Goal: Task Accomplishment & Management: Manage account settings

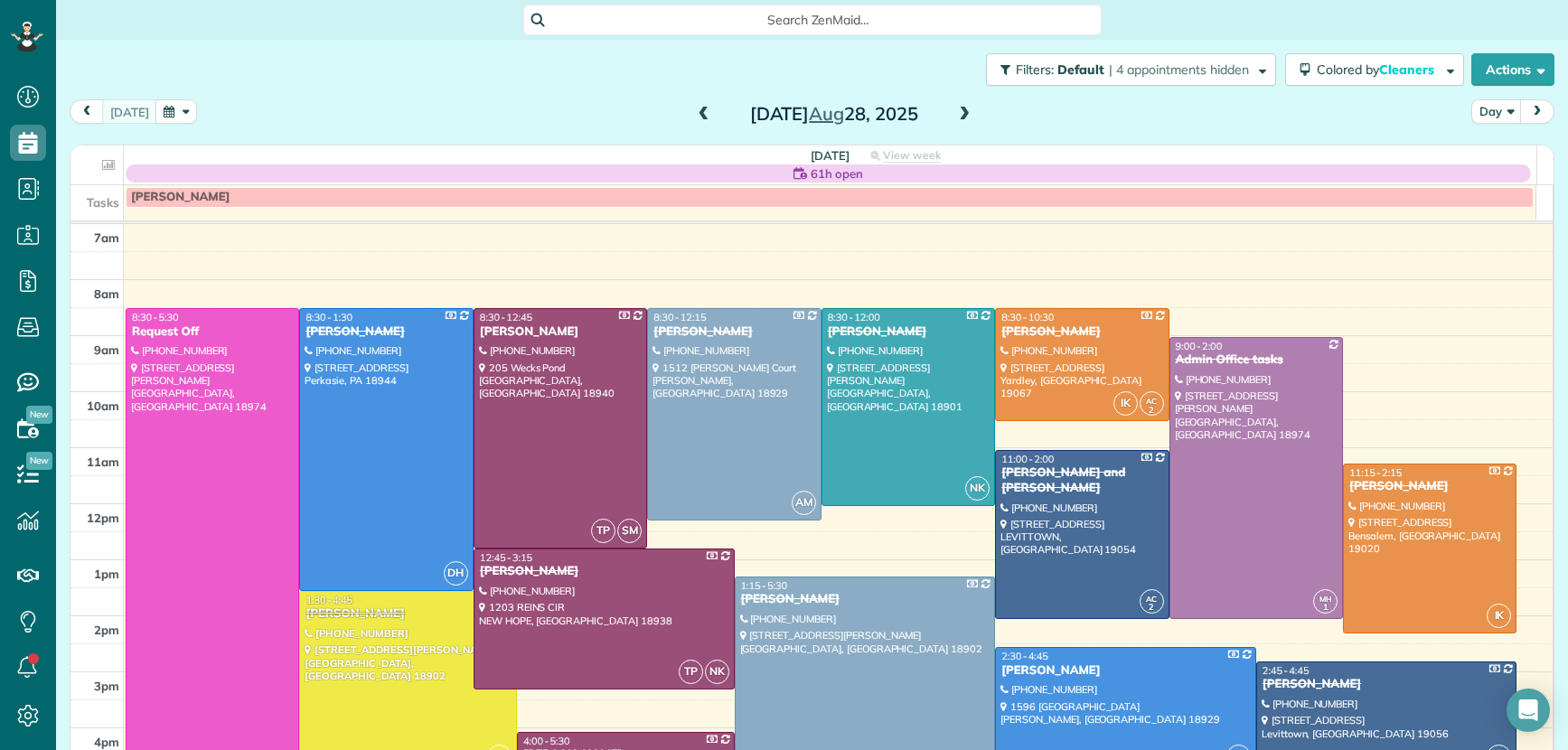
click at [955, 114] on span at bounding box center [965, 115] width 20 height 16
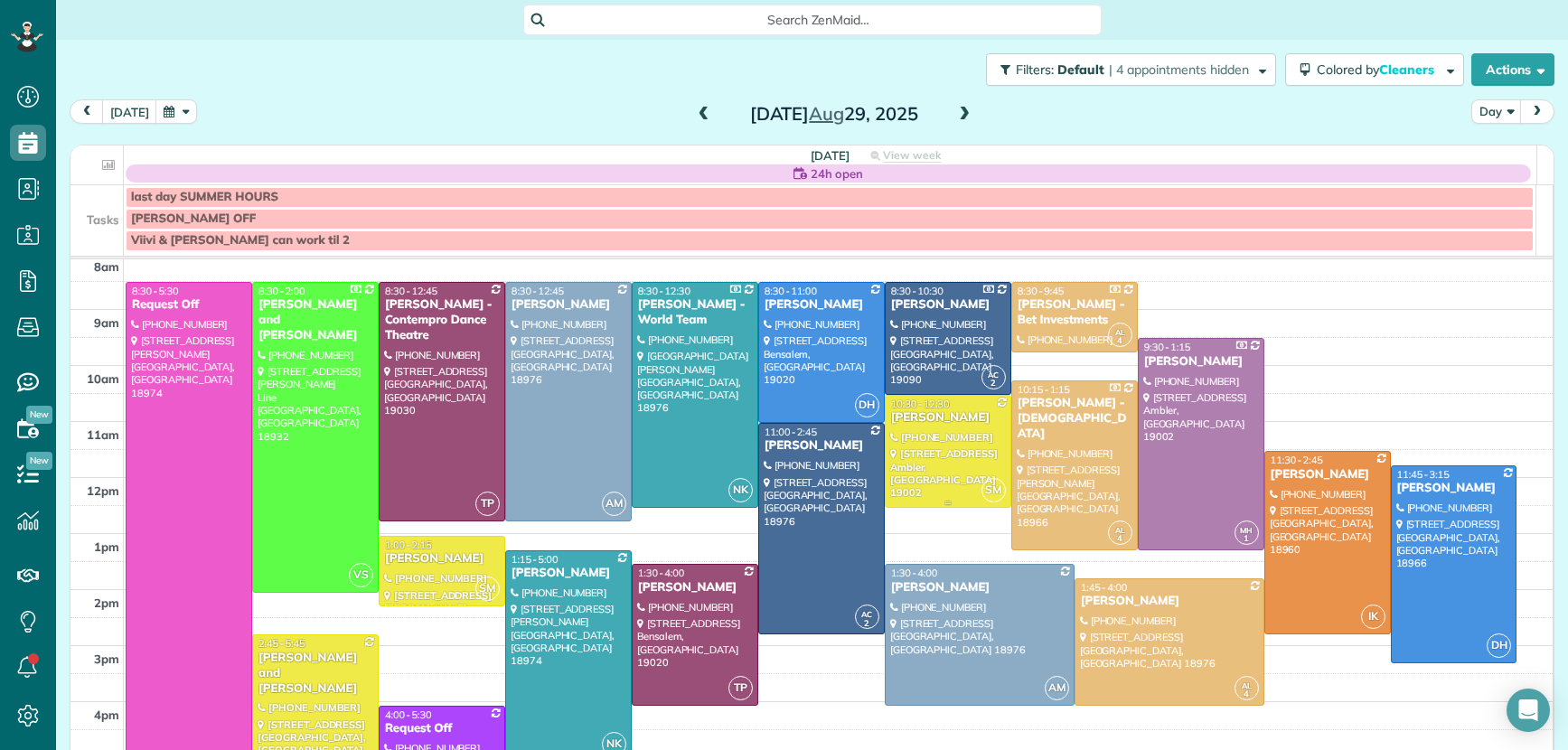
scroll to position [57, 0]
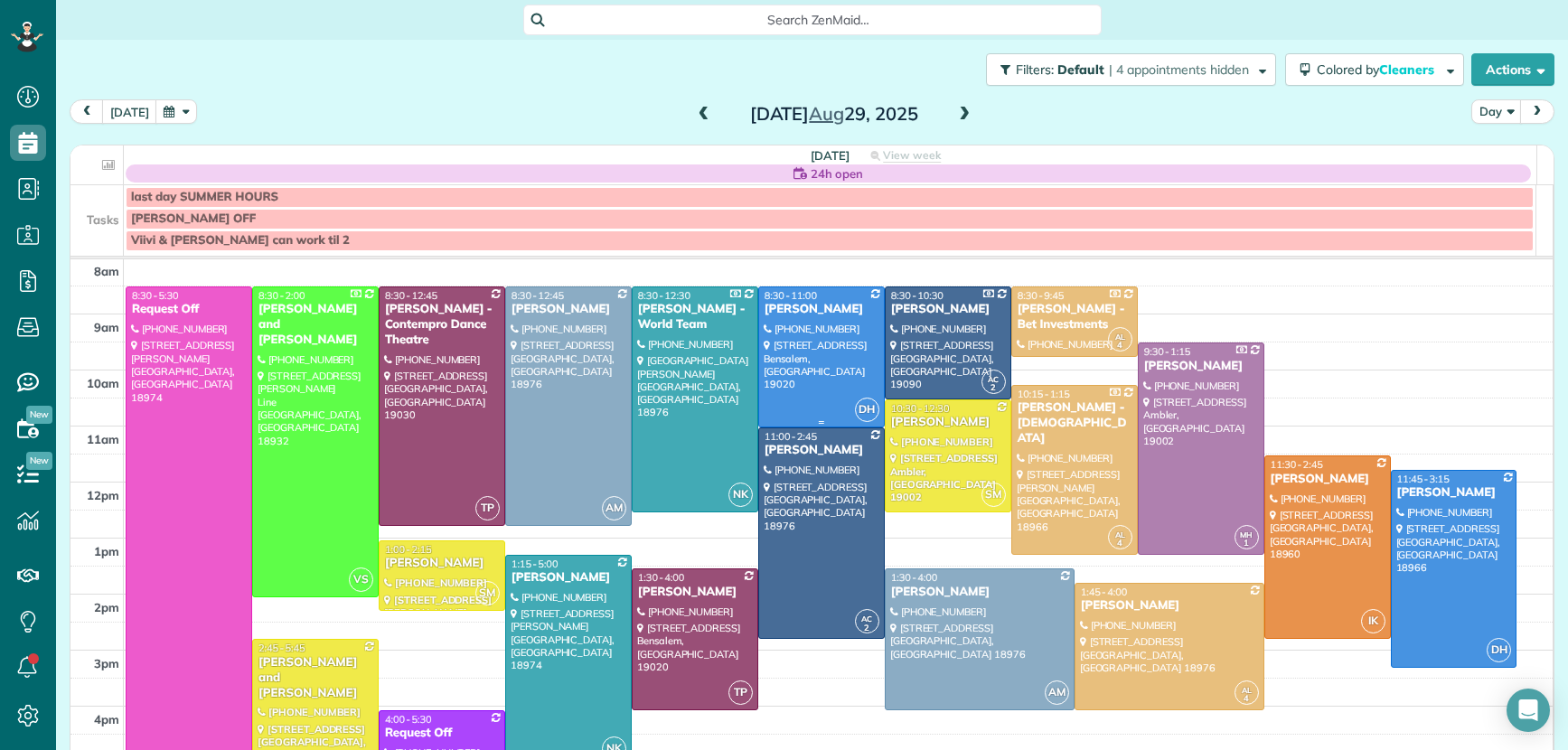
click at [791, 310] on div "Margaret Piscitelli" at bounding box center [821, 310] width 115 height 16
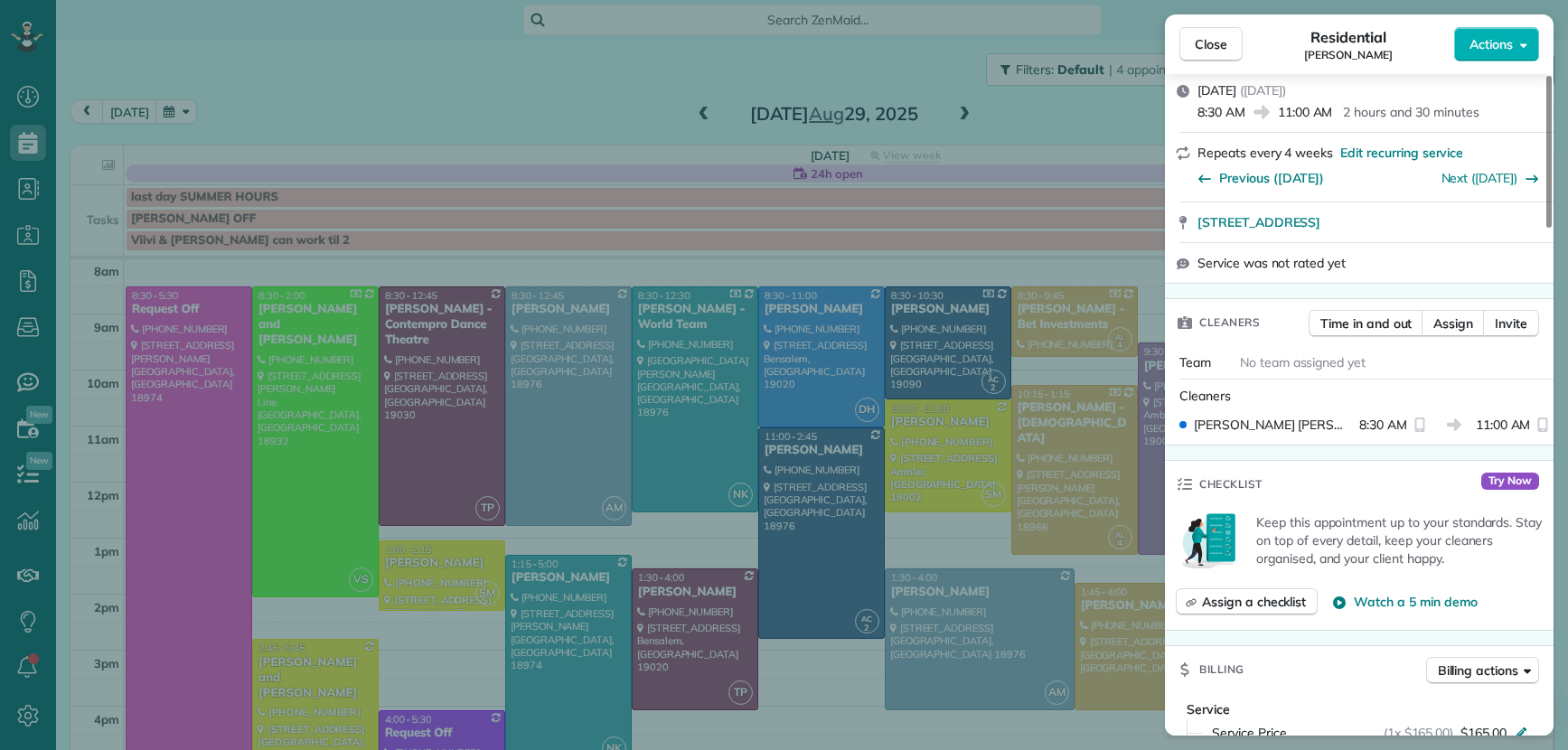
scroll to position [255, 0]
click at [1366, 320] on span "Time in and out" at bounding box center [1366, 323] width 92 height 18
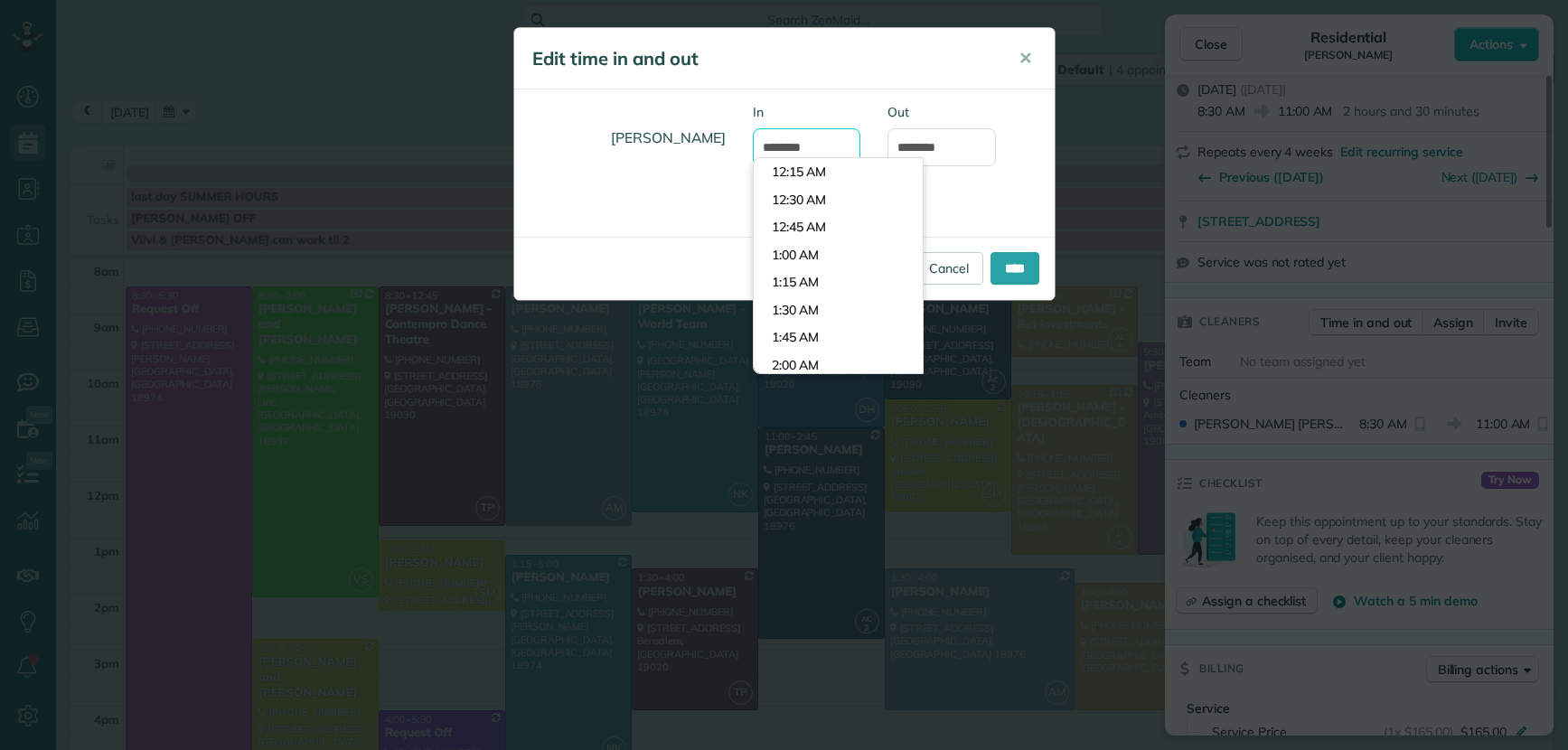
click at [789, 147] on input "*******" at bounding box center [806, 147] width 108 height 38
type input "*******"
click at [995, 276] on input "****" at bounding box center [1014, 268] width 49 height 33
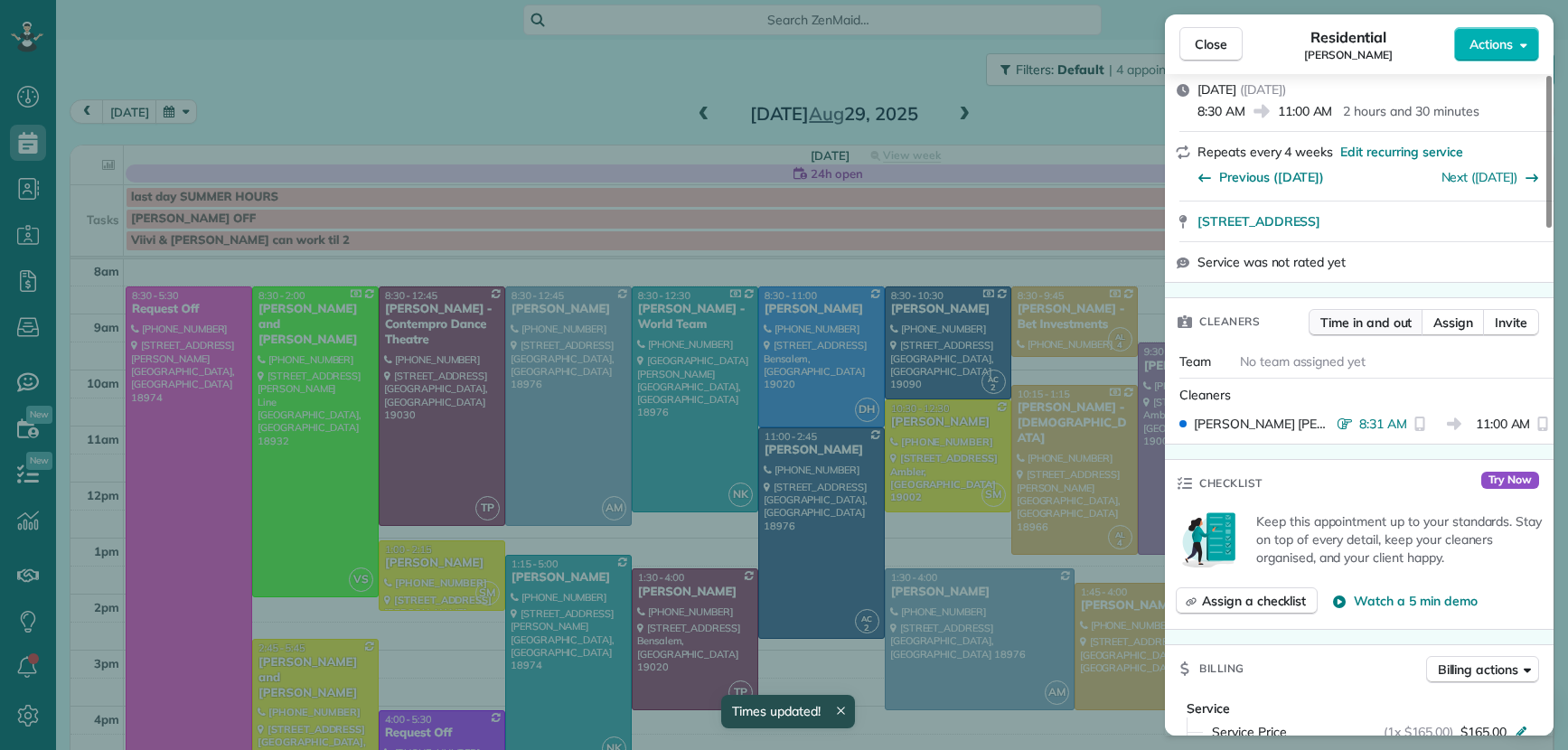
scroll to position [0, 0]
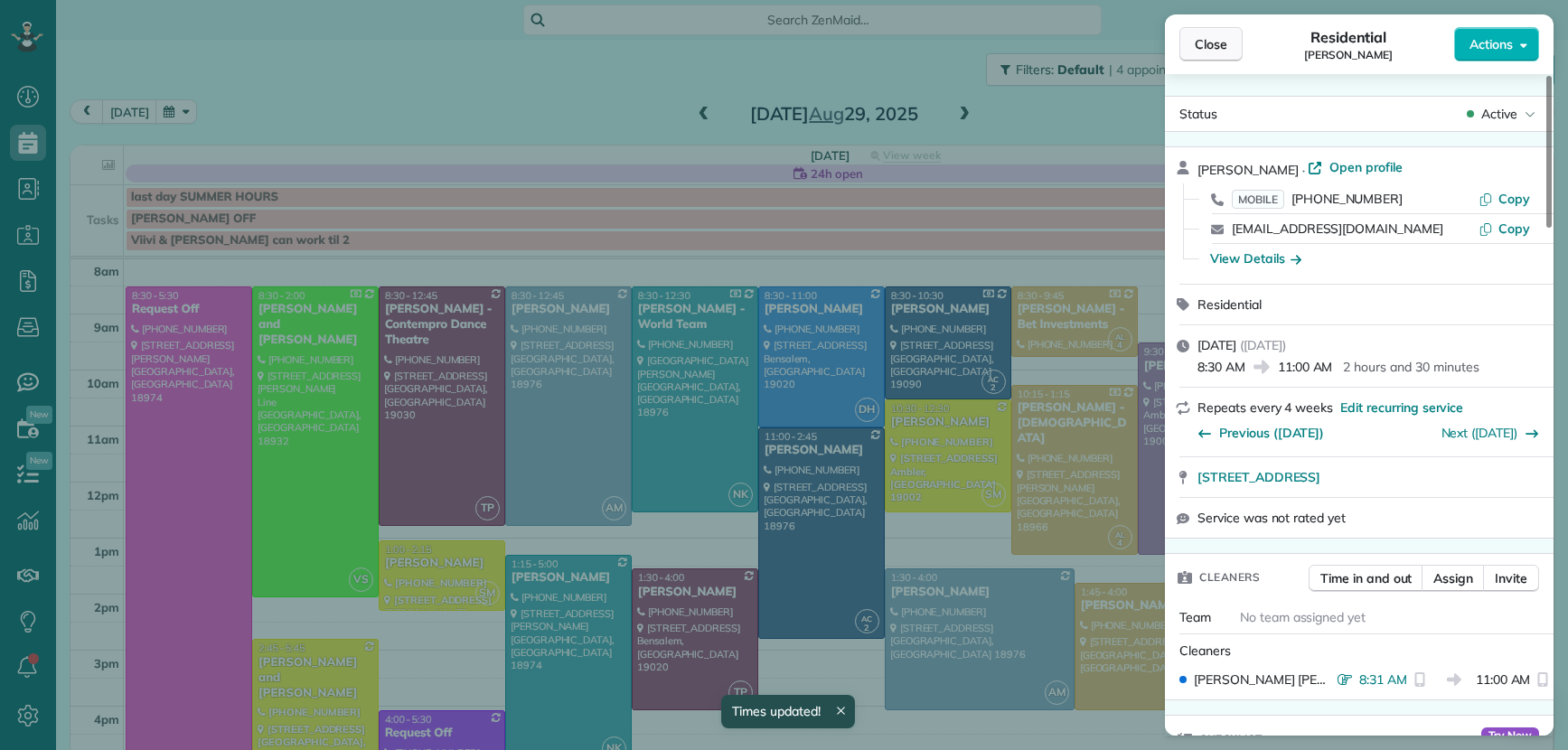
click at [1205, 50] on span "Close" at bounding box center [1211, 45] width 33 height 18
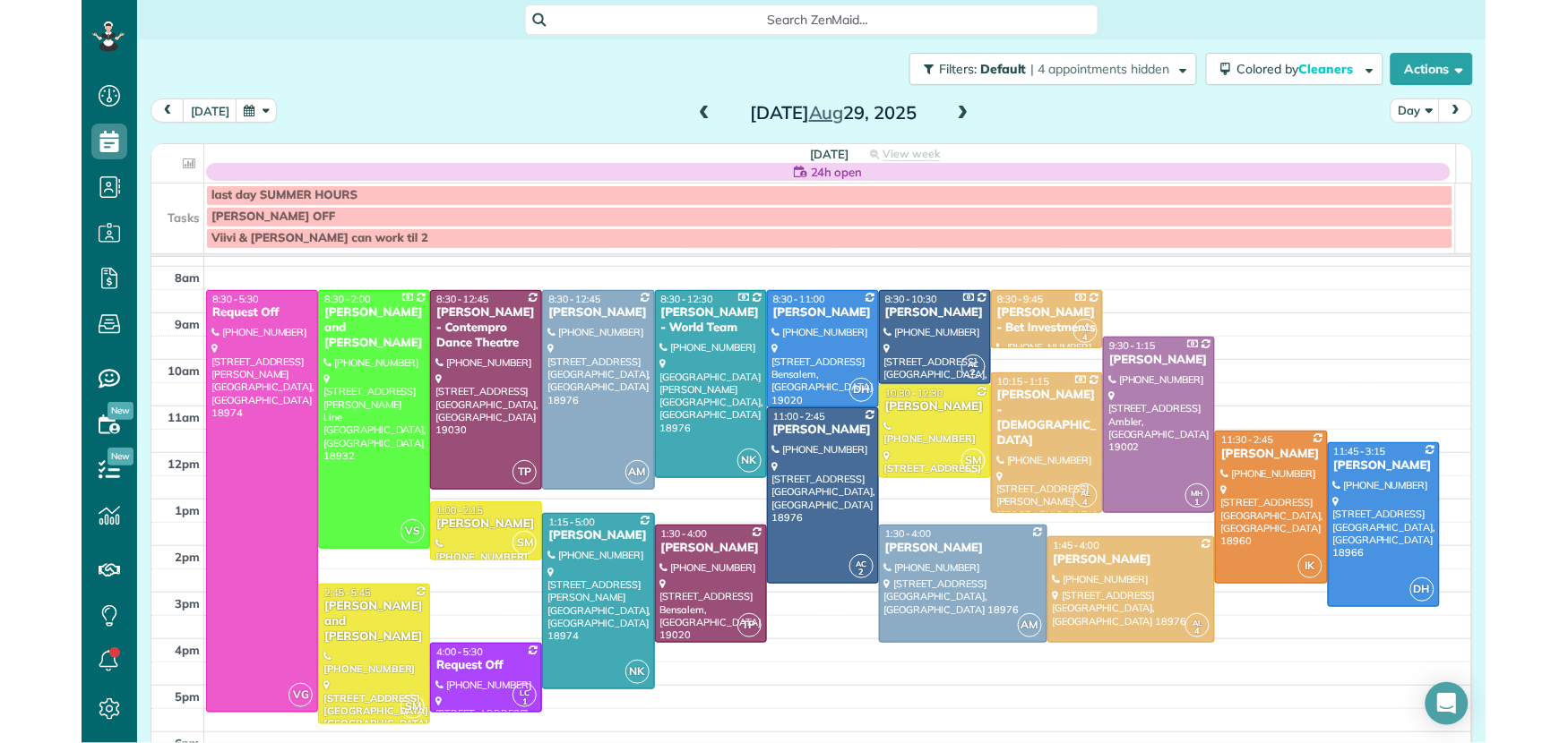
scroll to position [41, 0]
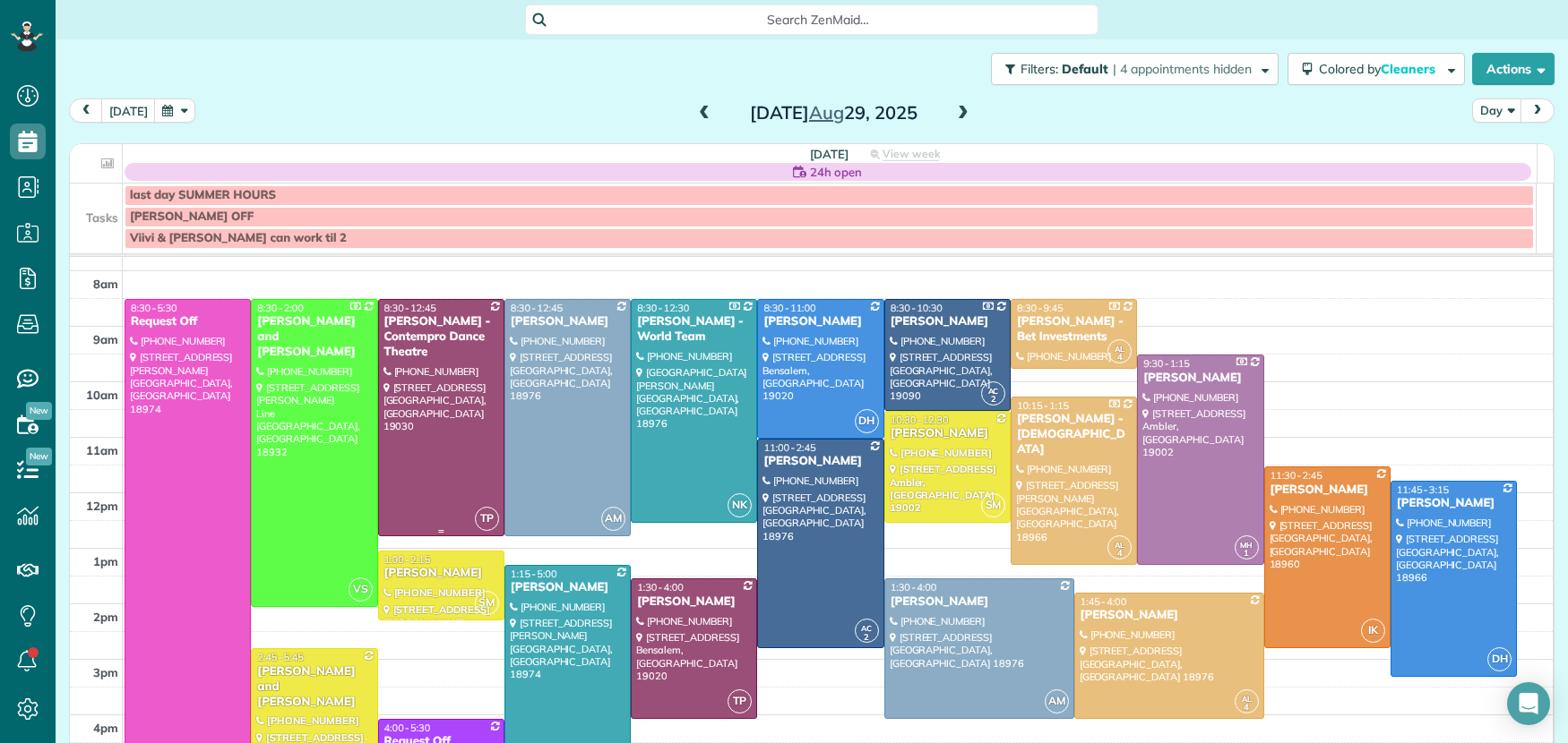
click at [423, 331] on div "Susan McGire - Contempro Dance Theatre" at bounding box center [441, 337] width 115 height 45
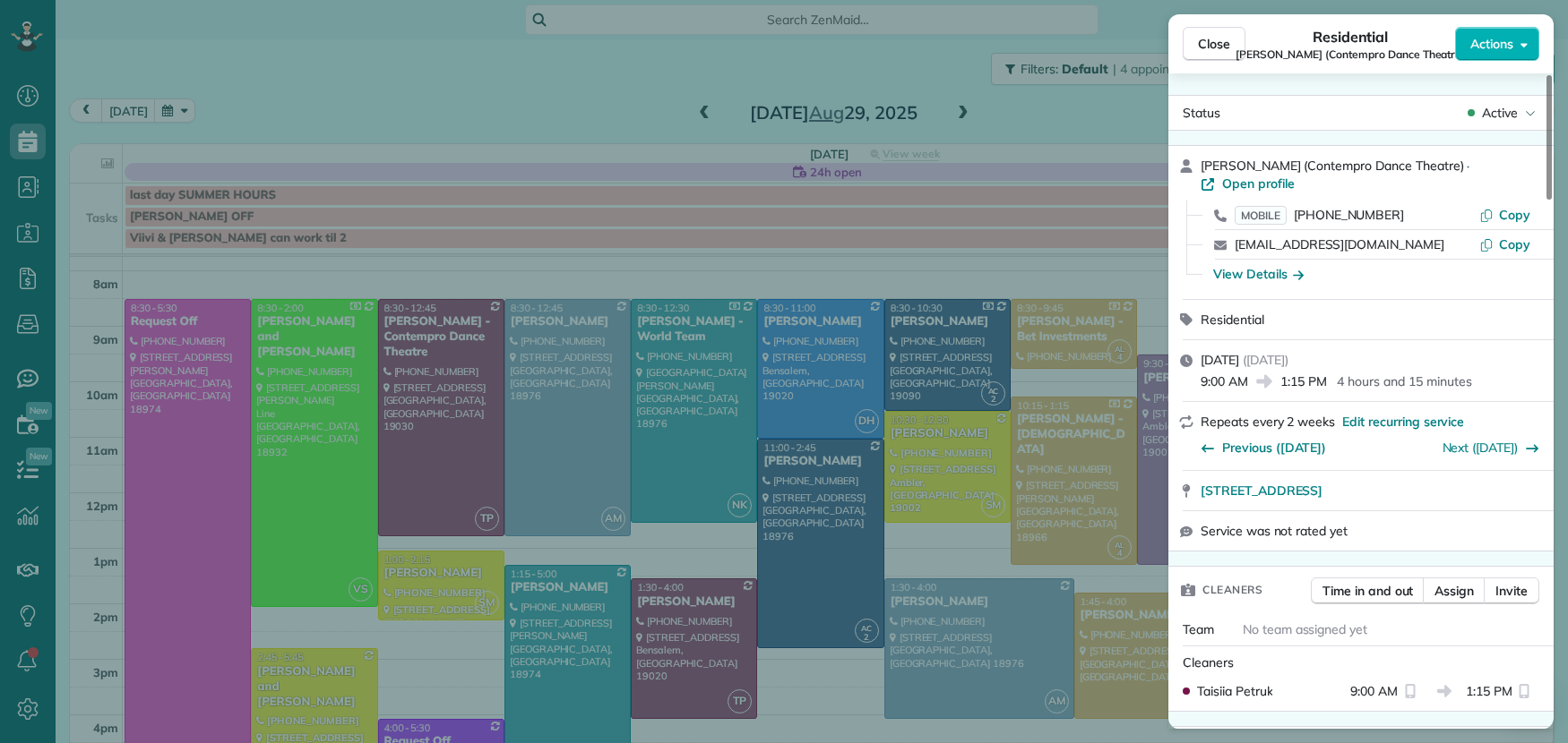
drag, startPoint x: 1205, startPoint y: 47, endPoint x: 955, endPoint y: 119, distance: 260.2
click at [1205, 47] on span "Close" at bounding box center [1214, 44] width 33 height 18
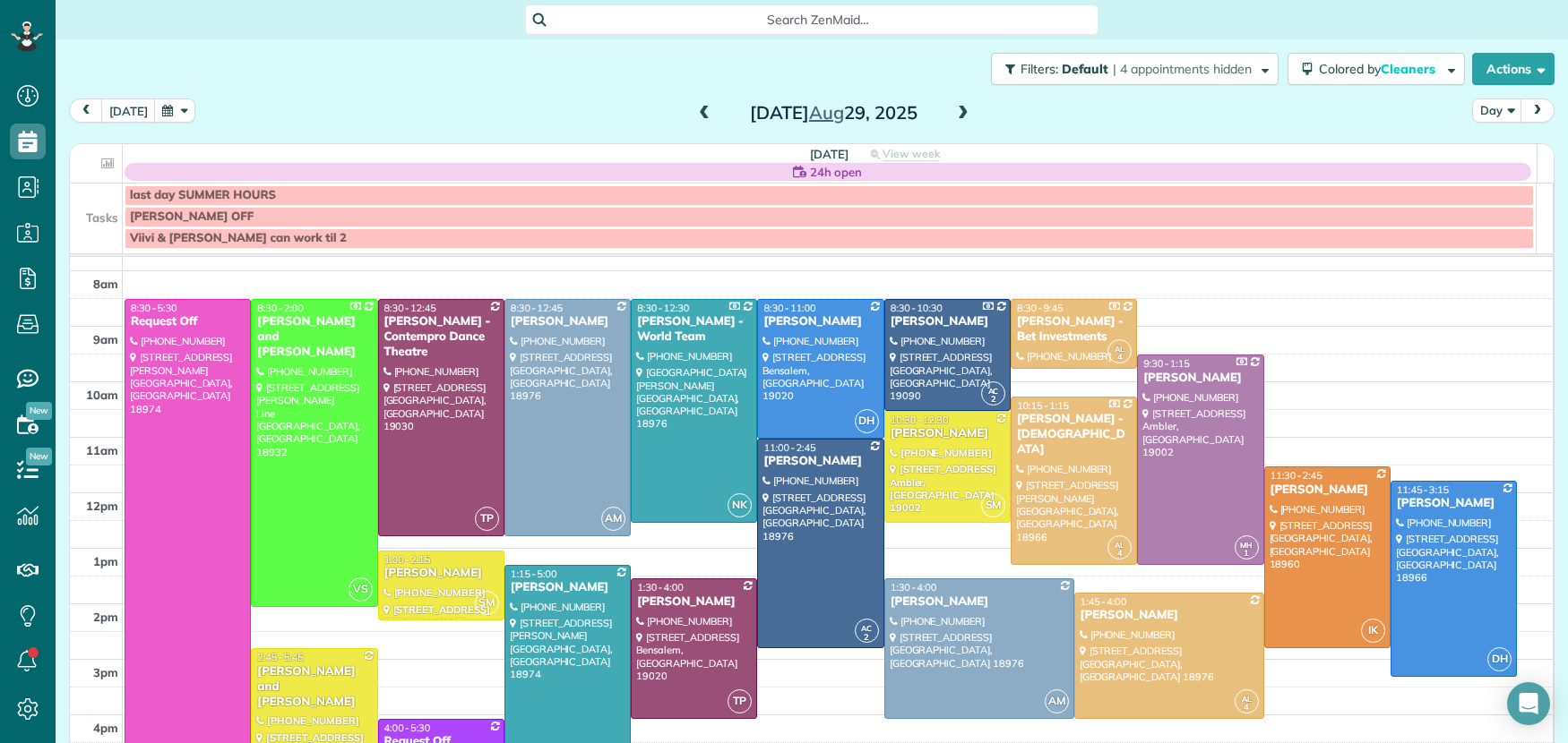
click at [955, 114] on span at bounding box center [963, 114] width 20 height 16
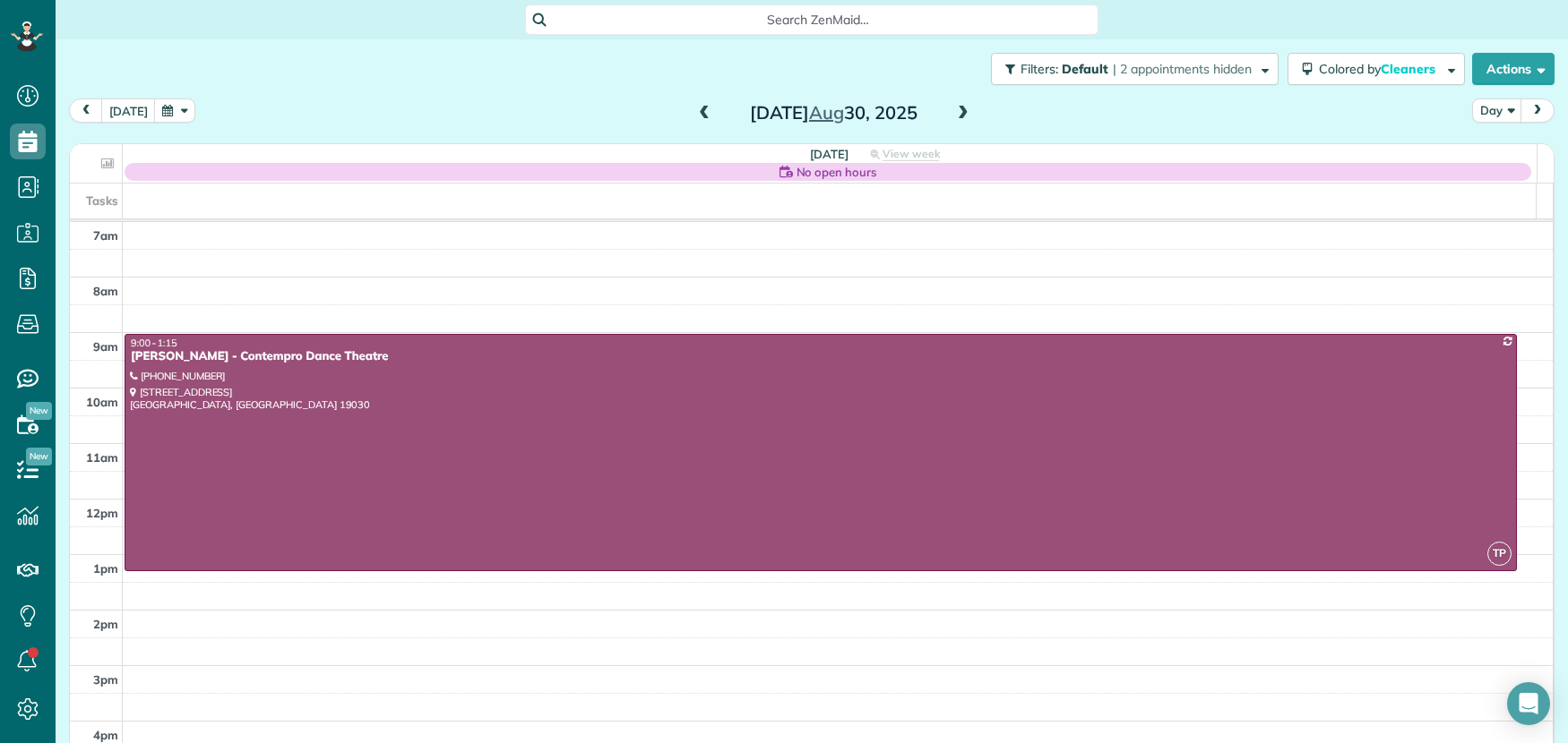
click at [699, 112] on span at bounding box center [704, 114] width 20 height 16
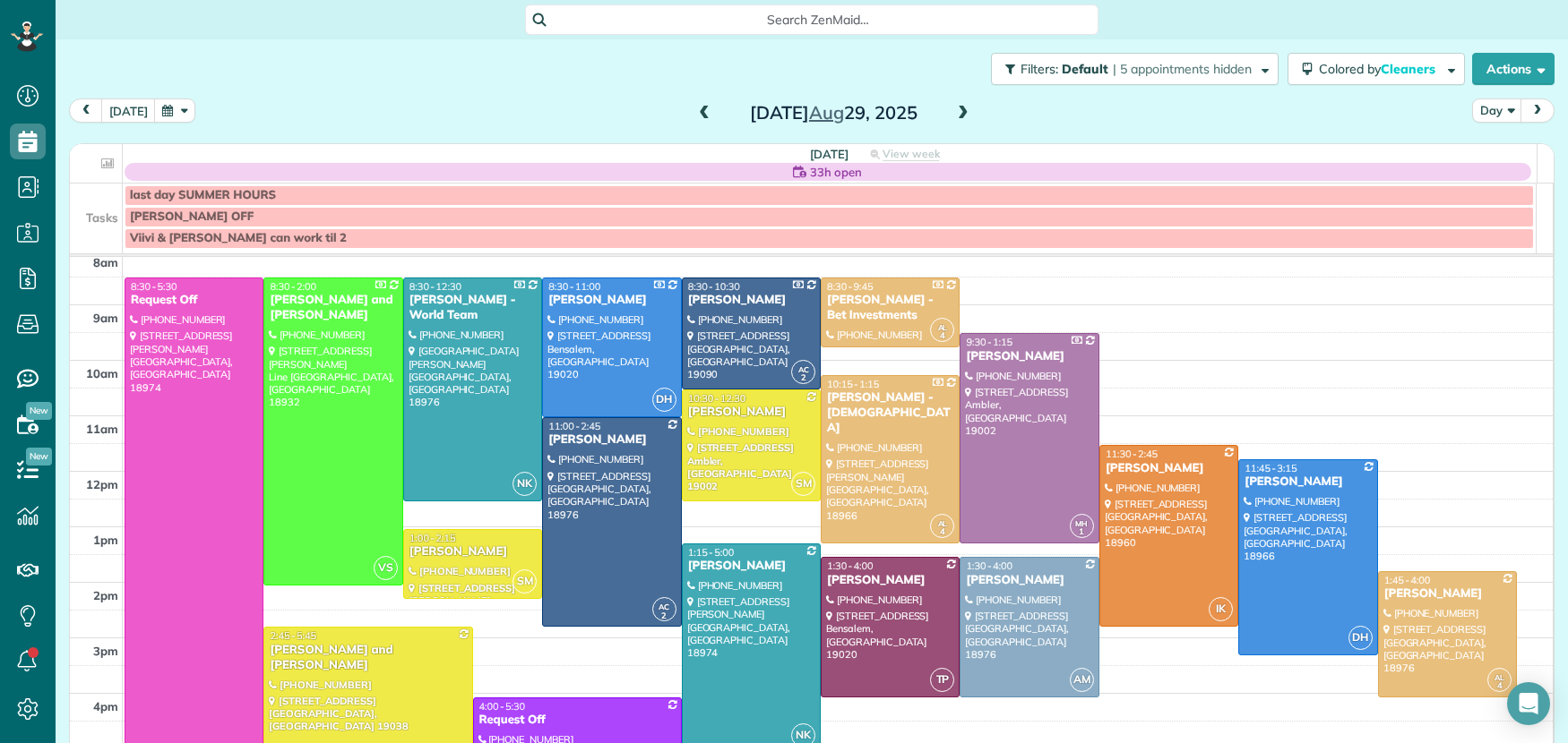
scroll to position [67, 0]
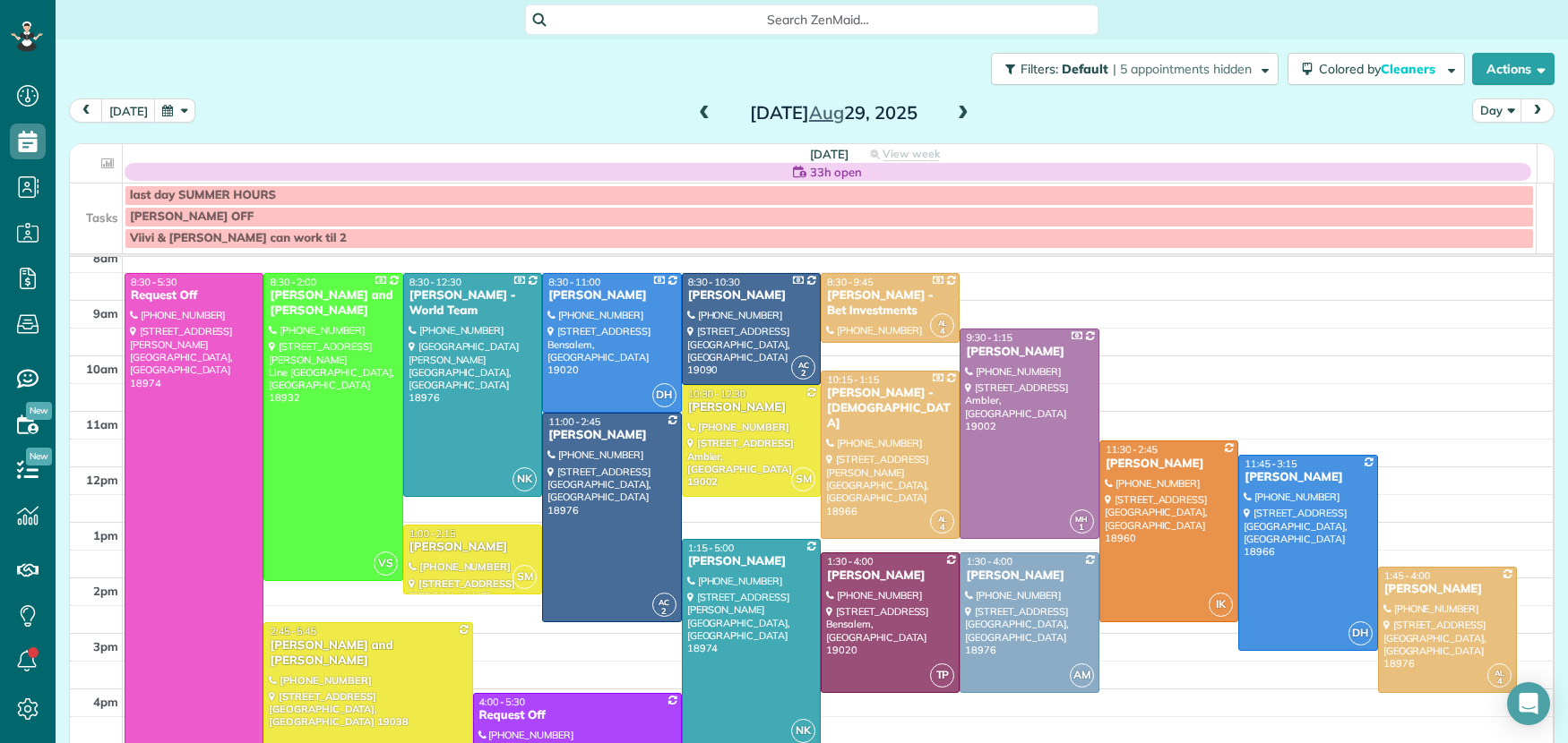
click at [694, 111] on span at bounding box center [704, 114] width 20 height 27
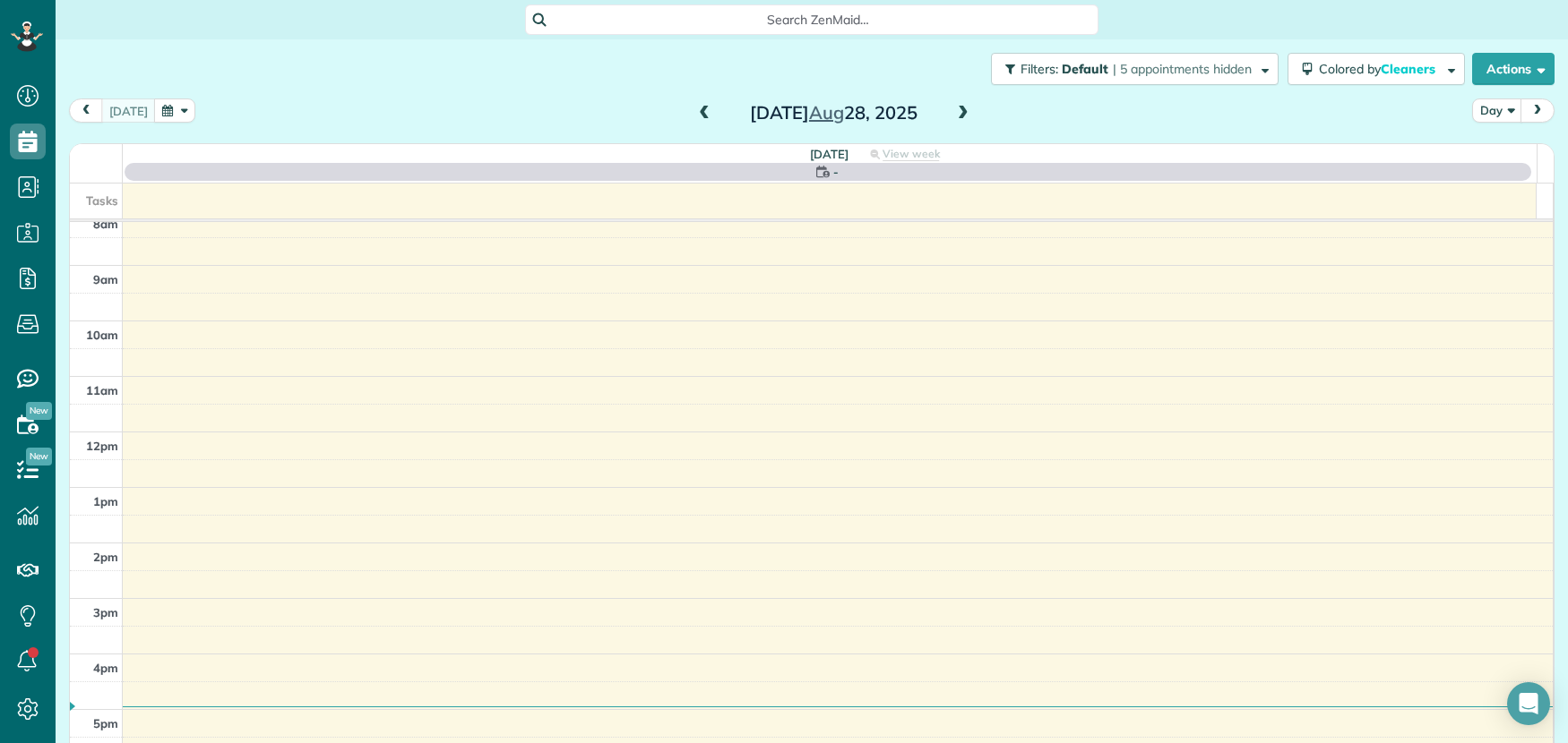
scroll to position [0, 0]
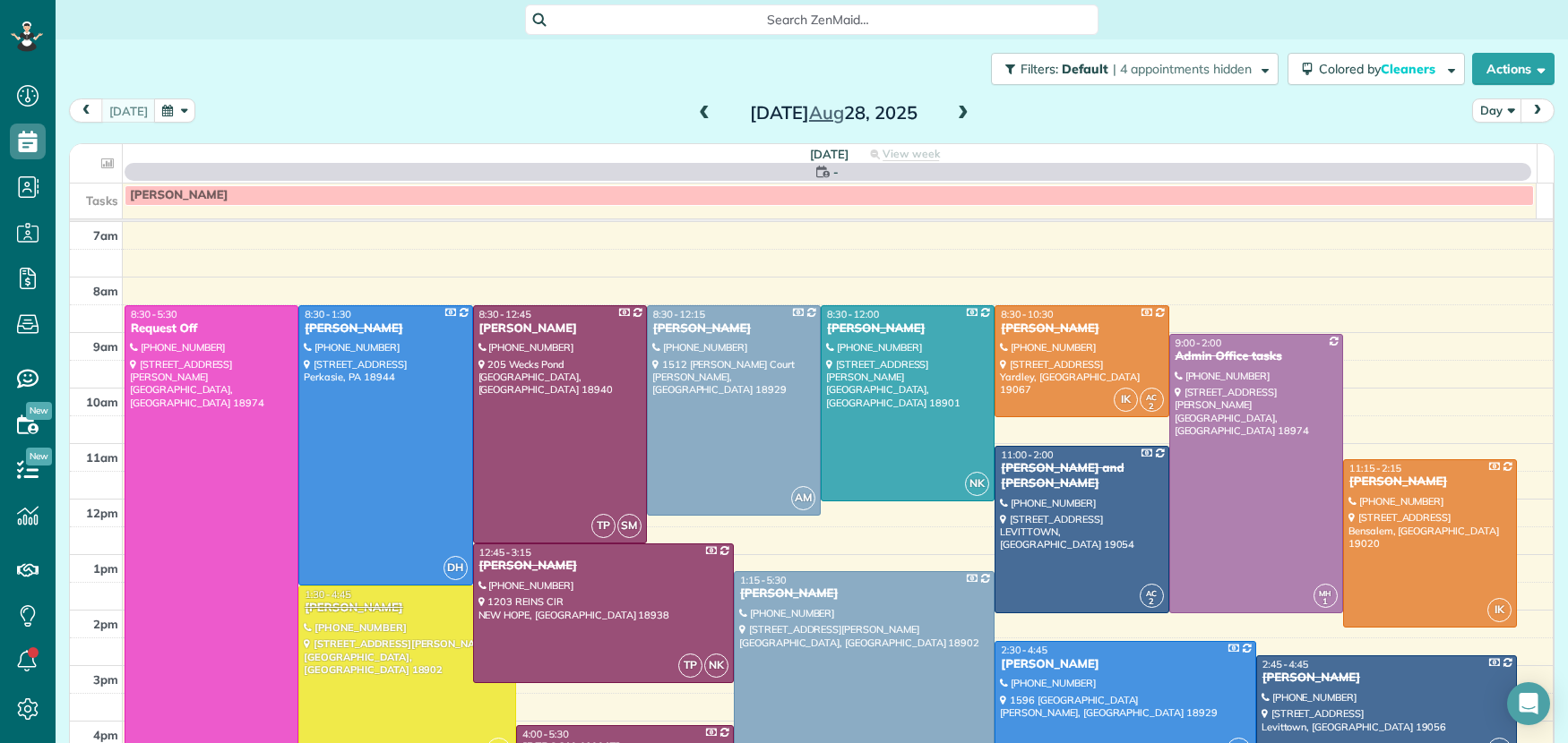
click at [956, 112] on span at bounding box center [963, 114] width 20 height 16
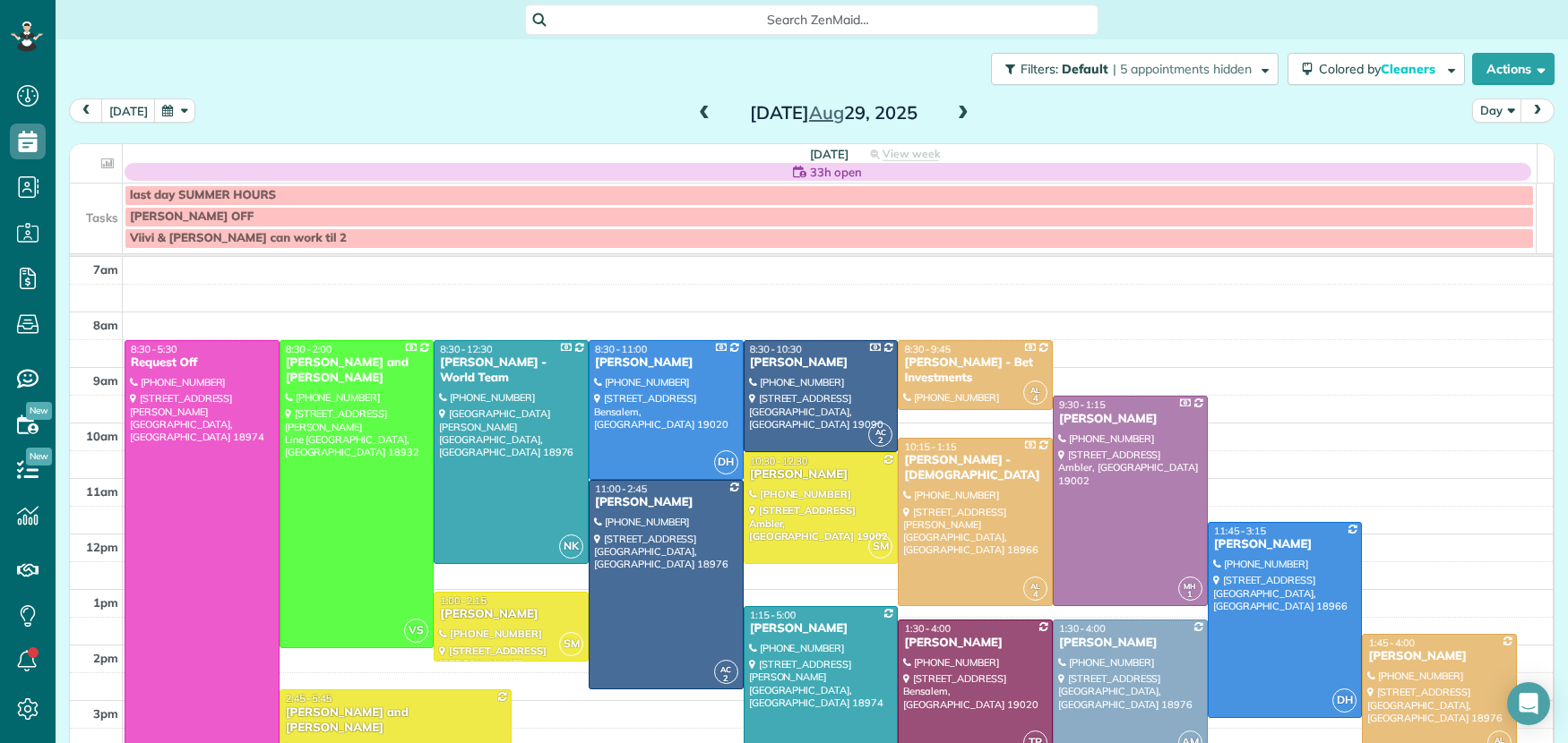
click at [953, 107] on span at bounding box center [963, 114] width 20 height 16
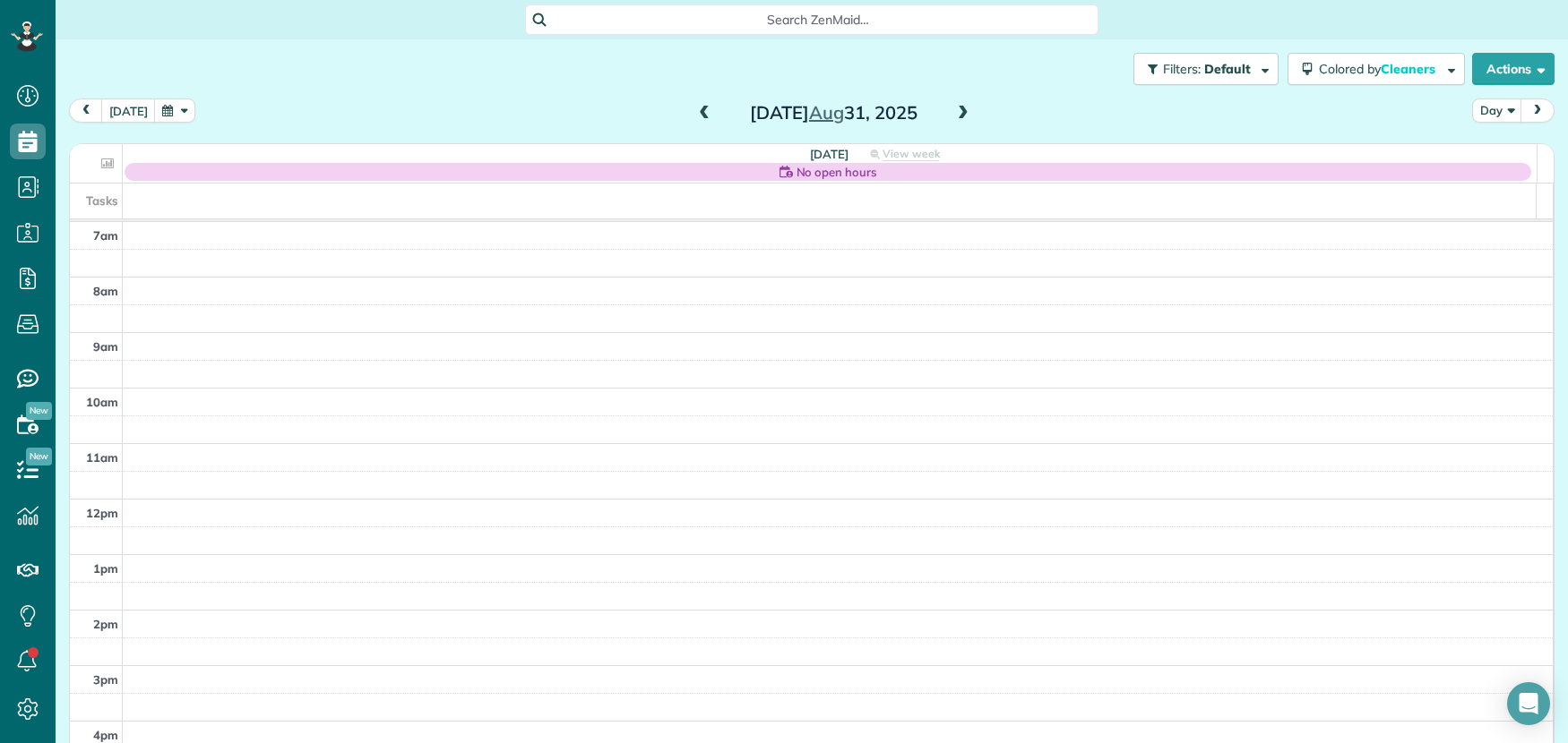
click at [953, 108] on span at bounding box center [963, 114] width 20 height 16
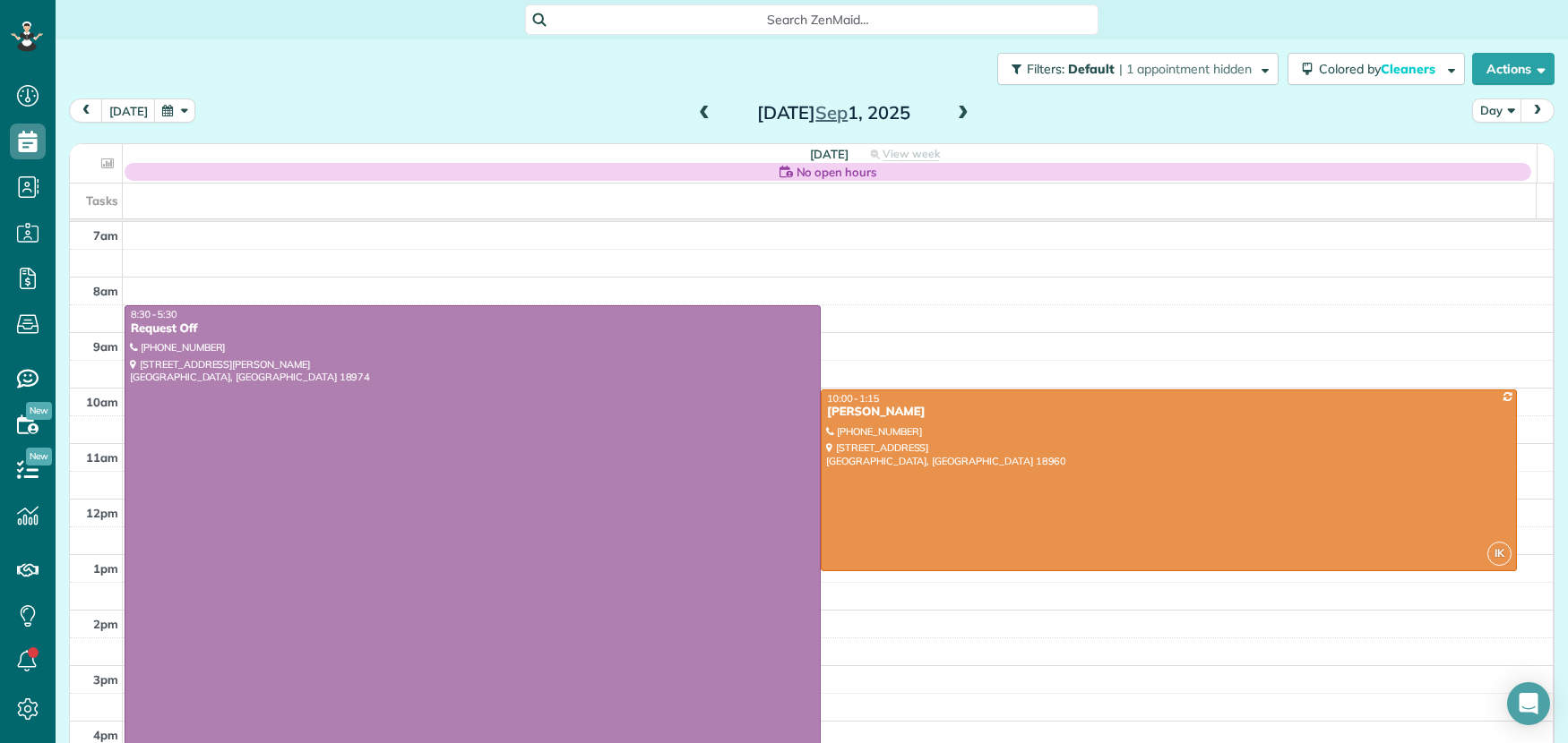
click at [694, 108] on span at bounding box center [704, 114] width 20 height 16
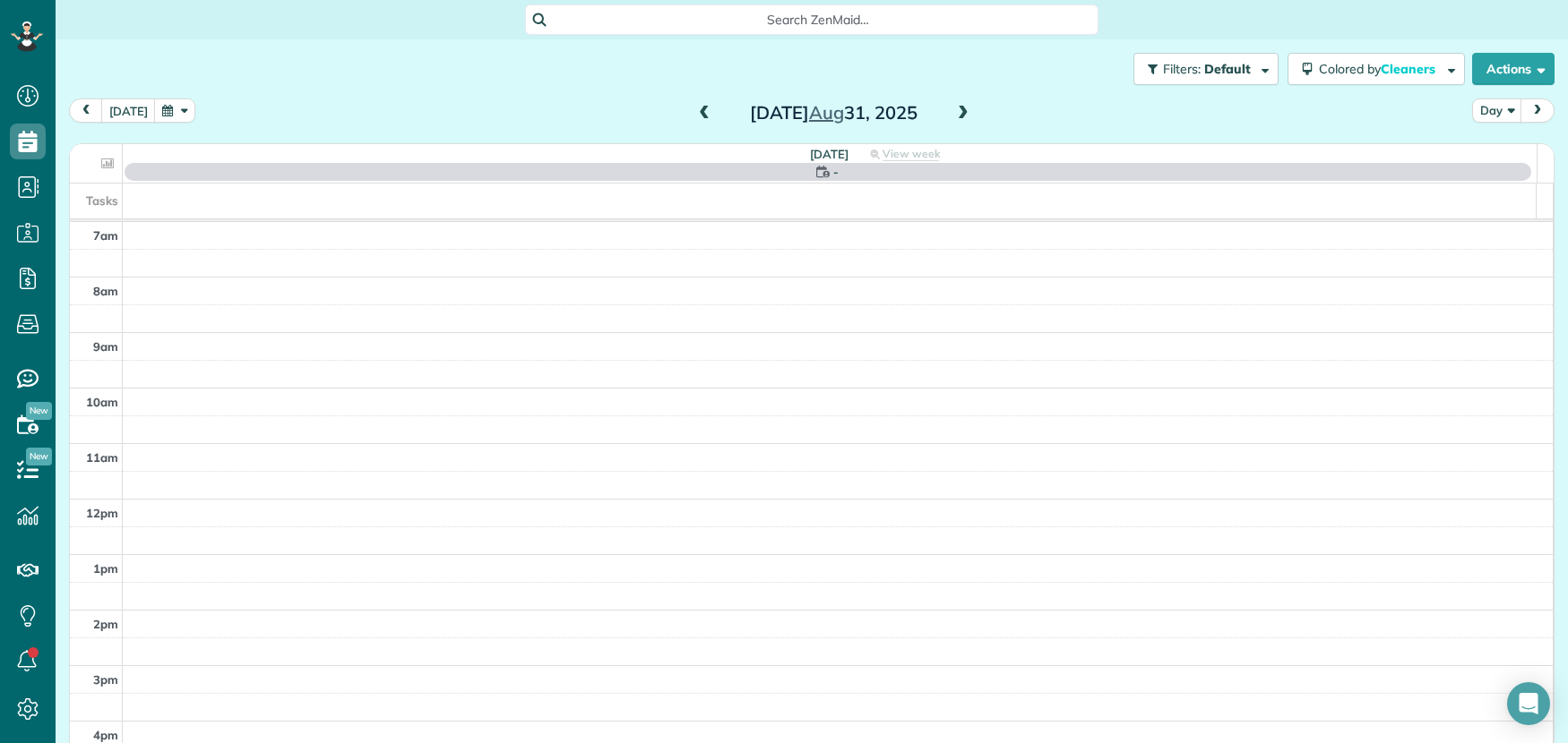
click at [694, 108] on span at bounding box center [704, 114] width 20 height 16
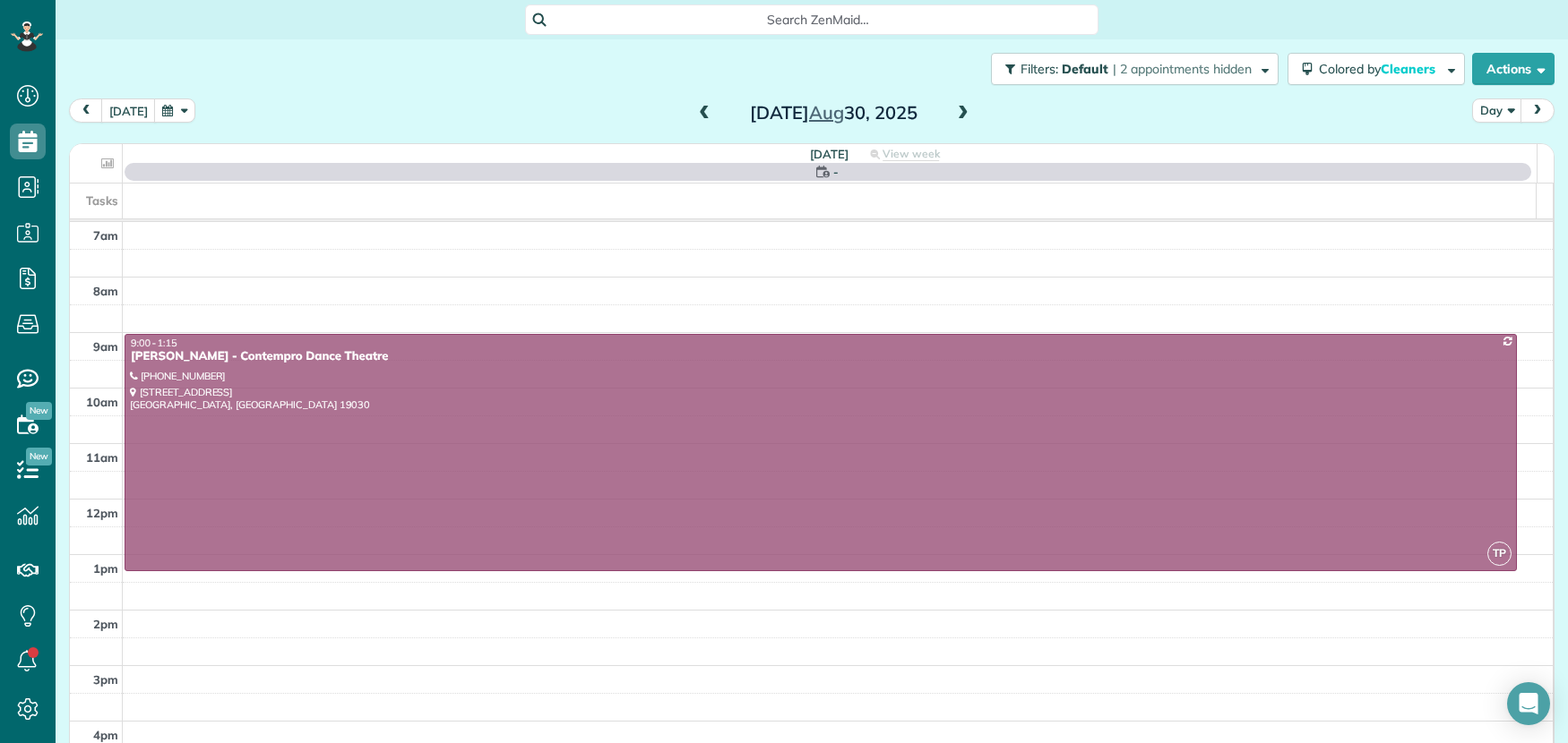
click at [694, 108] on span at bounding box center [704, 114] width 20 height 16
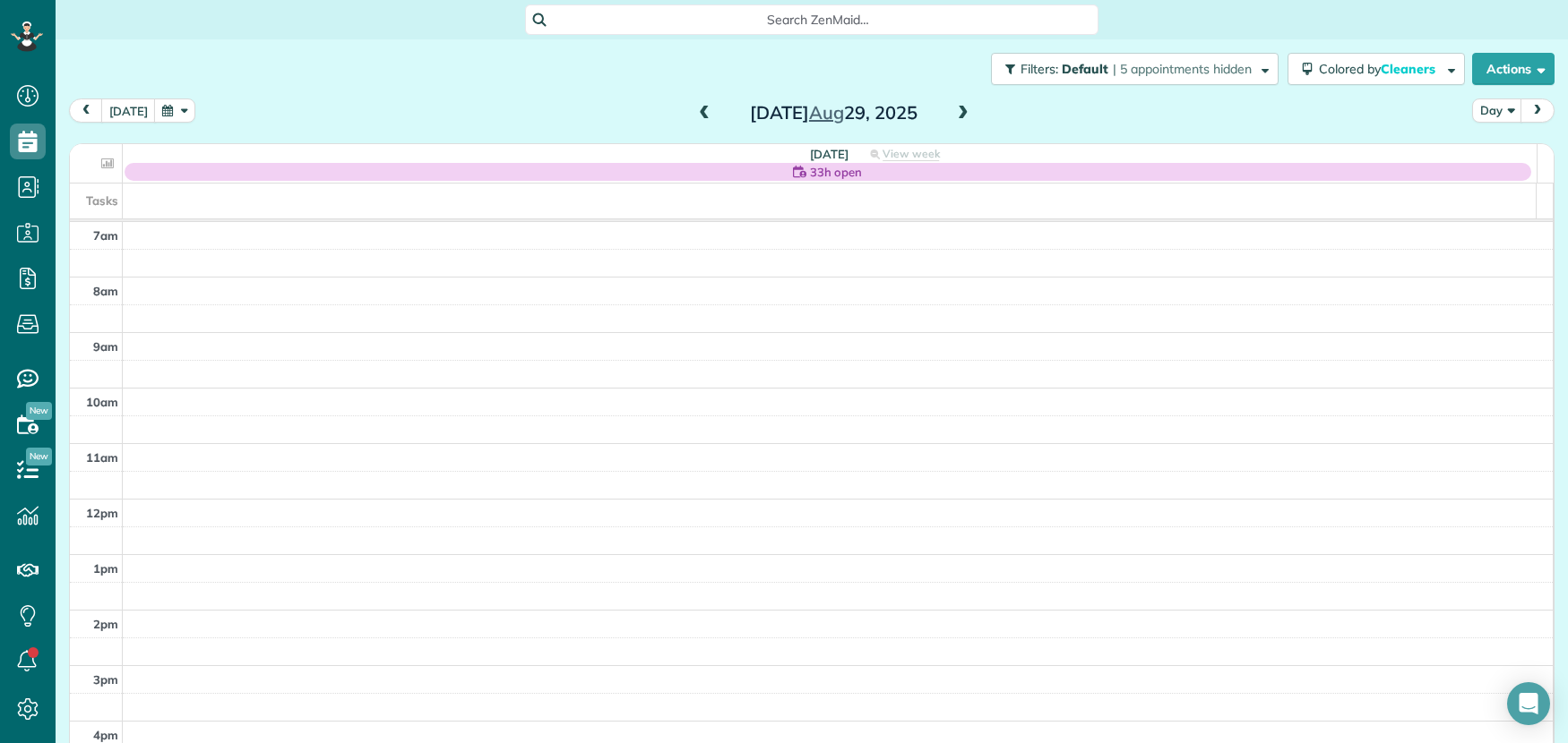
click at [702, 122] on span at bounding box center [704, 114] width 20 height 27
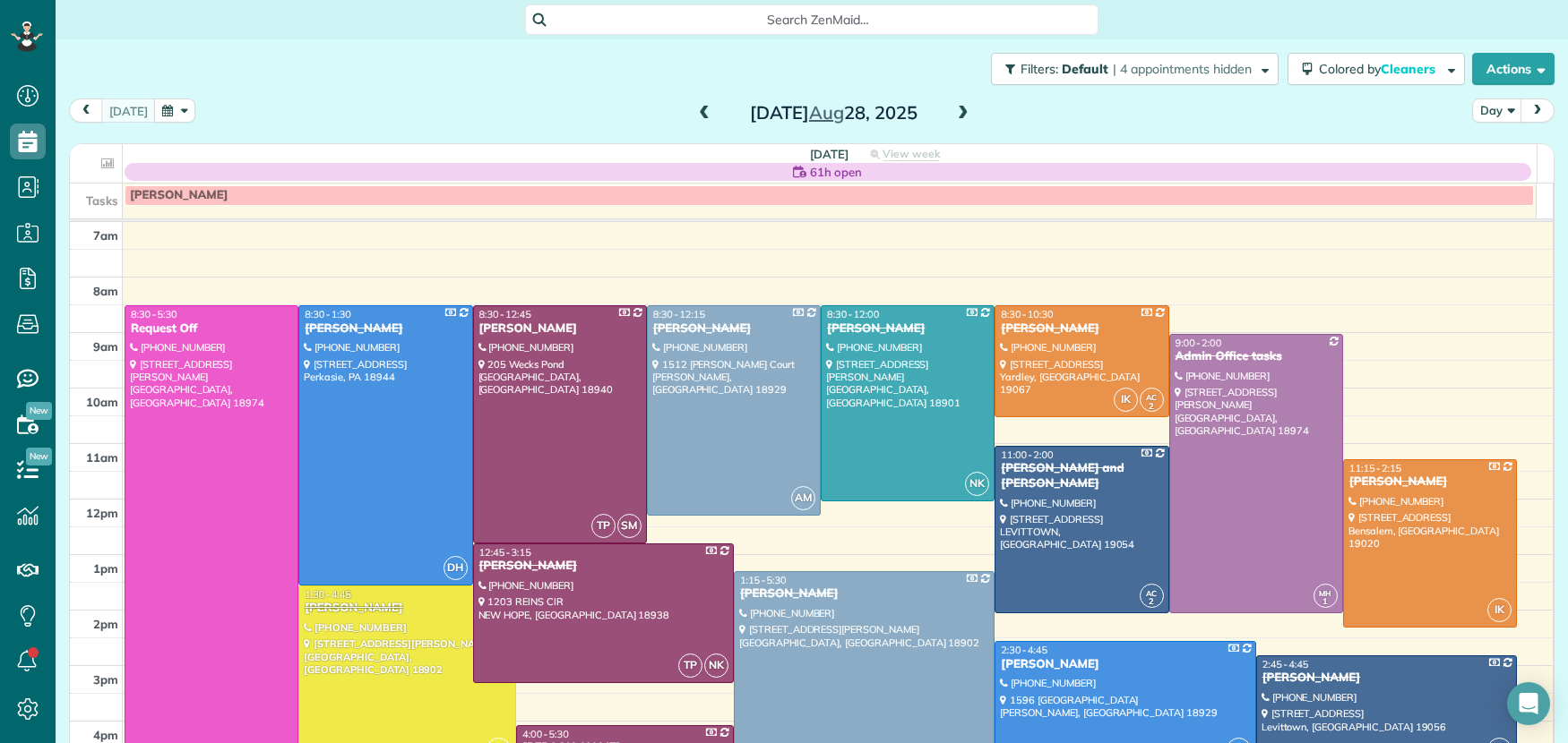
click at [953, 112] on span at bounding box center [963, 114] width 20 height 16
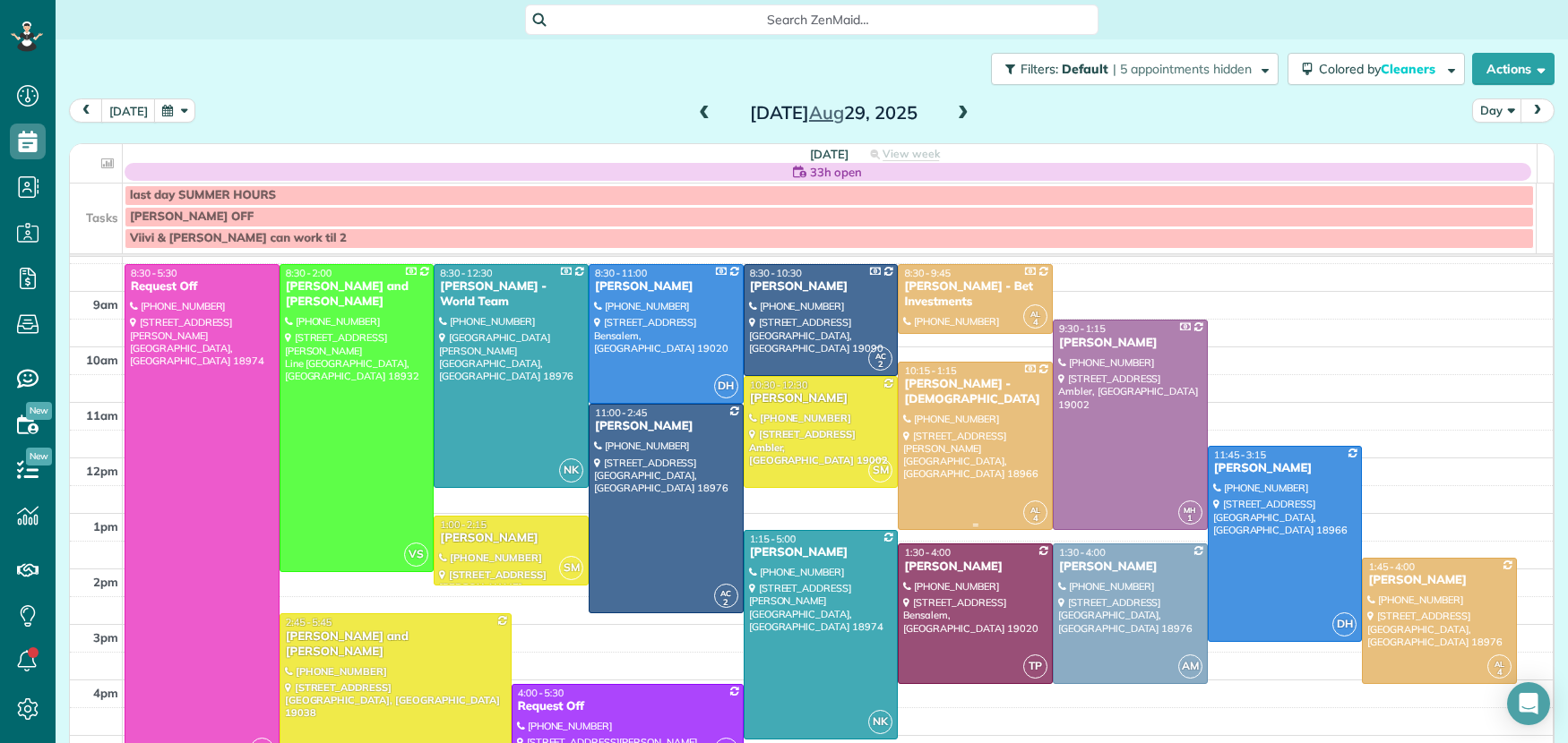
scroll to position [72, 0]
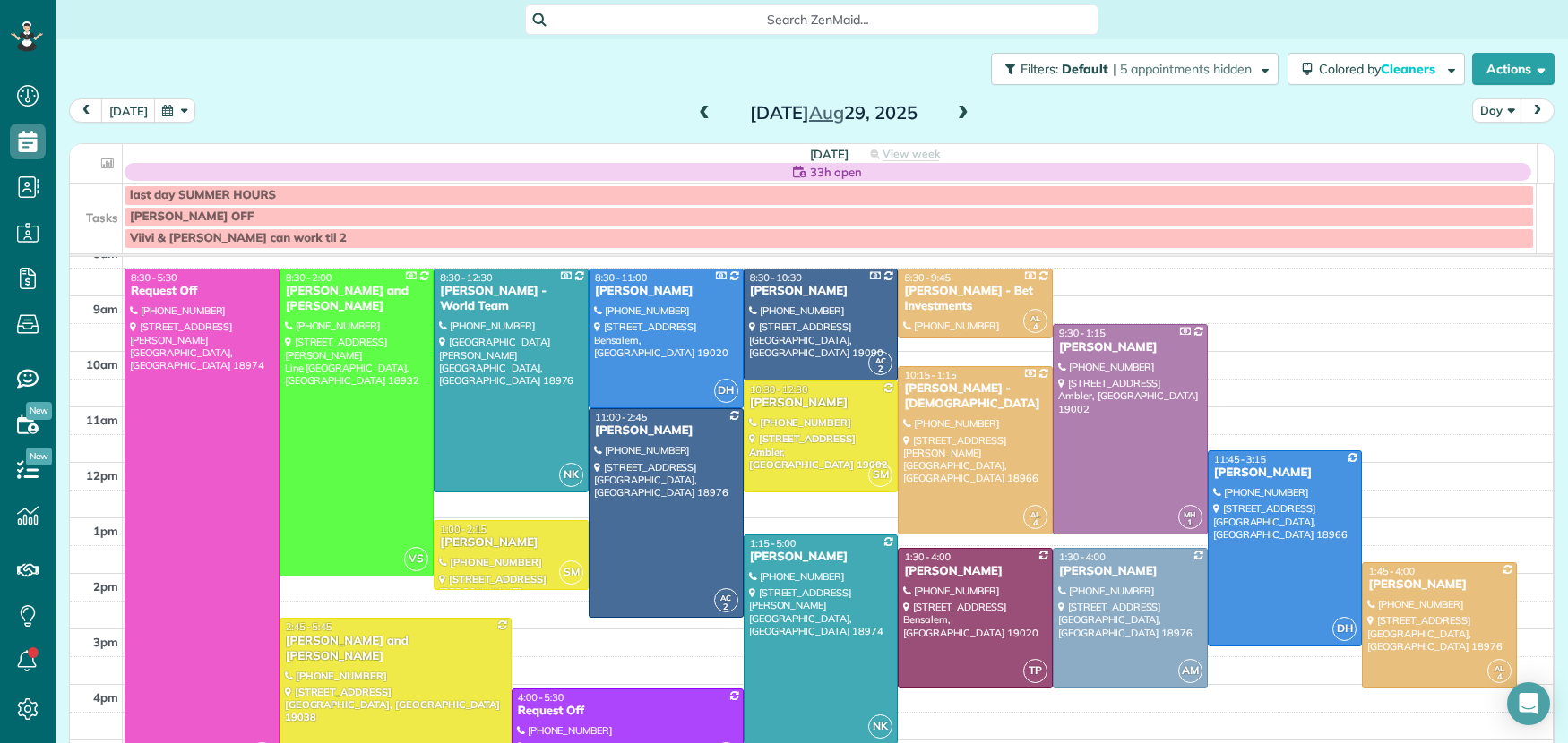
drag, startPoint x: 951, startPoint y: 104, endPoint x: 946, endPoint y: 135, distance: 31.4
click at [953, 105] on span at bounding box center [963, 114] width 20 height 27
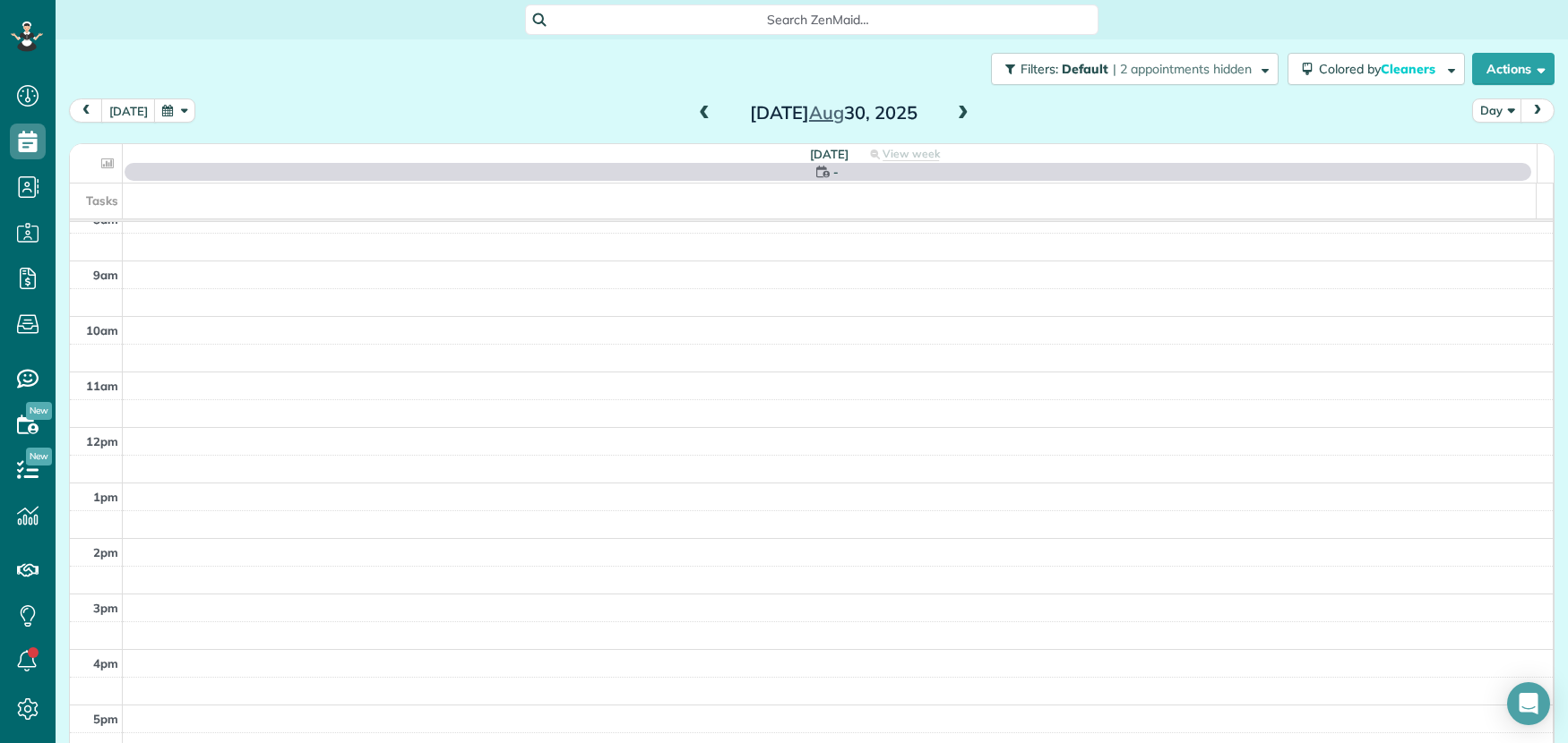
scroll to position [0, 0]
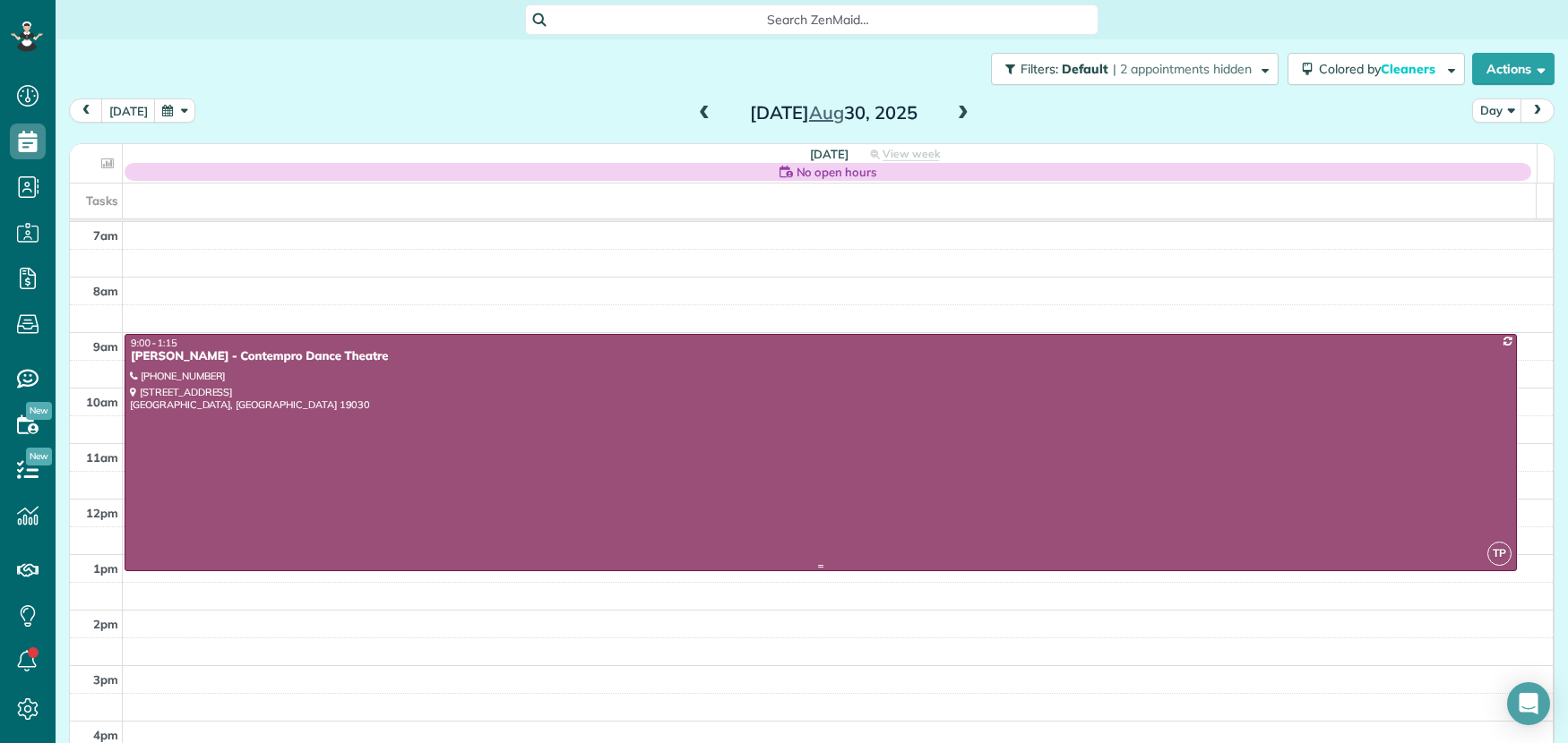
click at [482, 371] on div at bounding box center [820, 453] width 1390 height 237
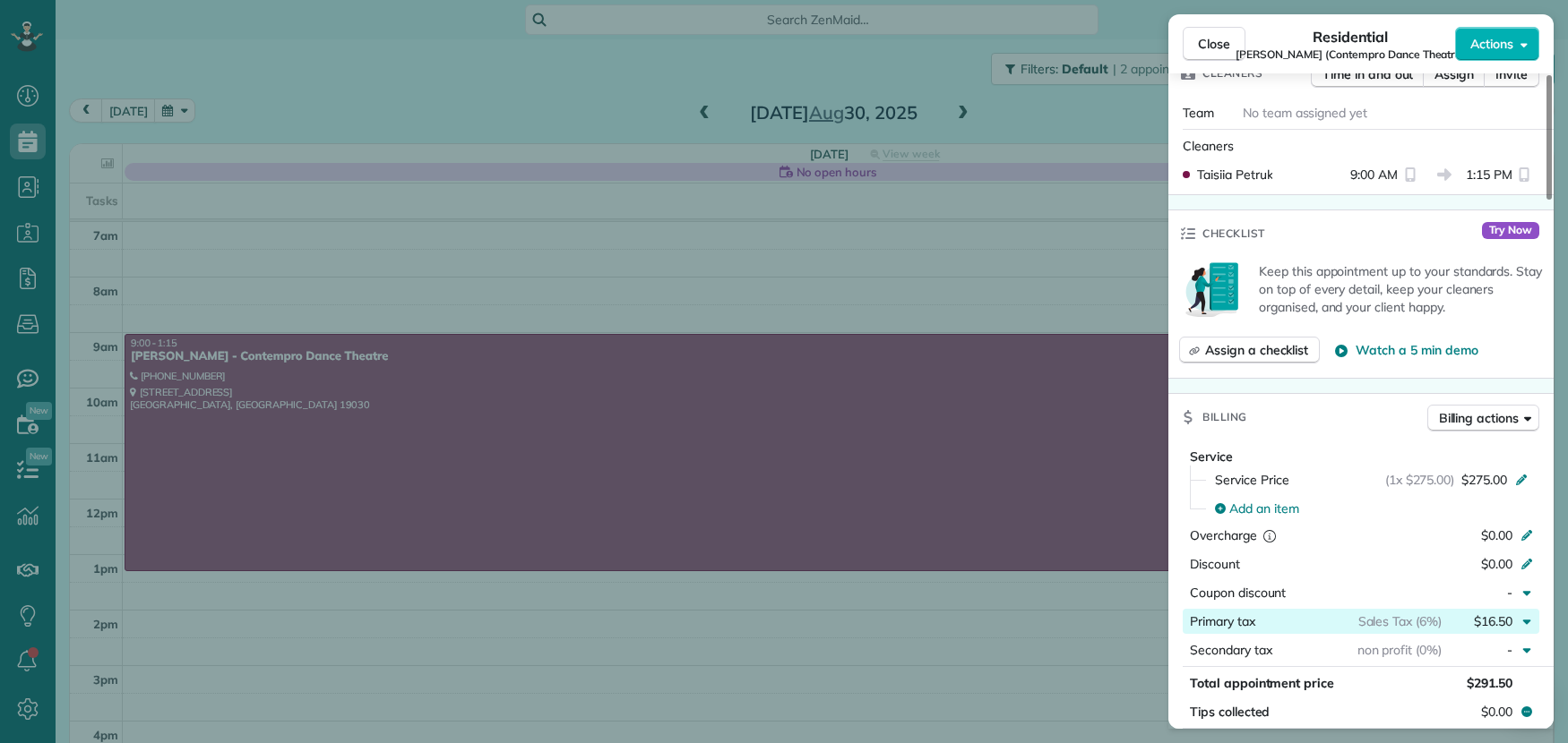
scroll to position [558, 0]
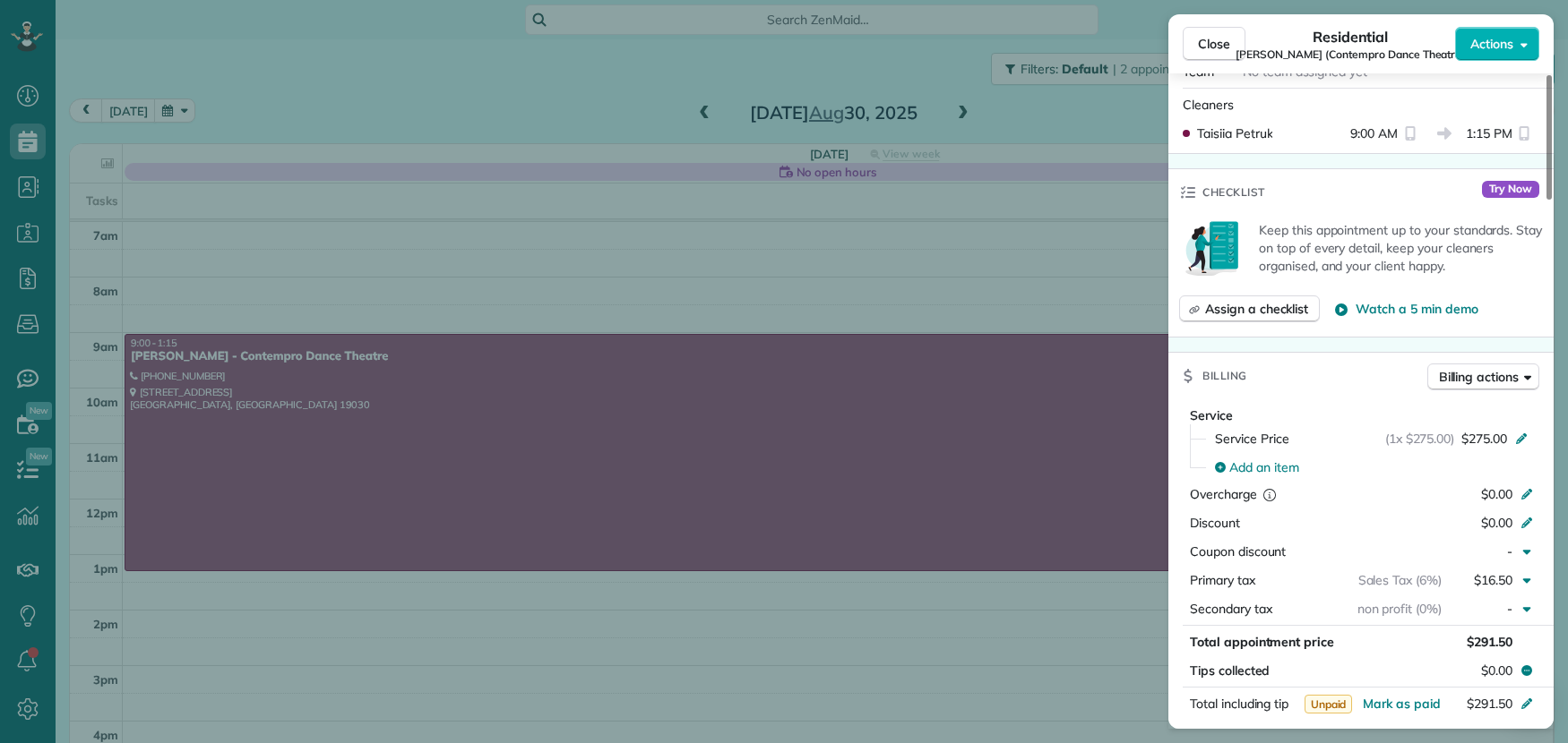
drag, startPoint x: 1212, startPoint y: 52, endPoint x: 735, endPoint y: 166, distance: 490.4
click at [1212, 52] on span "Close" at bounding box center [1214, 44] width 33 height 18
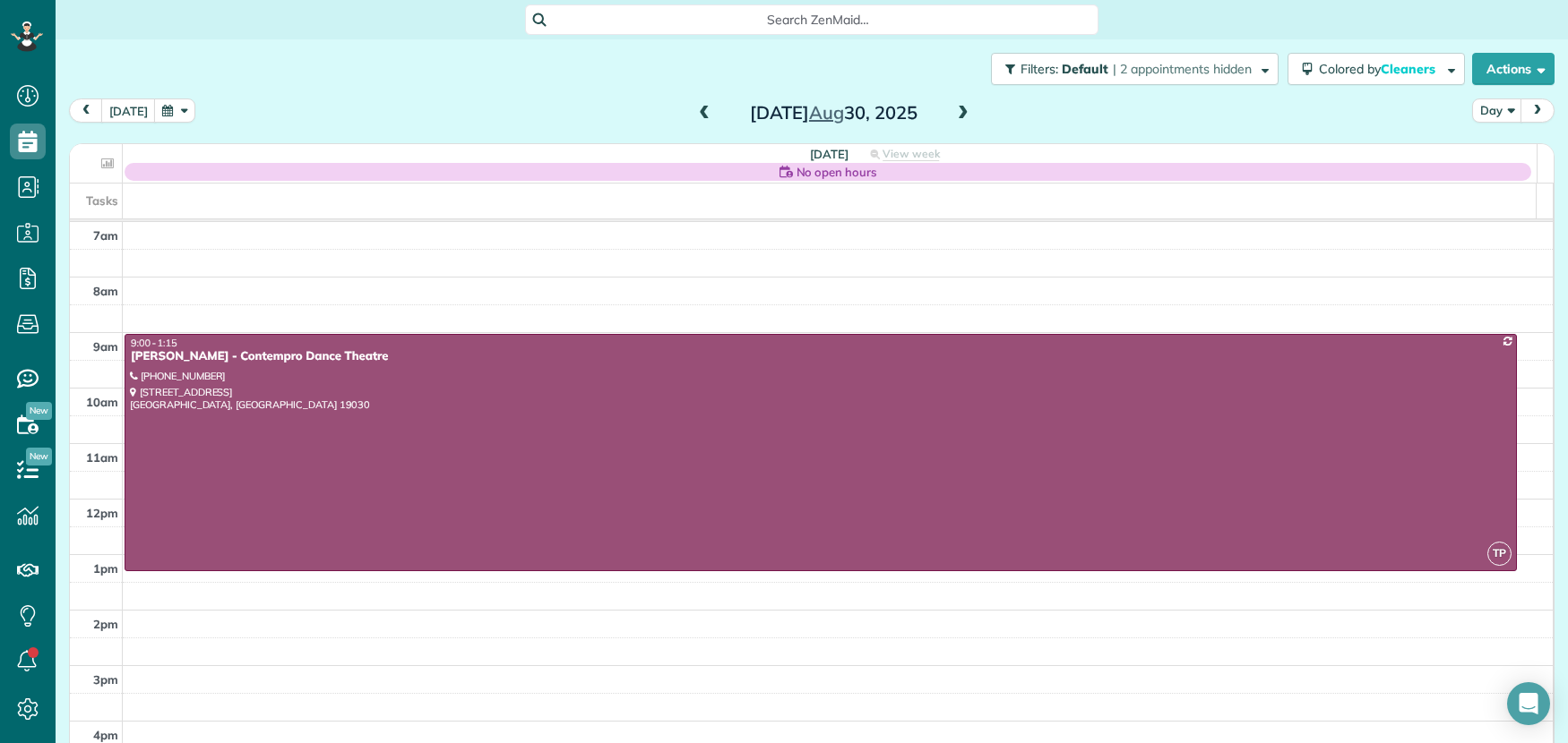
click at [700, 113] on span at bounding box center [704, 114] width 20 height 16
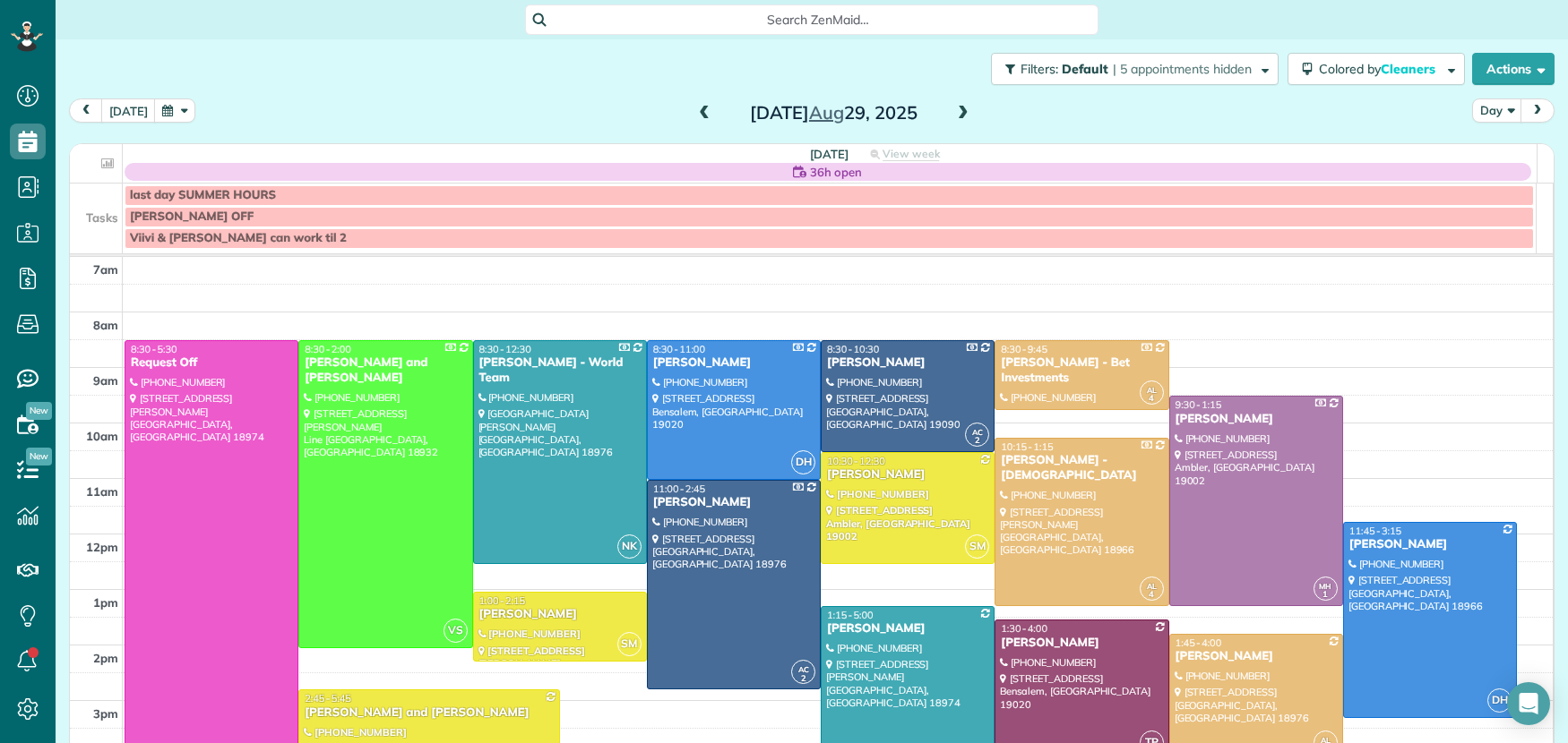
click at [1022, 674] on div at bounding box center [1082, 689] width 172 height 138
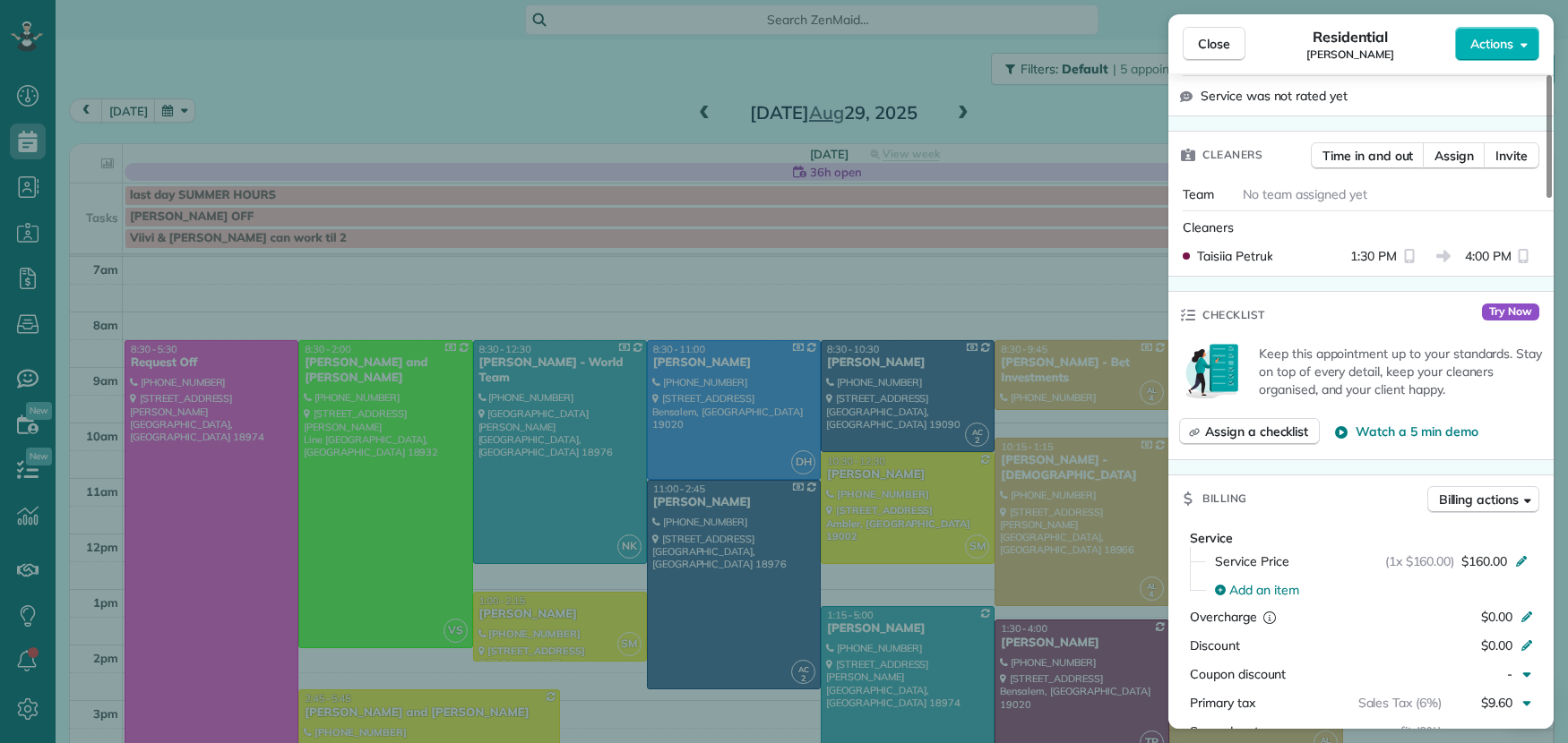
scroll to position [750, 0]
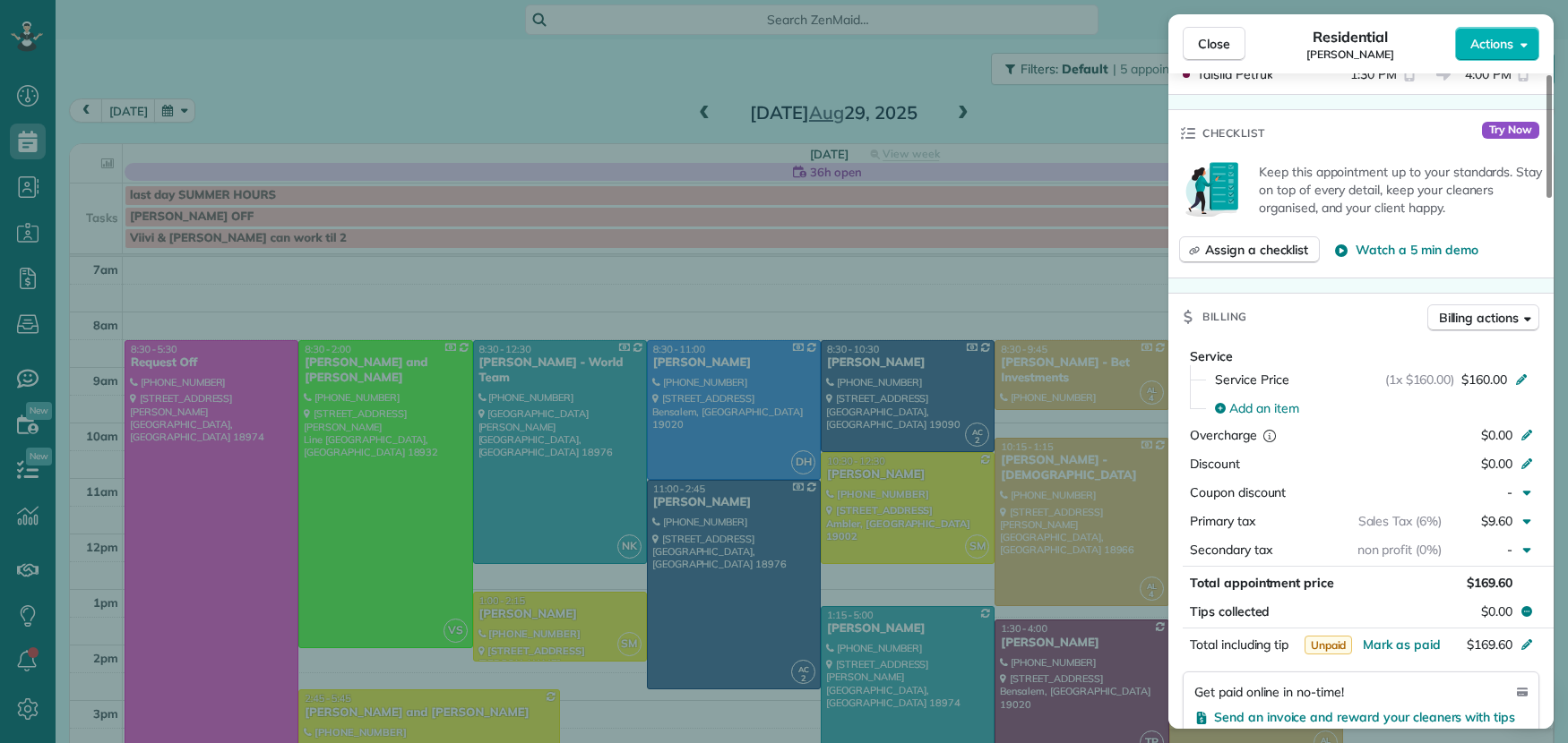
drag, startPoint x: 1202, startPoint y: 44, endPoint x: 860, endPoint y: 410, distance: 500.9
click at [1202, 44] on span "Close" at bounding box center [1214, 44] width 33 height 18
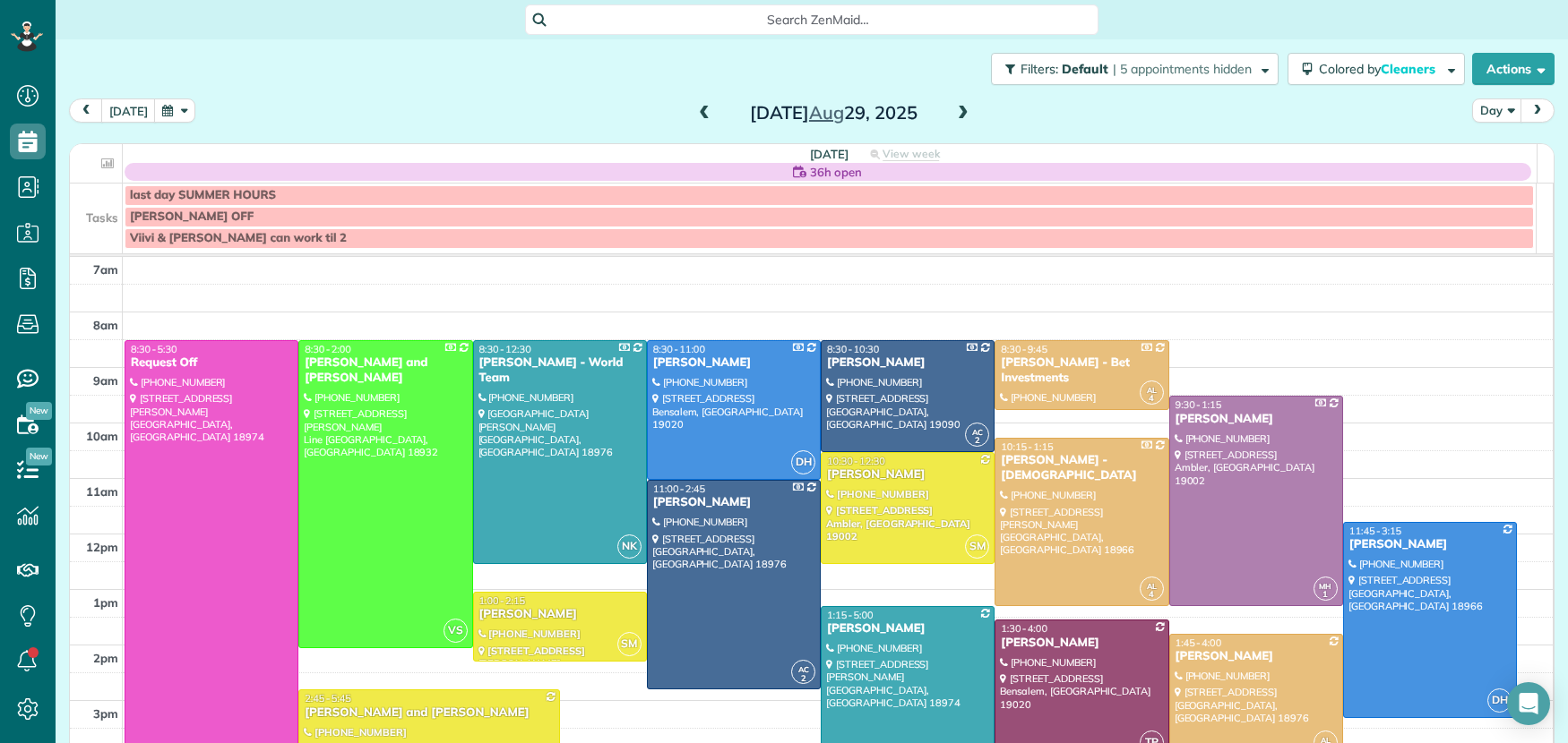
click at [965, 111] on div "Friday Aug 29, 2025" at bounding box center [833, 113] width 287 height 29
click at [957, 111] on span at bounding box center [963, 114] width 20 height 16
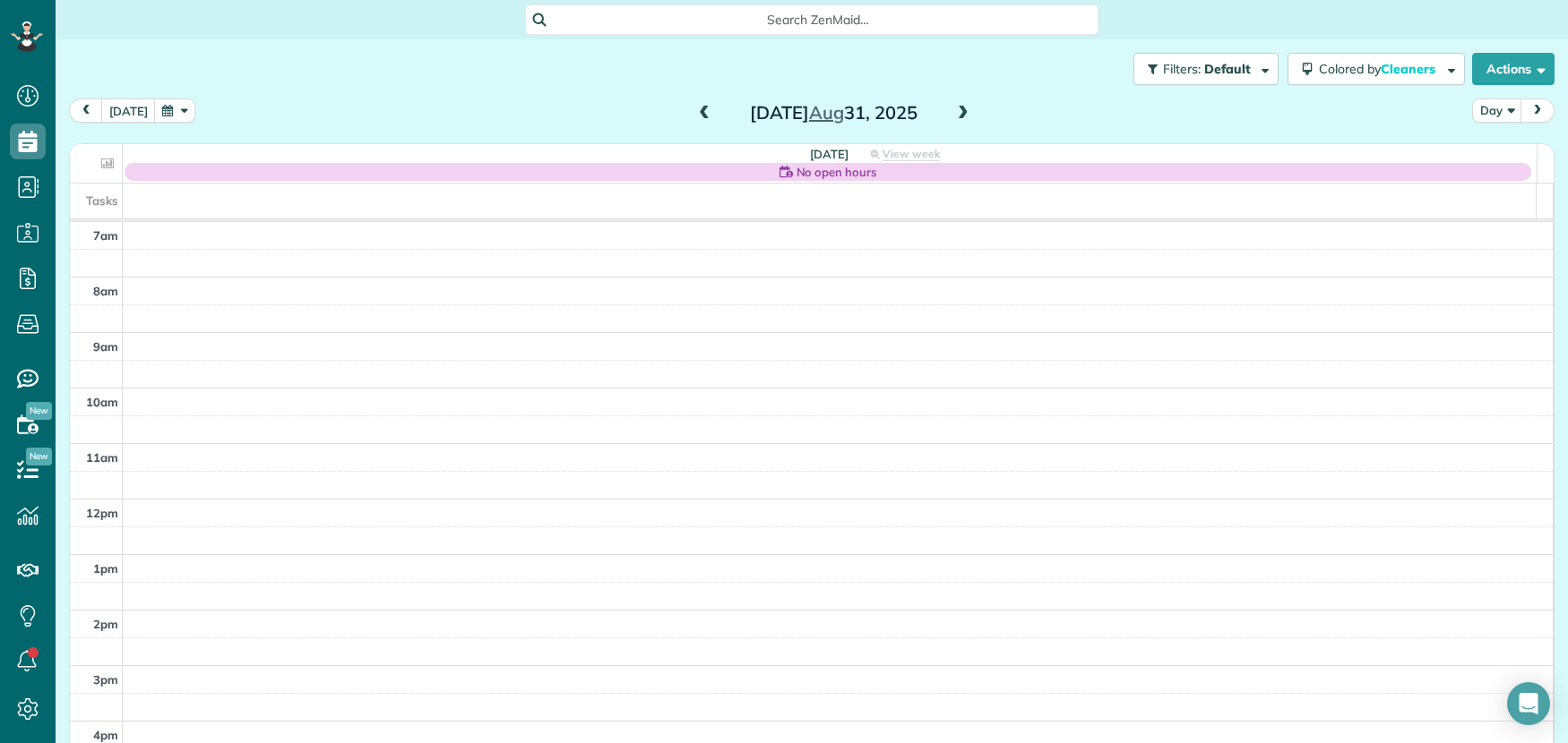
click at [957, 111] on span at bounding box center [963, 114] width 20 height 16
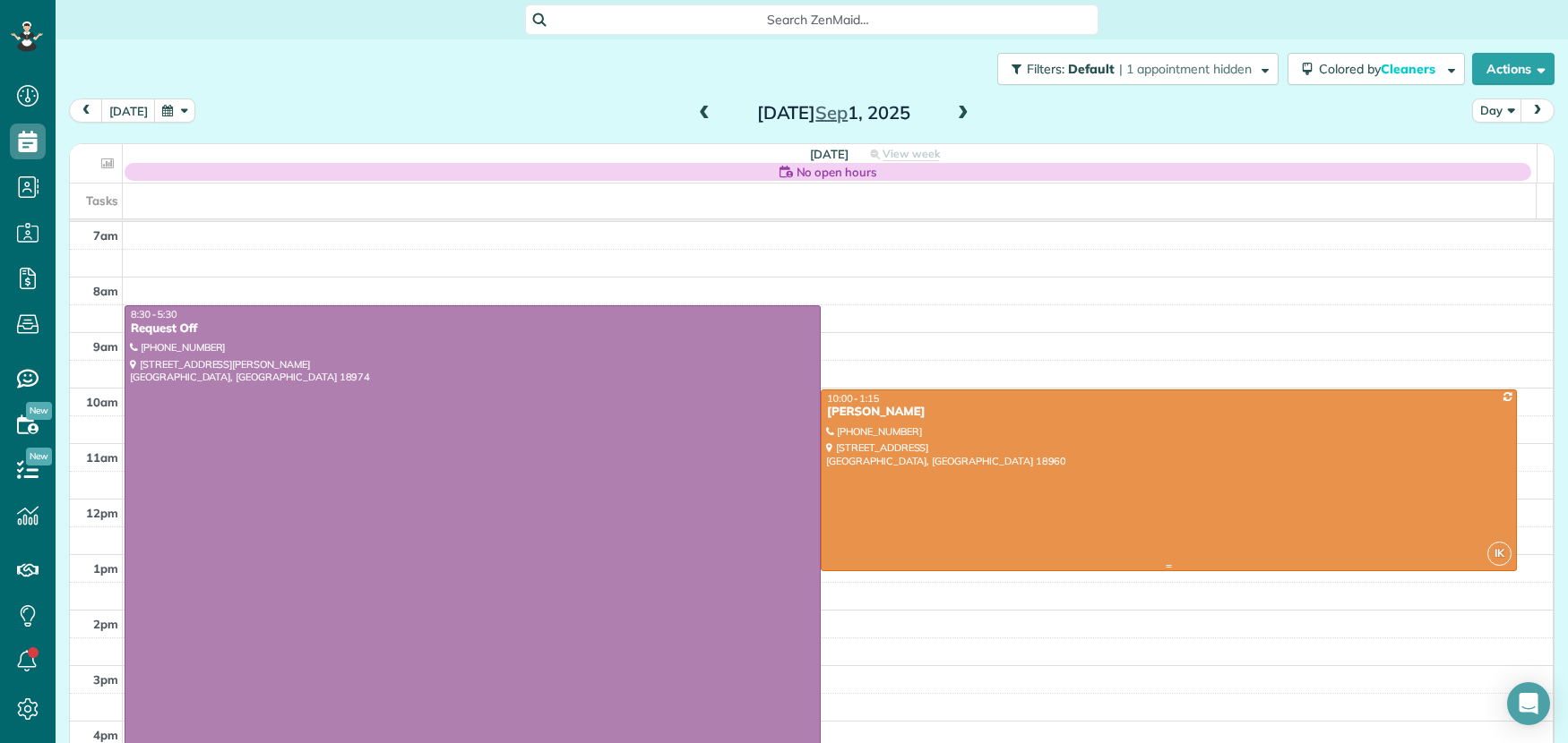
click at [866, 417] on div "Lynn Kershaw" at bounding box center [1168, 412] width 685 height 15
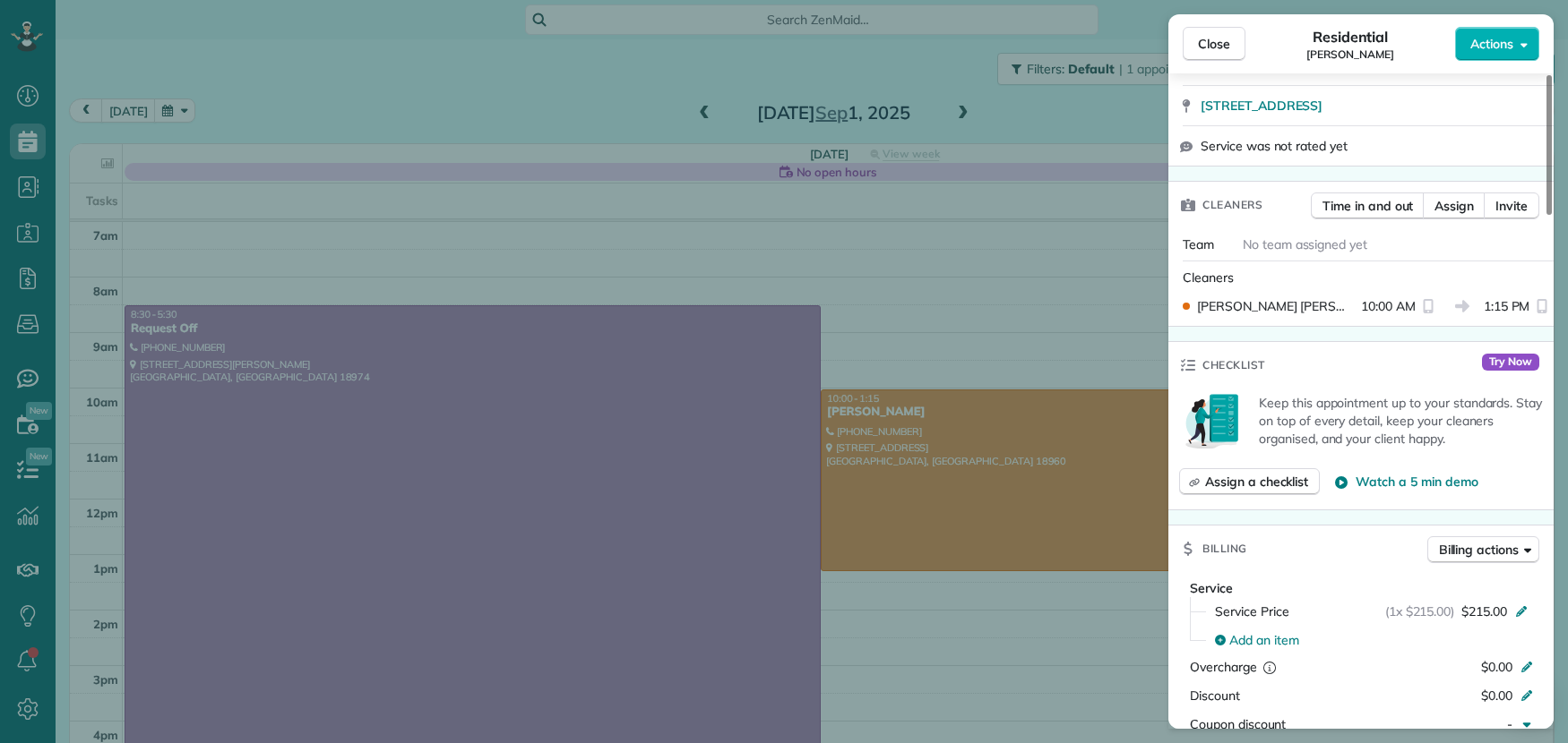
scroll to position [369, 0]
click at [1198, 35] on span "Close" at bounding box center [1214, 44] width 33 height 18
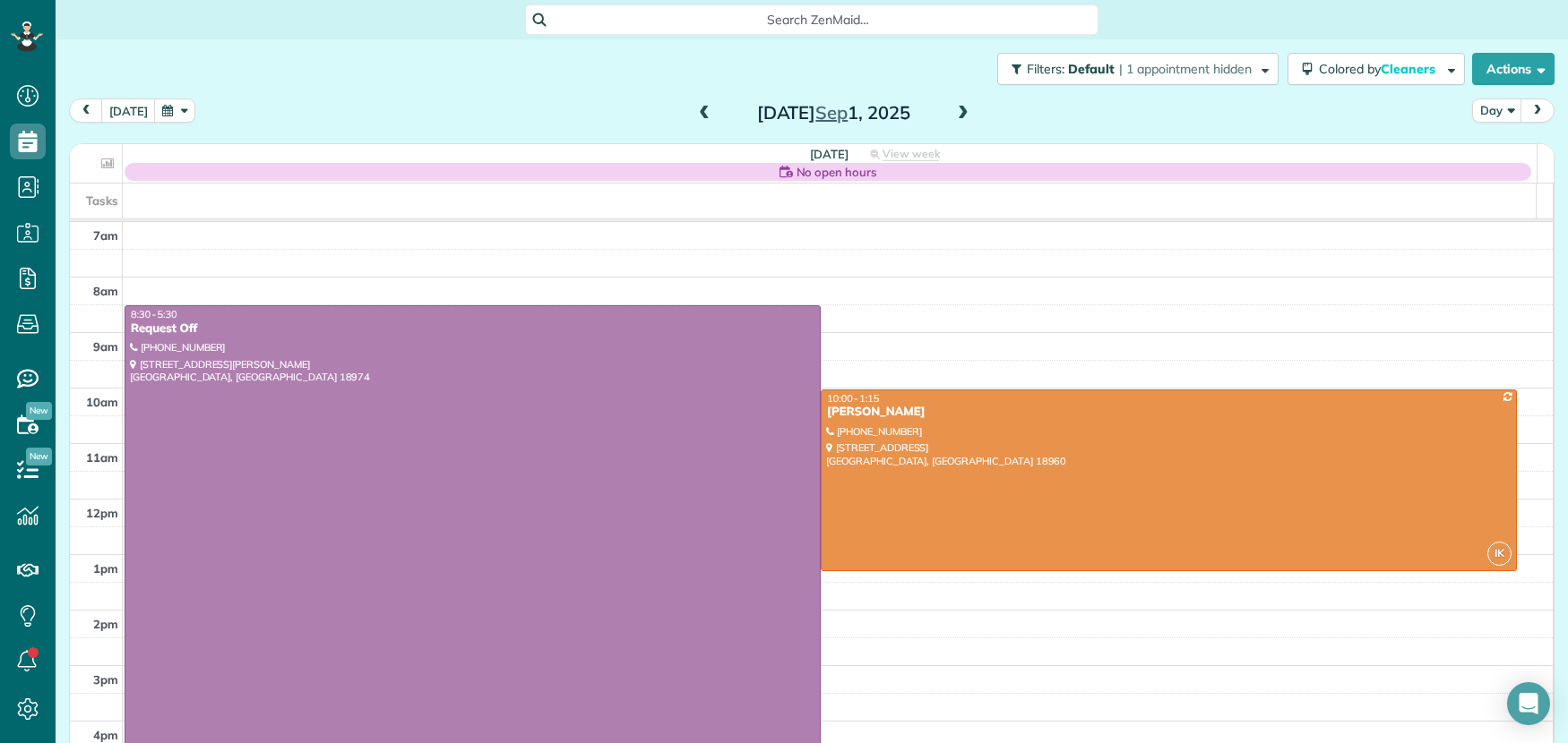
click at [699, 113] on span at bounding box center [704, 114] width 20 height 16
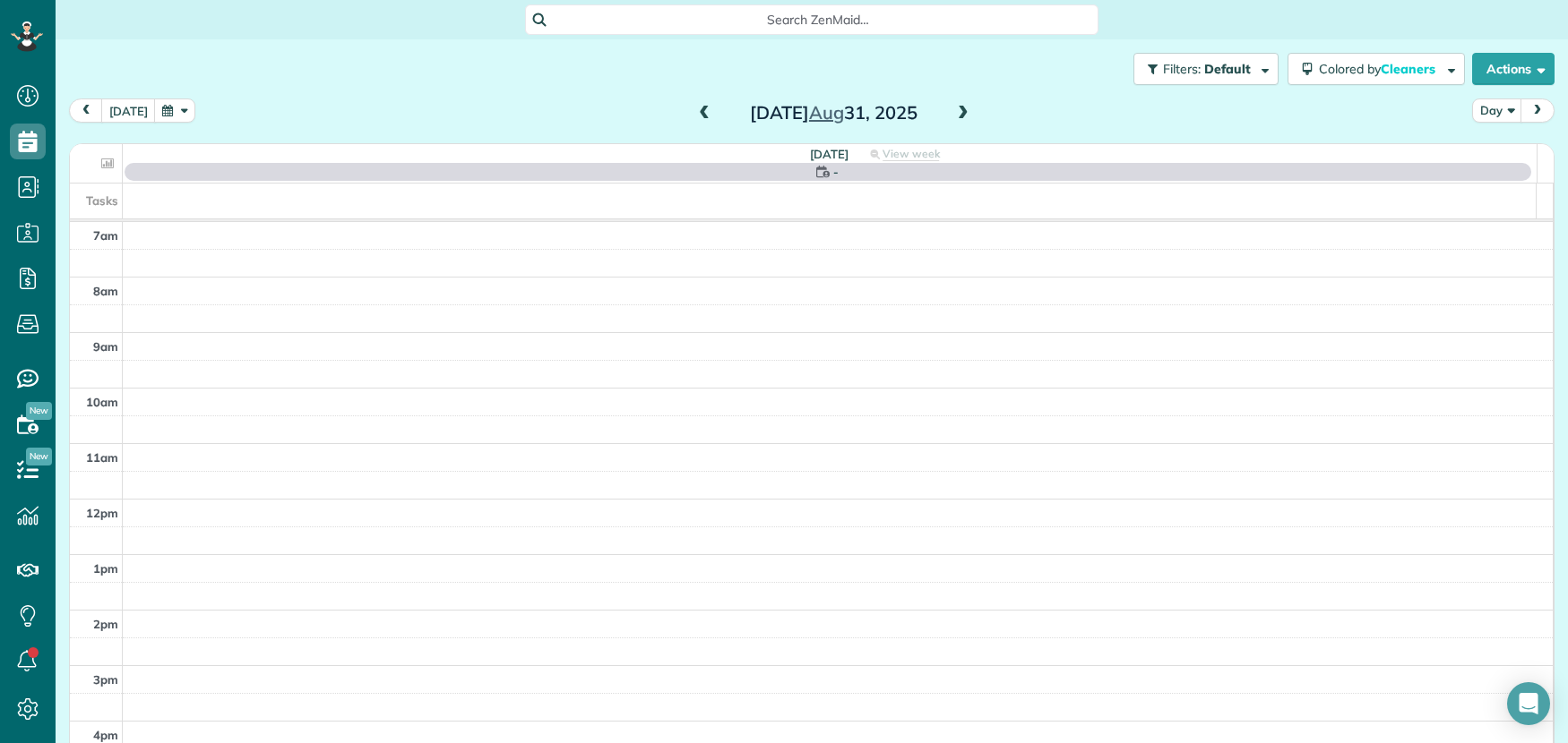
click at [699, 113] on span at bounding box center [704, 114] width 20 height 16
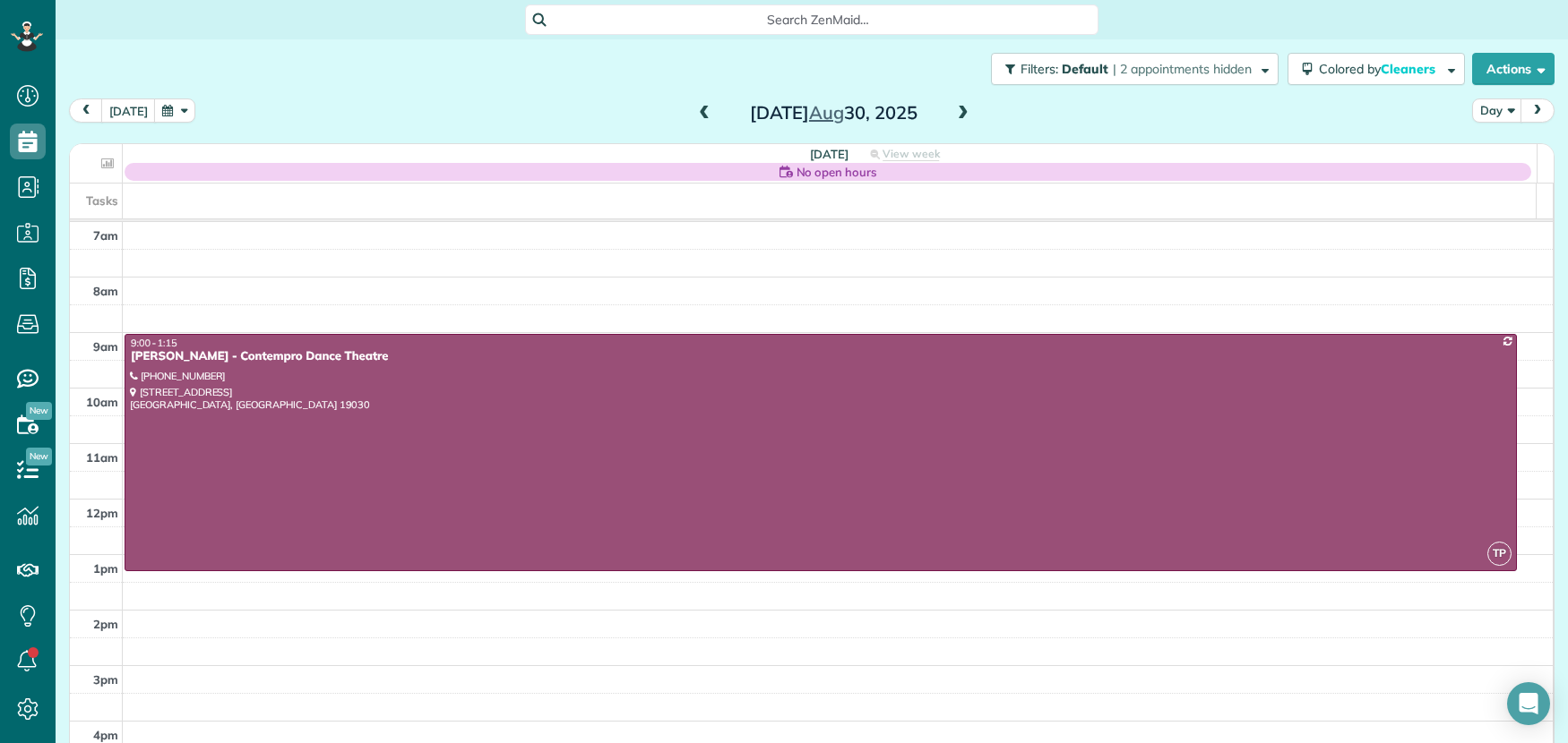
click at [699, 113] on span at bounding box center [704, 114] width 20 height 16
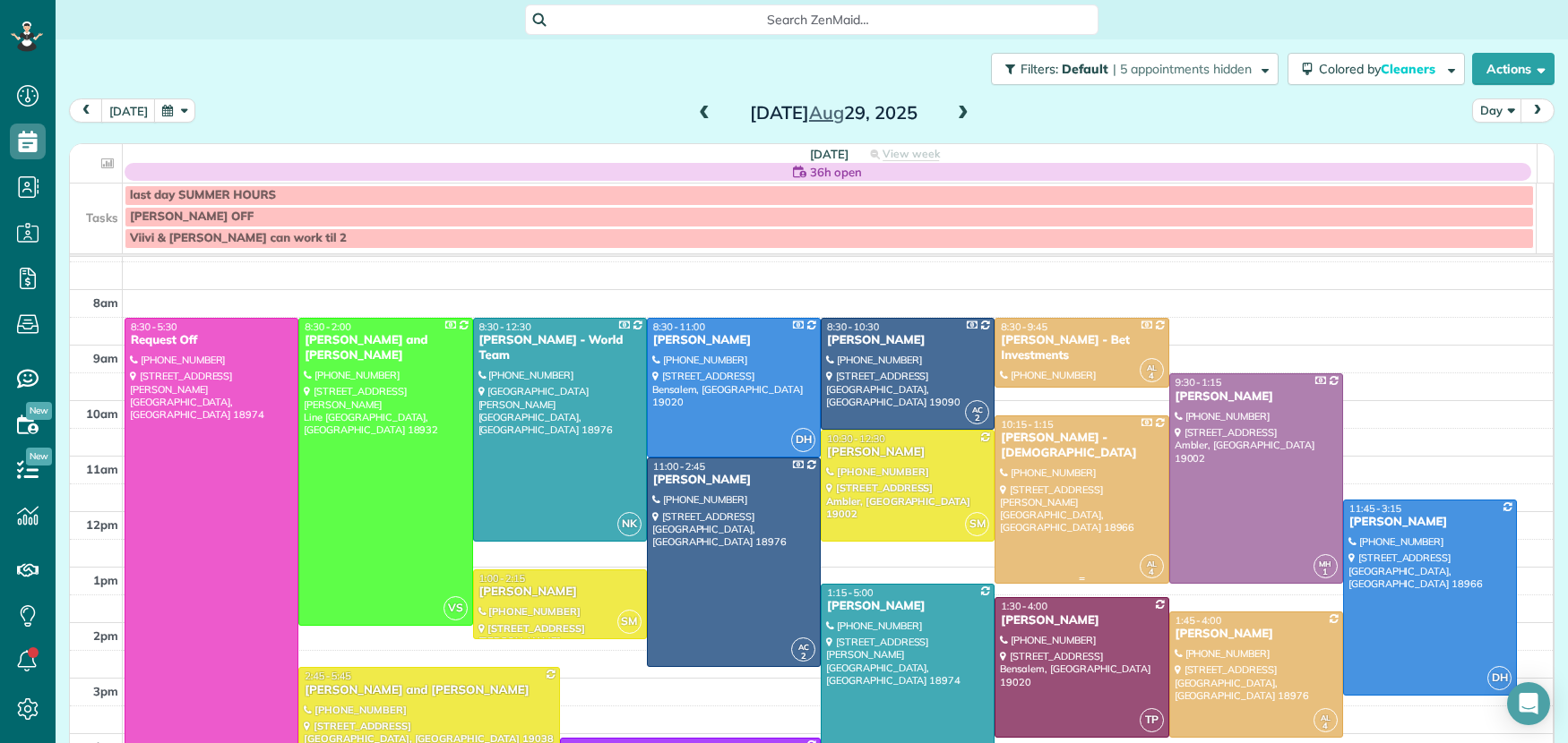
scroll to position [33, 0]
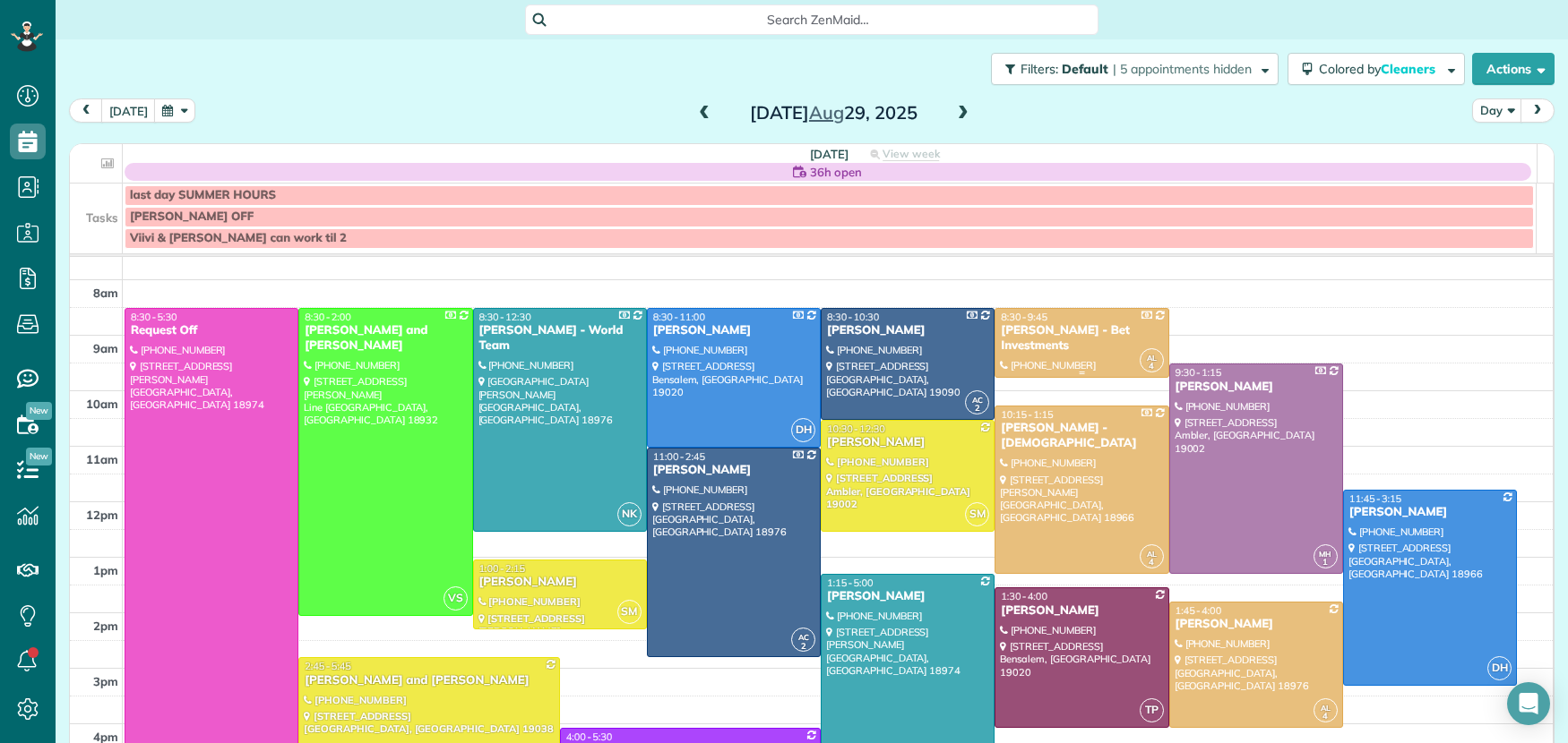
click at [1033, 336] on div "[PERSON_NAME] - Bet Investments" at bounding box center [1082, 338] width 163 height 31
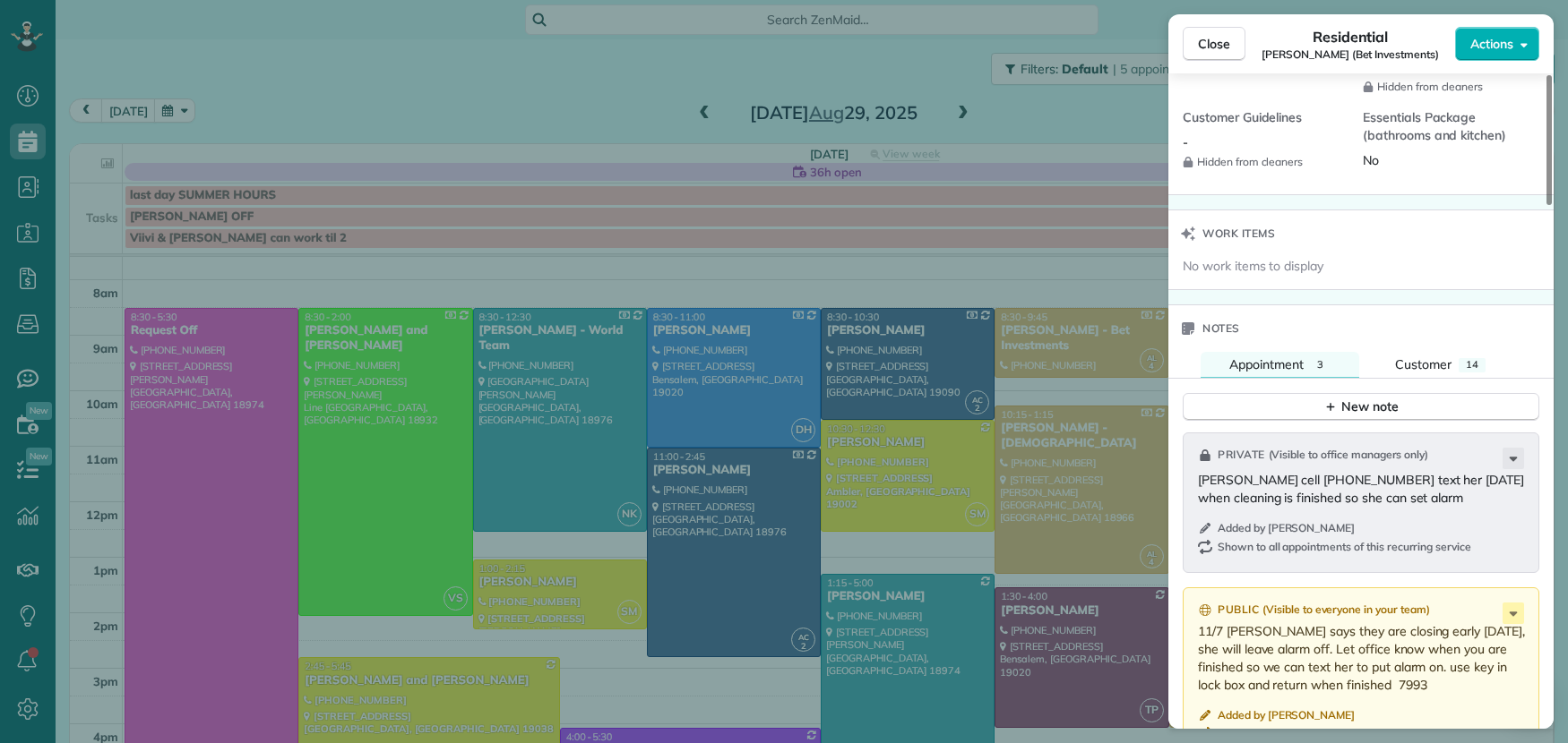
scroll to position [1823, 0]
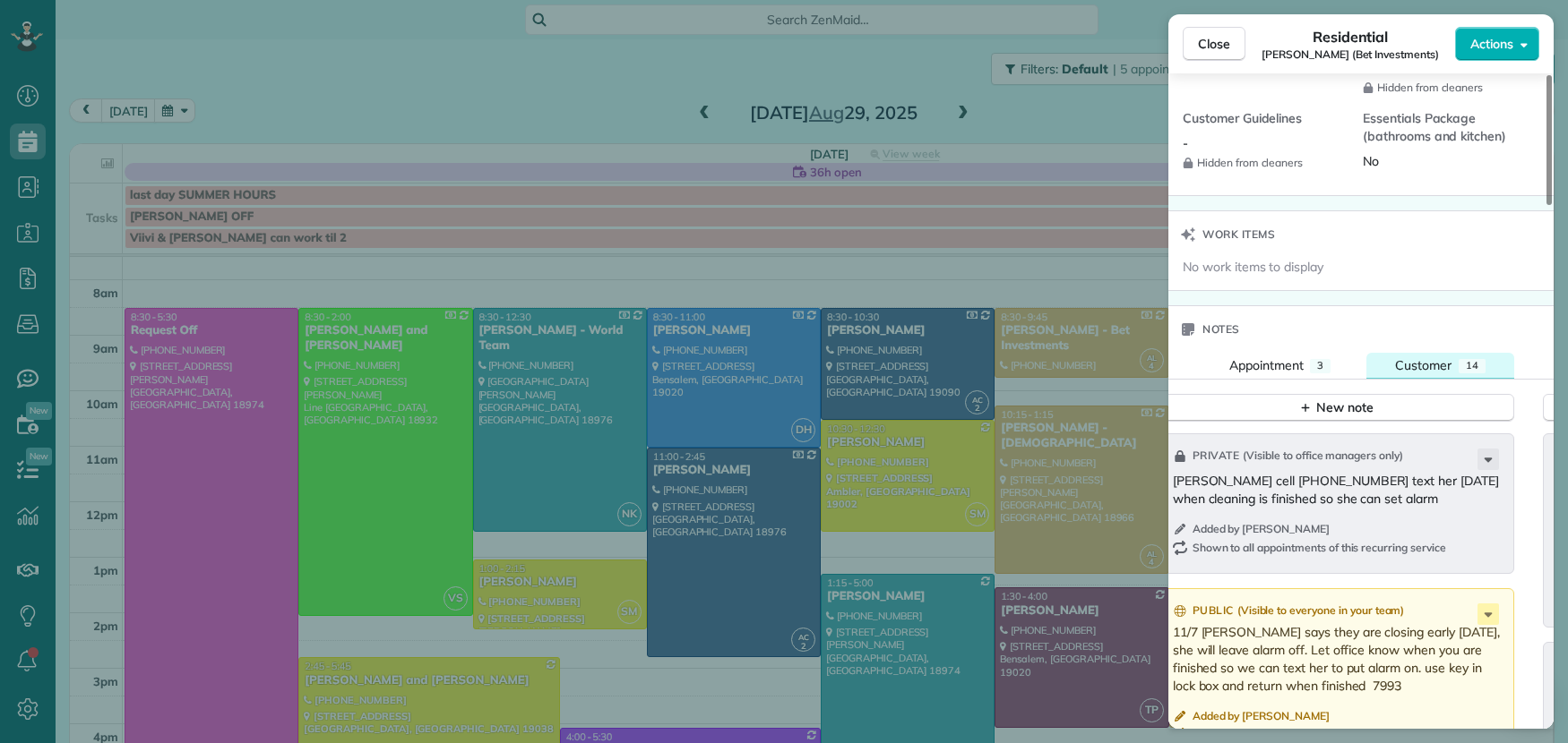
click at [1422, 359] on span "Customer" at bounding box center [1423, 366] width 56 height 16
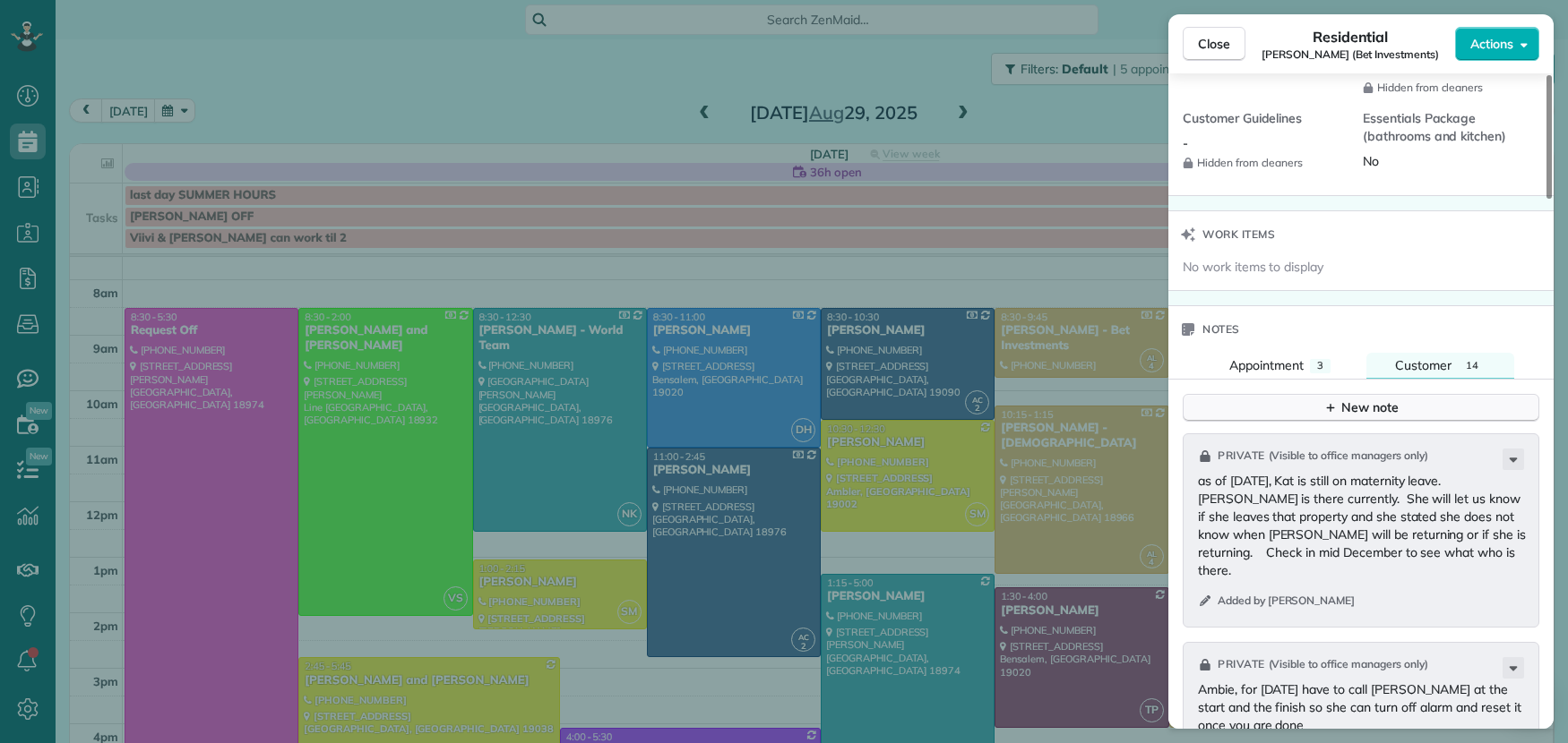
click at [1367, 404] on div "New note" at bounding box center [1360, 407] width 75 height 19
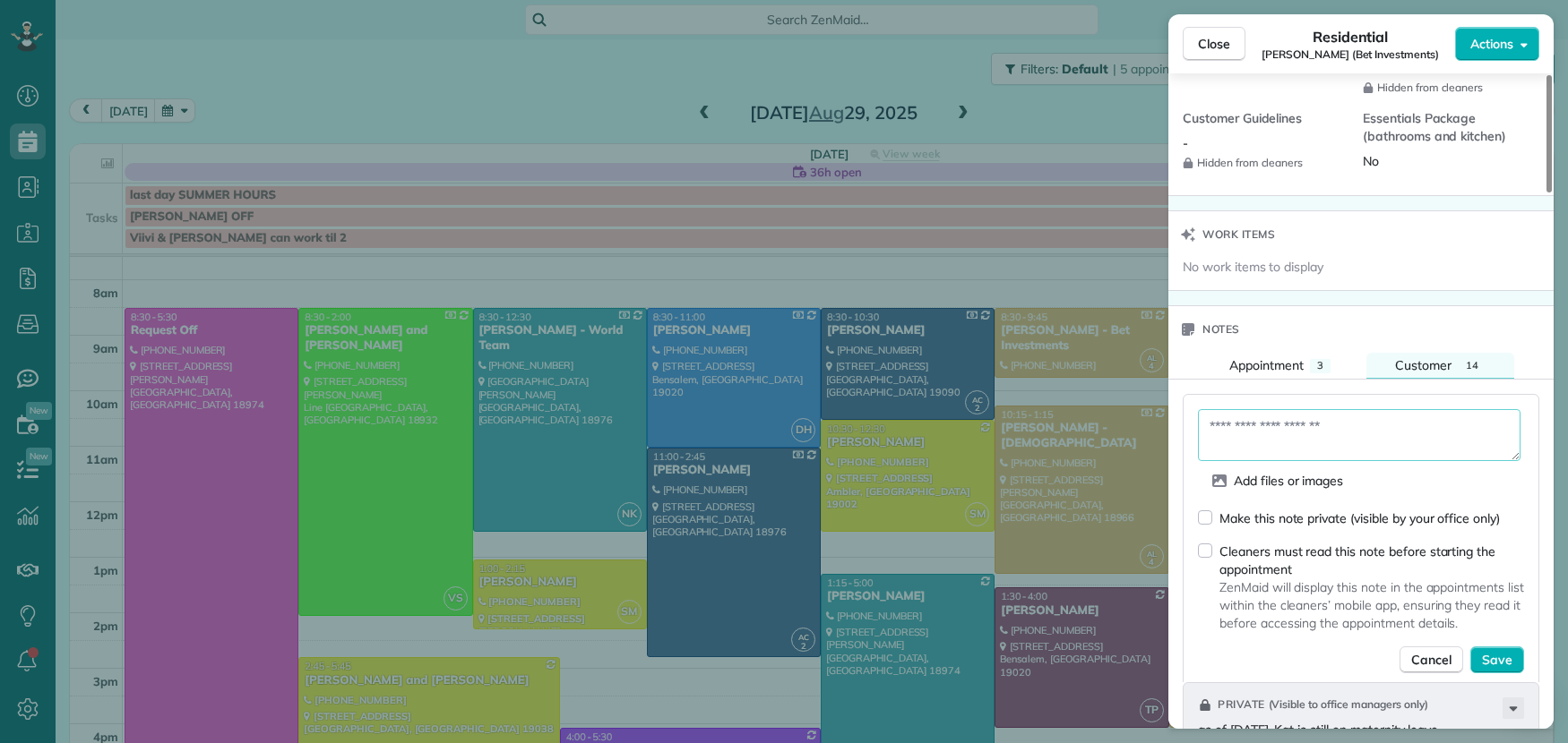
click at [1293, 421] on textarea at bounding box center [1358, 435] width 322 height 52
type textarea "**********"
click at [1206, 509] on div "Make this note private (visible by your office only)" at bounding box center [1348, 518] width 302 height 19
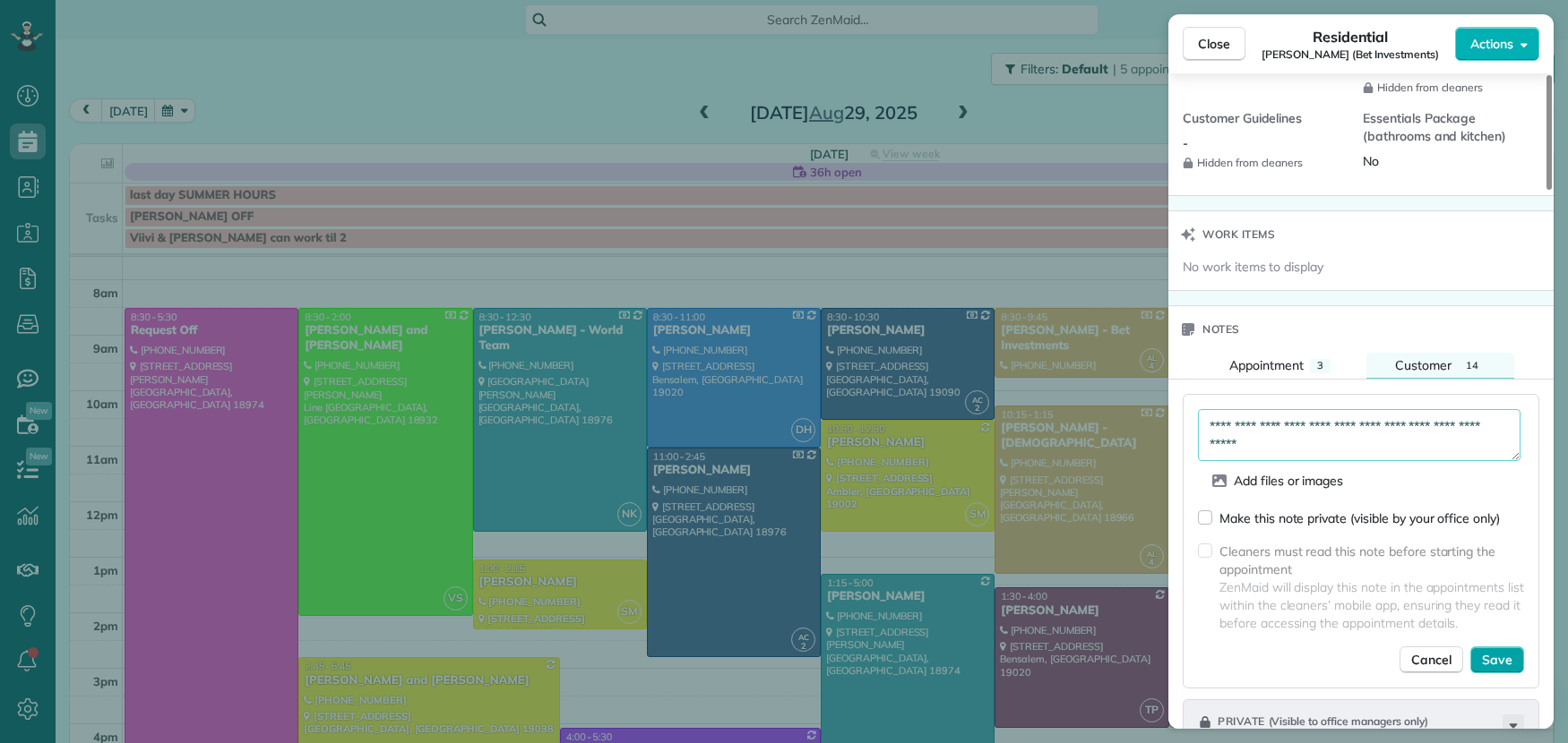
click at [1516, 664] on button "Save" at bounding box center [1496, 660] width 54 height 27
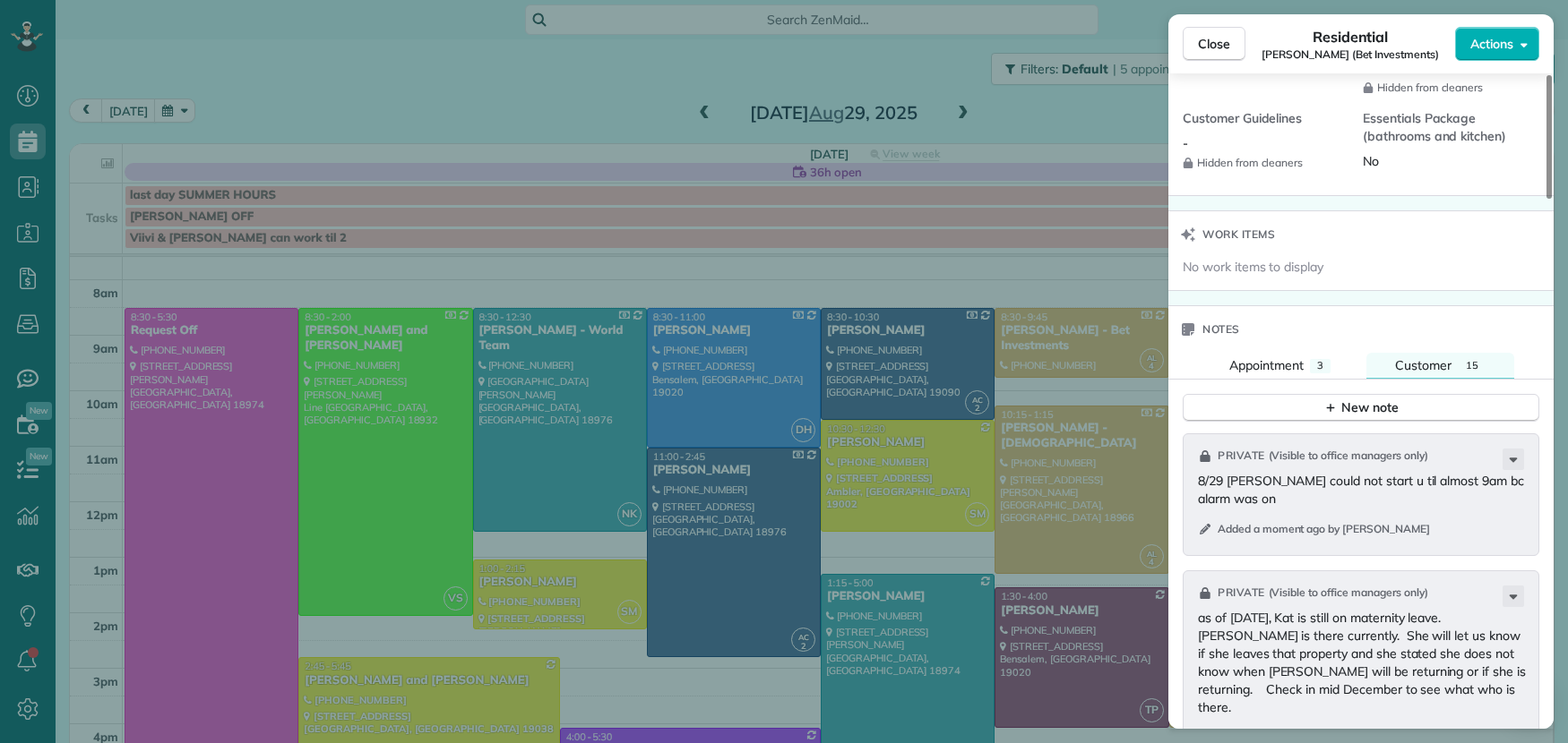
drag, startPoint x: 1204, startPoint y: 44, endPoint x: 880, endPoint y: 15, distance: 325.3
click at [1207, 41] on span "Close" at bounding box center [1214, 44] width 33 height 18
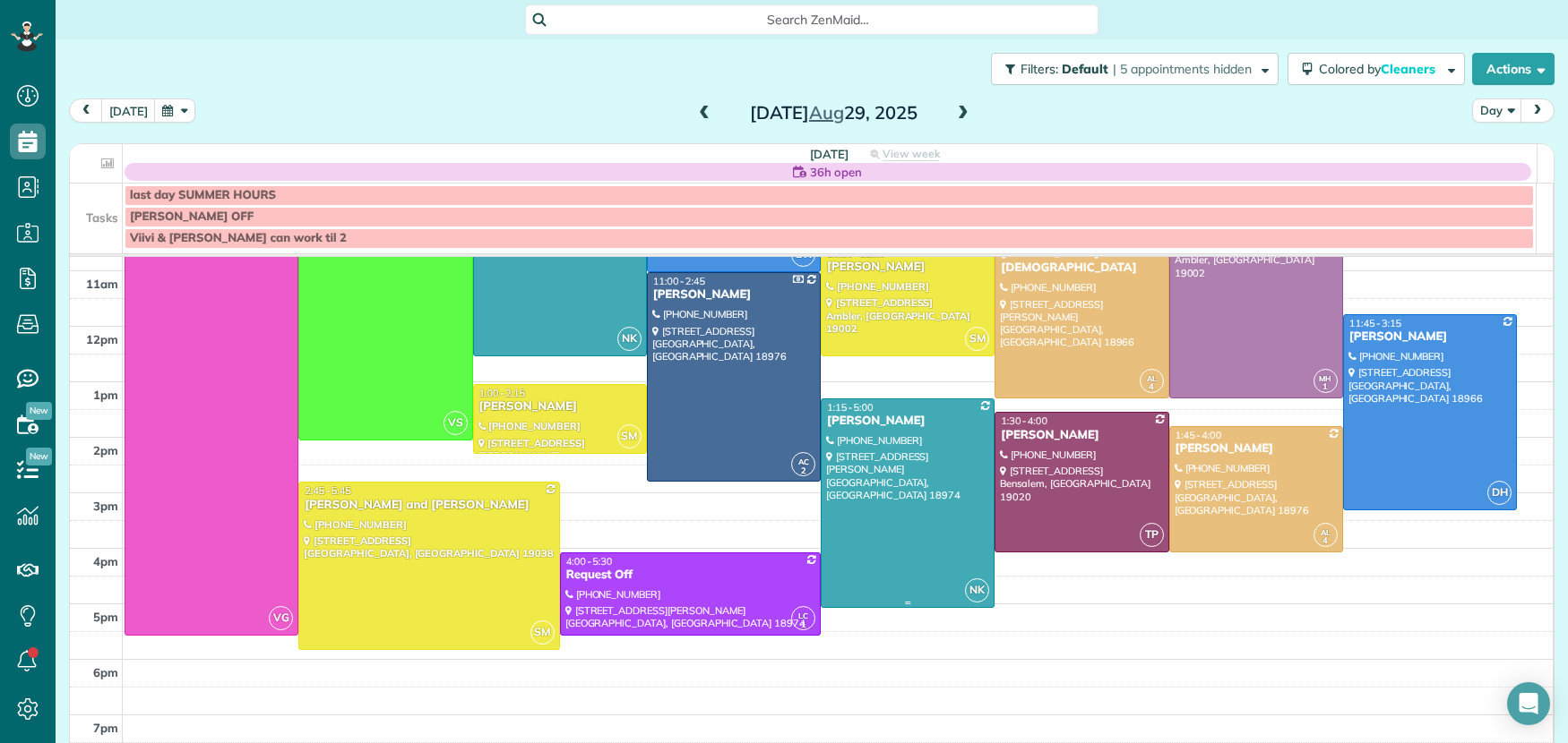
scroll to position [230, 0]
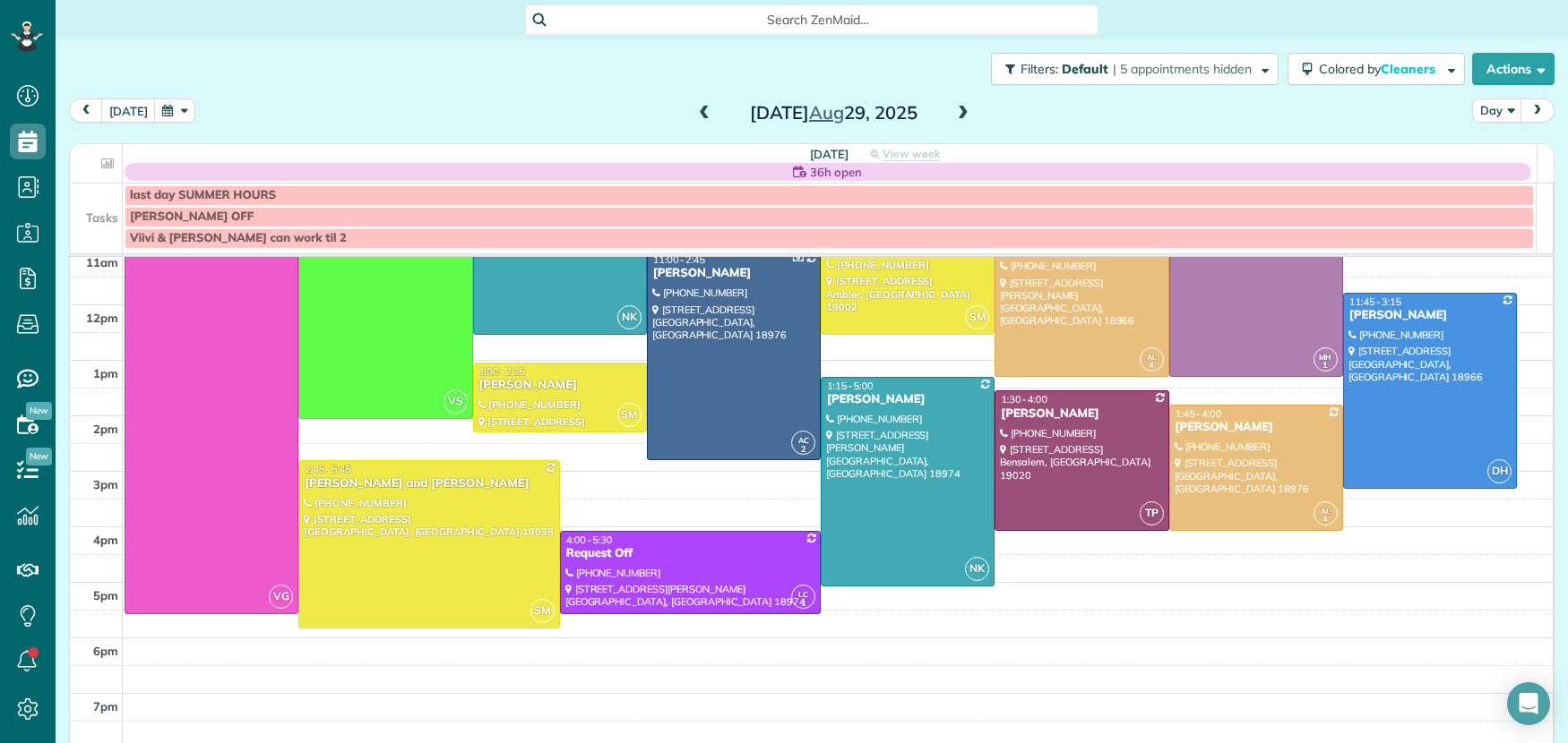
click at [953, 113] on span at bounding box center [963, 114] width 20 height 16
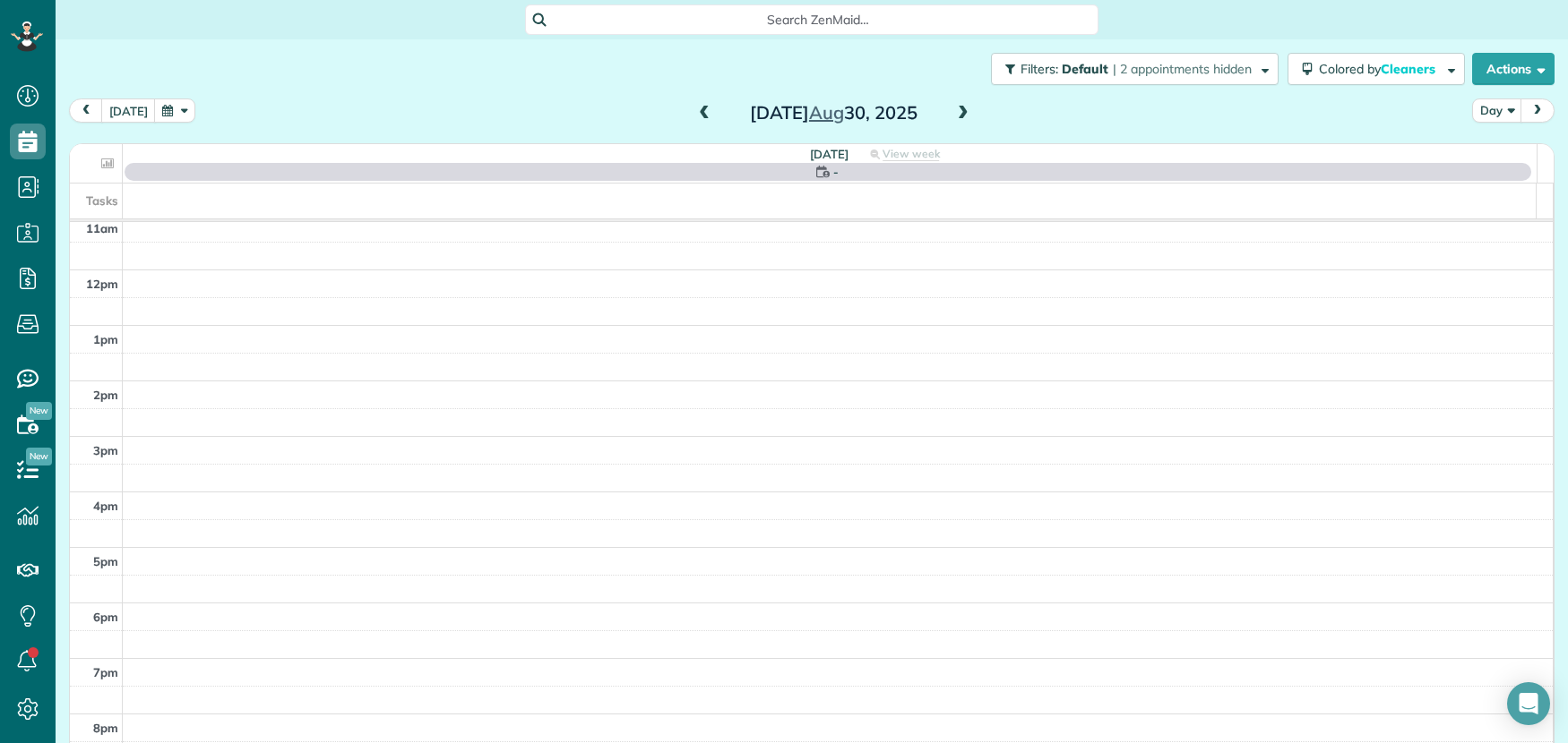
scroll to position [0, 0]
click at [953, 113] on span at bounding box center [963, 114] width 20 height 16
click at [953, 112] on span at bounding box center [963, 114] width 20 height 16
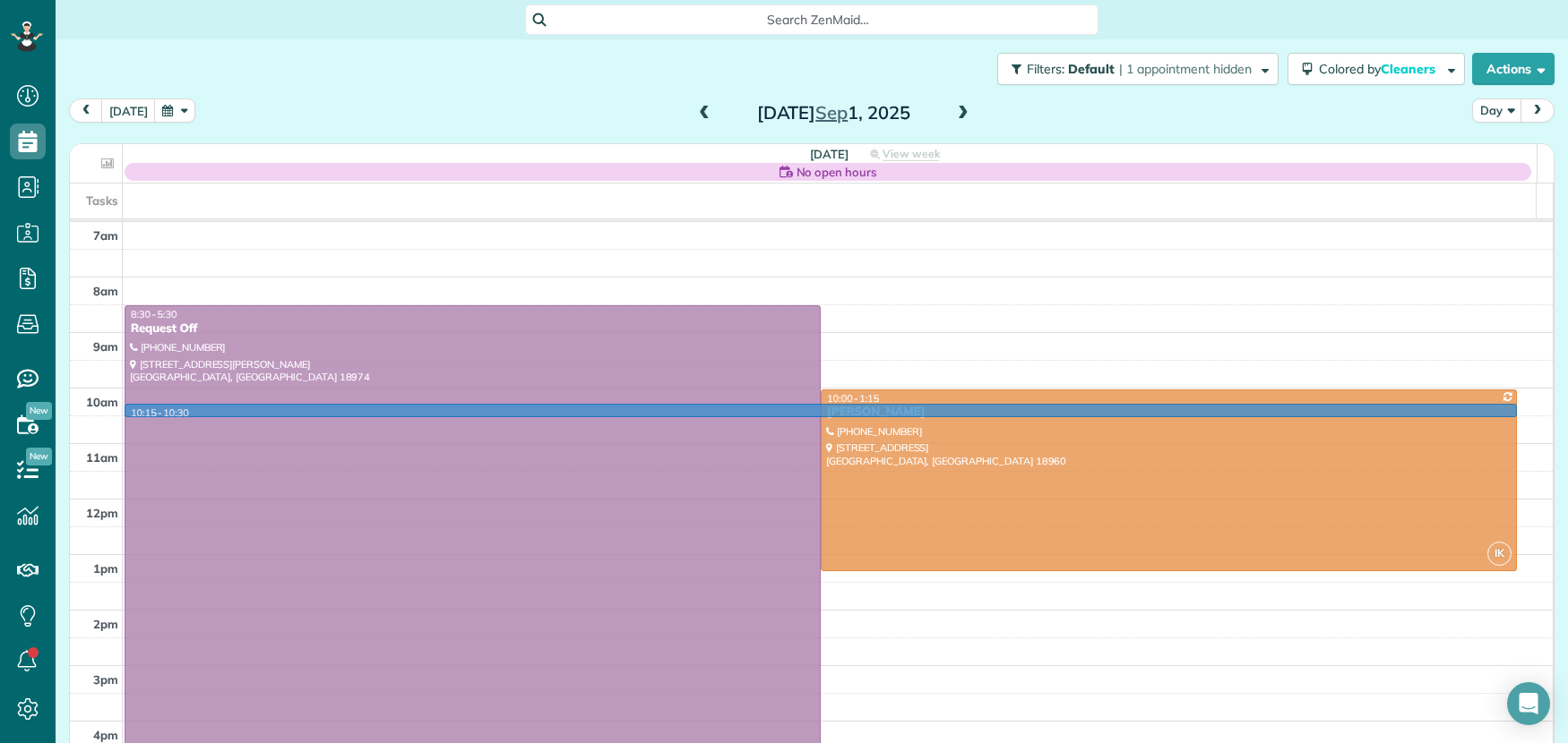
click at [867, 412] on td at bounding box center [838, 402] width 1431 height 28
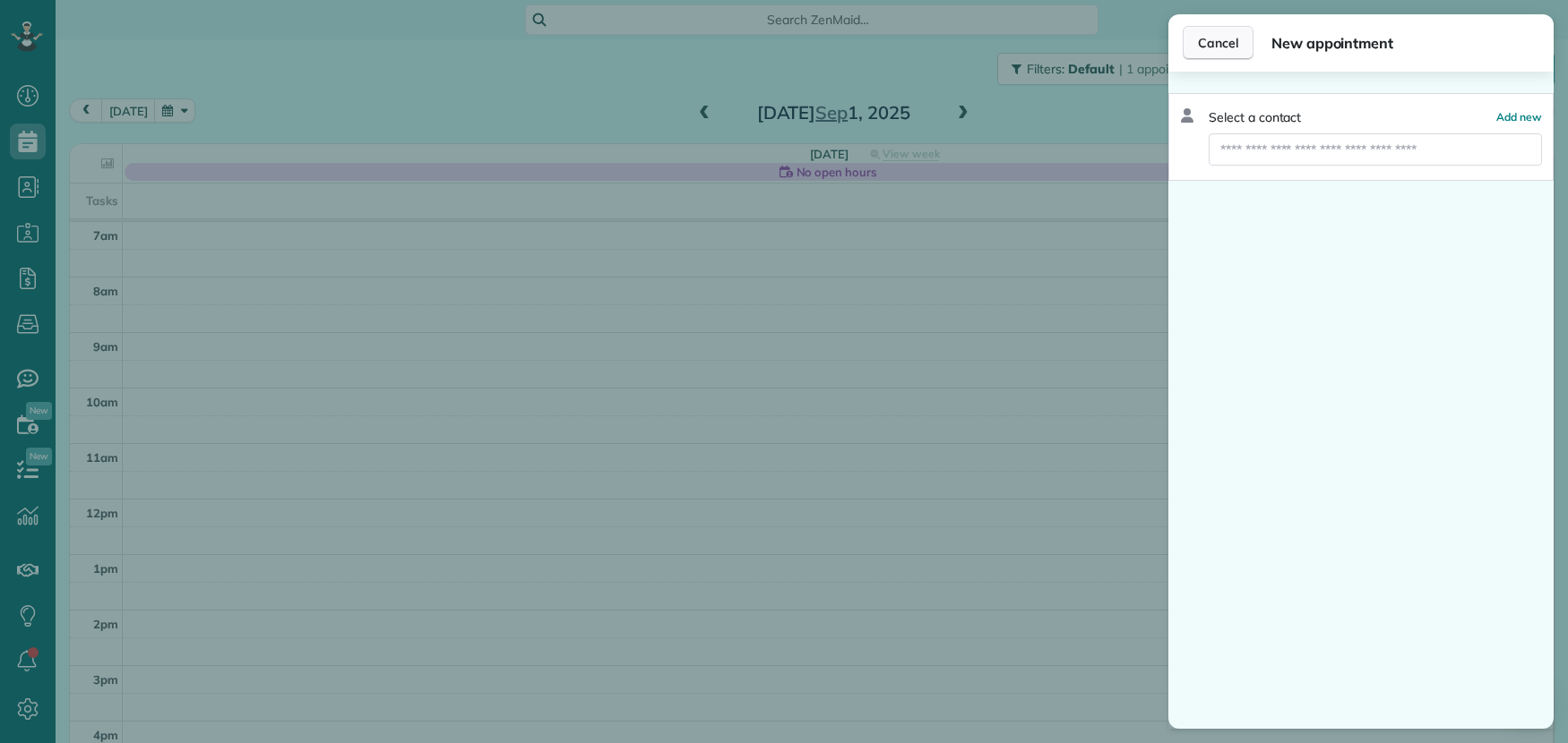
drag, startPoint x: 1210, startPoint y: 44, endPoint x: 1199, endPoint y: 56, distance: 16.3
click at [1210, 45] on span "Cancel" at bounding box center [1218, 44] width 40 height 18
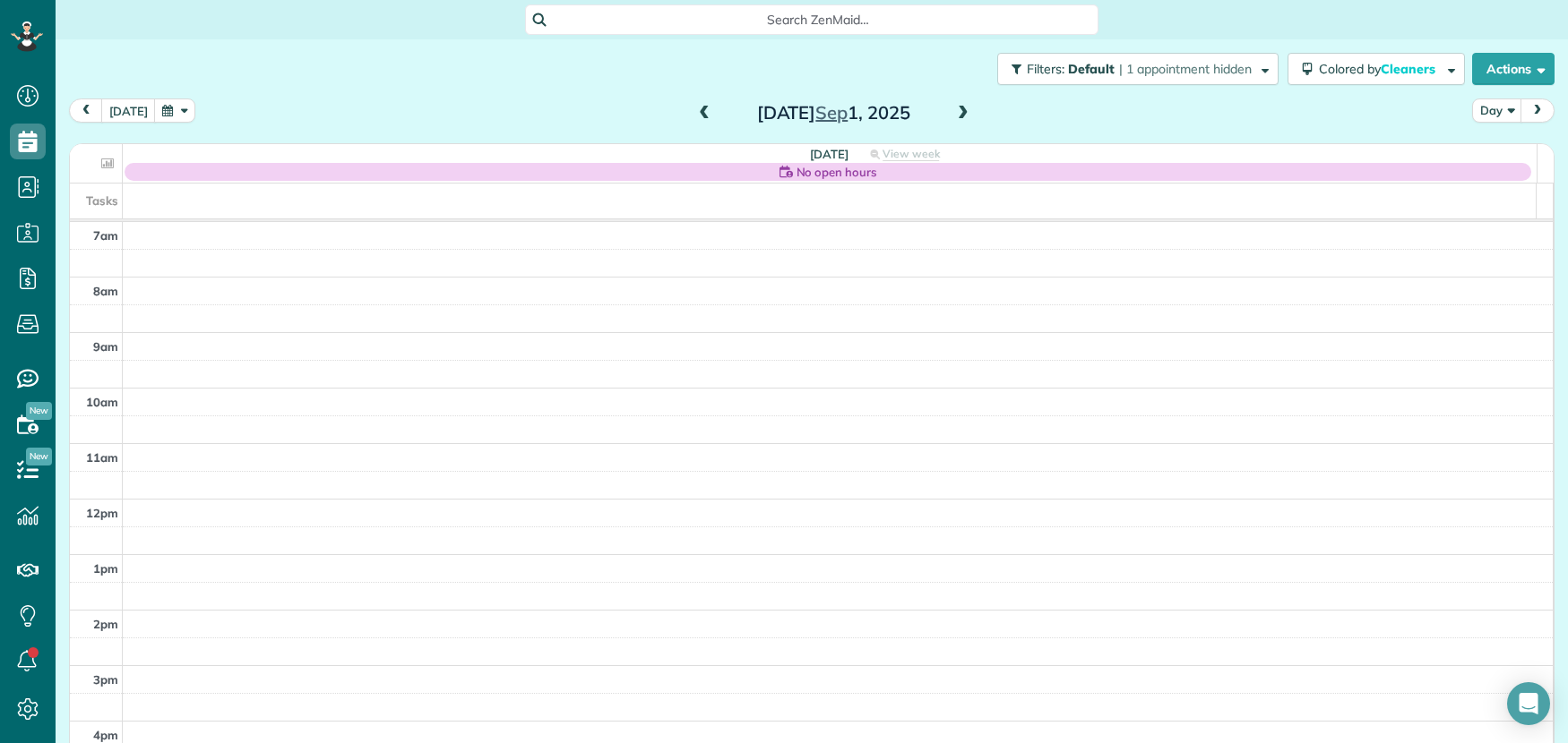
click at [721, 121] on h2 "Monday Sep 1, 2025" at bounding box center [833, 113] width 224 height 20
click at [696, 113] on span at bounding box center [704, 114] width 20 height 16
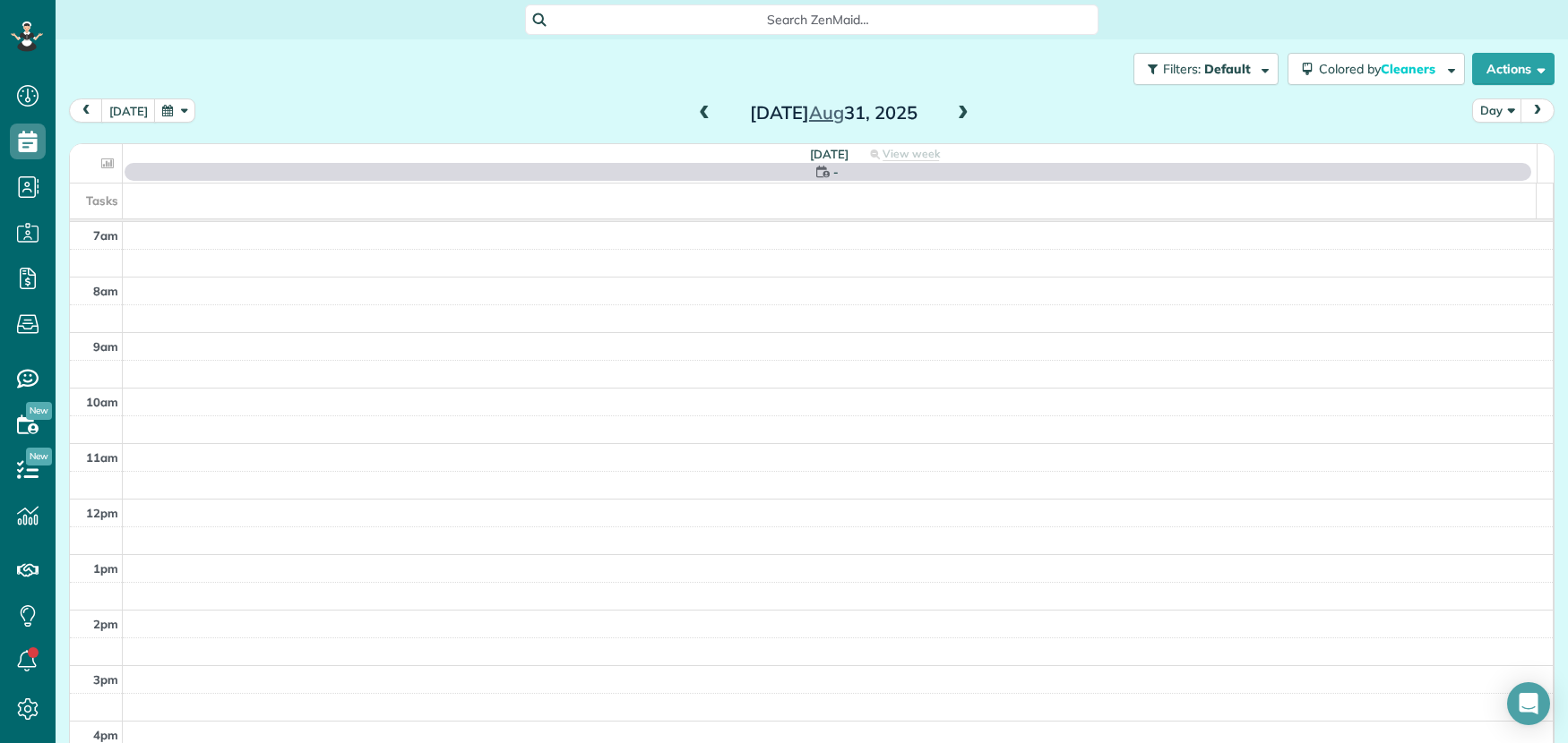
click at [956, 112] on span at bounding box center [963, 114] width 20 height 16
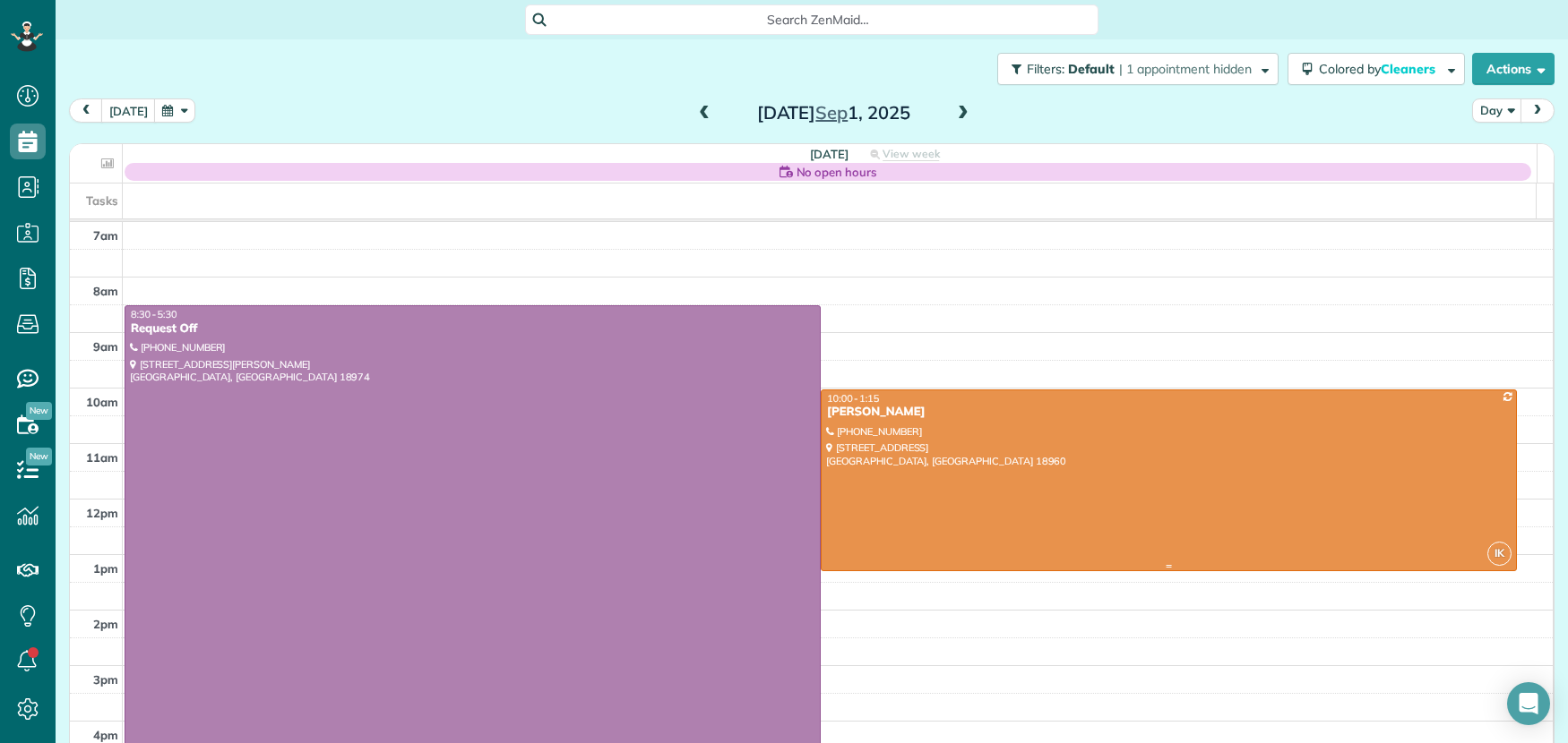
click at [826, 410] on div "Lynn Kershaw" at bounding box center [1168, 412] width 685 height 15
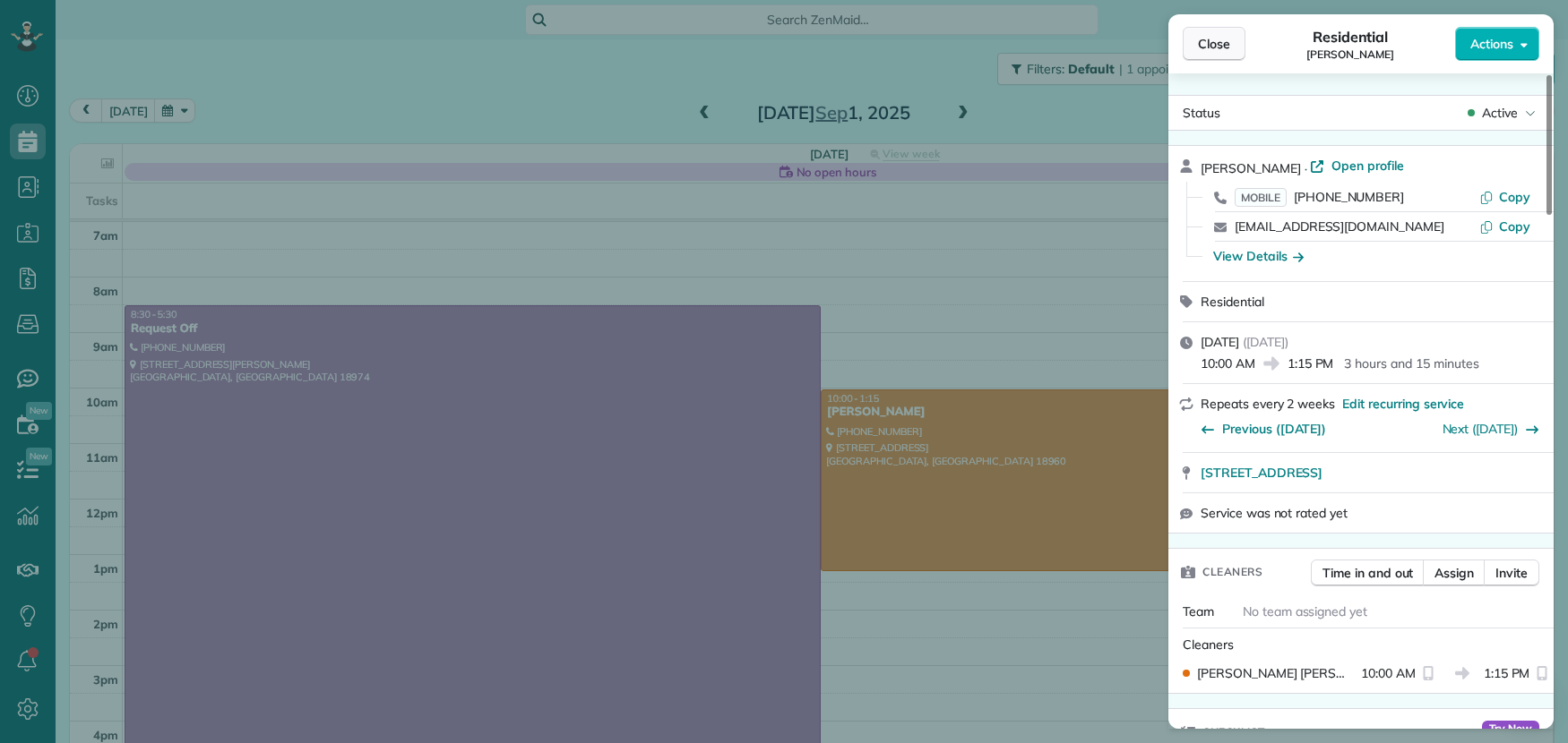
click at [1210, 47] on span "Close" at bounding box center [1214, 44] width 33 height 18
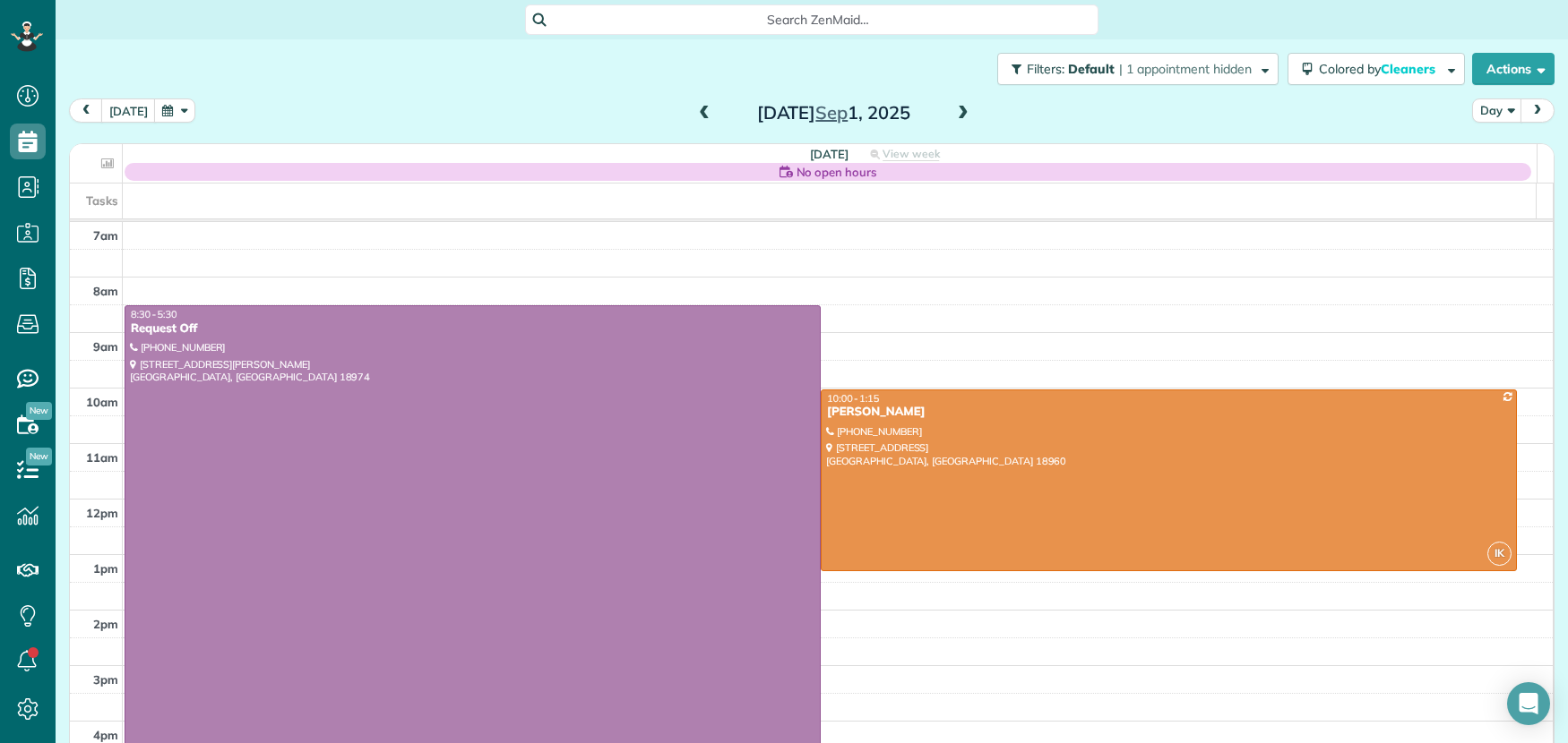
click at [694, 110] on span at bounding box center [704, 114] width 20 height 16
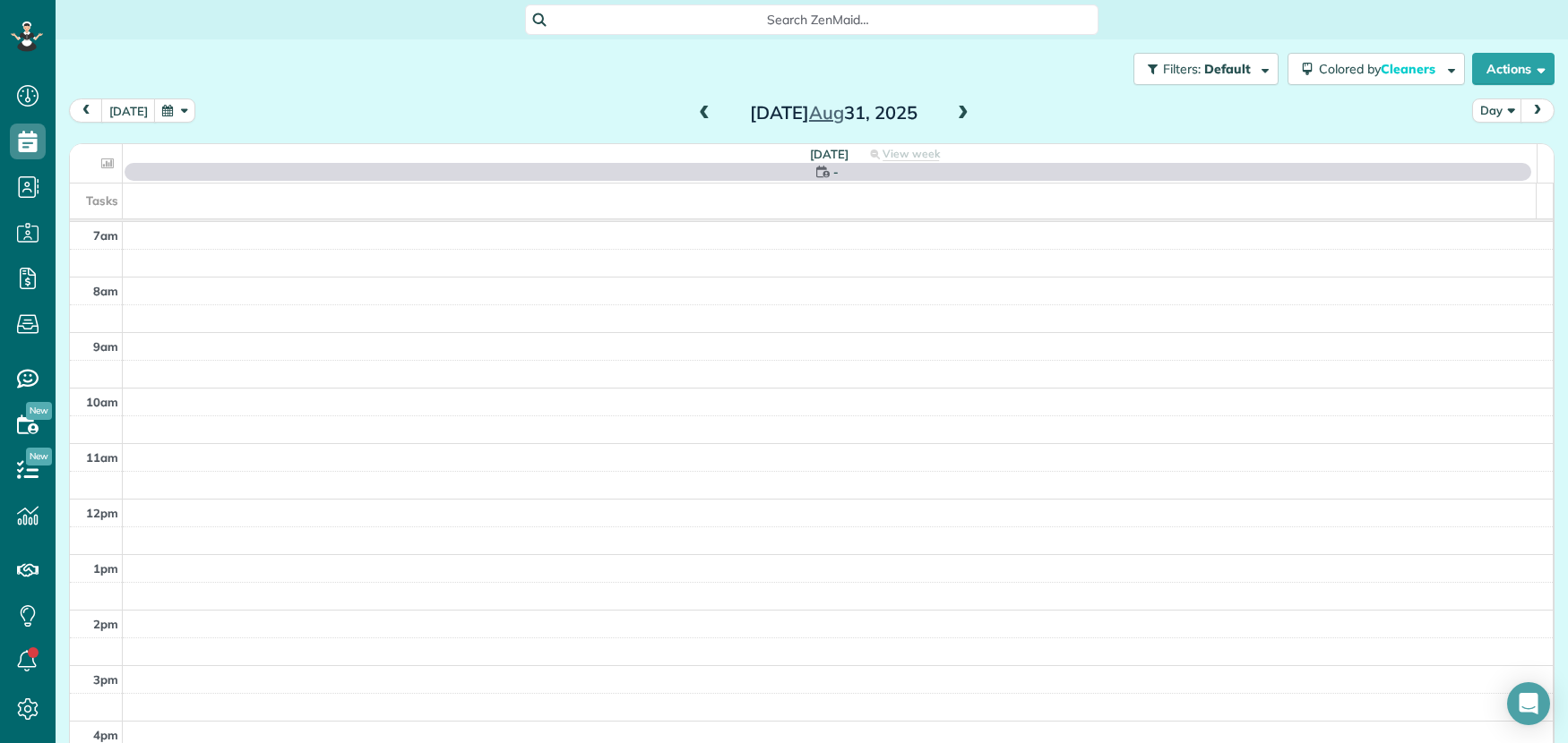
click at [694, 110] on span at bounding box center [704, 114] width 20 height 16
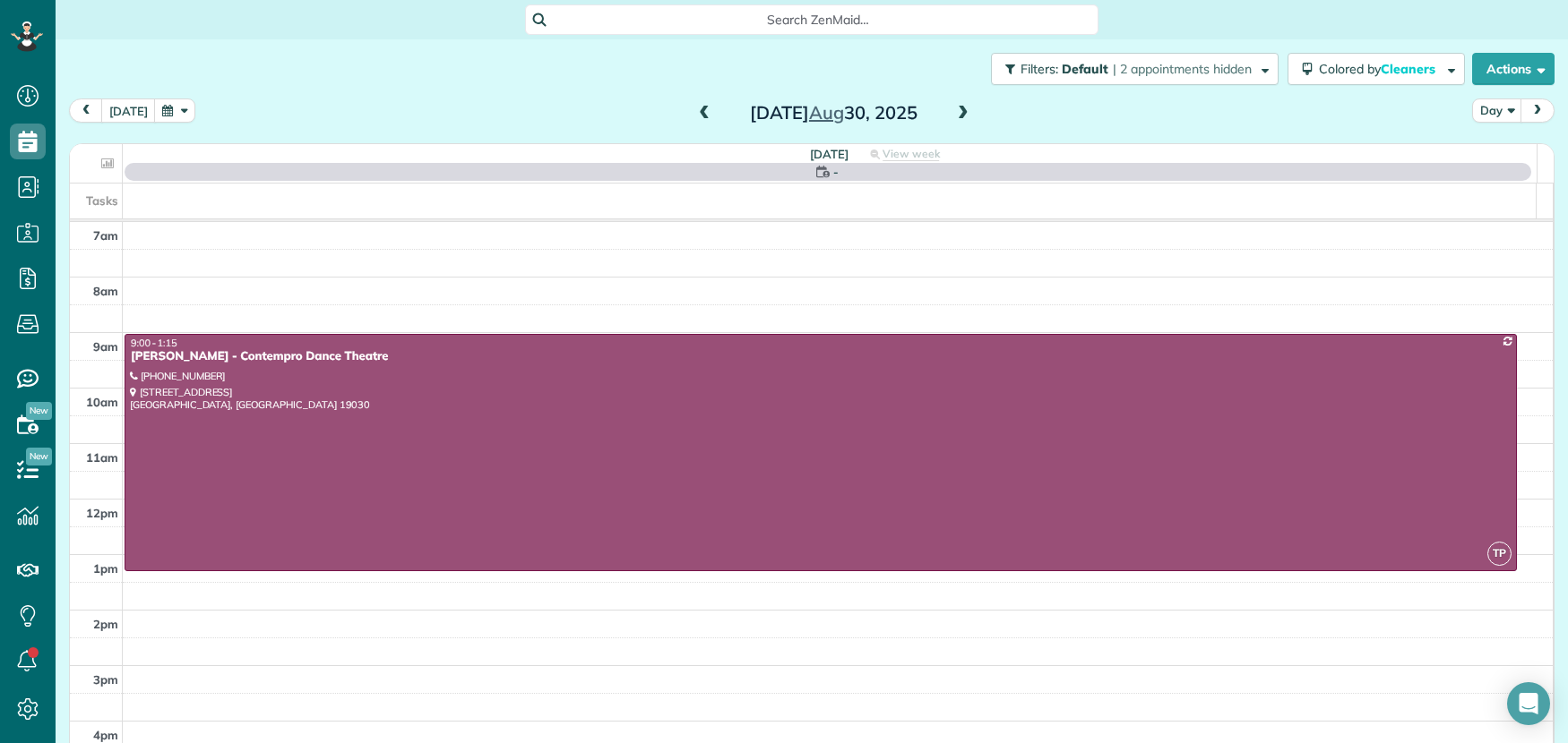
click at [694, 110] on span at bounding box center [704, 114] width 20 height 16
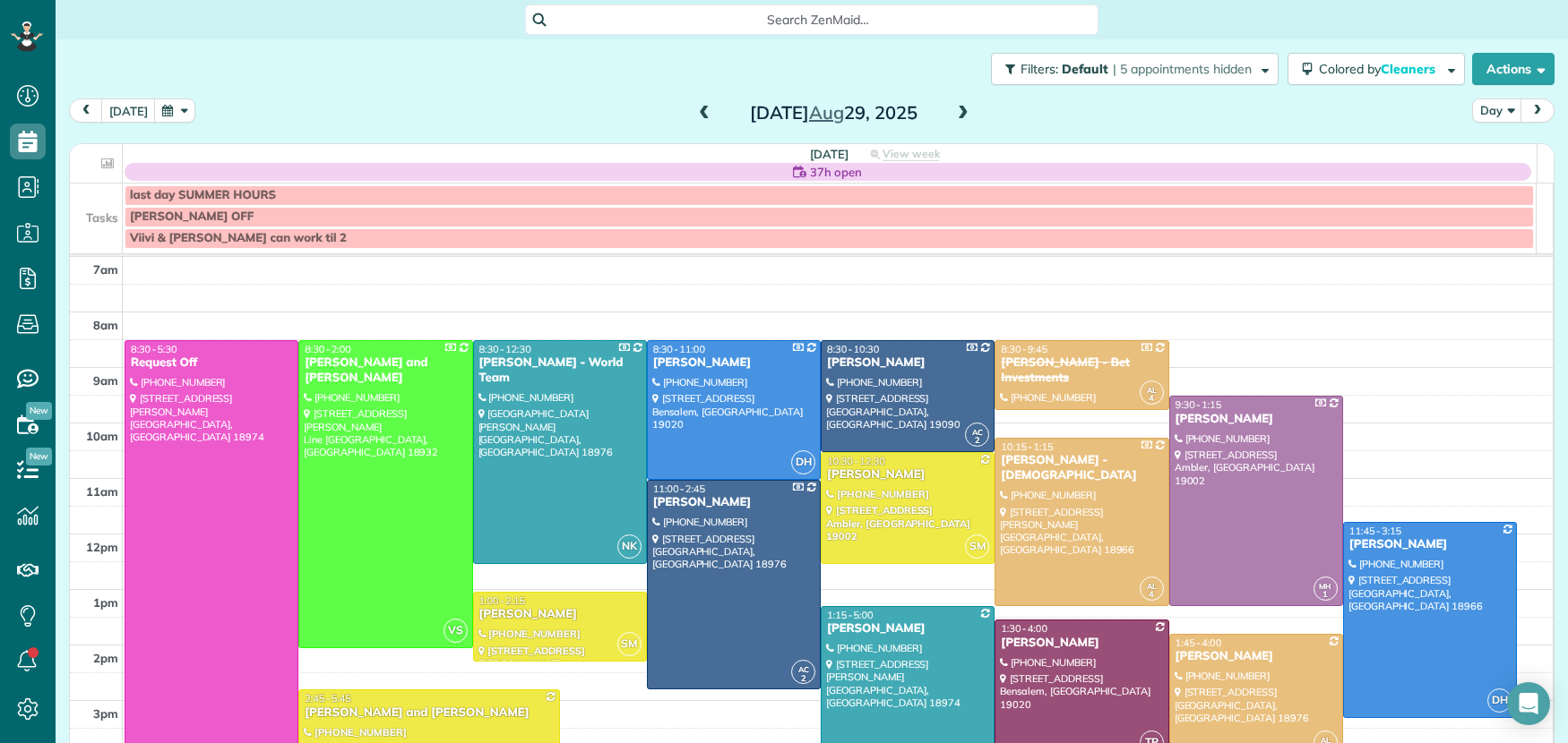
click at [252, 217] on div "LISA OFF" at bounding box center [828, 217] width 1398 height 15
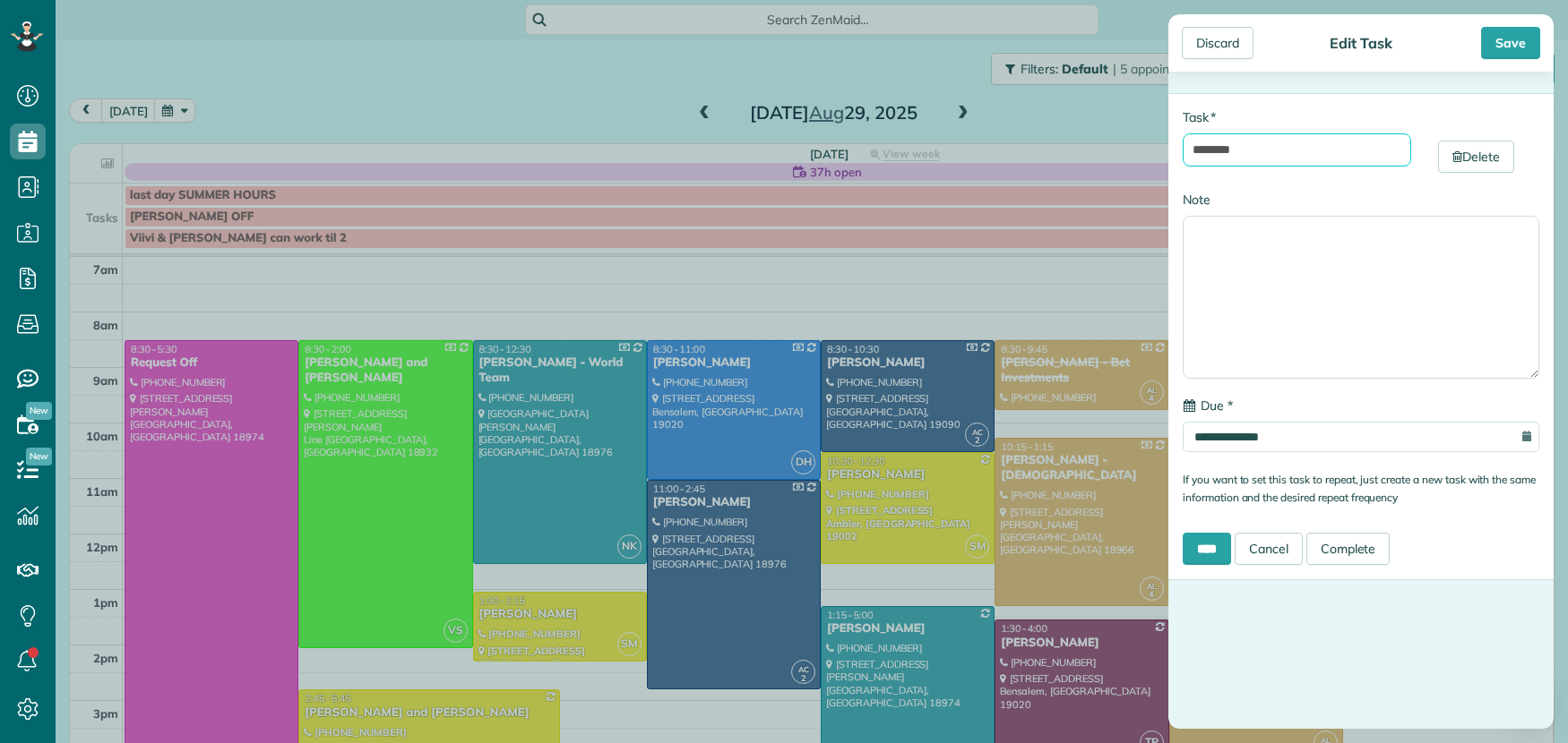
drag, startPoint x: 1266, startPoint y: 147, endPoint x: 1203, endPoint y: 163, distance: 65.0
click at [1182, 157] on input "********" at bounding box center [1297, 150] width 229 height 34
type input "**********"
click at [1521, 50] on div "Save" at bounding box center [1510, 44] width 59 height 33
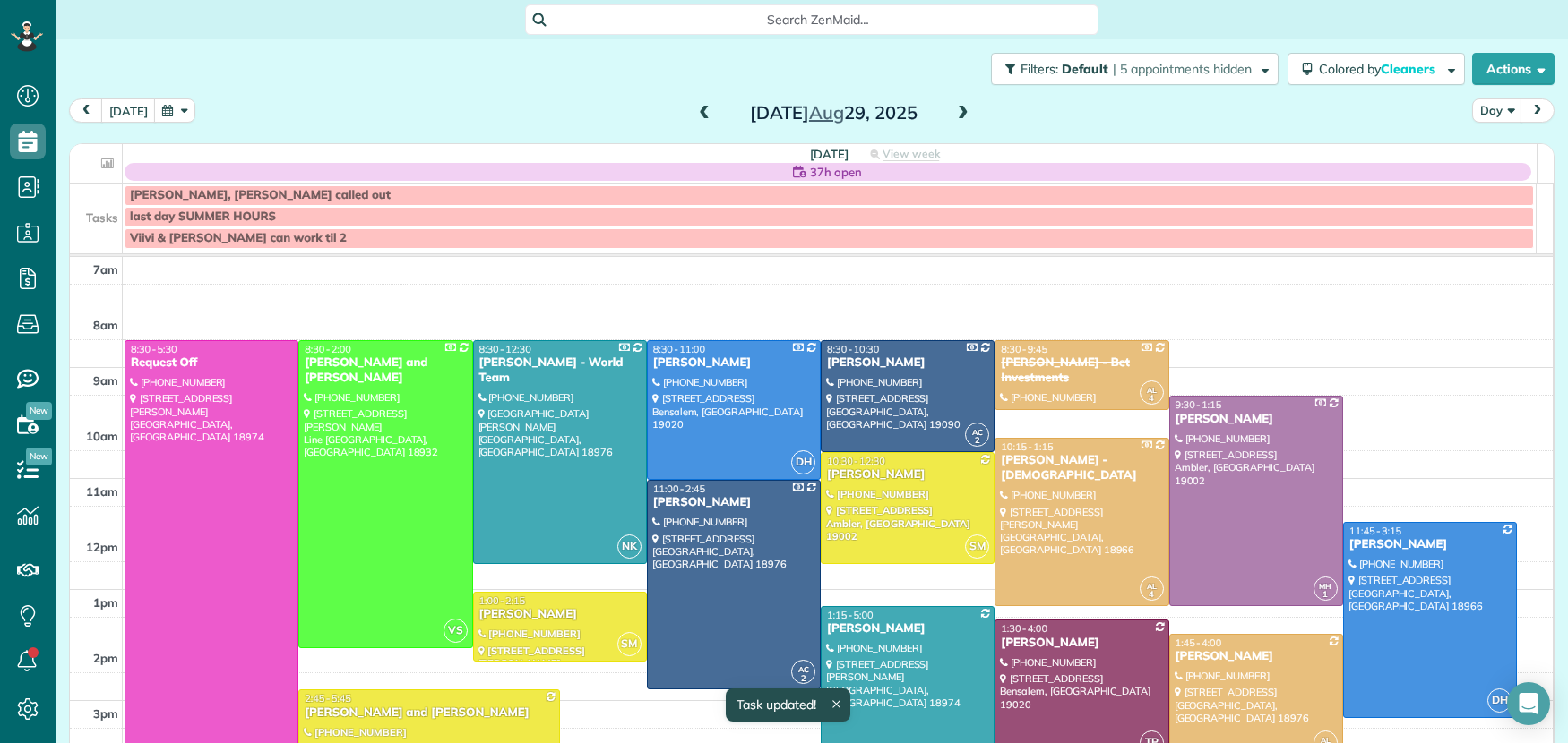
click at [694, 107] on span at bounding box center [704, 114] width 20 height 16
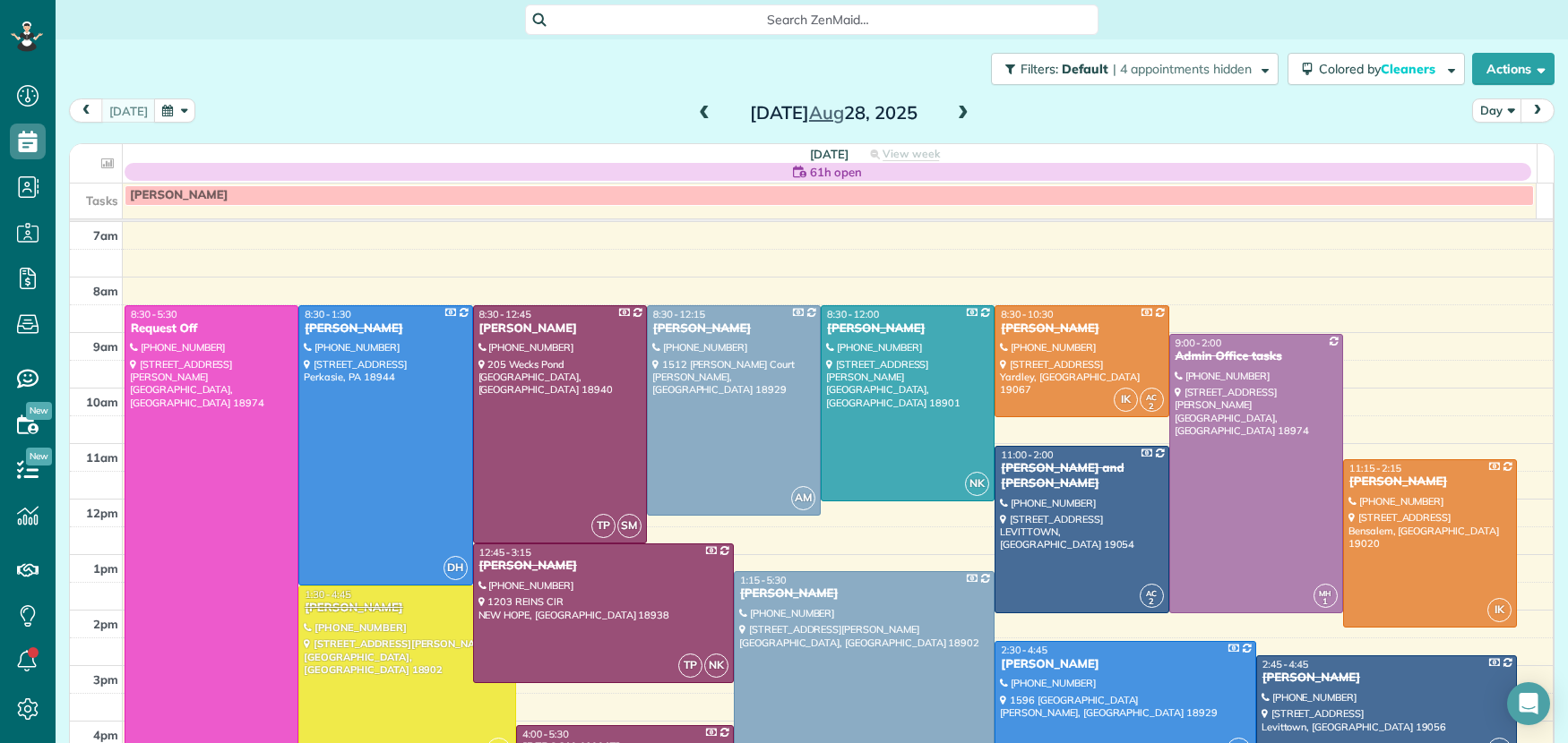
click at [152, 207] on div "[PERSON_NAME]" at bounding box center [802, 197] width 1465 height 27
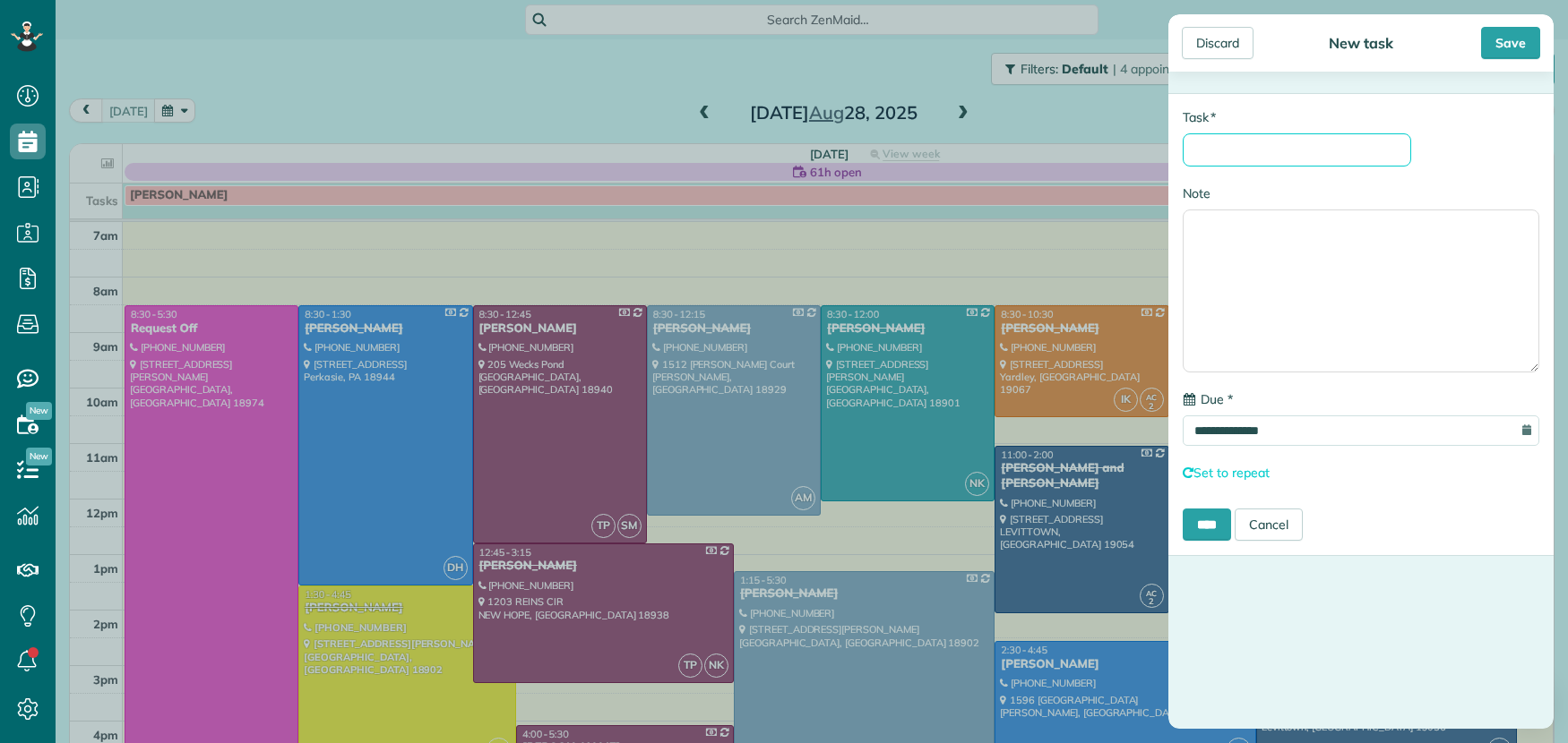
click at [1219, 152] on input "* Task" at bounding box center [1297, 150] width 229 height 34
type input "**********"
drag, startPoint x: 1512, startPoint y: 44, endPoint x: 1494, endPoint y: 55, distance: 21.1
click at [1512, 44] on div "Save" at bounding box center [1510, 44] width 59 height 33
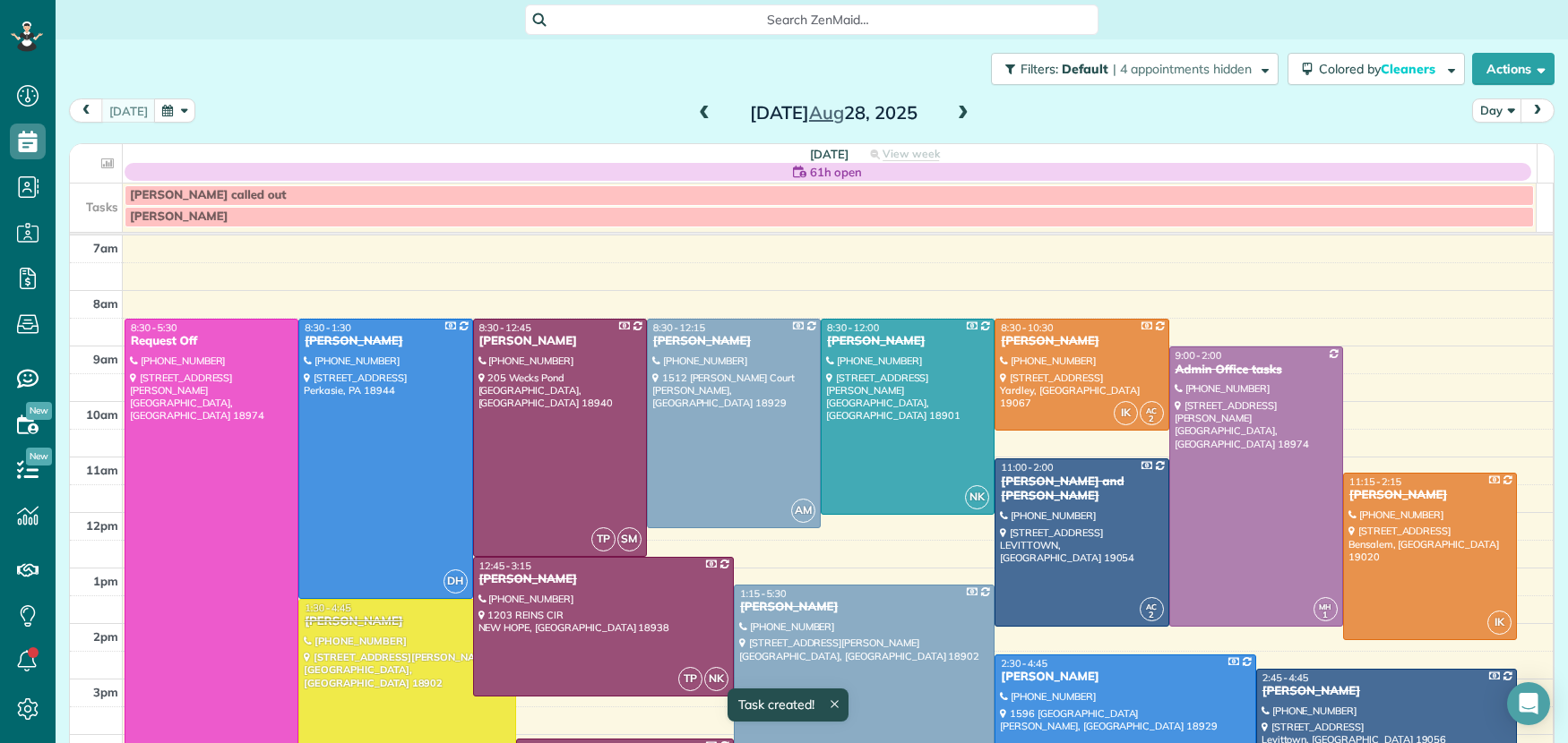
click at [694, 106] on span at bounding box center [704, 114] width 20 height 16
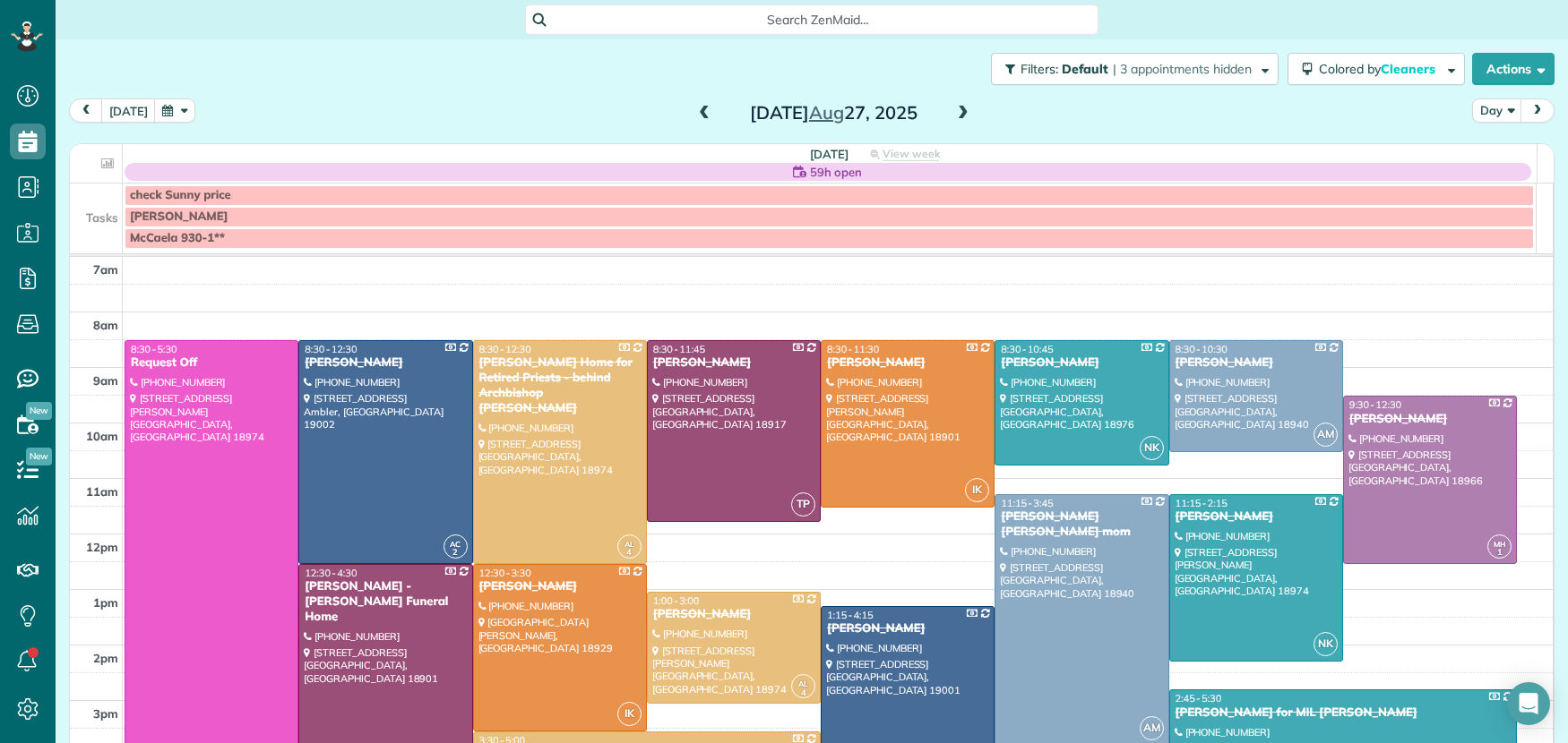
click at [954, 106] on span at bounding box center [963, 114] width 20 height 16
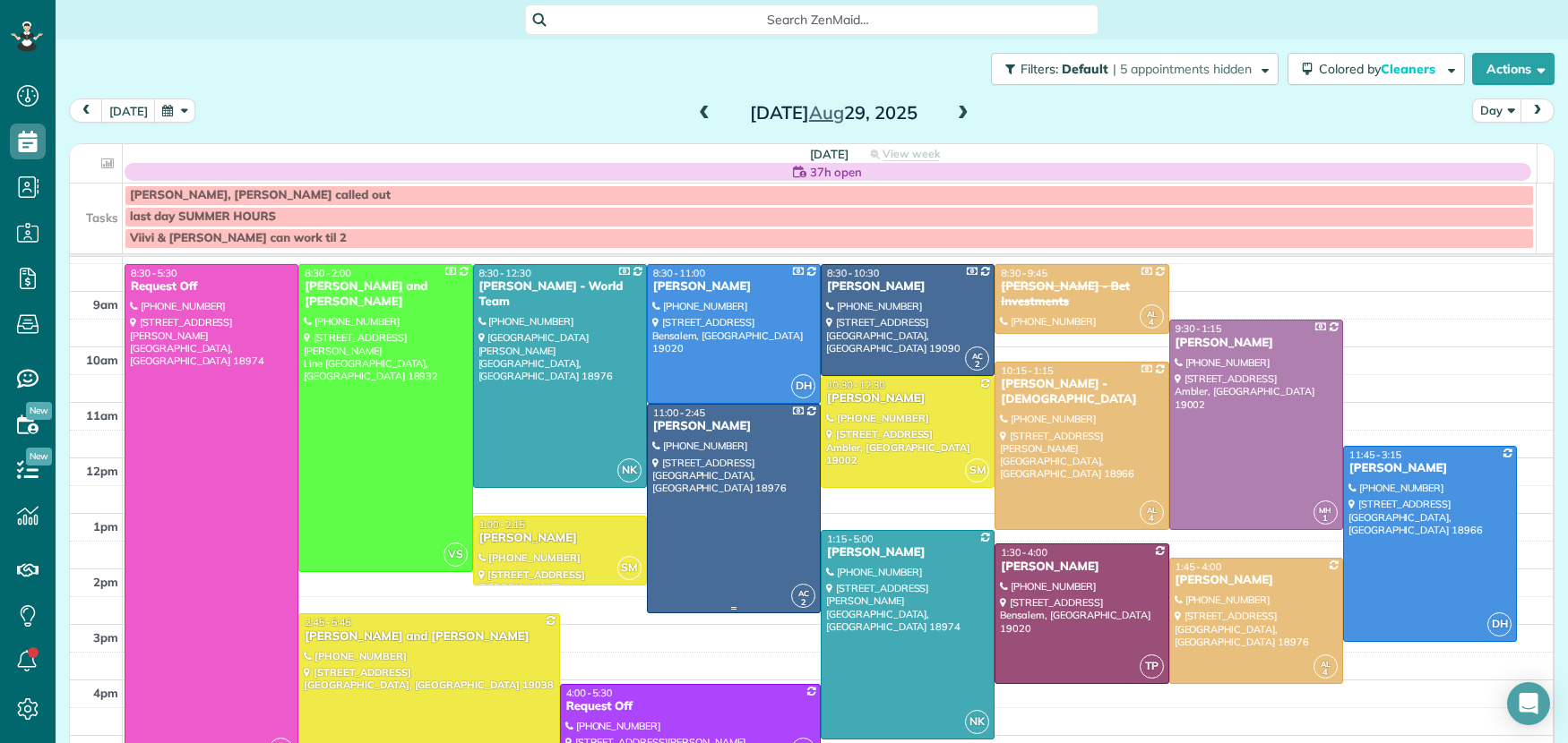
scroll to position [81, 0]
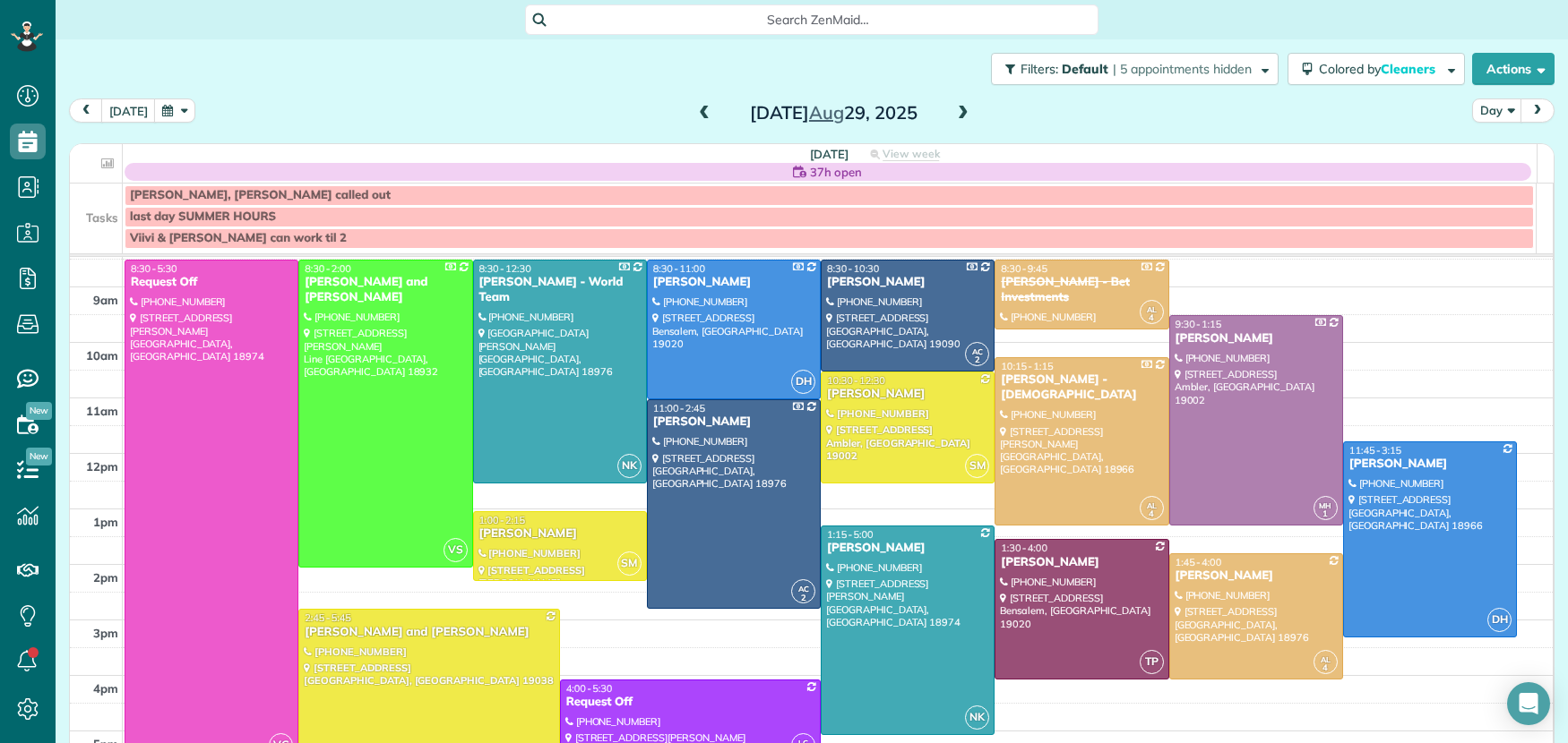
click at [694, 108] on span at bounding box center [704, 114] width 20 height 16
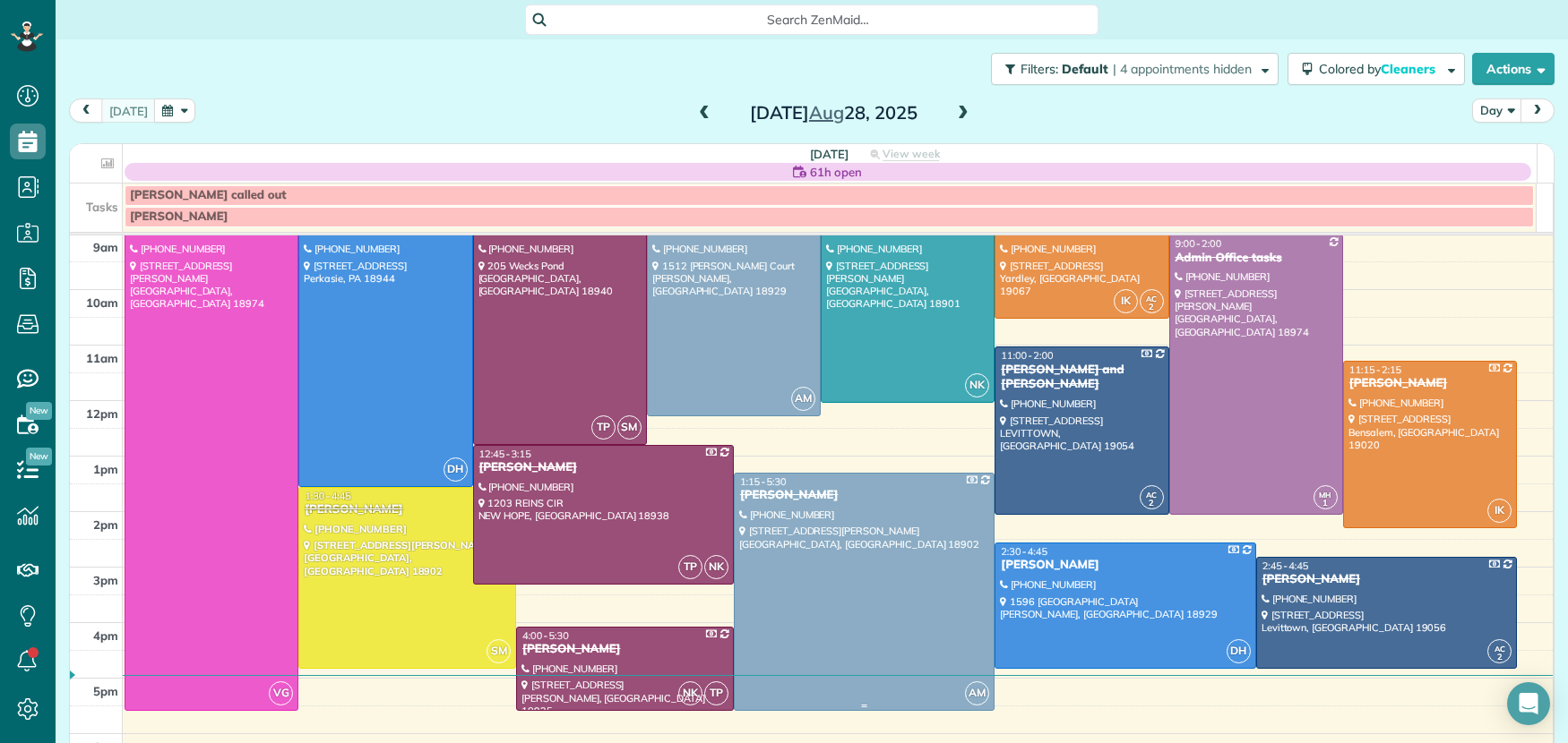
scroll to position [116, 0]
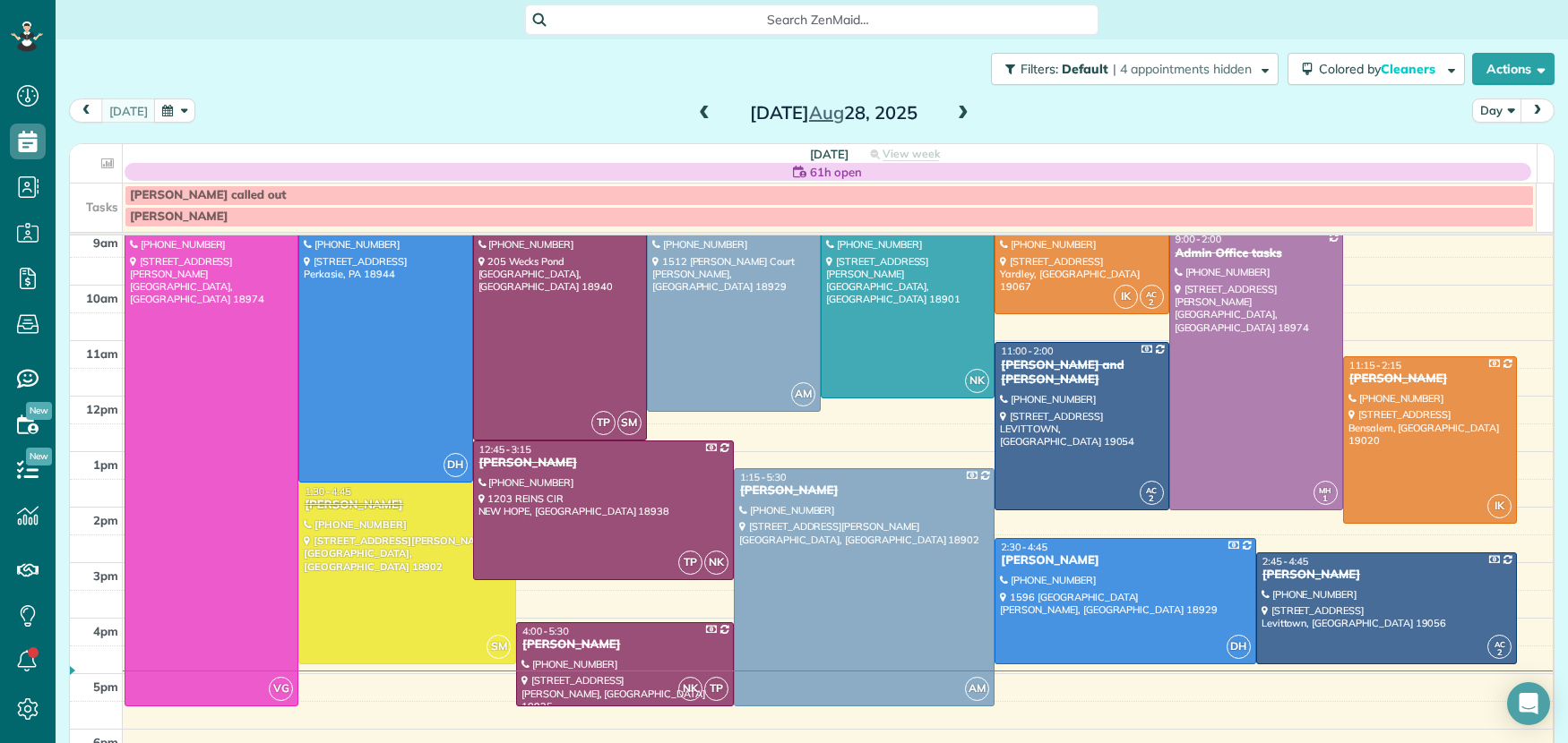
click at [697, 110] on span at bounding box center [704, 114] width 20 height 16
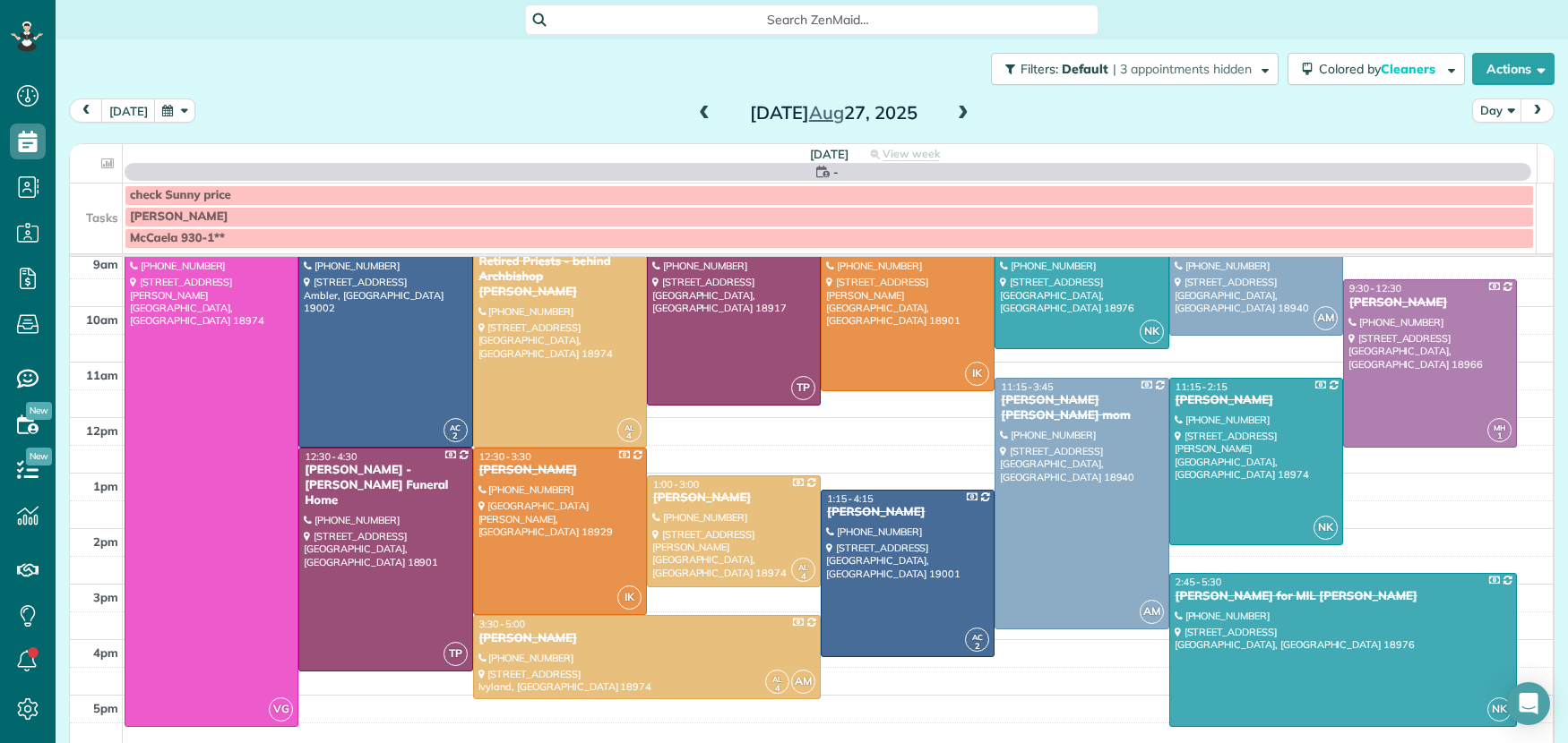
scroll to position [0, 0]
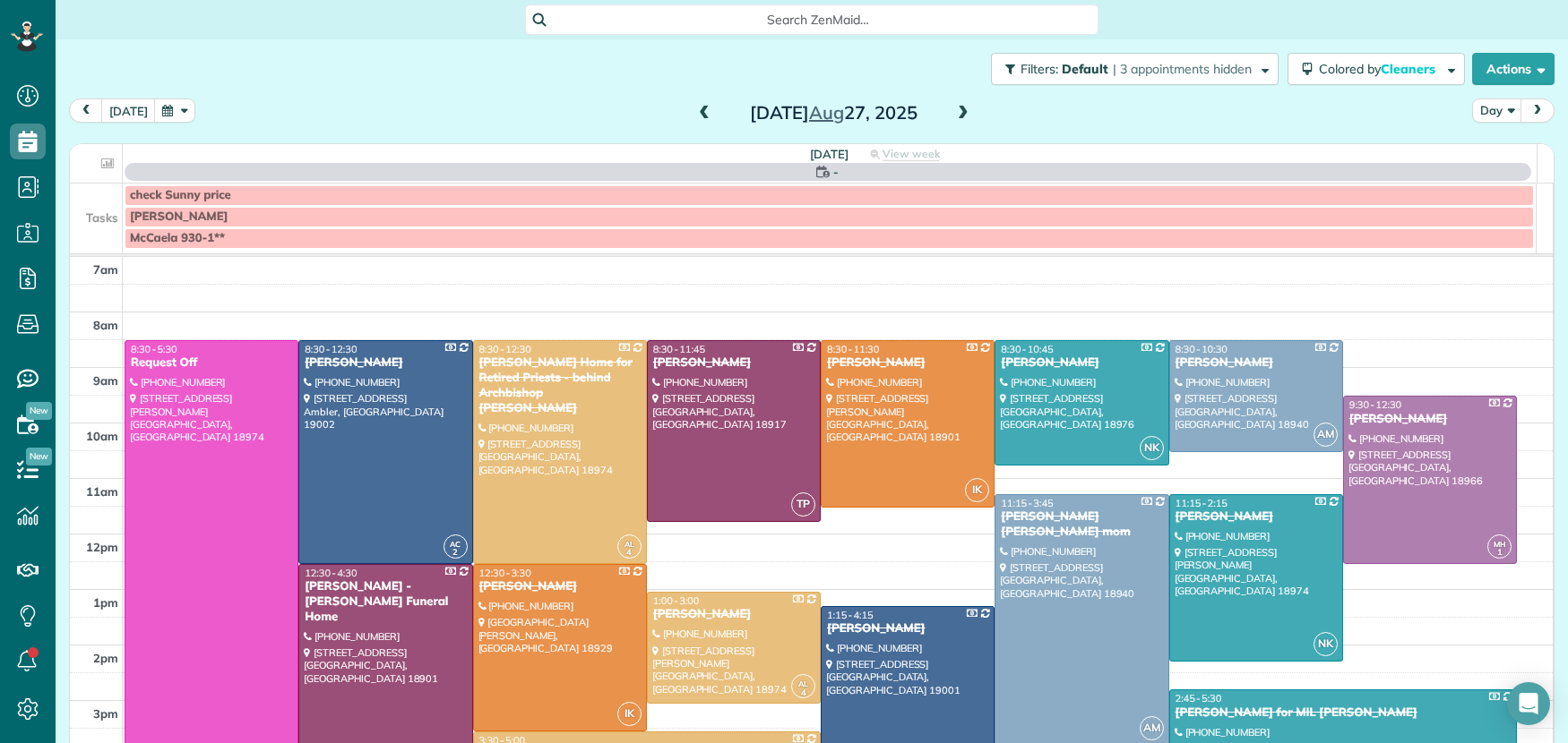
click at [697, 110] on span at bounding box center [704, 114] width 20 height 16
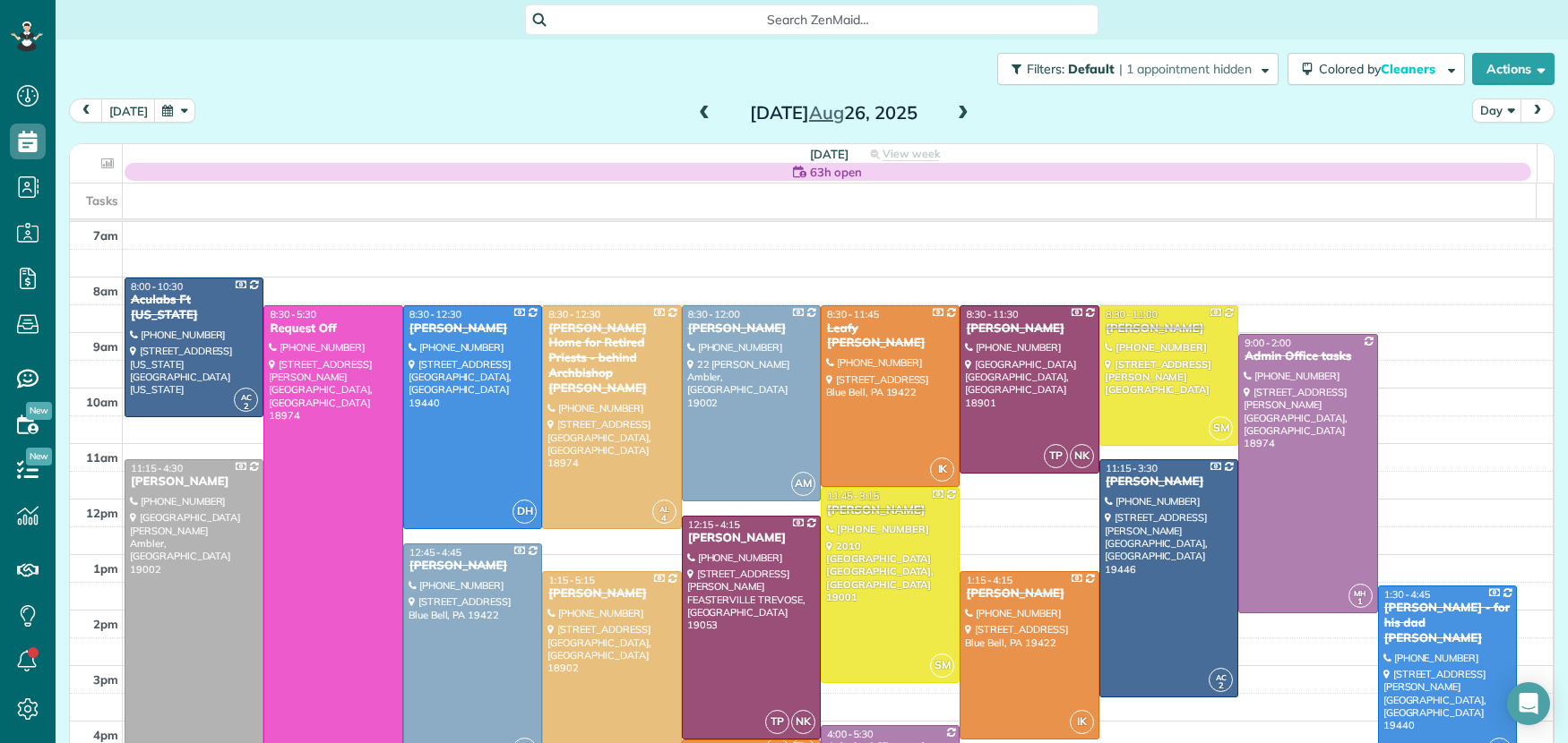
click at [698, 110] on span at bounding box center [704, 114] width 20 height 16
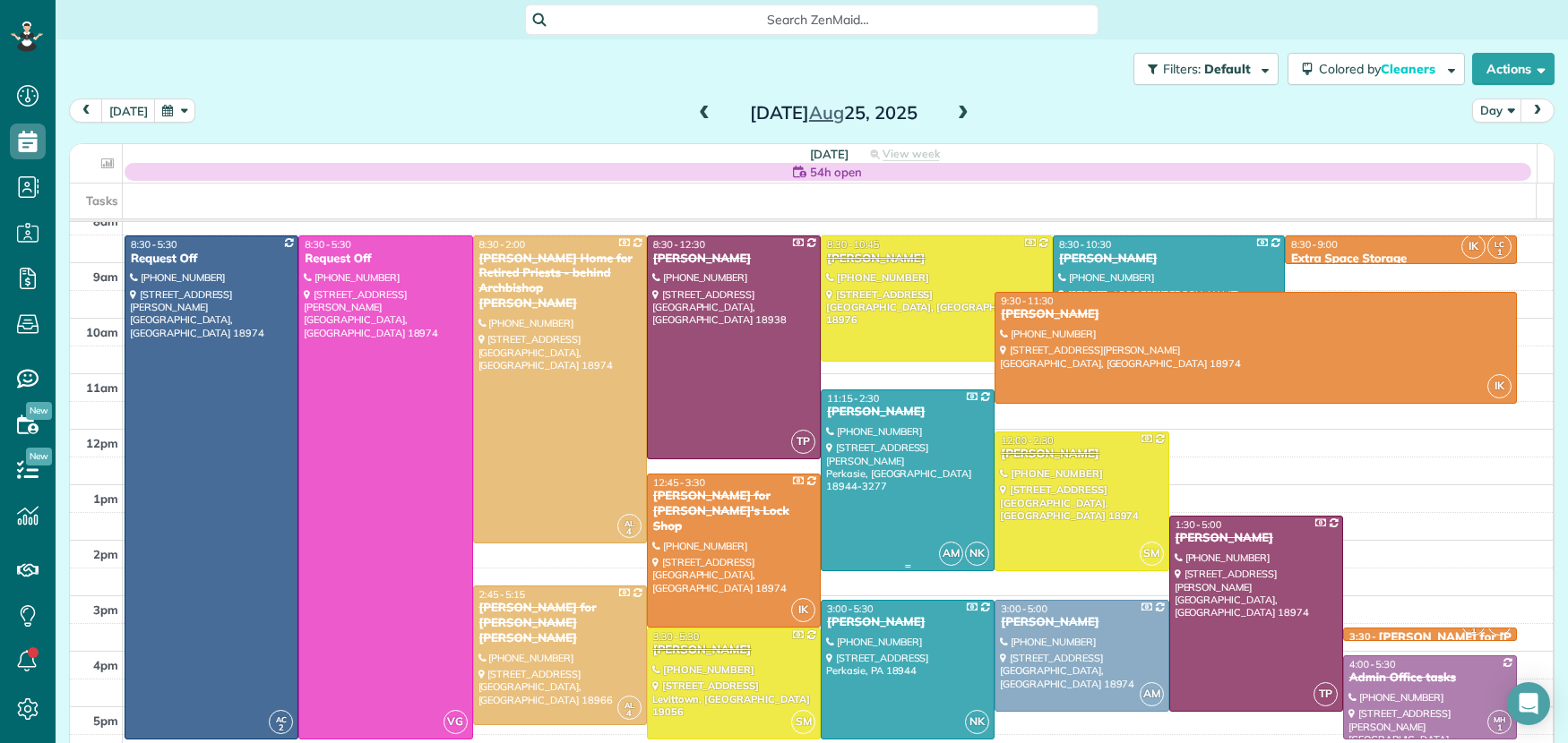
scroll to position [74, 0]
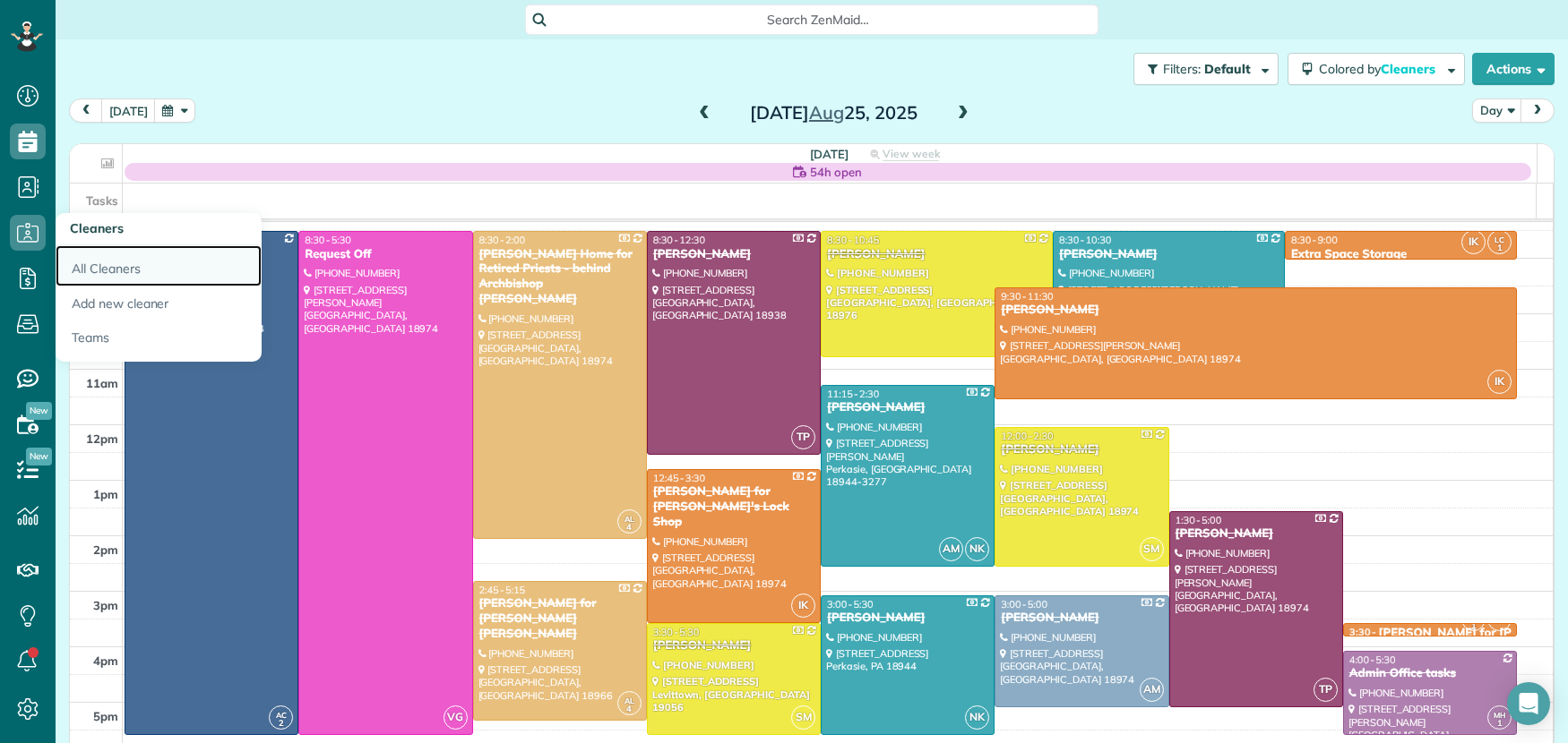
click at [114, 271] on link "All Cleaners" at bounding box center [158, 266] width 206 height 41
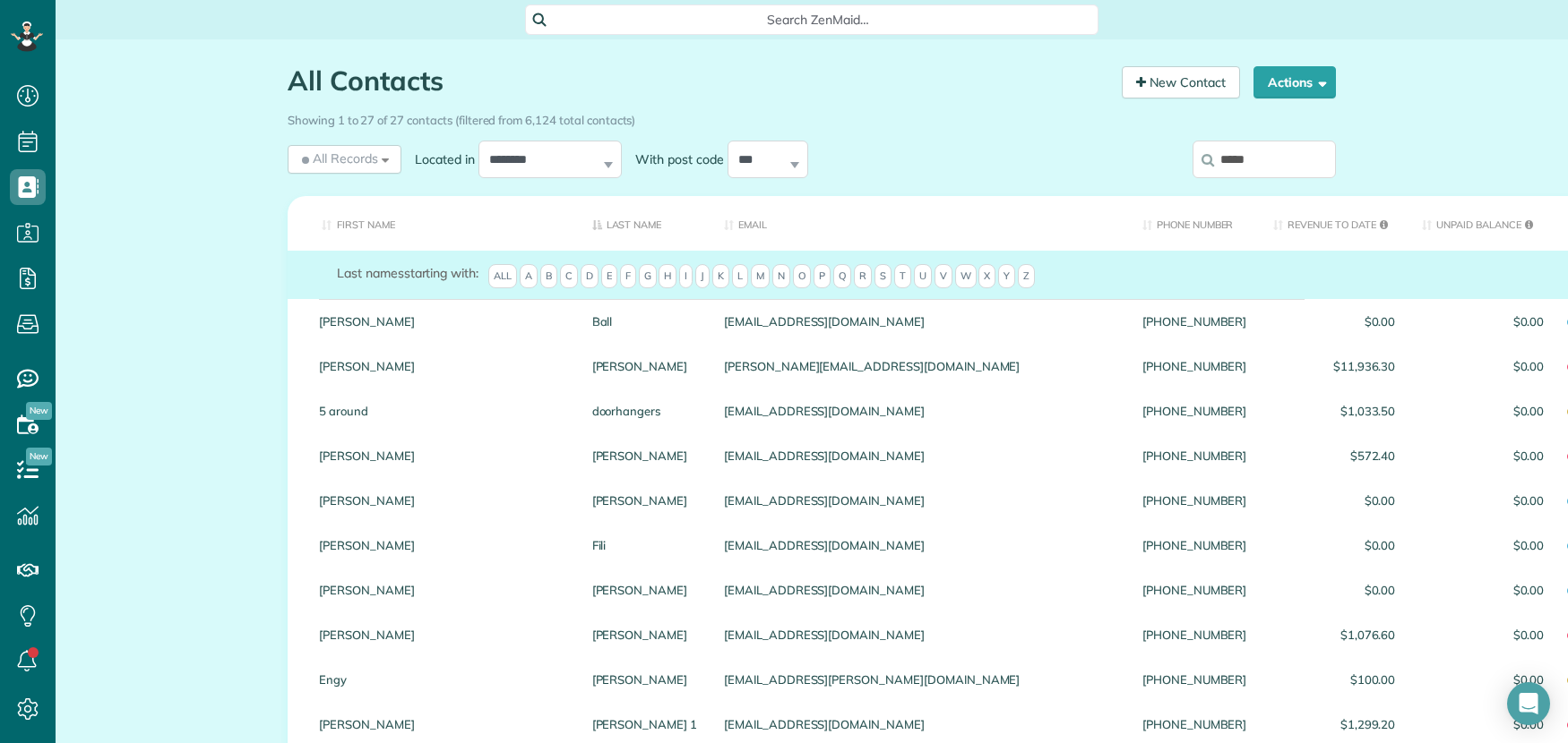
scroll to position [7, 7]
drag, startPoint x: 1270, startPoint y: 163, endPoint x: 1191, endPoint y: 152, distance: 79.8
click at [1182, 158] on div "*****" at bounding box center [1214, 162] width 242 height 54
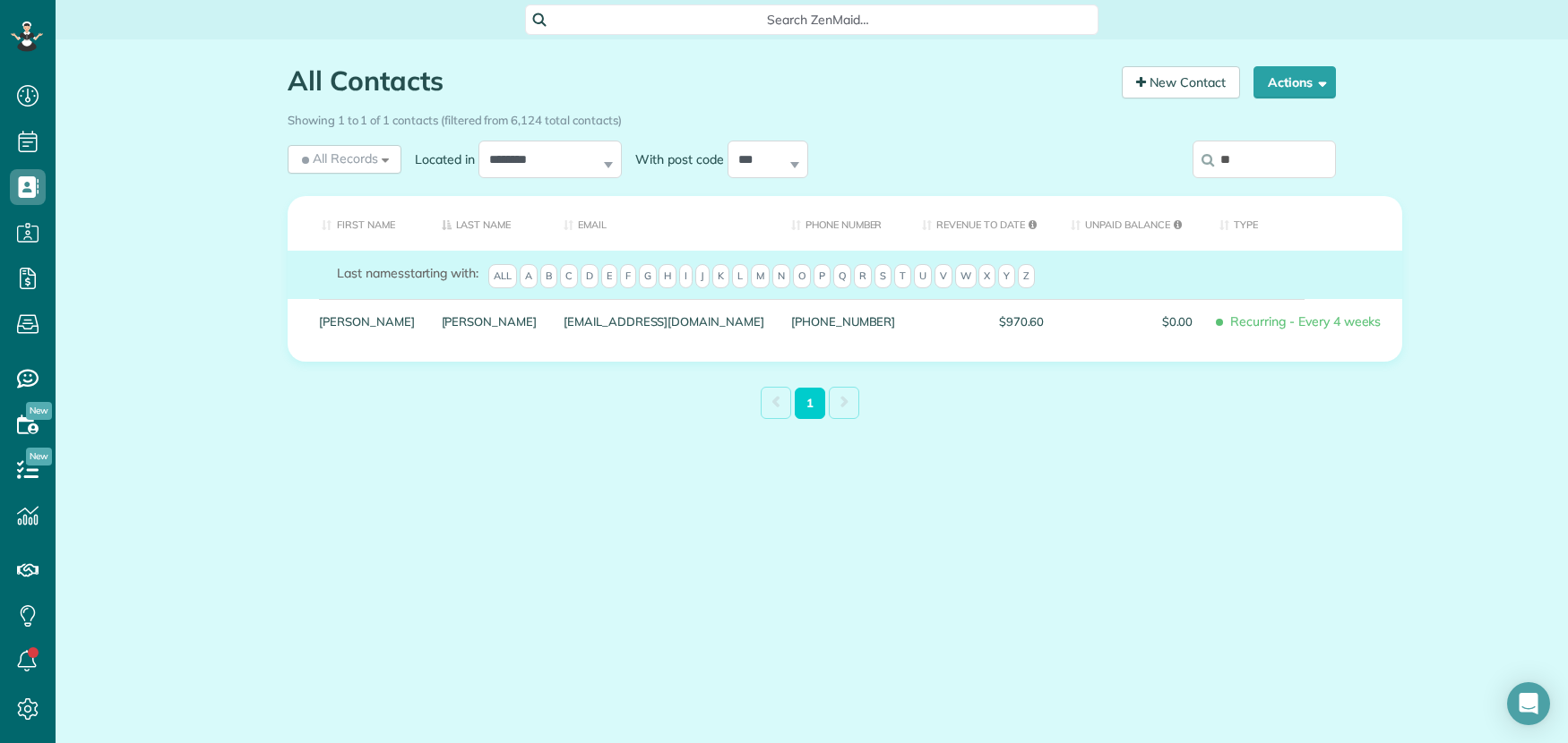
type input "*"
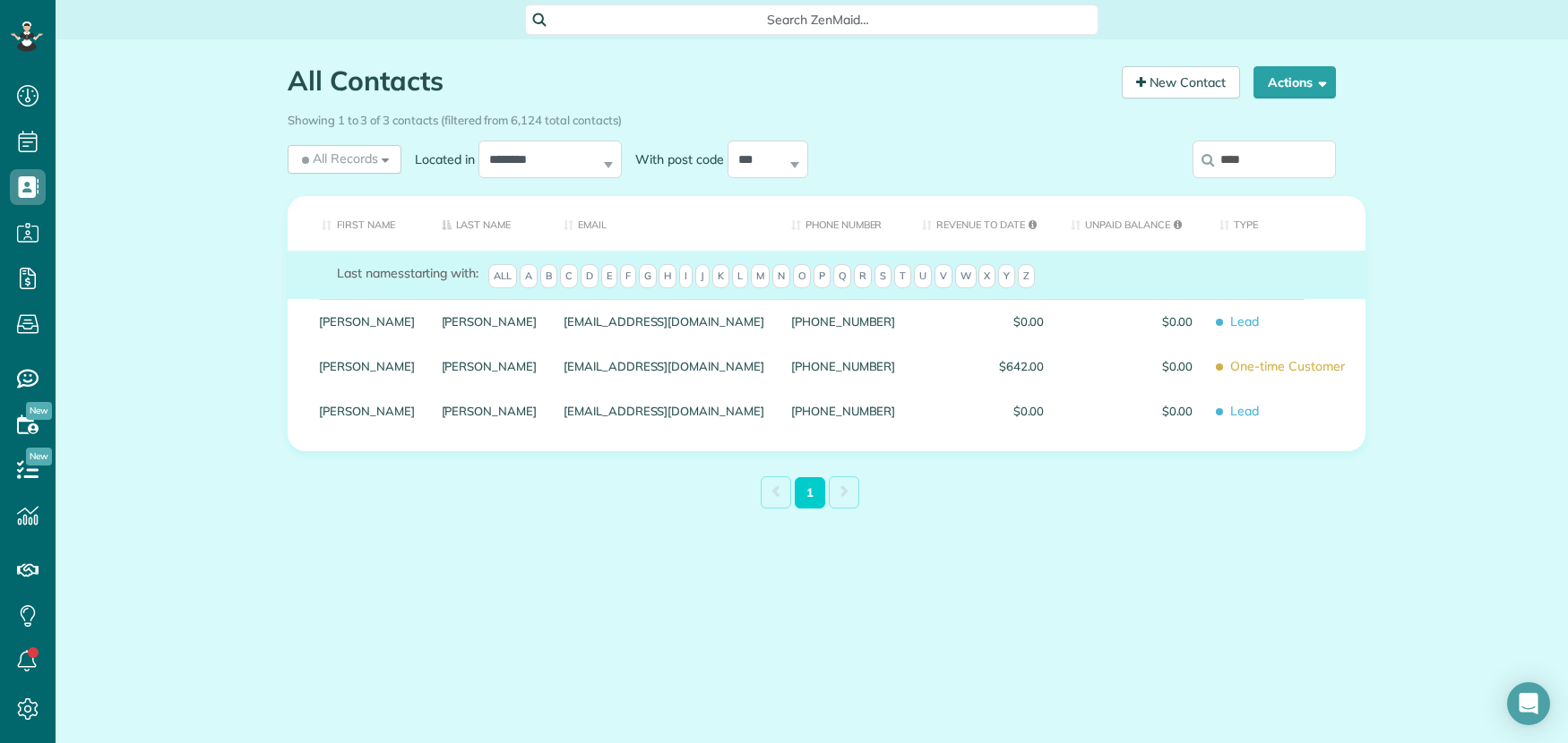
click at [1252, 168] on input "****" at bounding box center [1264, 159] width 143 height 37
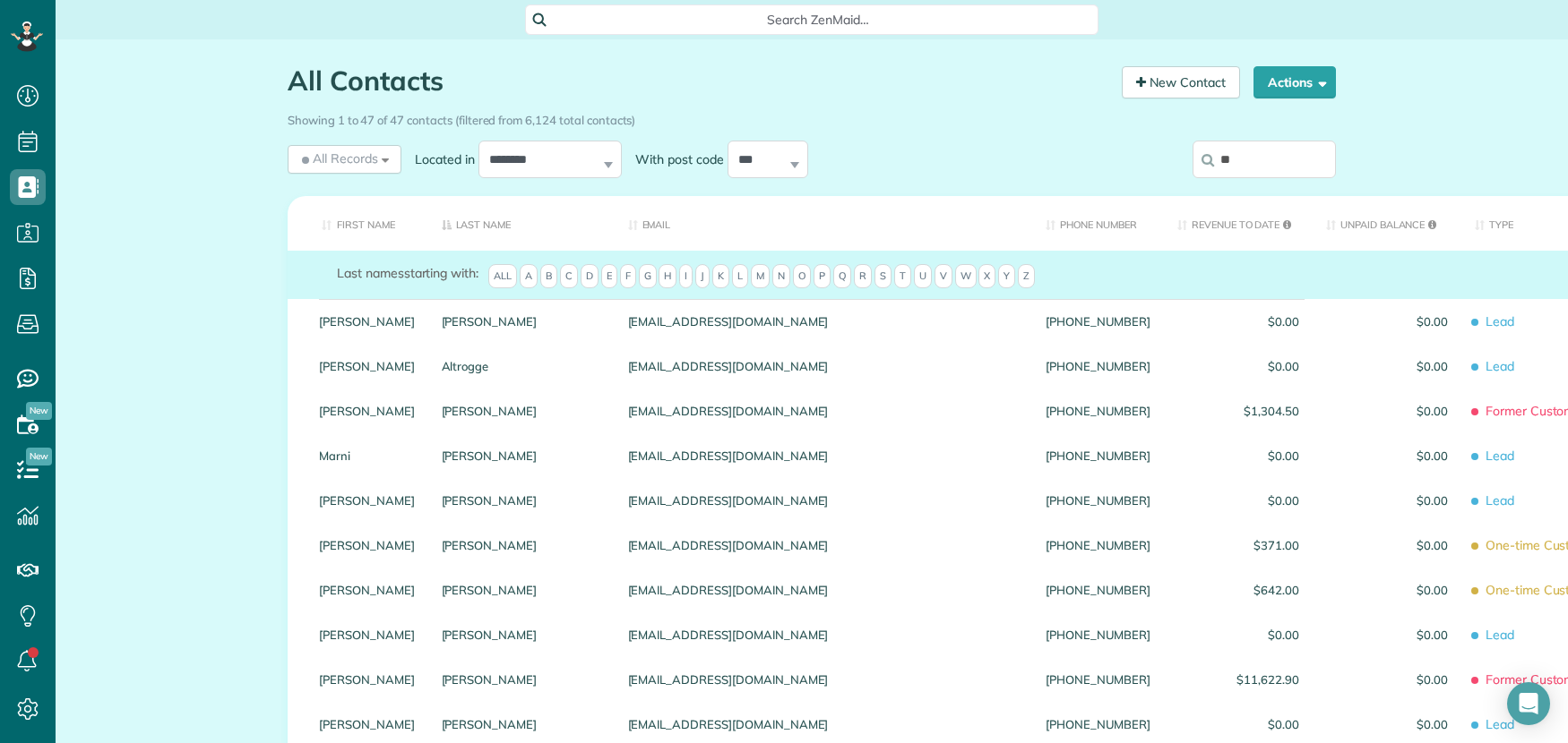
type input "*"
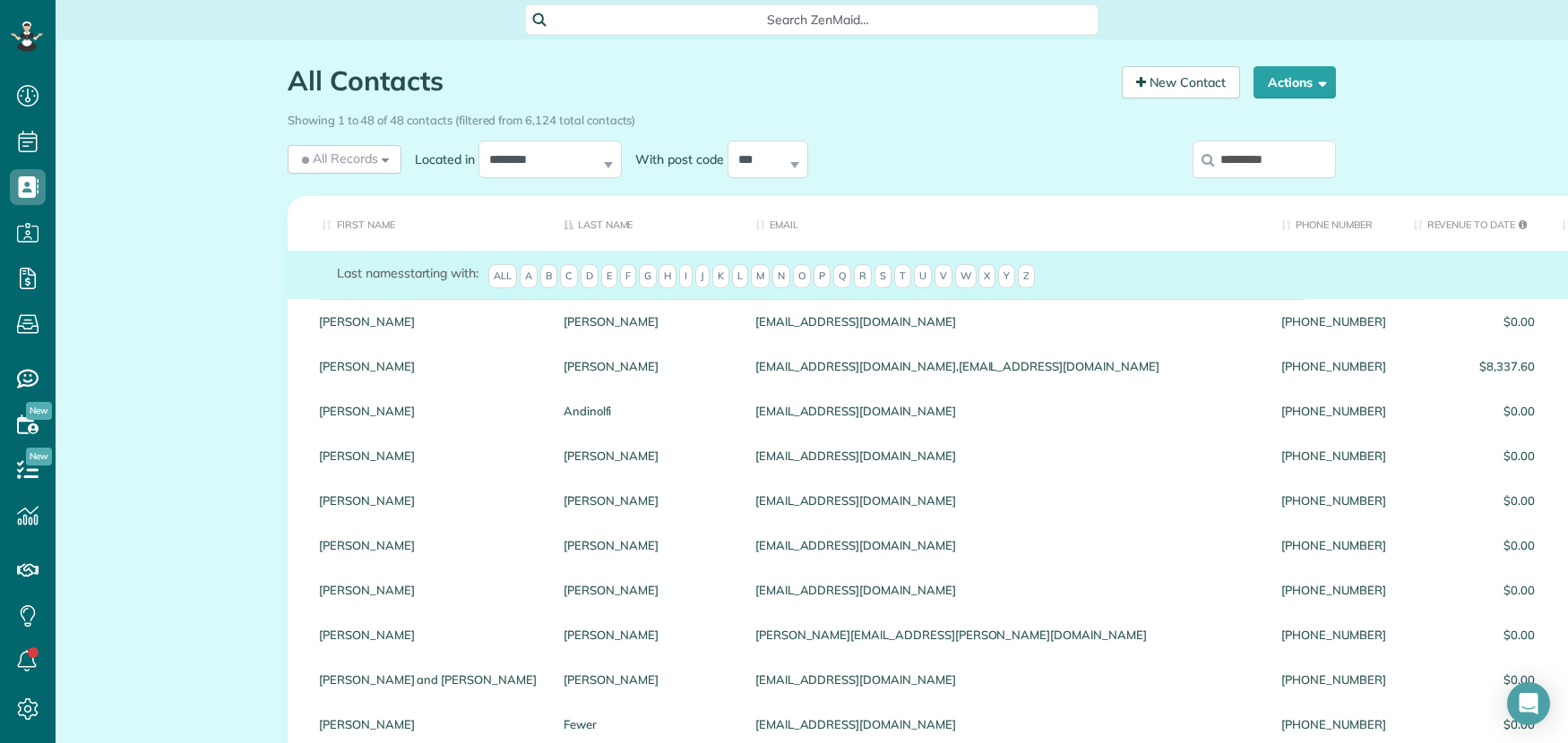
type input "*********"
drag, startPoint x: 1277, startPoint y: 156, endPoint x: 1209, endPoint y: 148, distance: 68.5
click at [1208, 149] on input "*********" at bounding box center [1264, 159] width 143 height 37
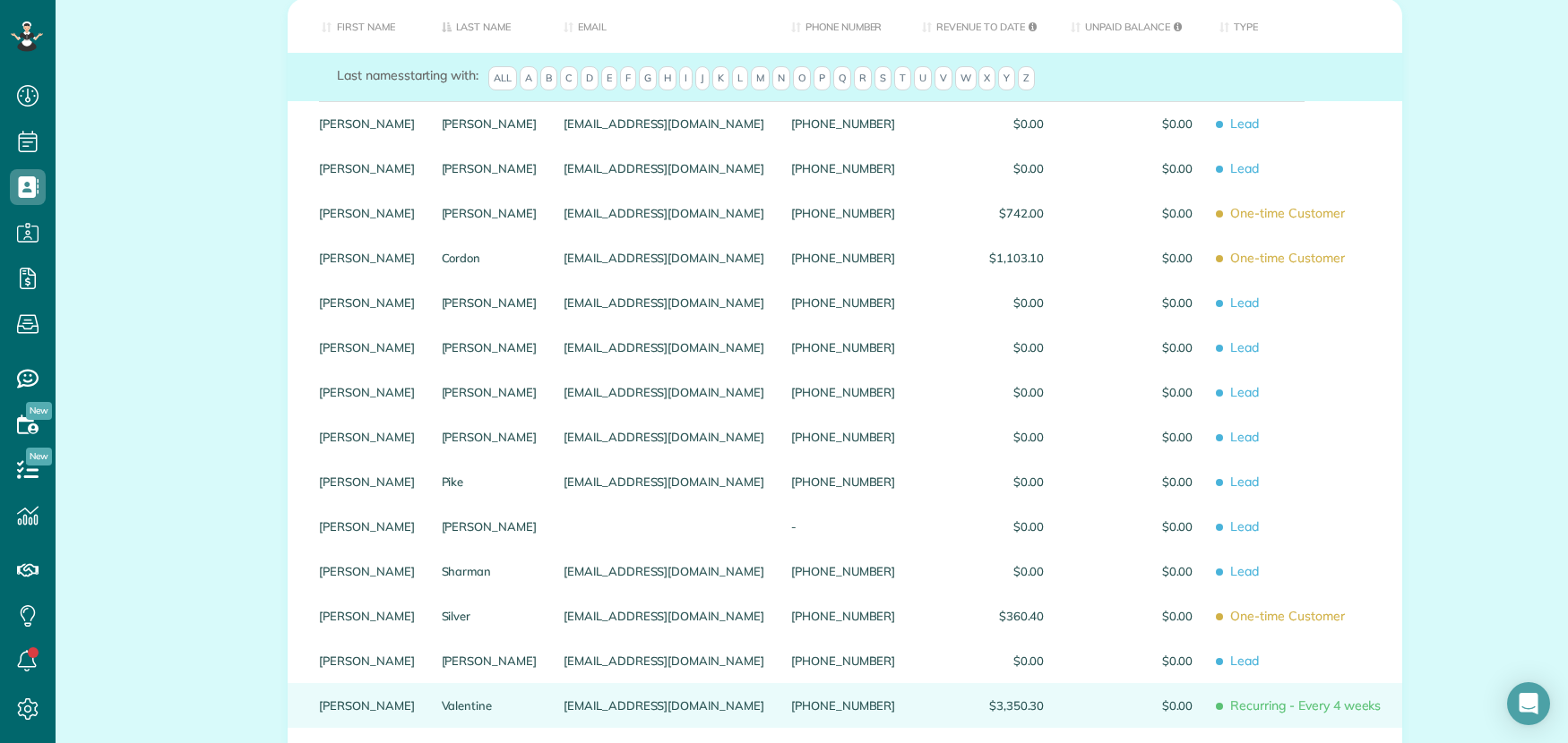
scroll to position [222, 0]
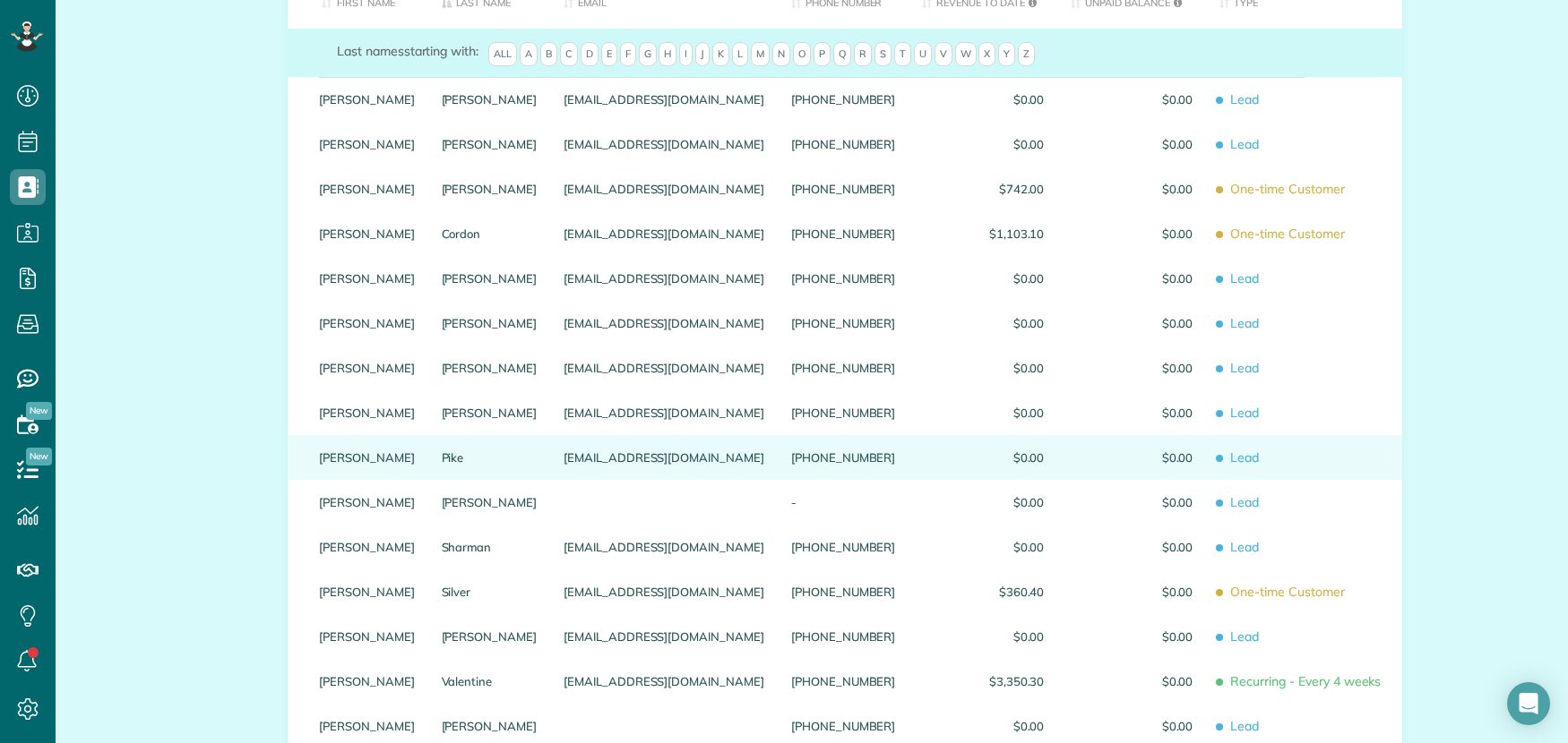
type input "******"
click at [442, 688] on link "Valentine" at bounding box center [490, 681] width 96 height 13
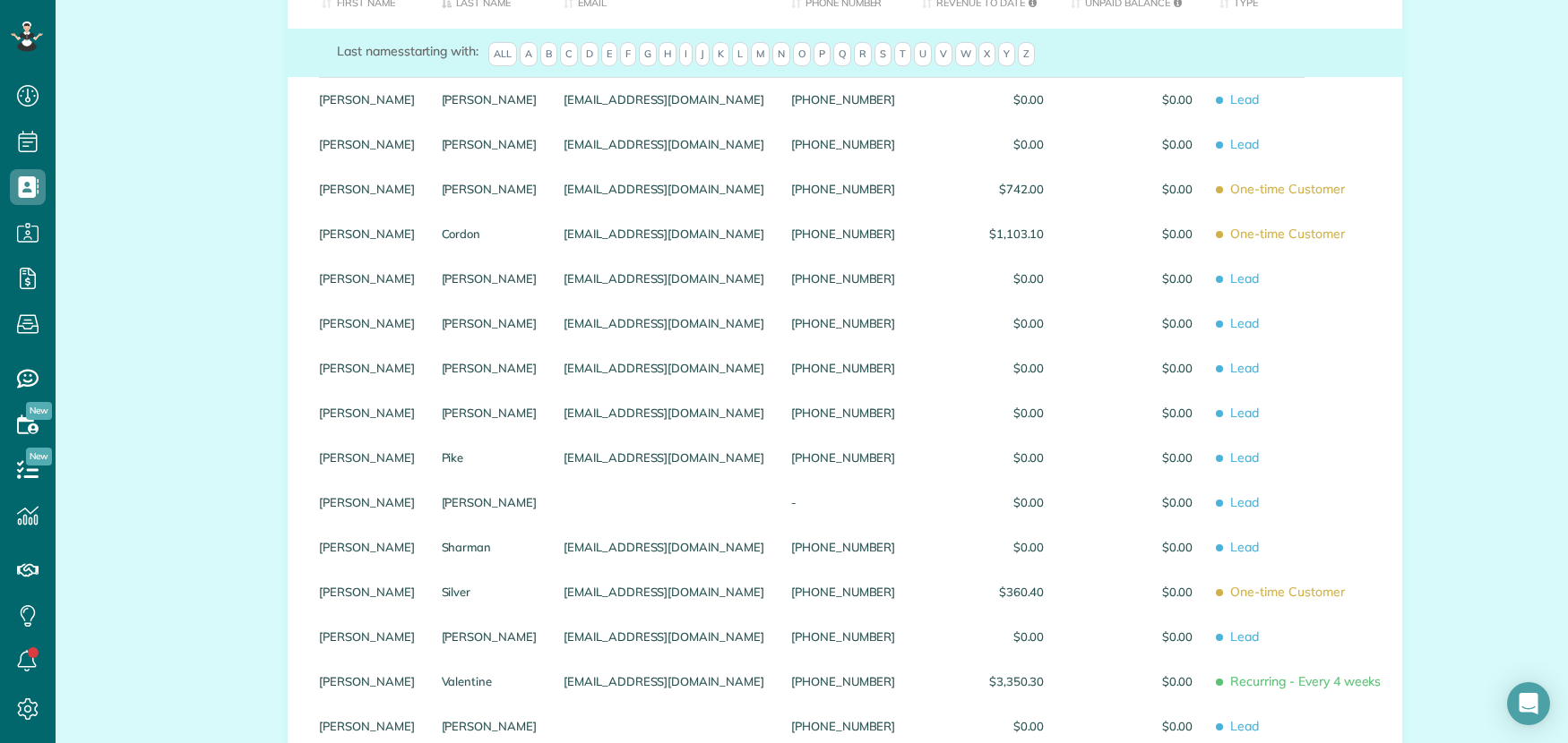
scroll to position [0, 0]
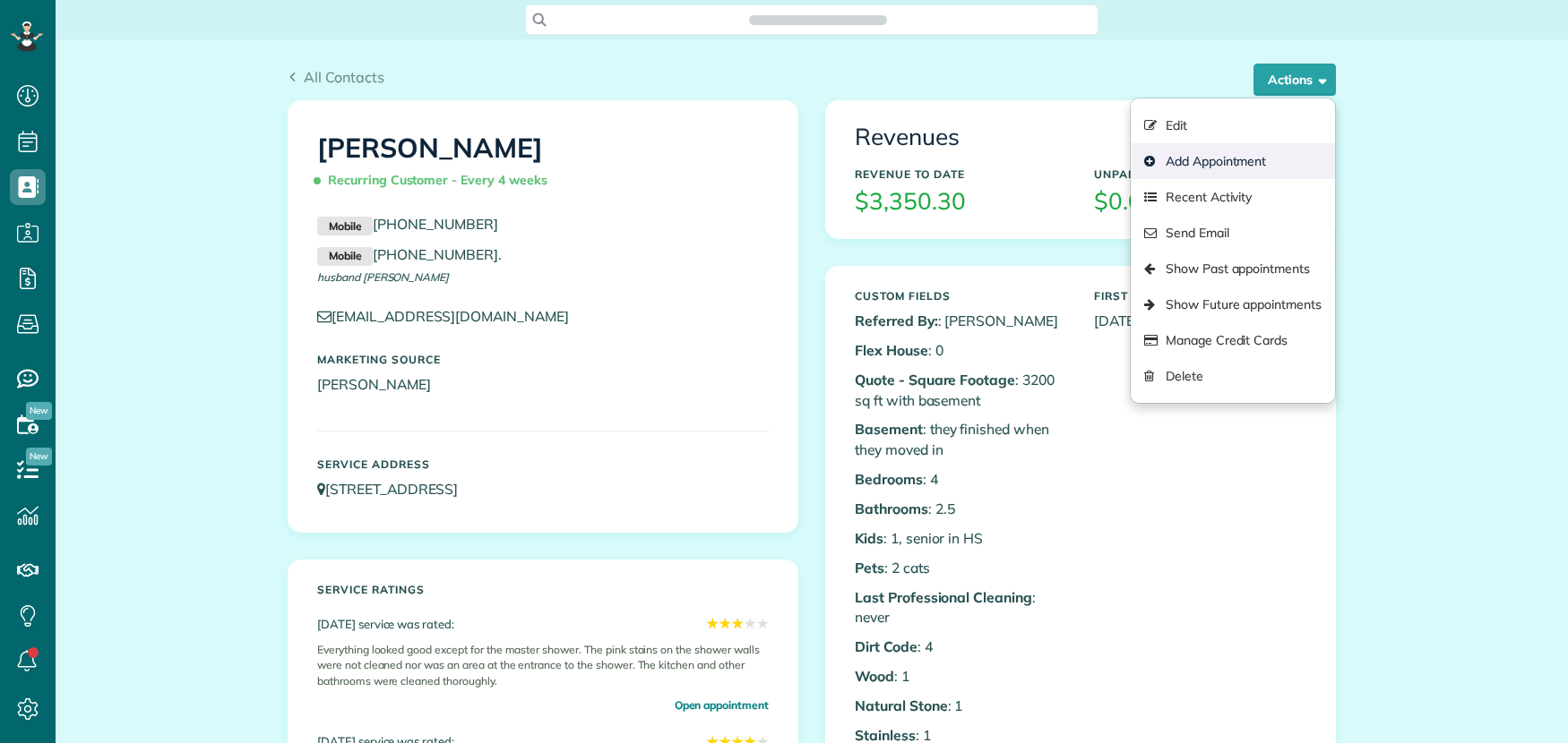
scroll to position [7, 7]
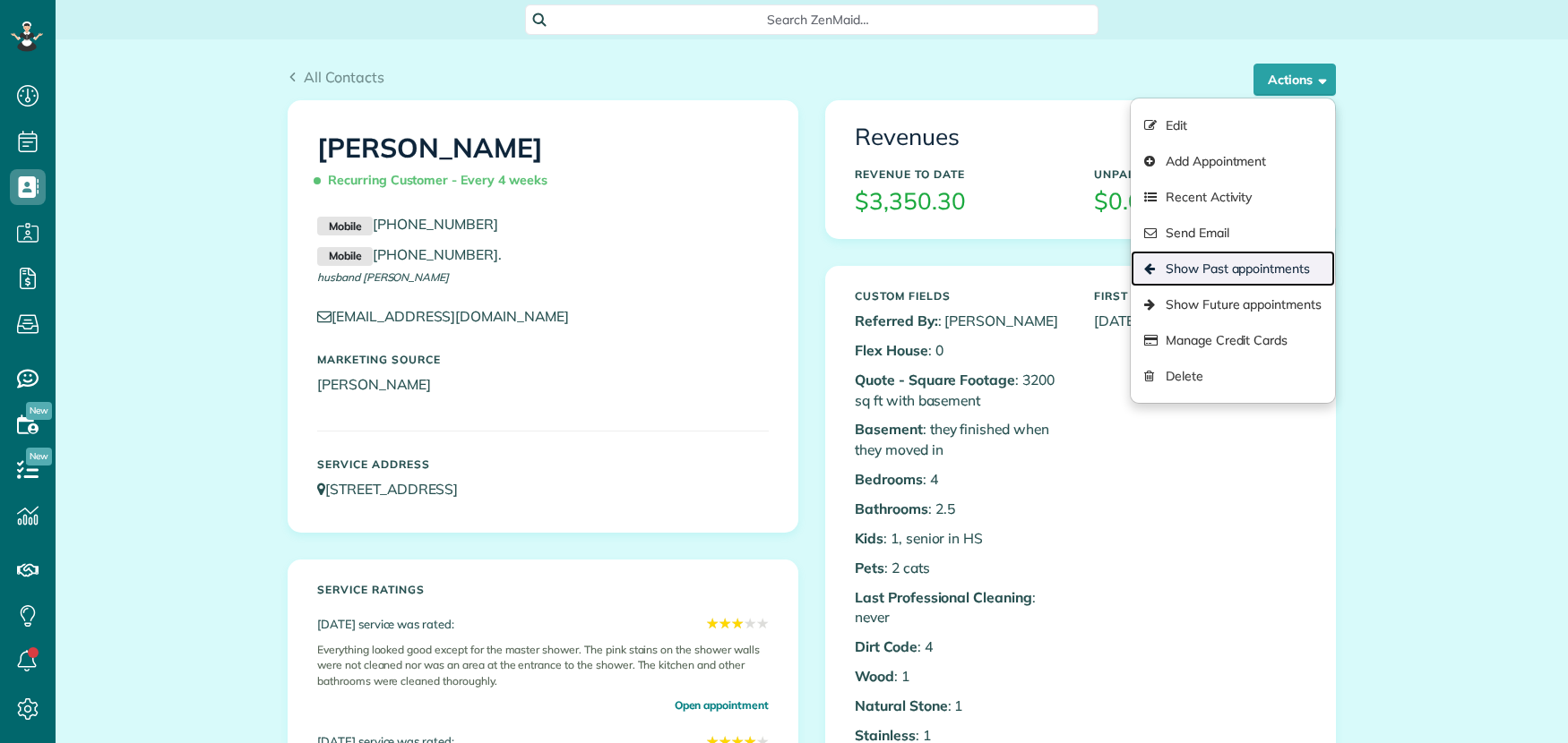
click at [1249, 276] on link "Show Past appointments" at bounding box center [1232, 268] width 204 height 35
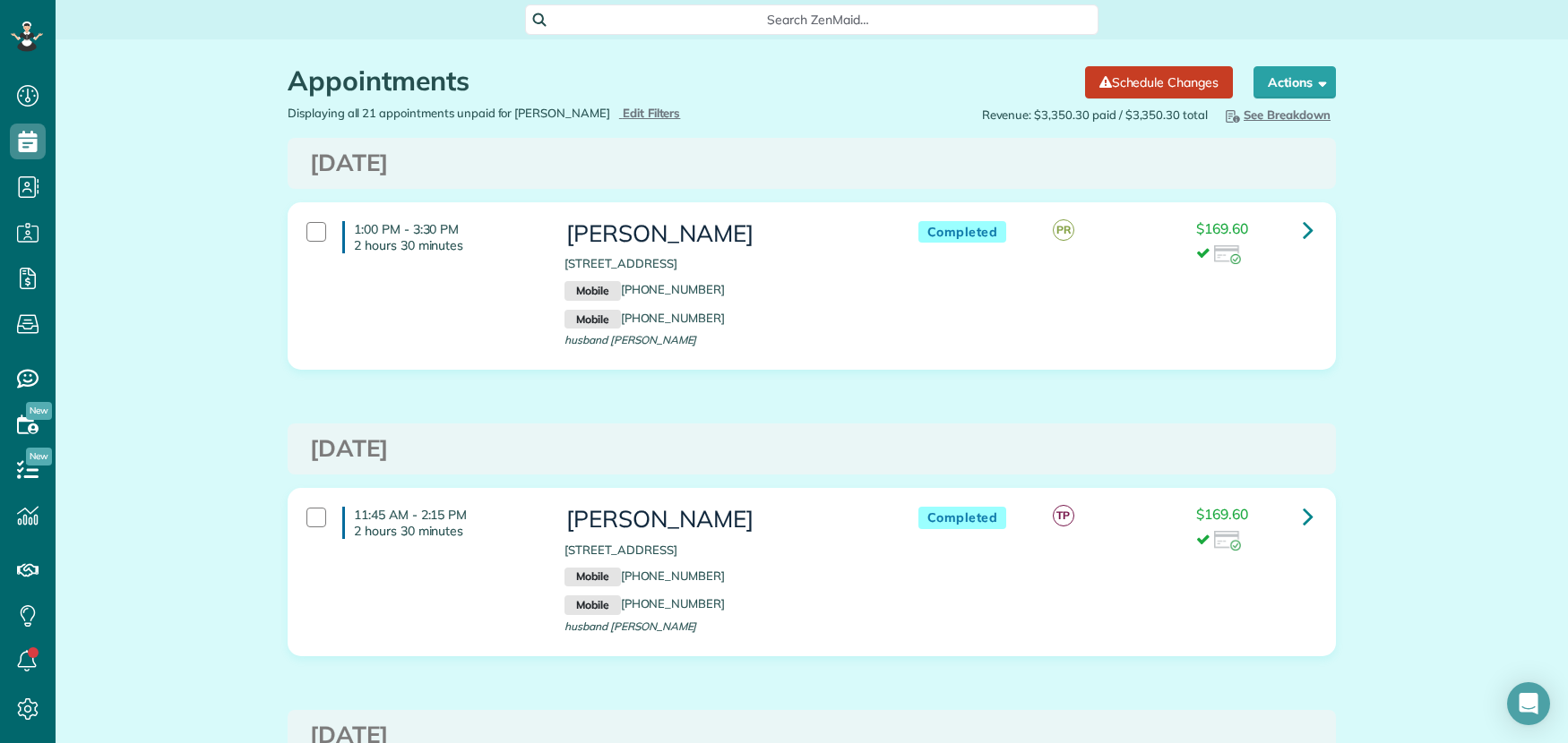
scroll to position [743, 54]
click at [1304, 227] on icon at bounding box center [1308, 230] width 11 height 32
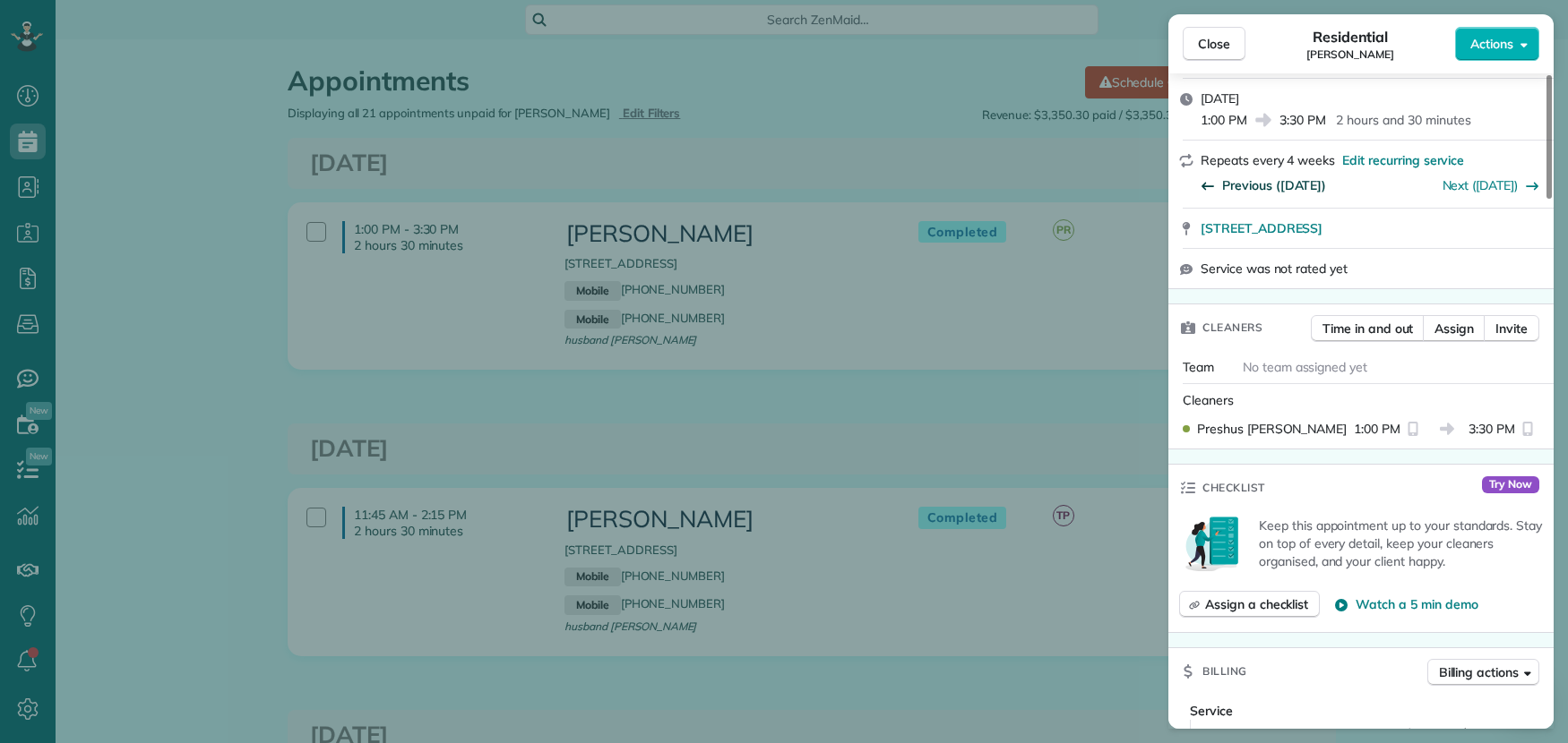
scroll to position [436, 0]
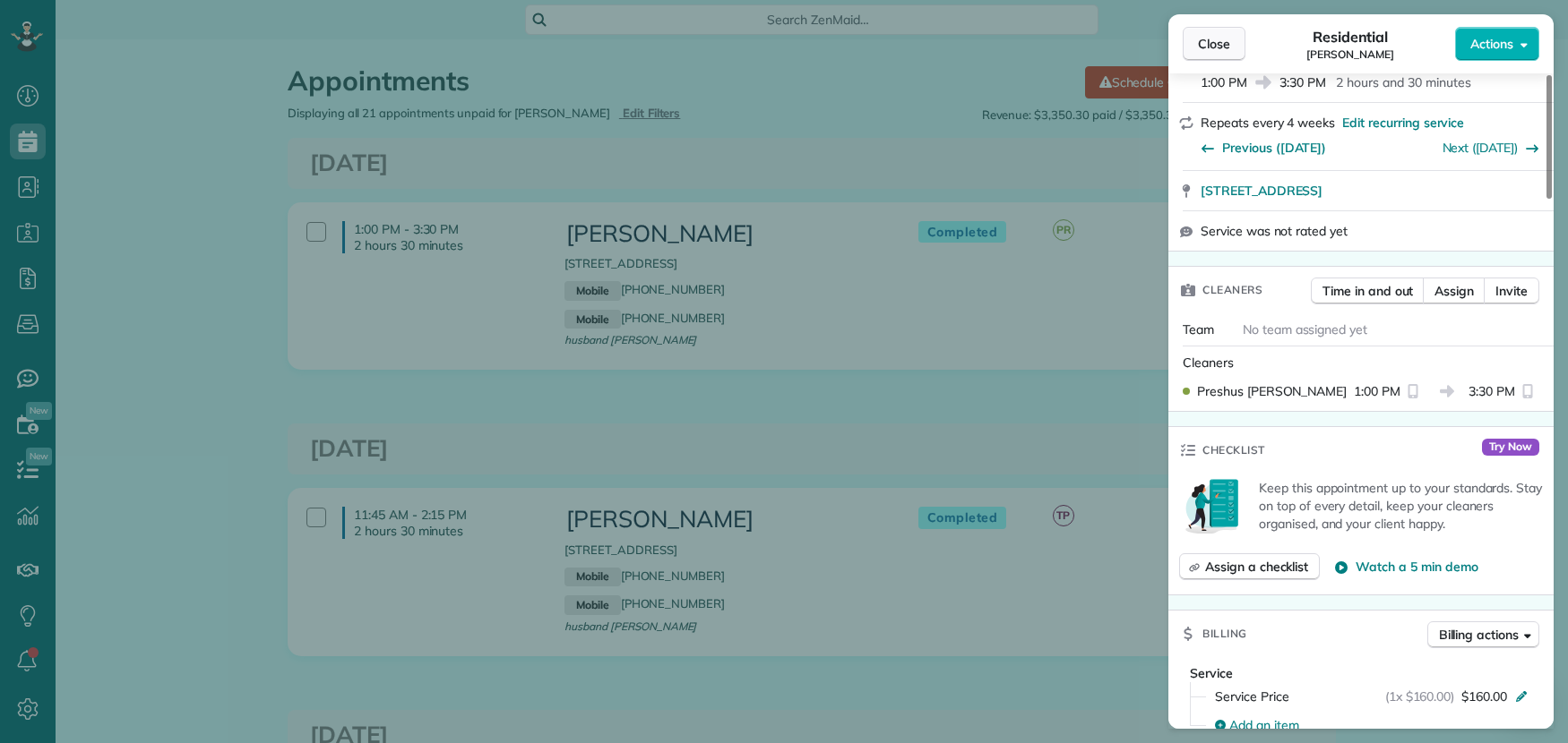
click at [1220, 44] on span "Close" at bounding box center [1214, 44] width 33 height 18
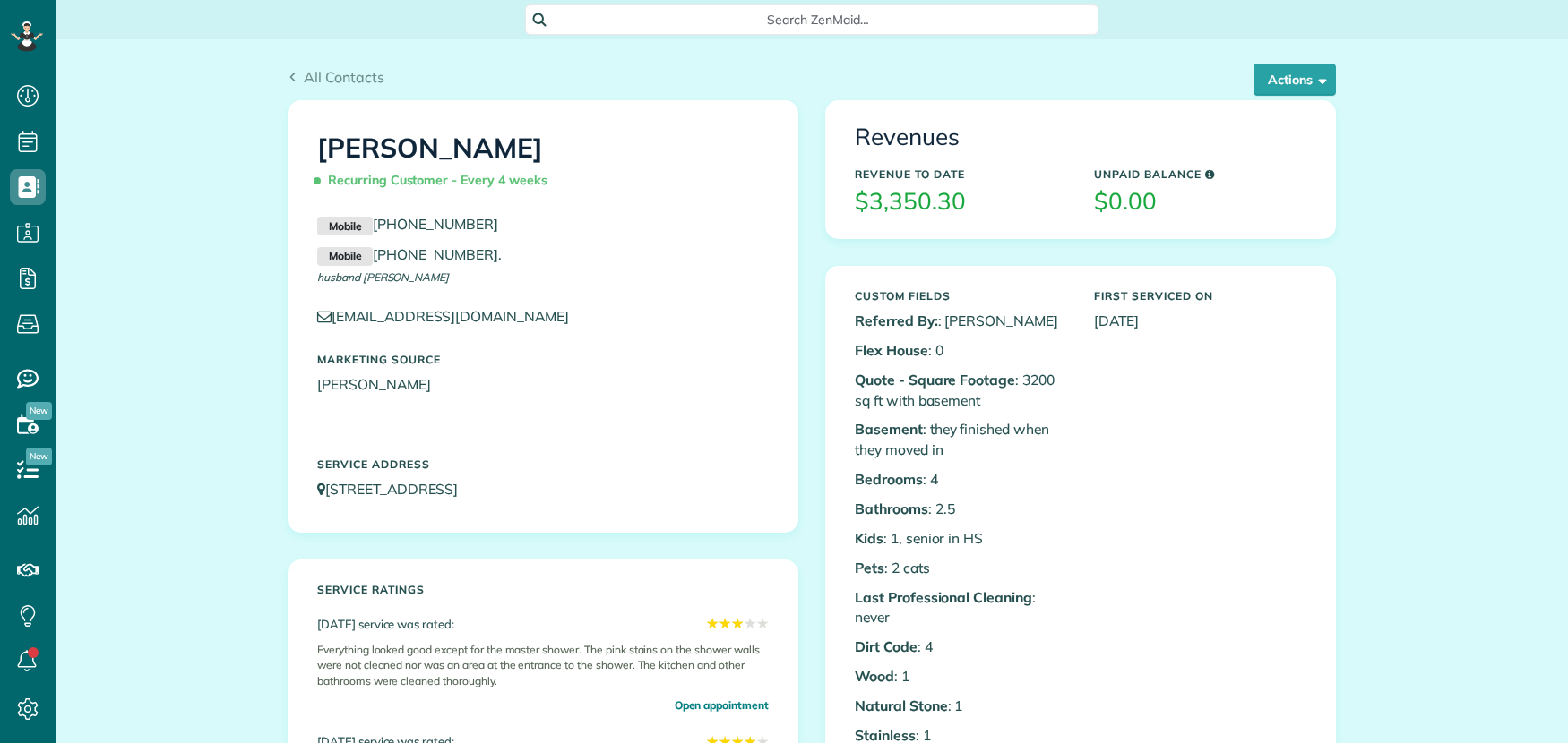
scroll to position [7, 7]
click at [311, 73] on span "All Contacts" at bounding box center [344, 77] width 81 height 18
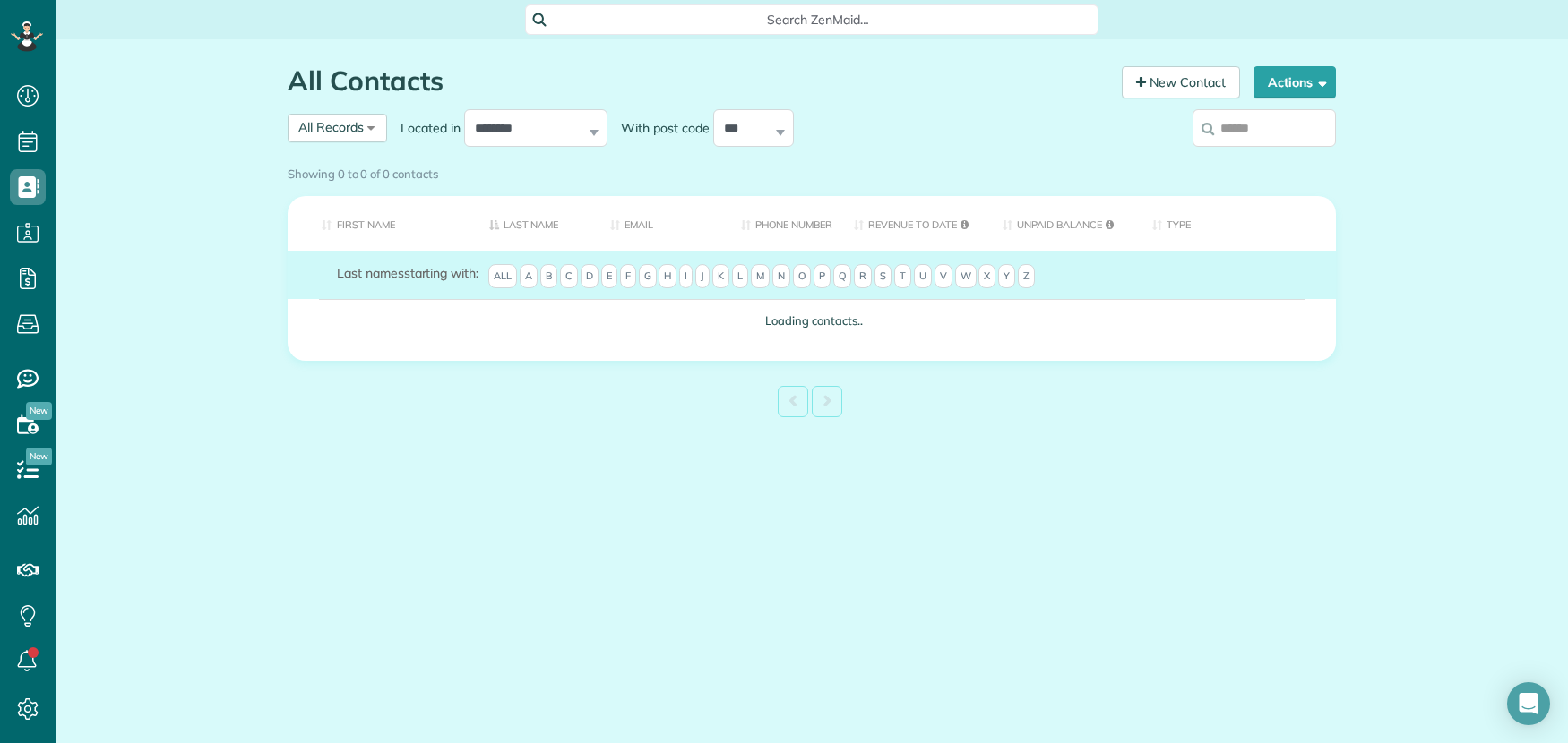
scroll to position [7, 7]
click at [1281, 133] on input "search" at bounding box center [1264, 127] width 143 height 37
type input "******"
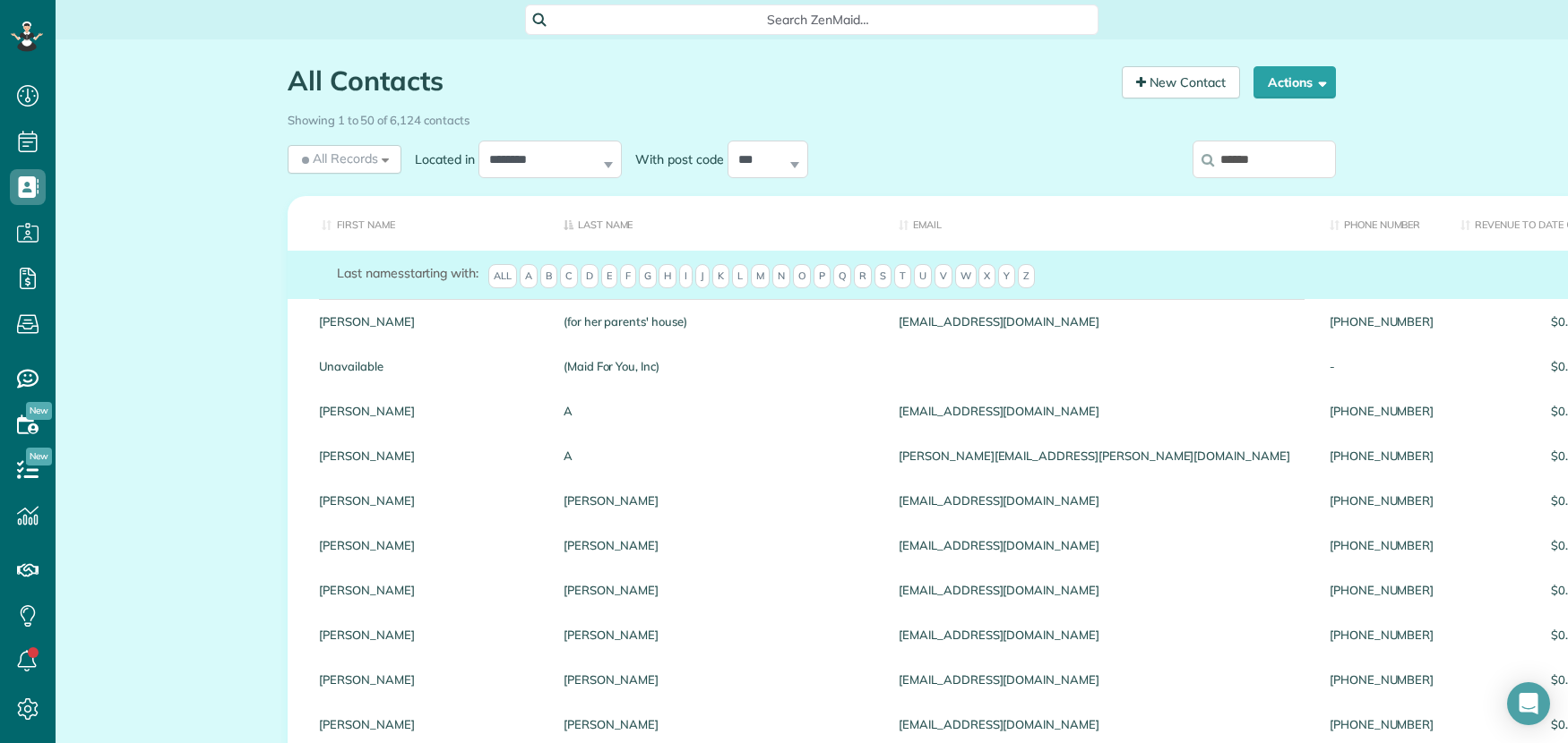
click at [1289, 160] on input "******" at bounding box center [1264, 159] width 143 height 37
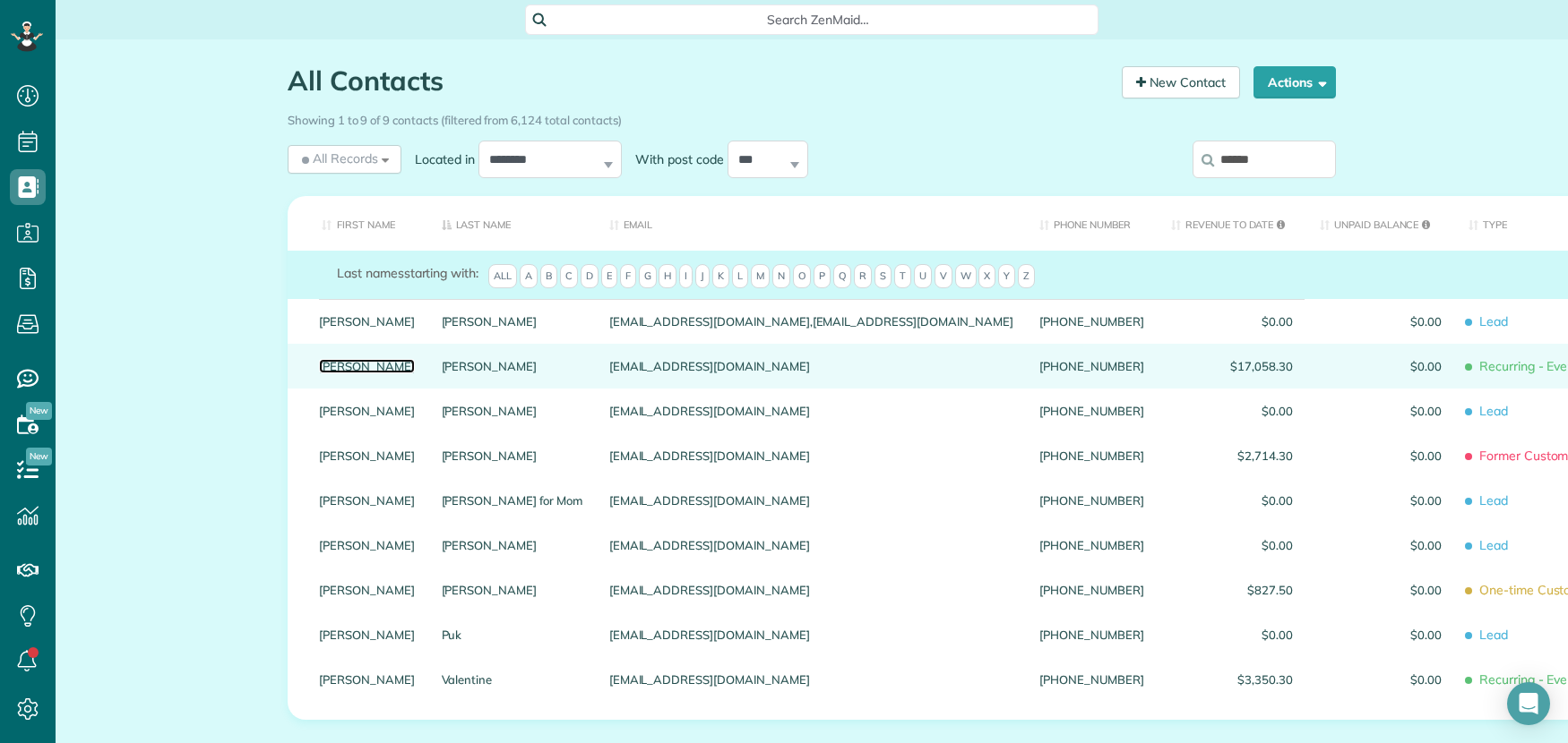
click at [337, 373] on link "Christine" at bounding box center [367, 367] width 96 height 13
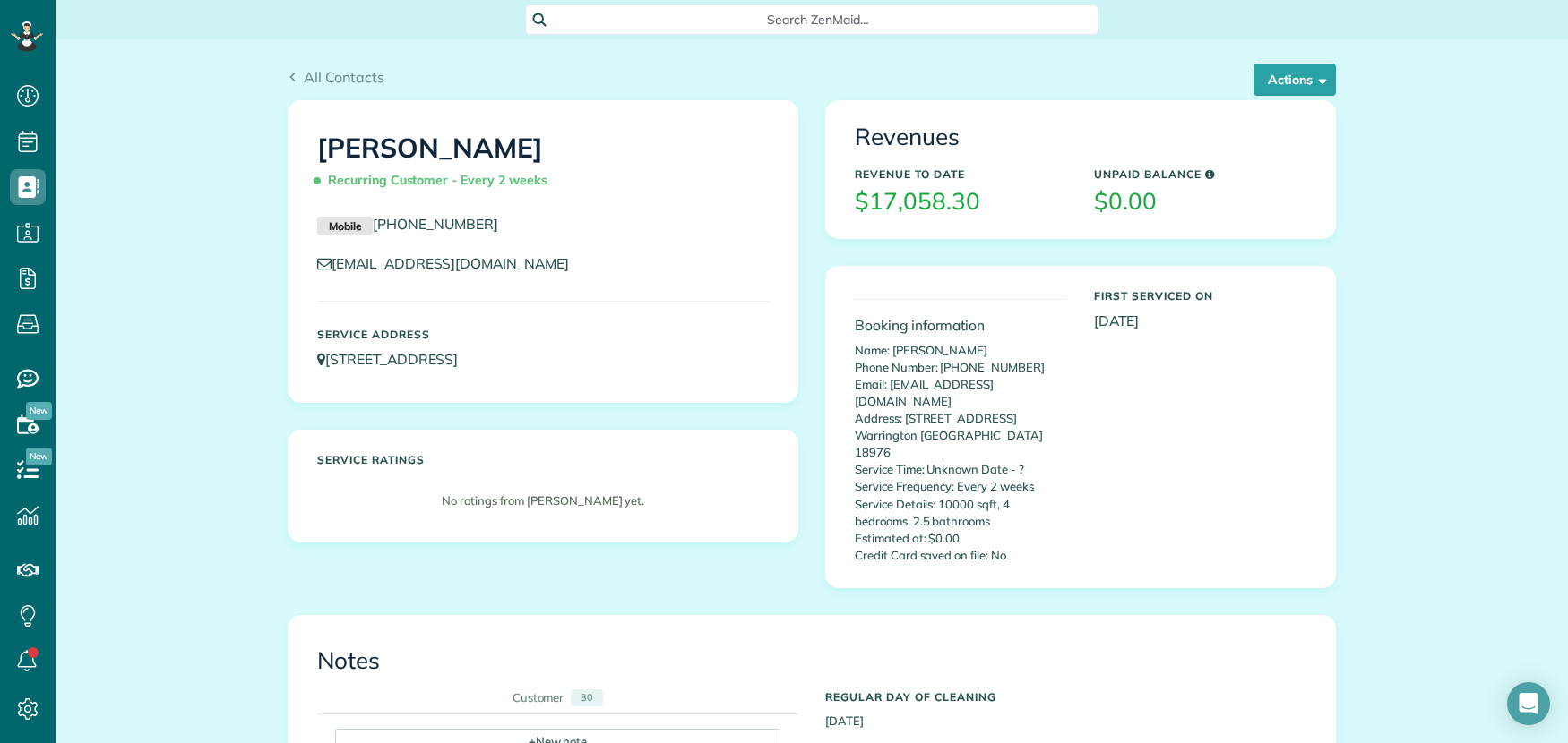
scroll to position [7, 7]
click at [1288, 76] on button "Actions" at bounding box center [1294, 80] width 83 height 33
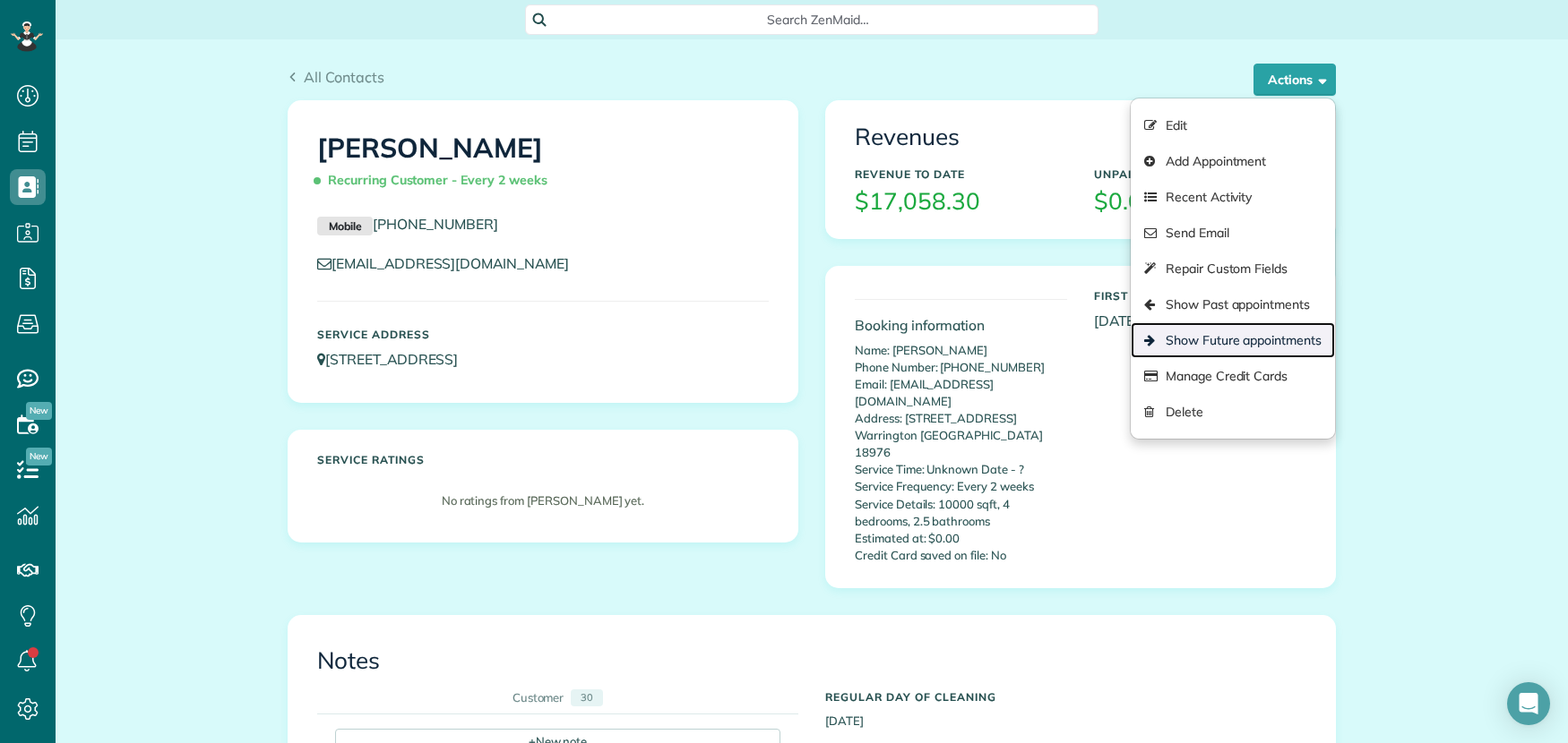
click at [1193, 338] on link "Show Future appointments" at bounding box center [1232, 339] width 204 height 35
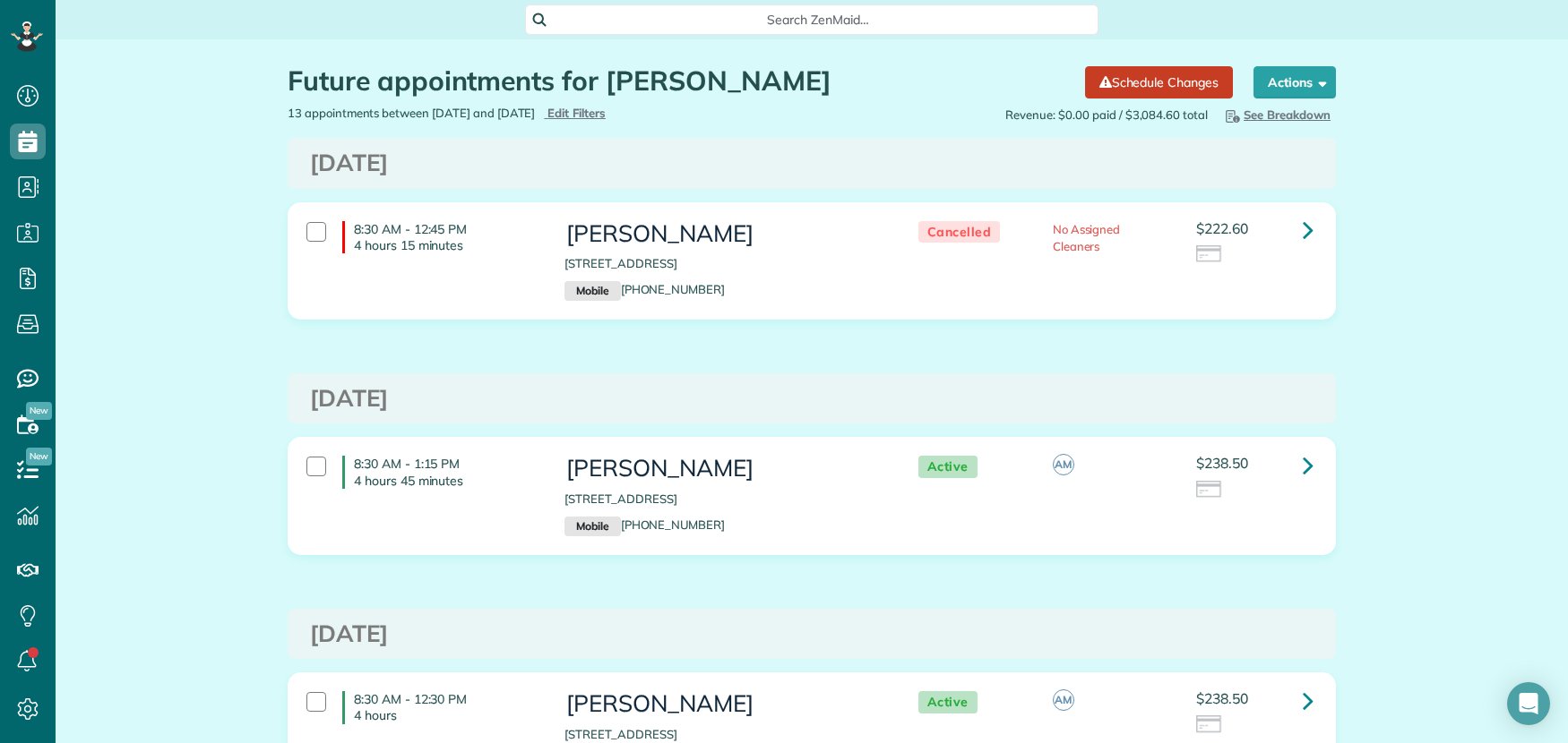
scroll to position [7, 7]
click at [1303, 233] on icon at bounding box center [1308, 230] width 11 height 32
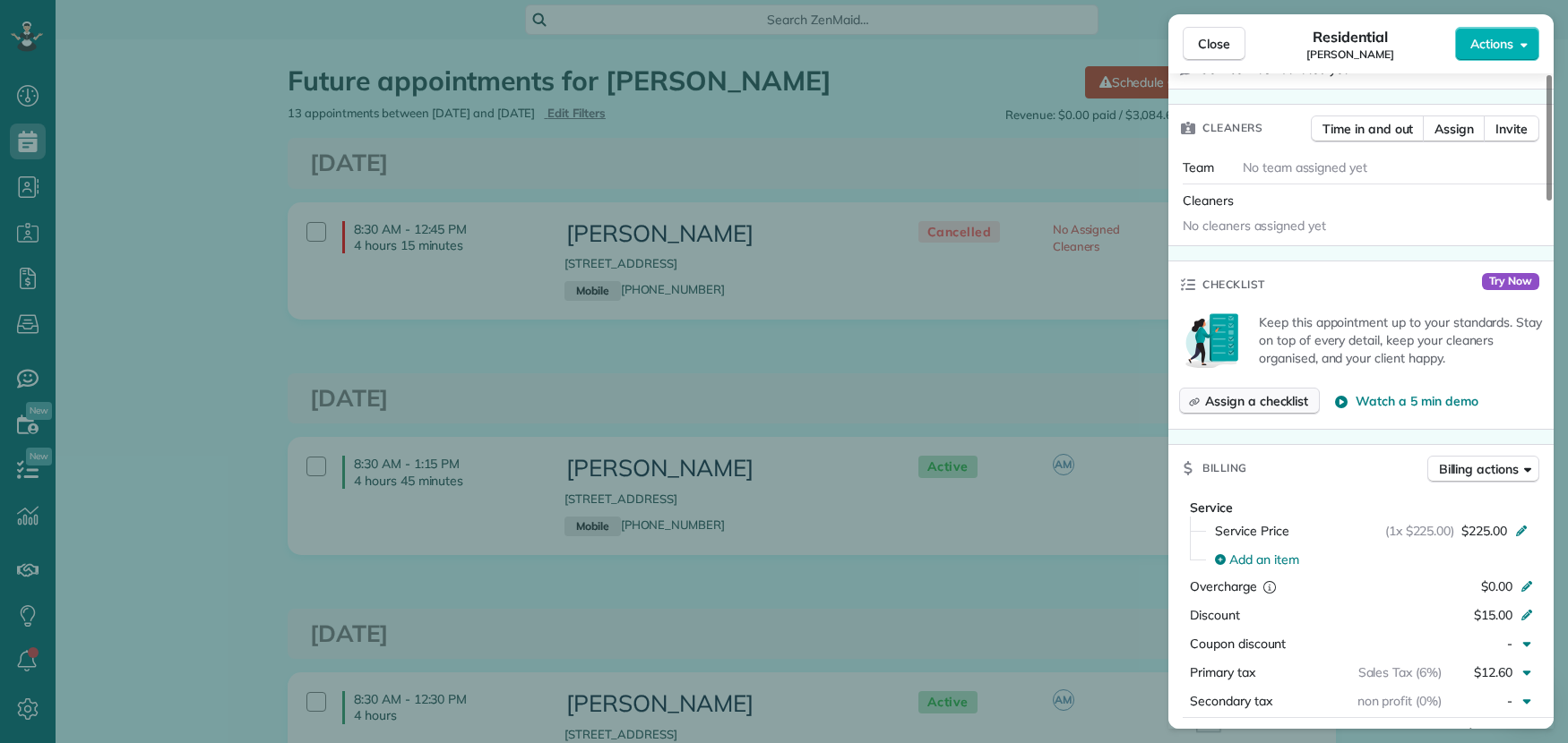
scroll to position [454, 0]
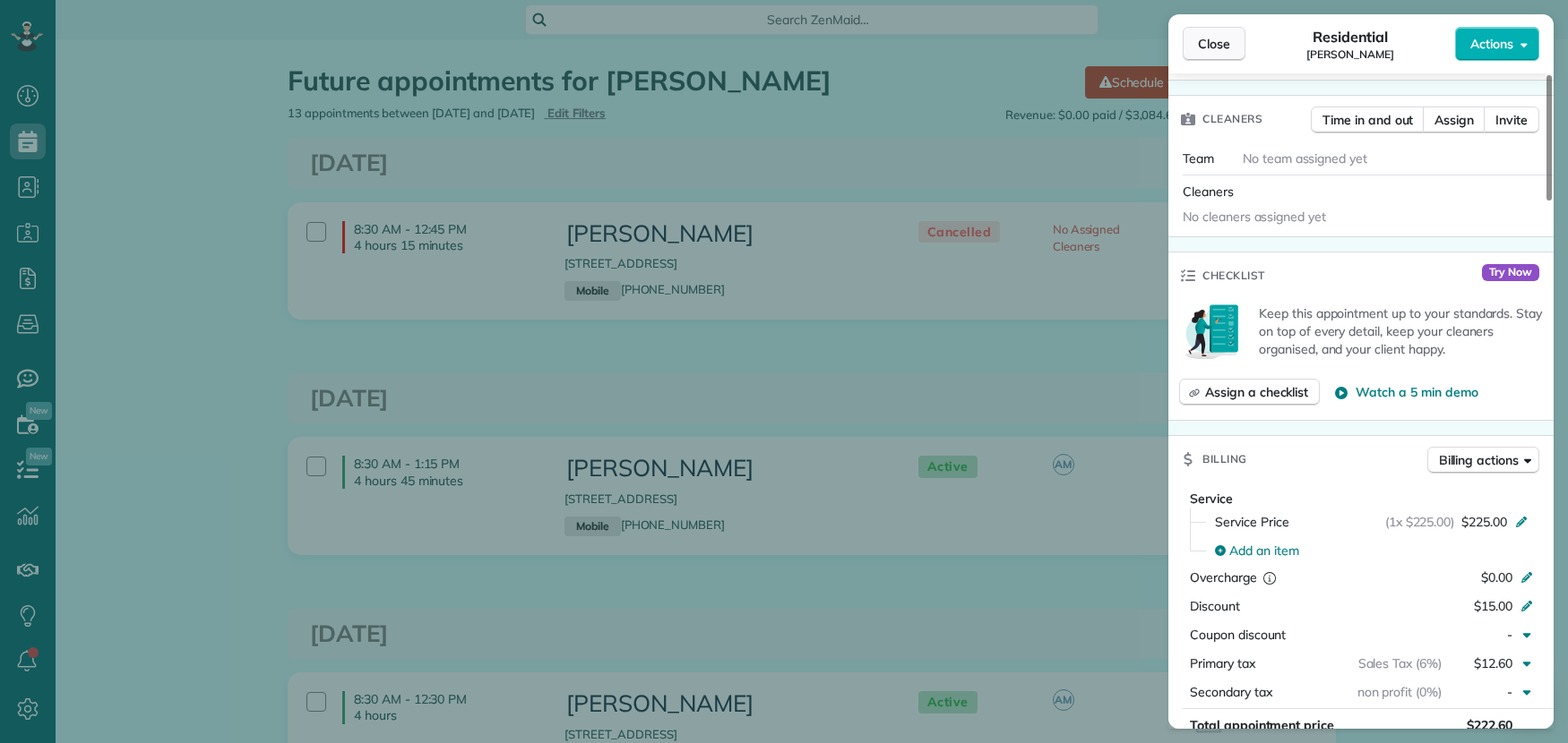
click at [1230, 43] on span "Close" at bounding box center [1214, 44] width 33 height 18
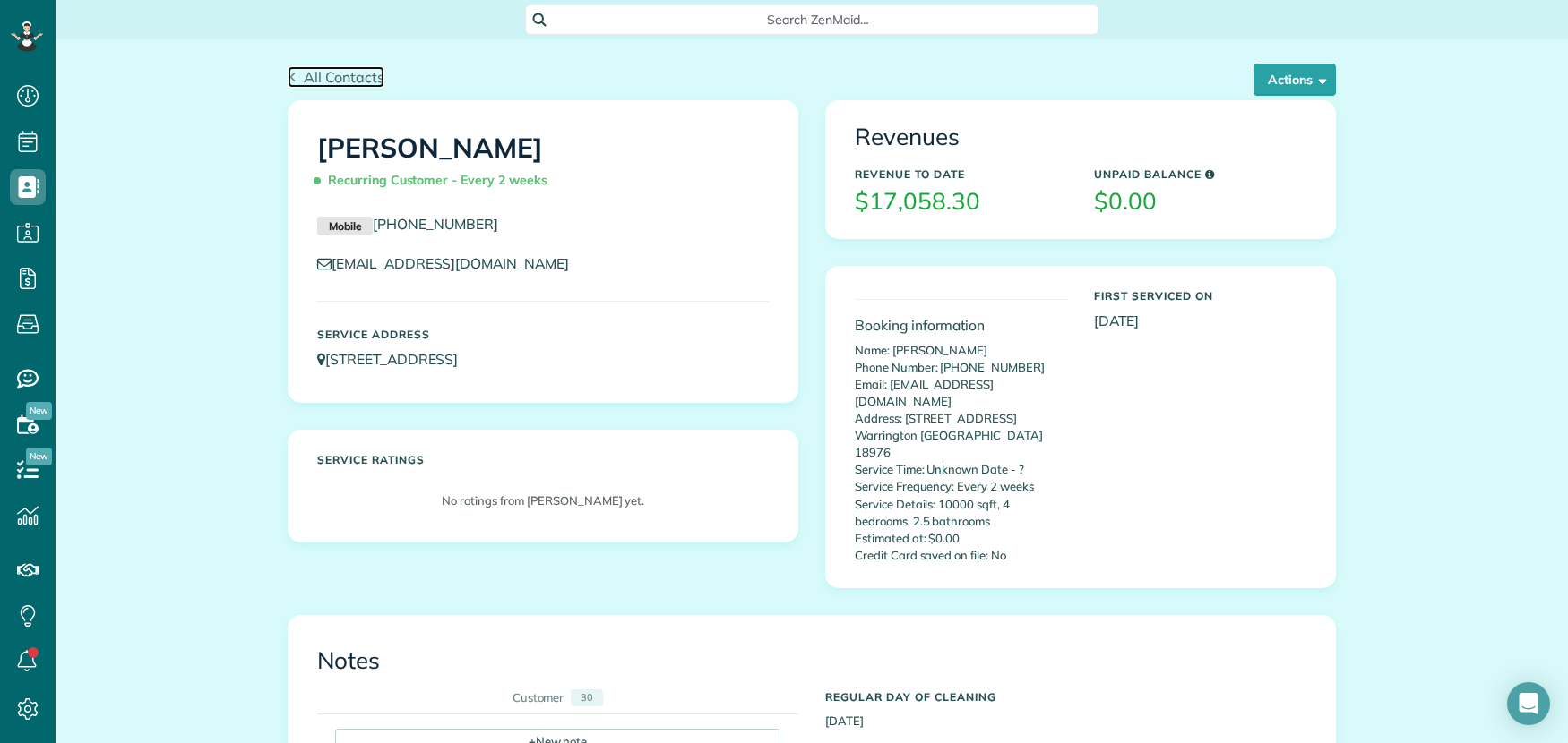
click at [332, 73] on span "All Contacts" at bounding box center [344, 77] width 81 height 18
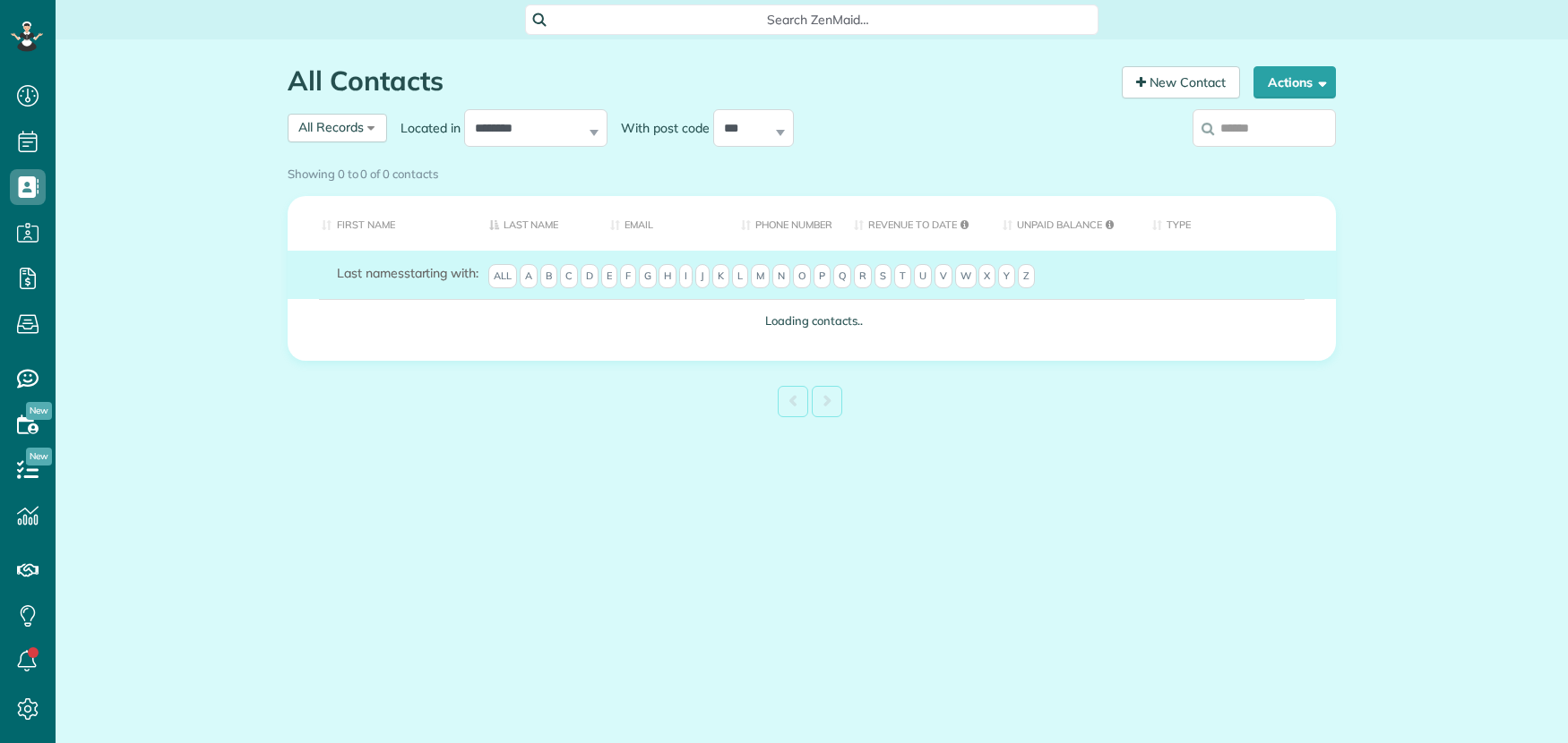
scroll to position [7, 7]
click at [1266, 131] on input "search" at bounding box center [1264, 127] width 143 height 37
type input "***"
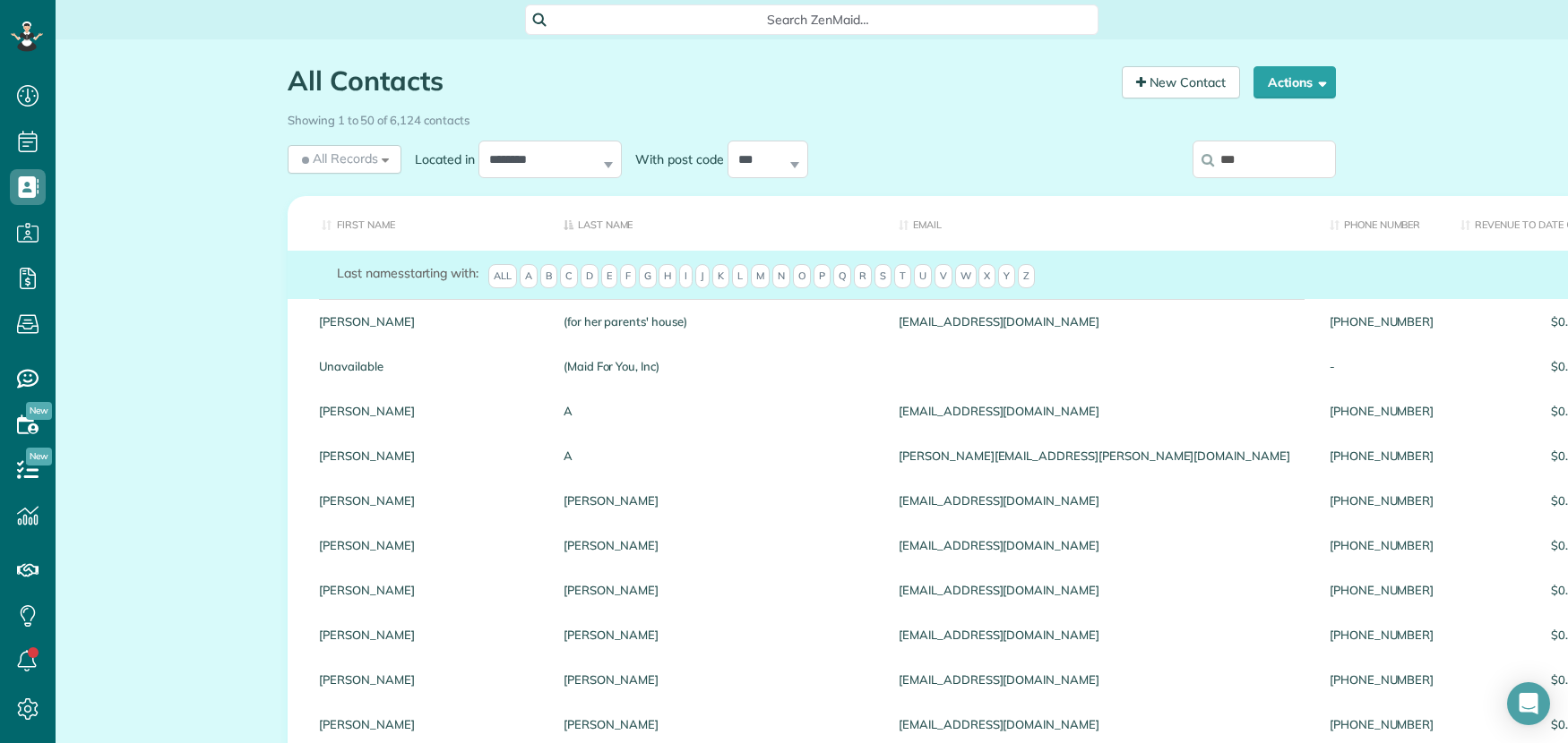
type input "*****"
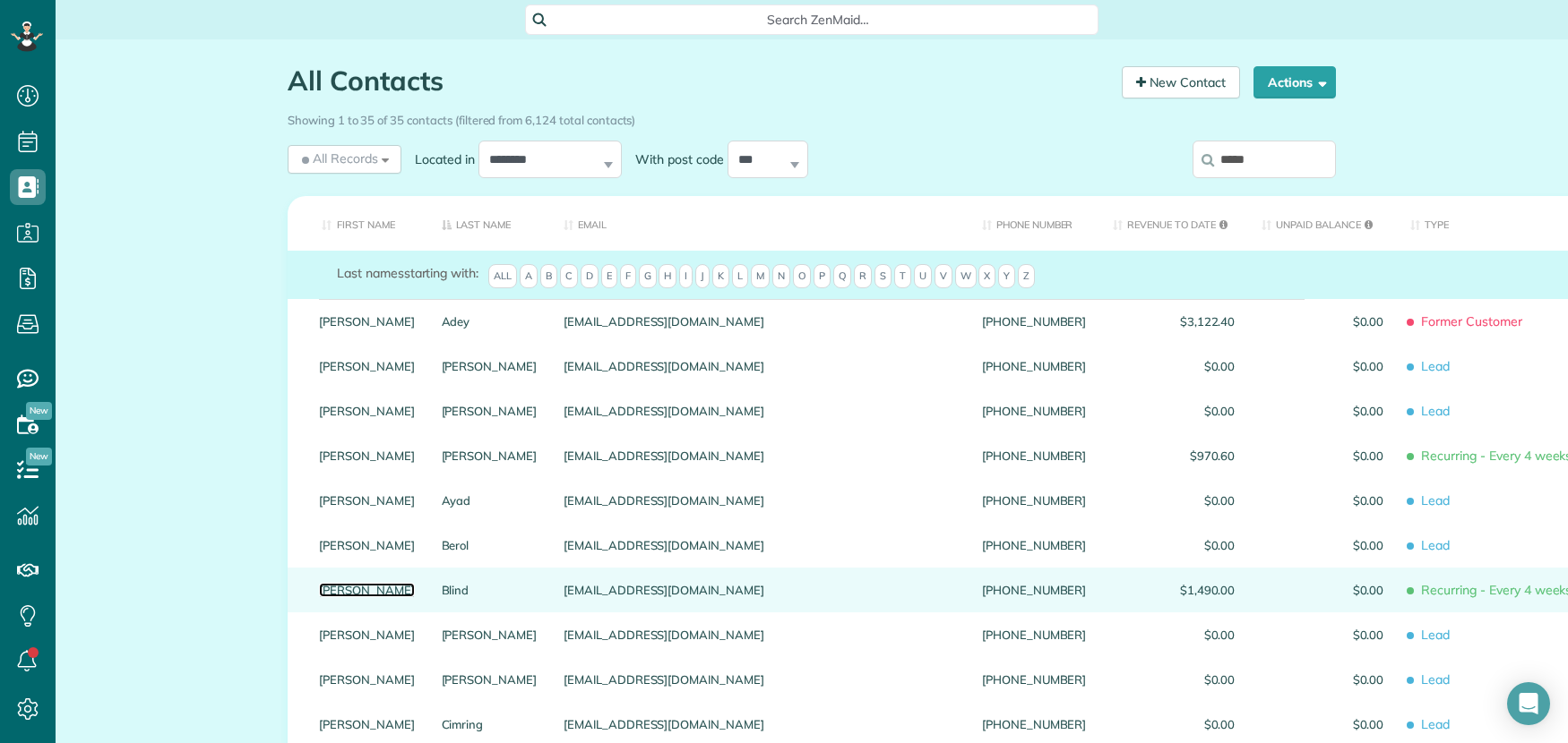
click at [325, 597] on link "[PERSON_NAME]" at bounding box center [367, 591] width 96 height 13
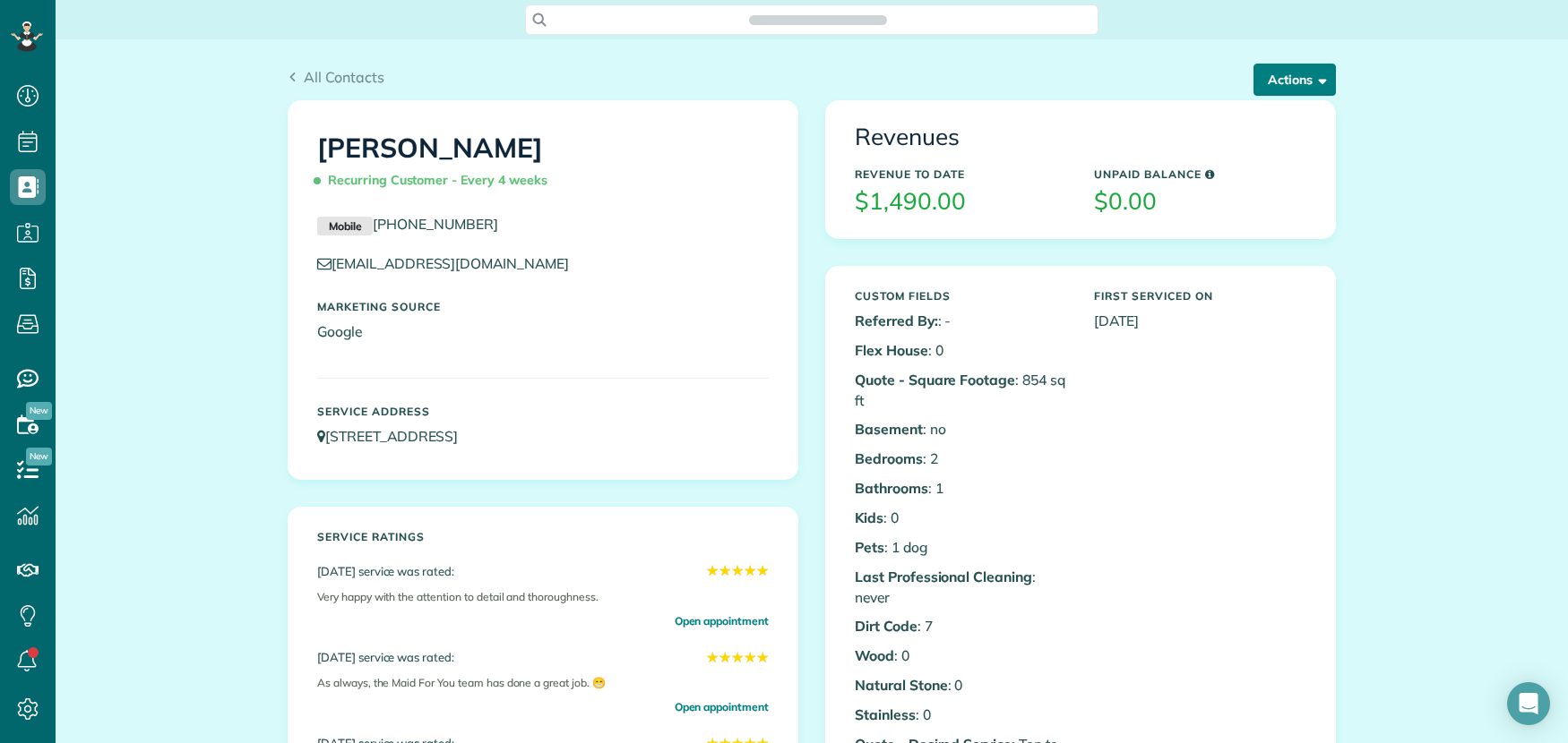
scroll to position [7, 7]
click at [1279, 76] on button "Actions" at bounding box center [1294, 80] width 83 height 33
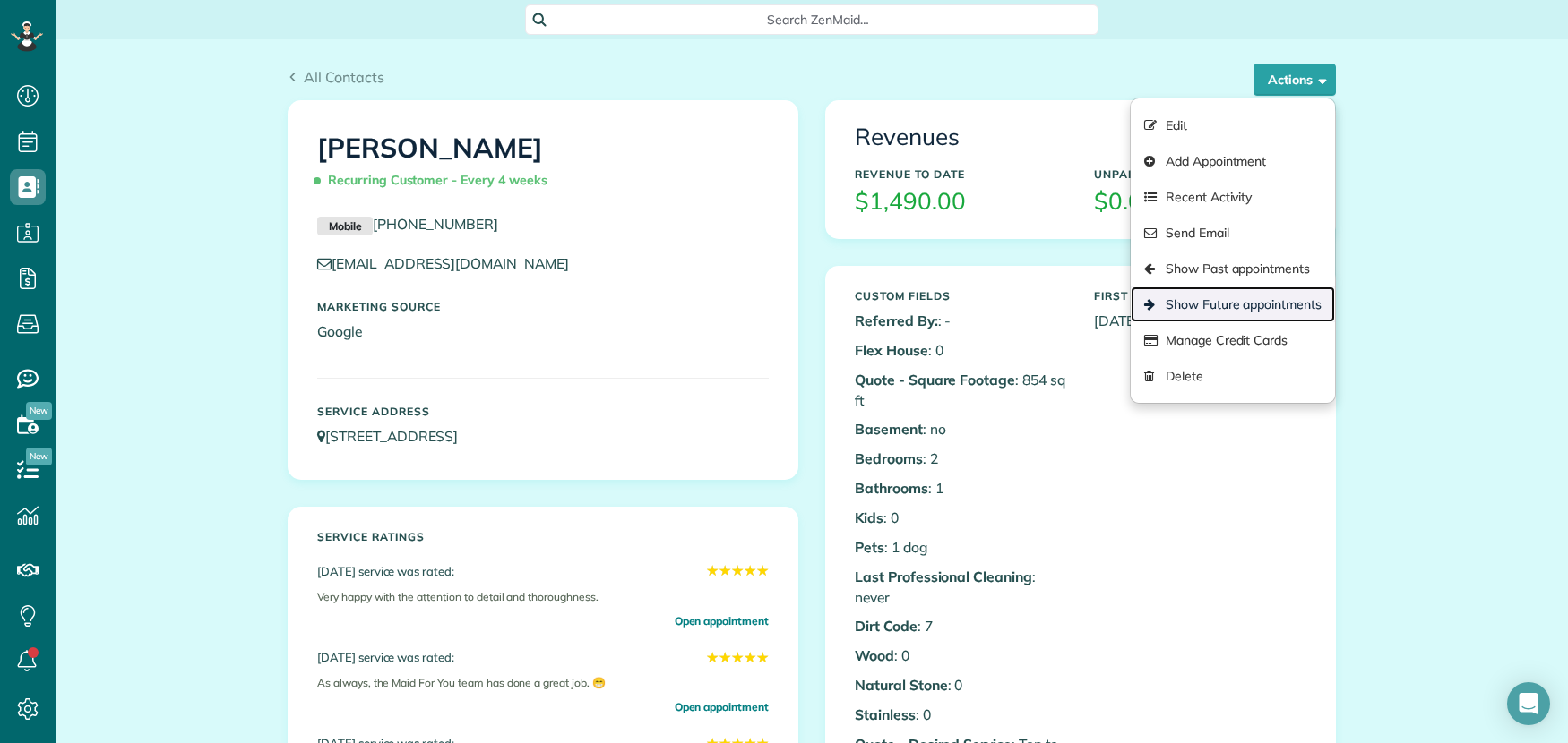
click at [1219, 299] on link "Show Future appointments" at bounding box center [1232, 304] width 204 height 35
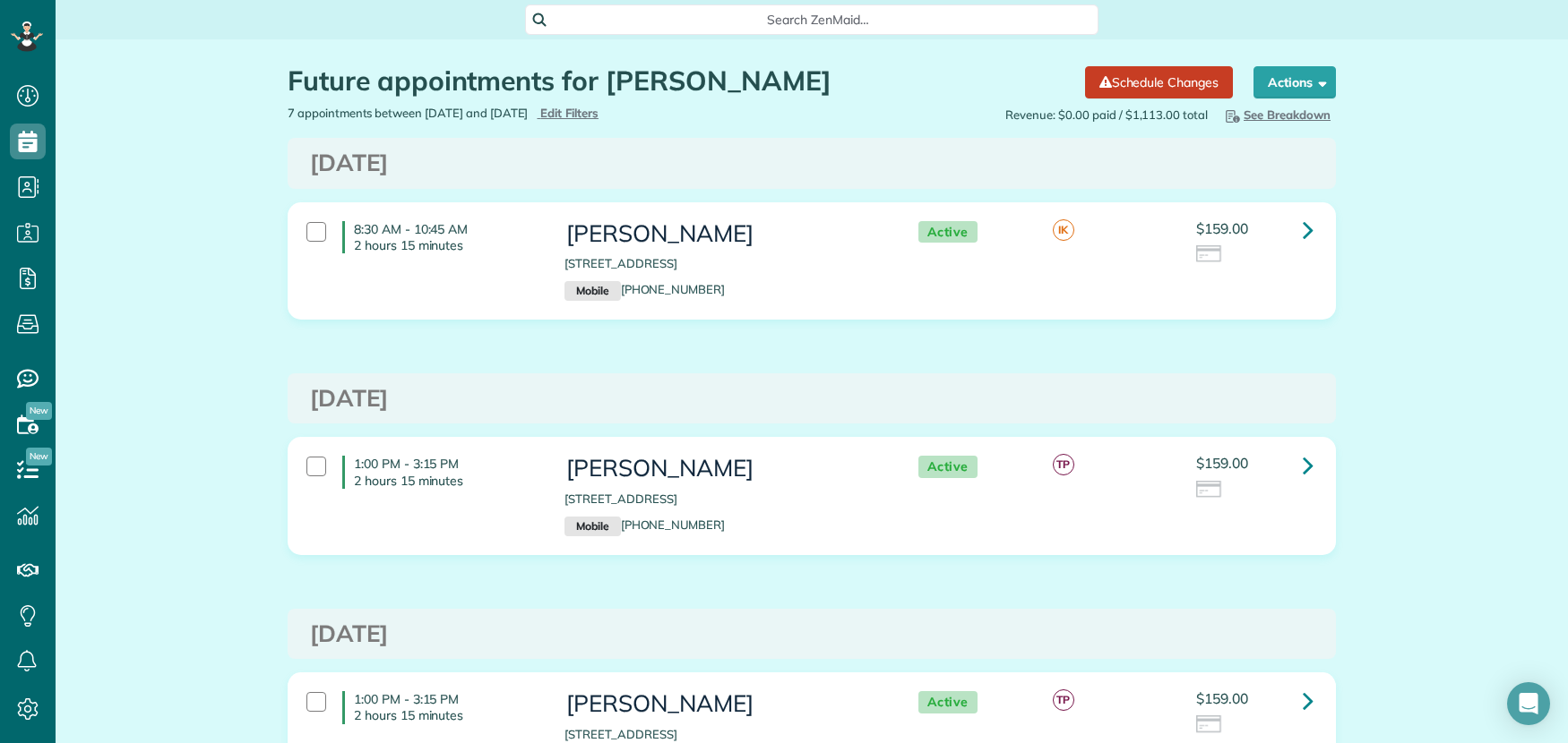
scroll to position [7, 7]
click at [1303, 226] on icon at bounding box center [1308, 230] width 11 height 32
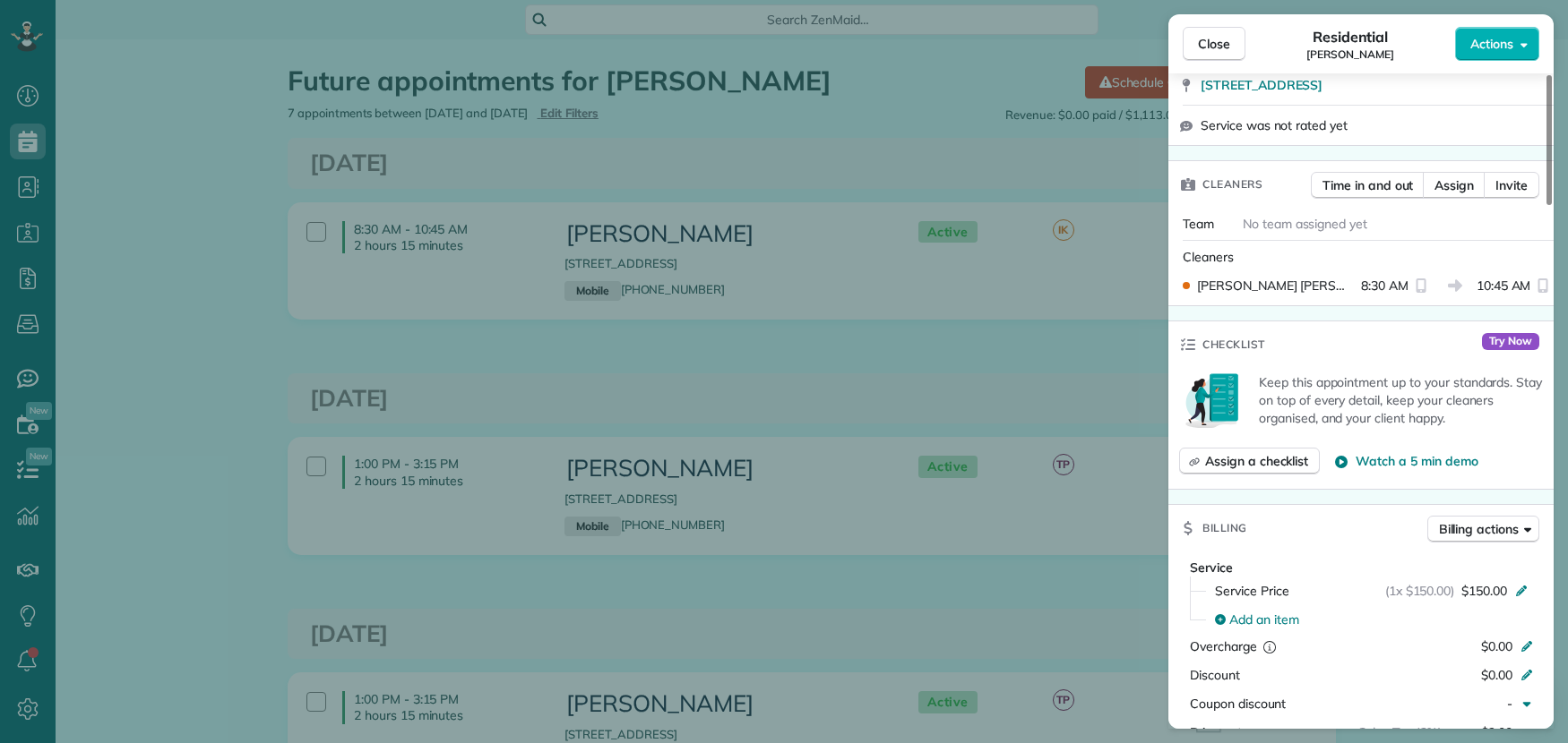
scroll to position [446, 0]
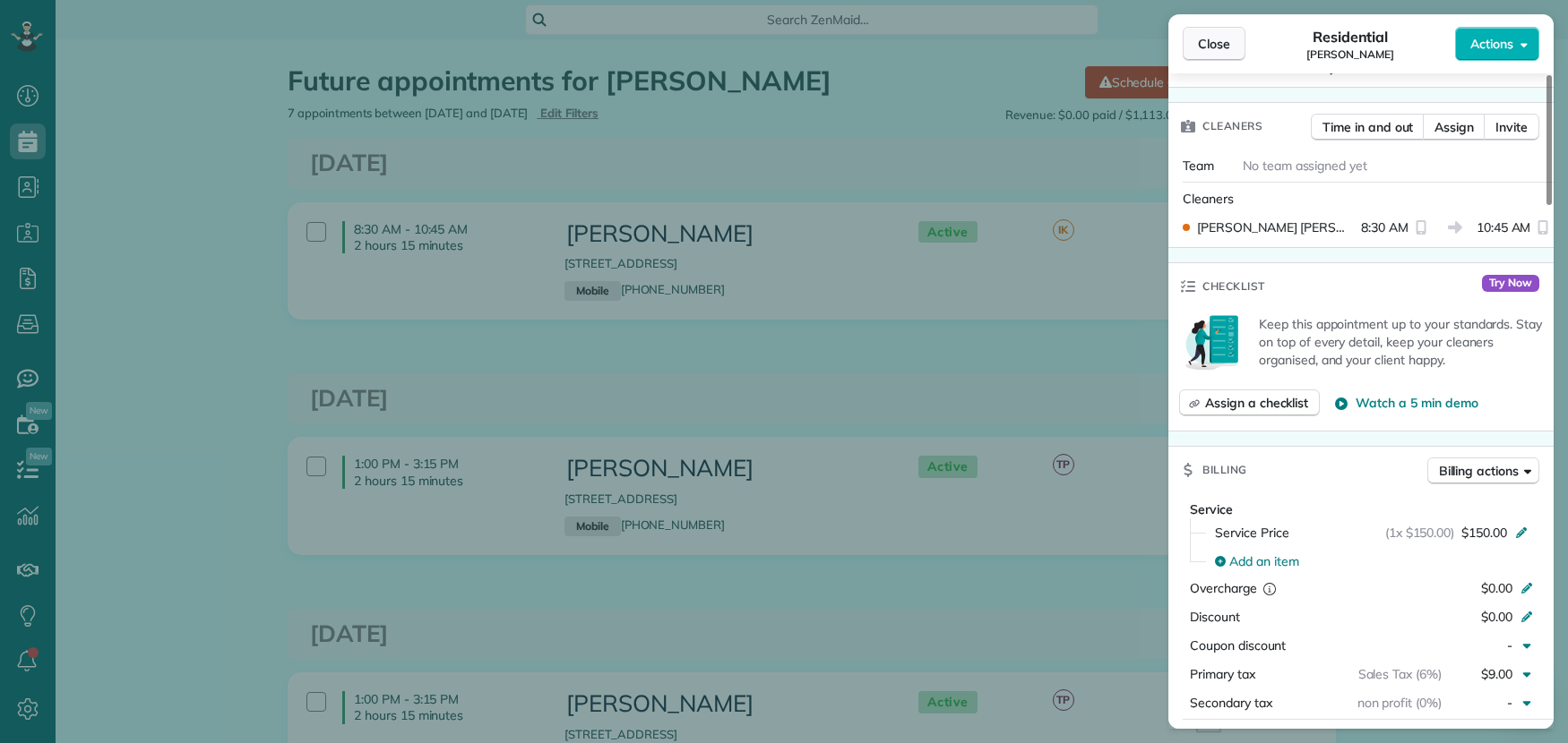
click at [1219, 35] on span "Close" at bounding box center [1214, 44] width 33 height 18
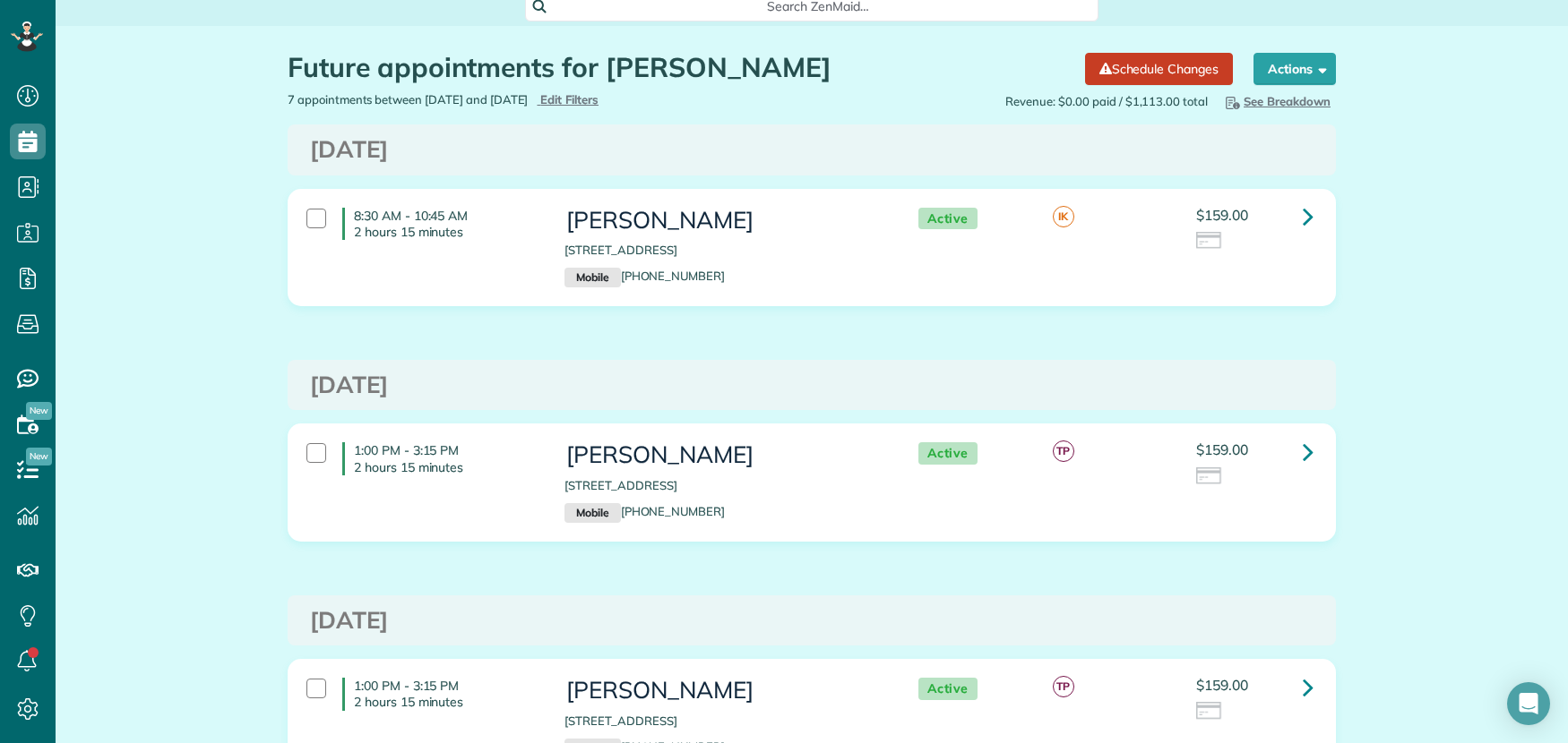
scroll to position [18, 0]
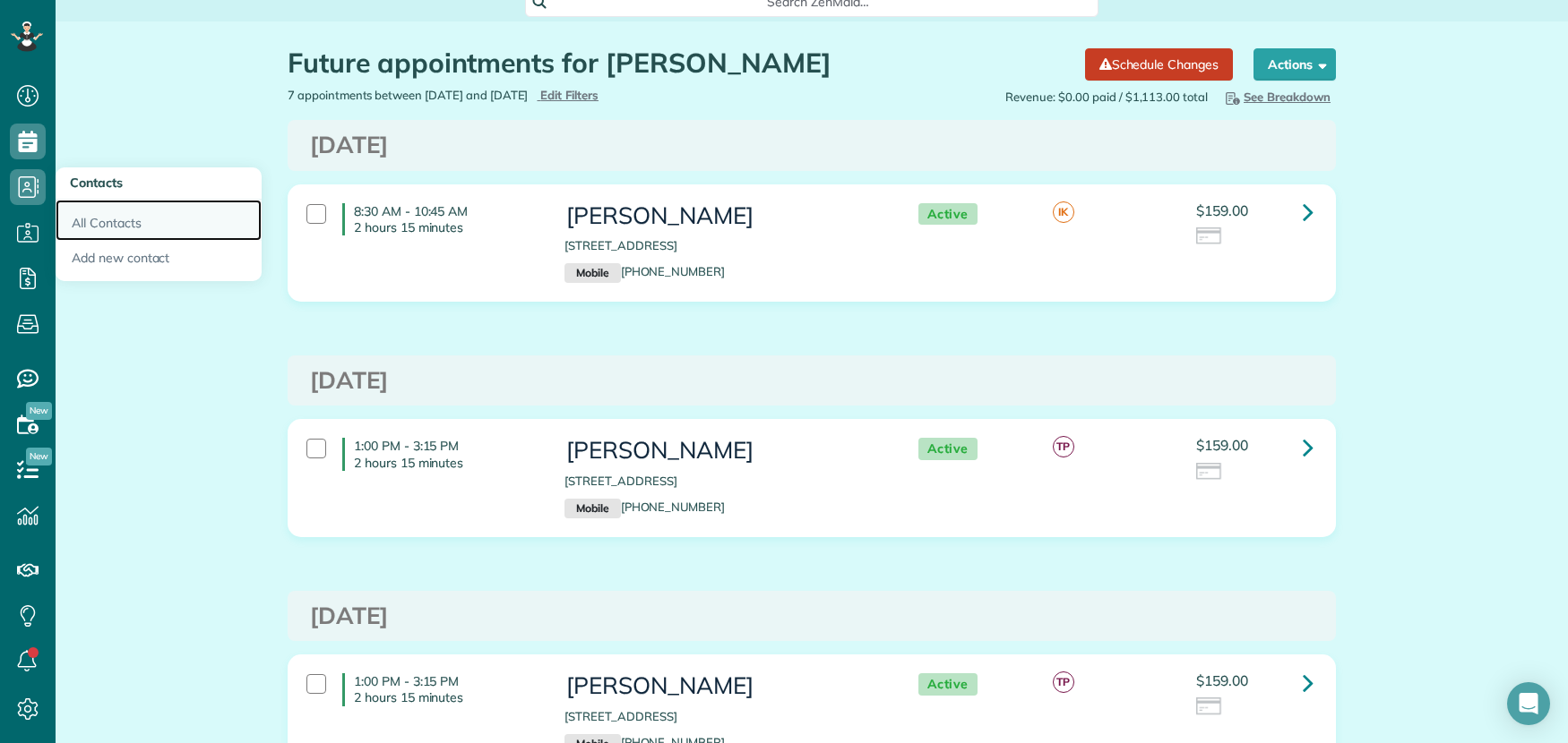
click at [136, 220] on link "All Contacts" at bounding box center [158, 220] width 206 height 41
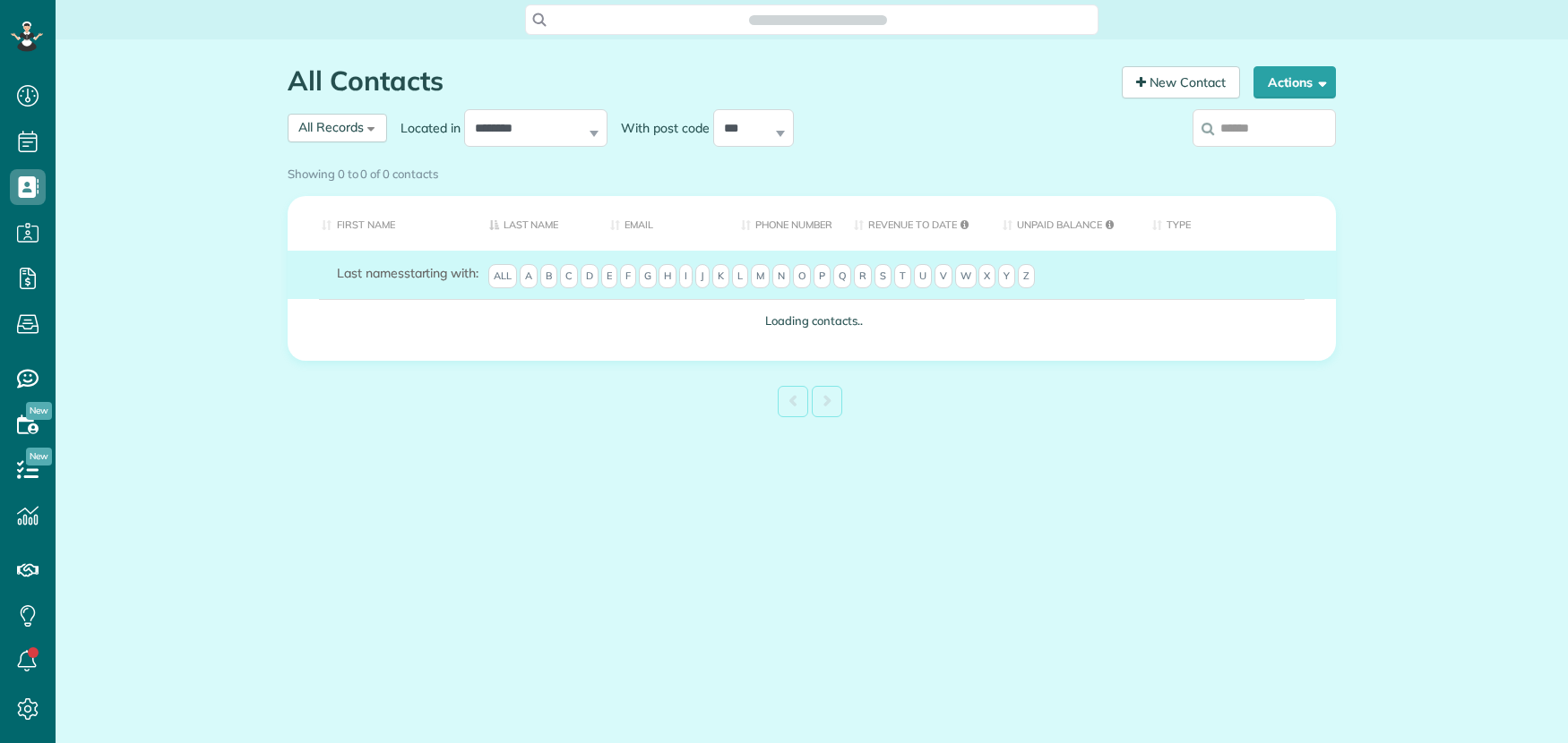
click at [1276, 132] on input "search" at bounding box center [1264, 127] width 143 height 37
type input "****"
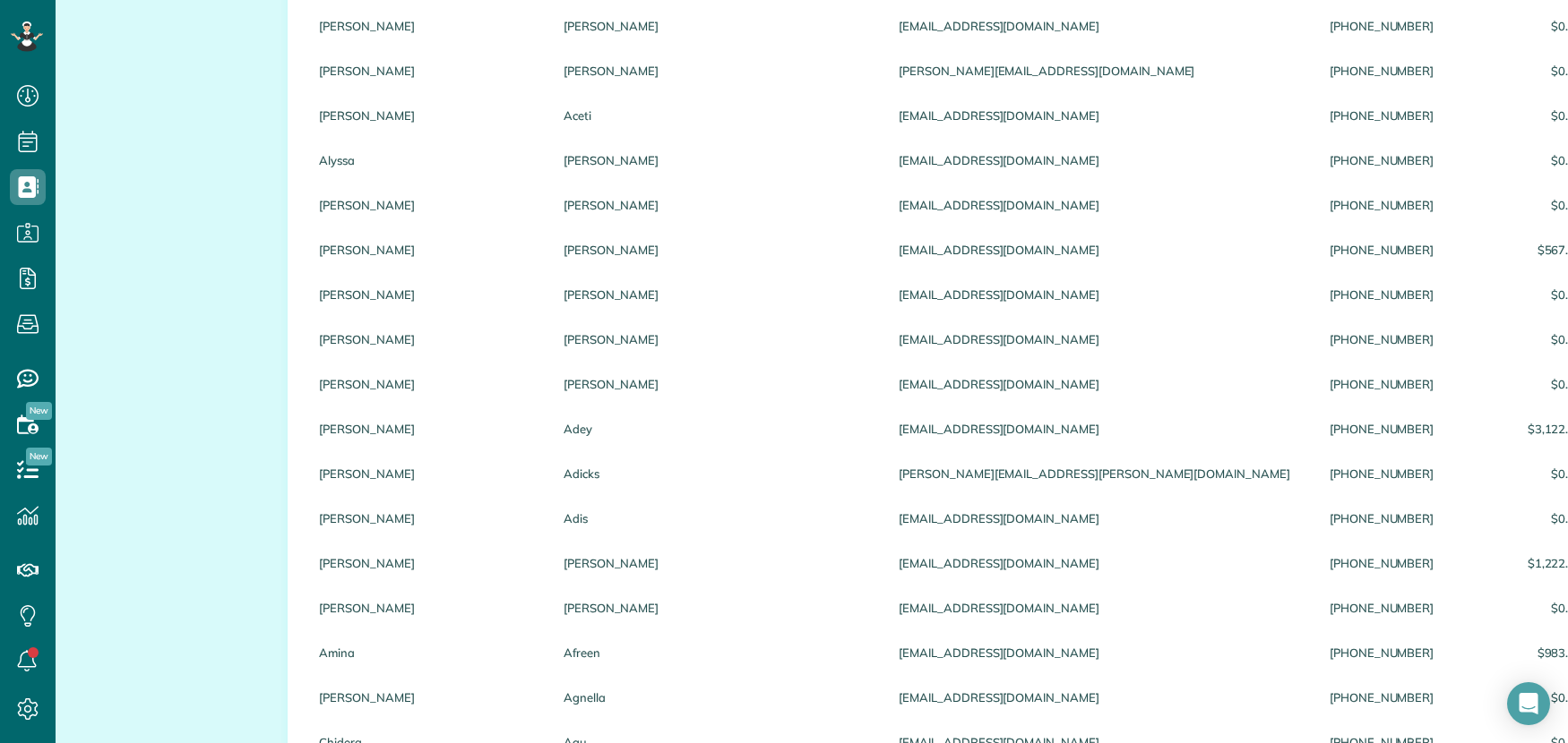
scroll to position [0, 0]
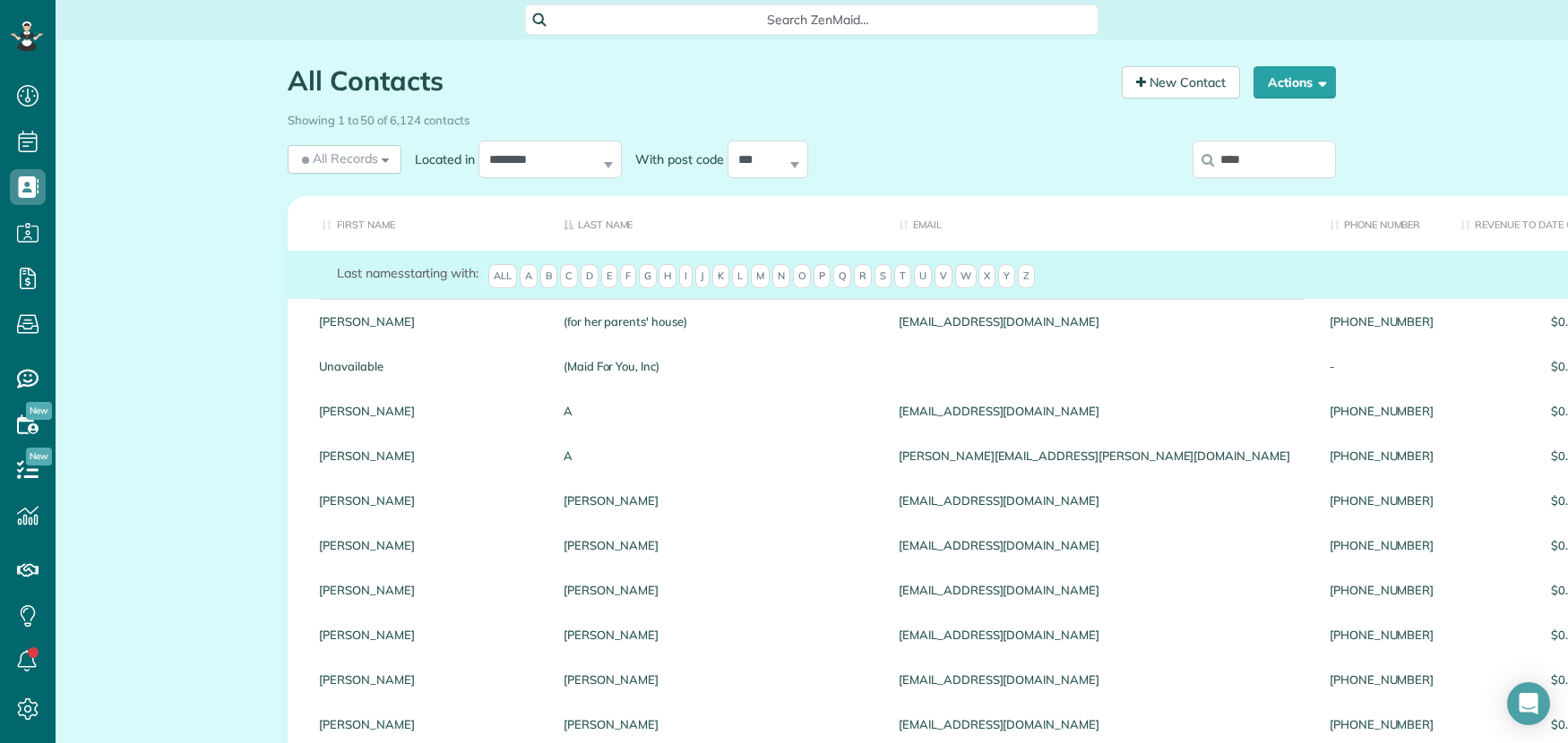
click at [1276, 161] on input "****" at bounding box center [1264, 159] width 143 height 37
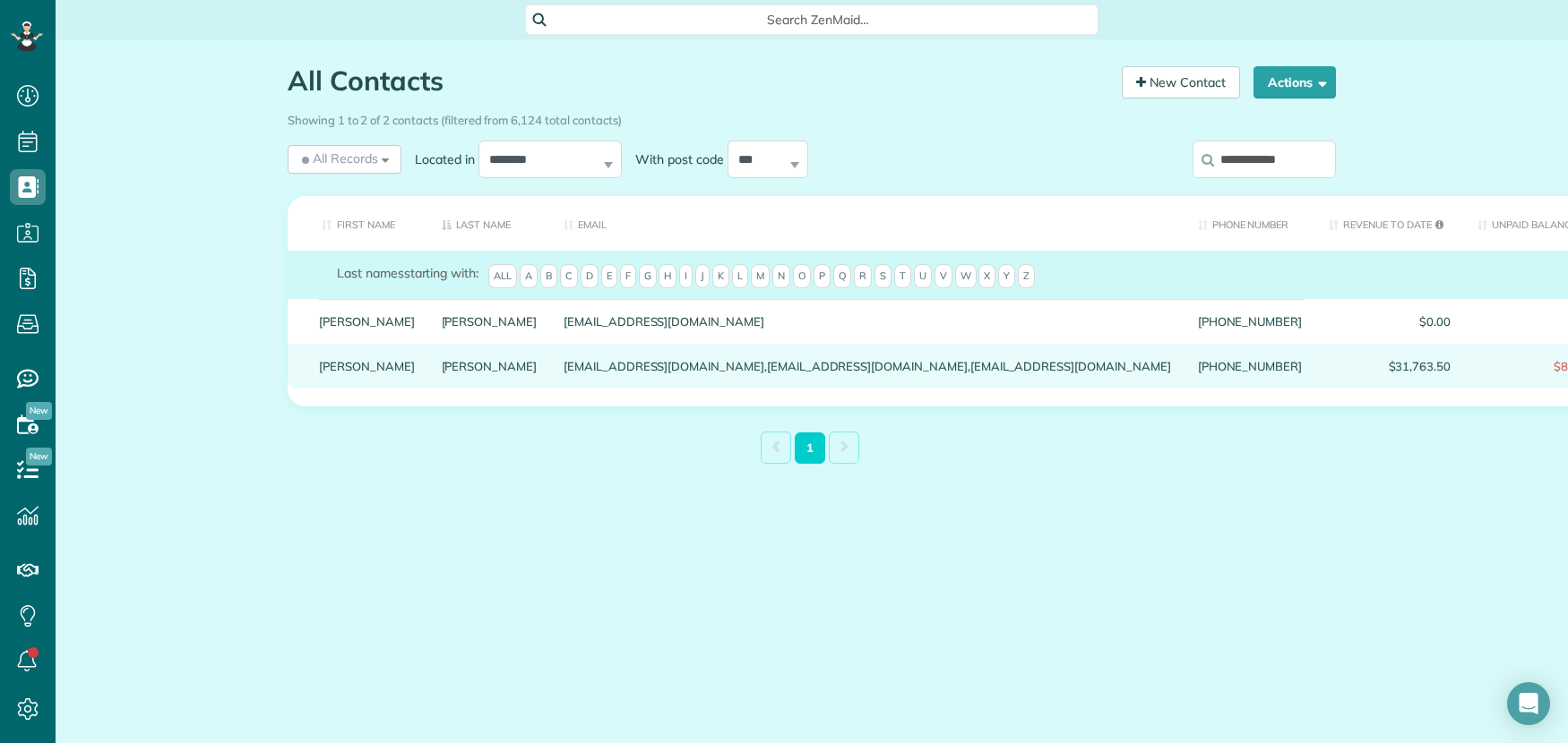
type input "**********"
click at [550, 388] on div "davidc@olgc.org,jatracy@olgc.org,rgsuskey@olgc.org" at bounding box center [867, 366] width 634 height 44
click at [550, 385] on div "davidc@olgc.org,jatracy@olgc.org,rgsuskey@olgc.org" at bounding box center [867, 366] width 634 height 44
click at [343, 373] on link "Robert" at bounding box center [367, 367] width 96 height 13
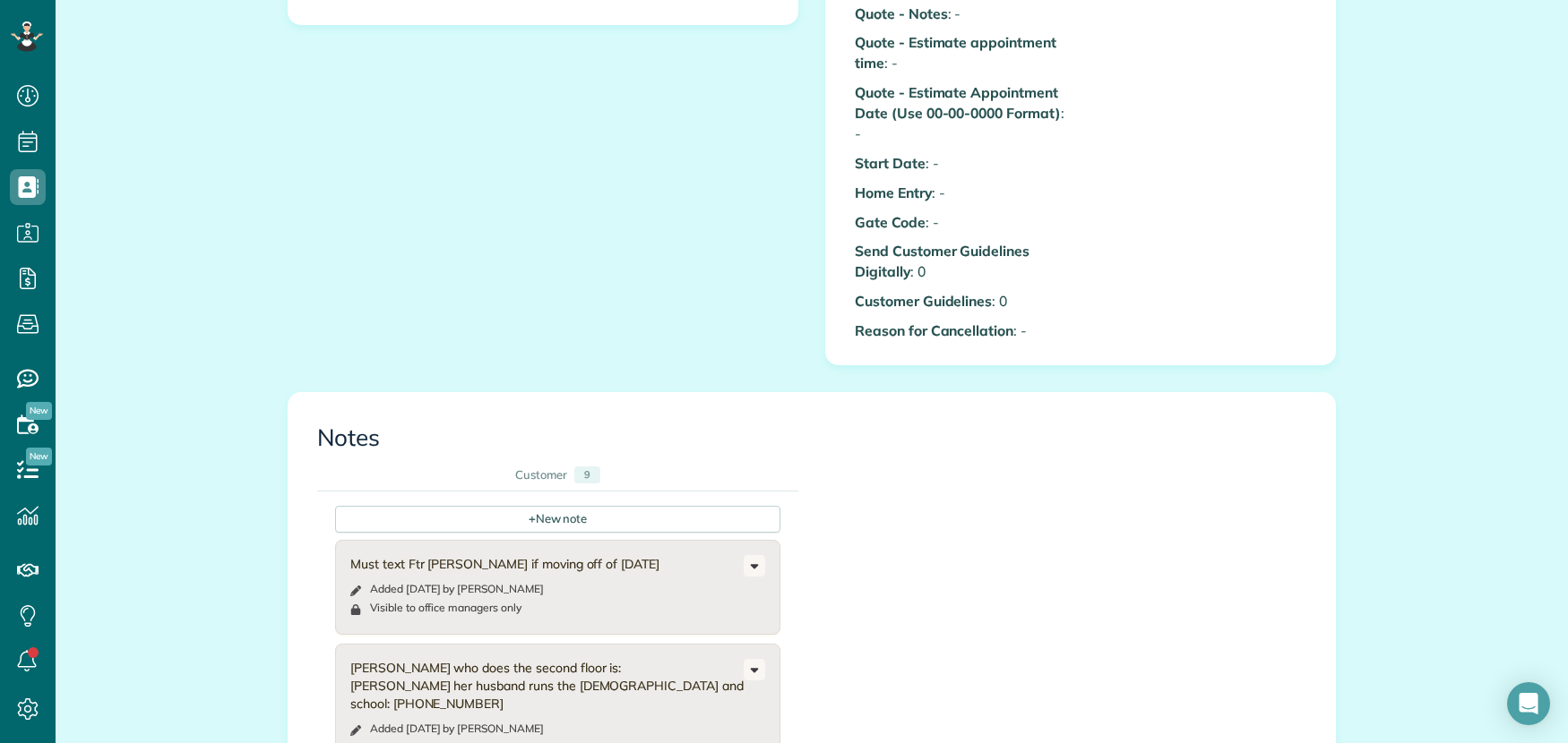
scroll to position [1232, 0]
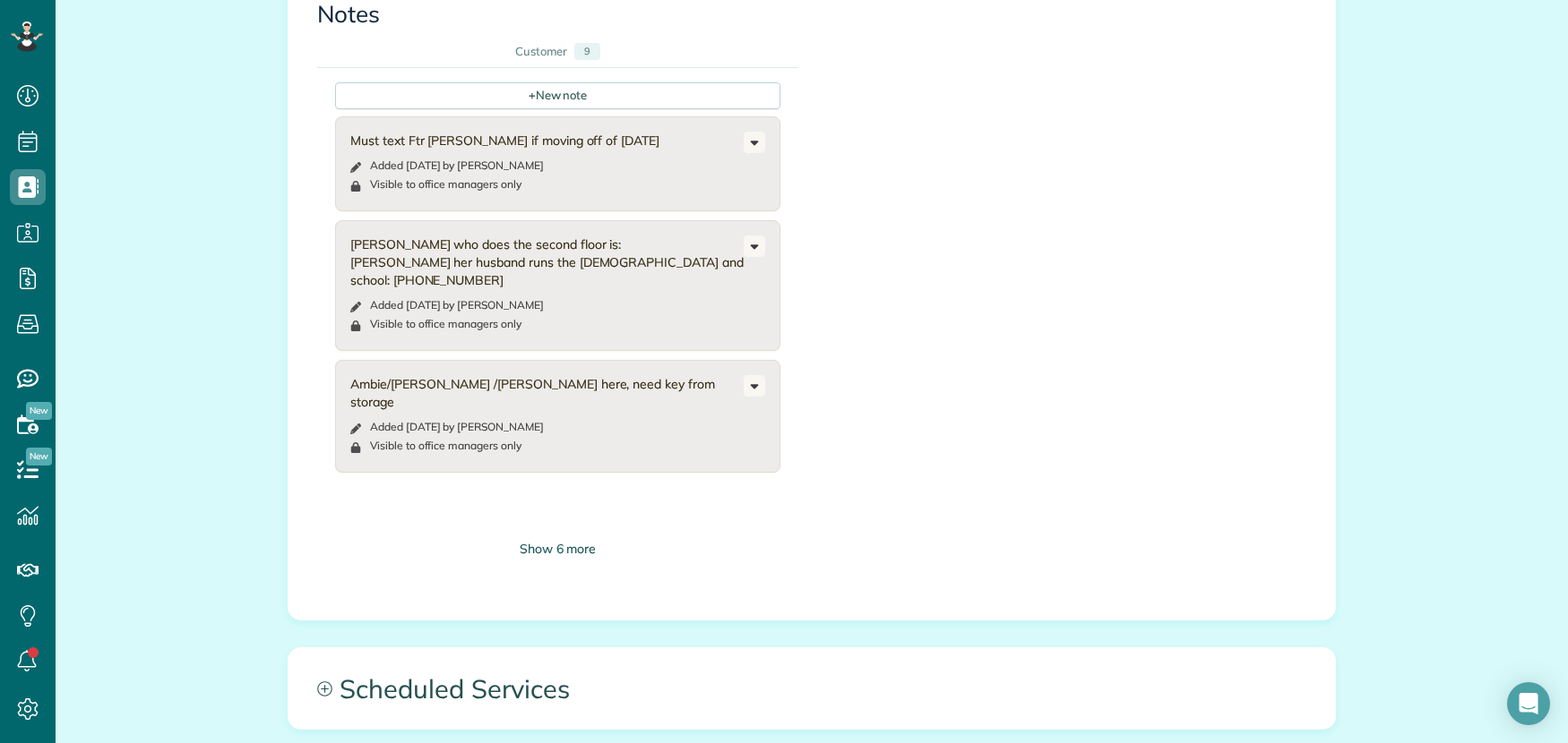
click at [545, 543] on div "Show 6 more" at bounding box center [557, 549] width 446 height 19
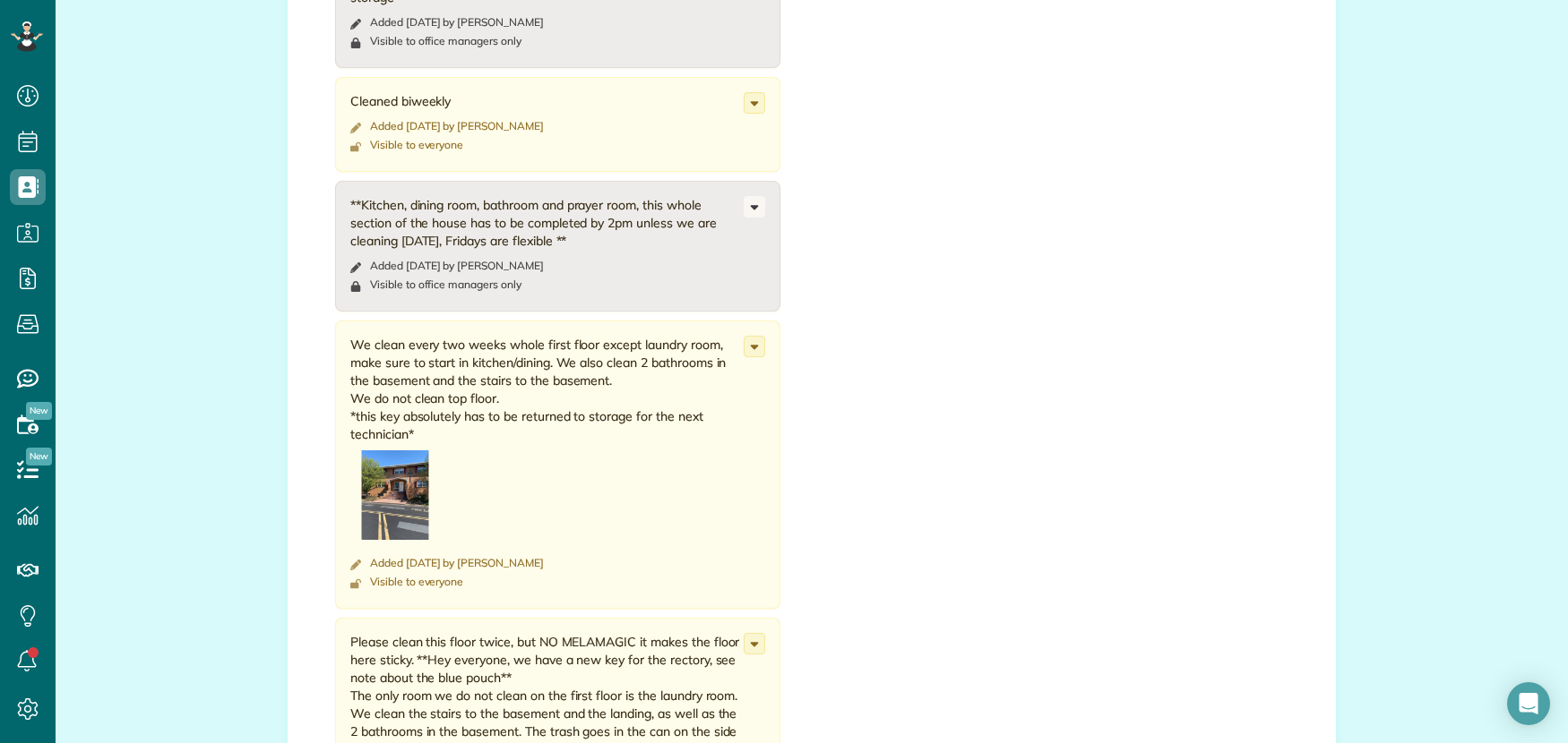
scroll to position [1636, 0]
click at [746, 337] on icon at bounding box center [754, 347] width 20 height 20
click at [504, 495] on div at bounding box center [546, 500] width 393 height 97
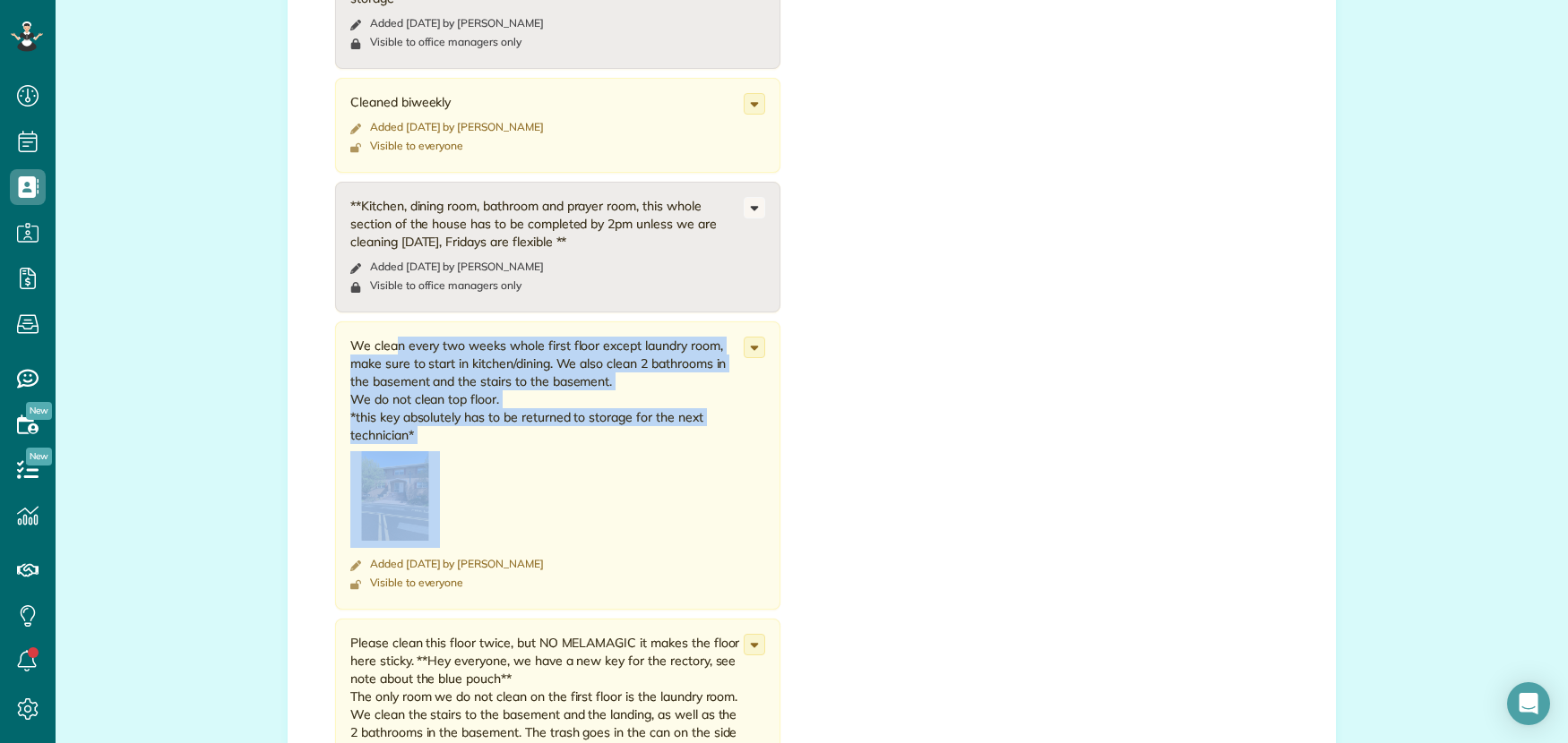
drag, startPoint x: 342, startPoint y: 332, endPoint x: 443, endPoint y: 464, distance: 166.2
click at [443, 464] on div "We clean every two weeks whole first floor except laundry room, make sure to st…" at bounding box center [546, 442] width 393 height 211
copy div "We clean every two weeks whole first floor except laundry room, make sure to st…"
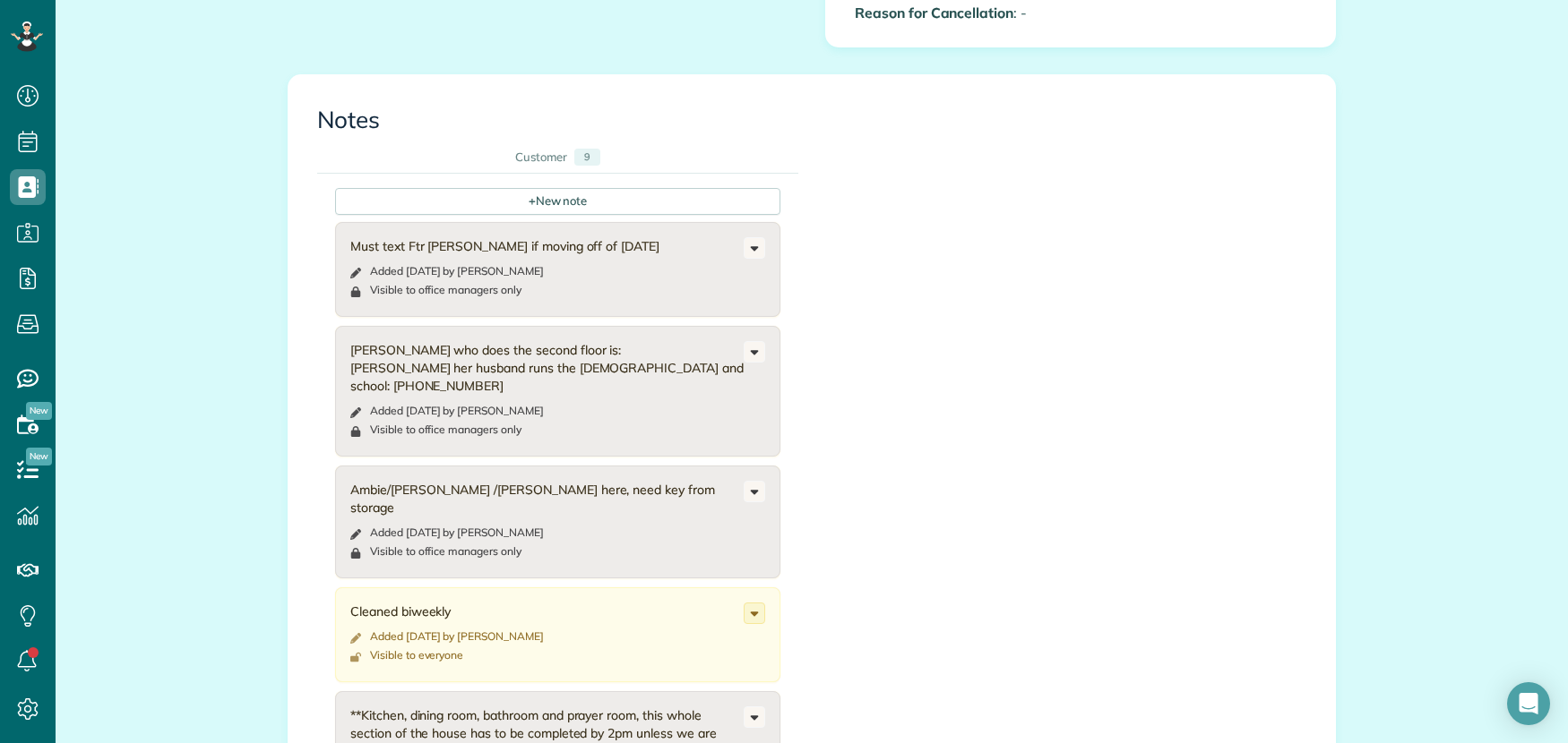
scroll to position [884, 0]
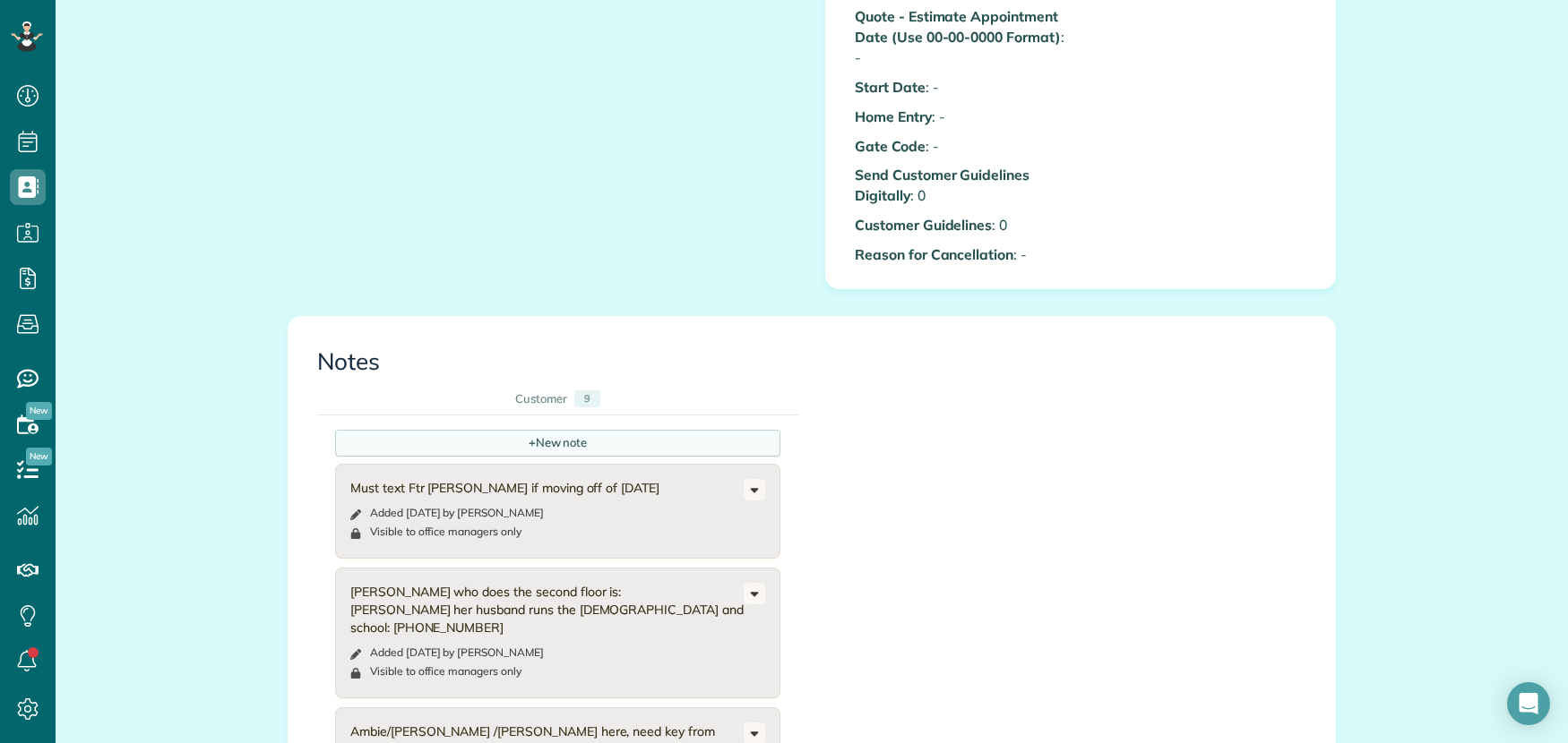
click at [511, 451] on div "+ New note" at bounding box center [557, 444] width 446 height 27
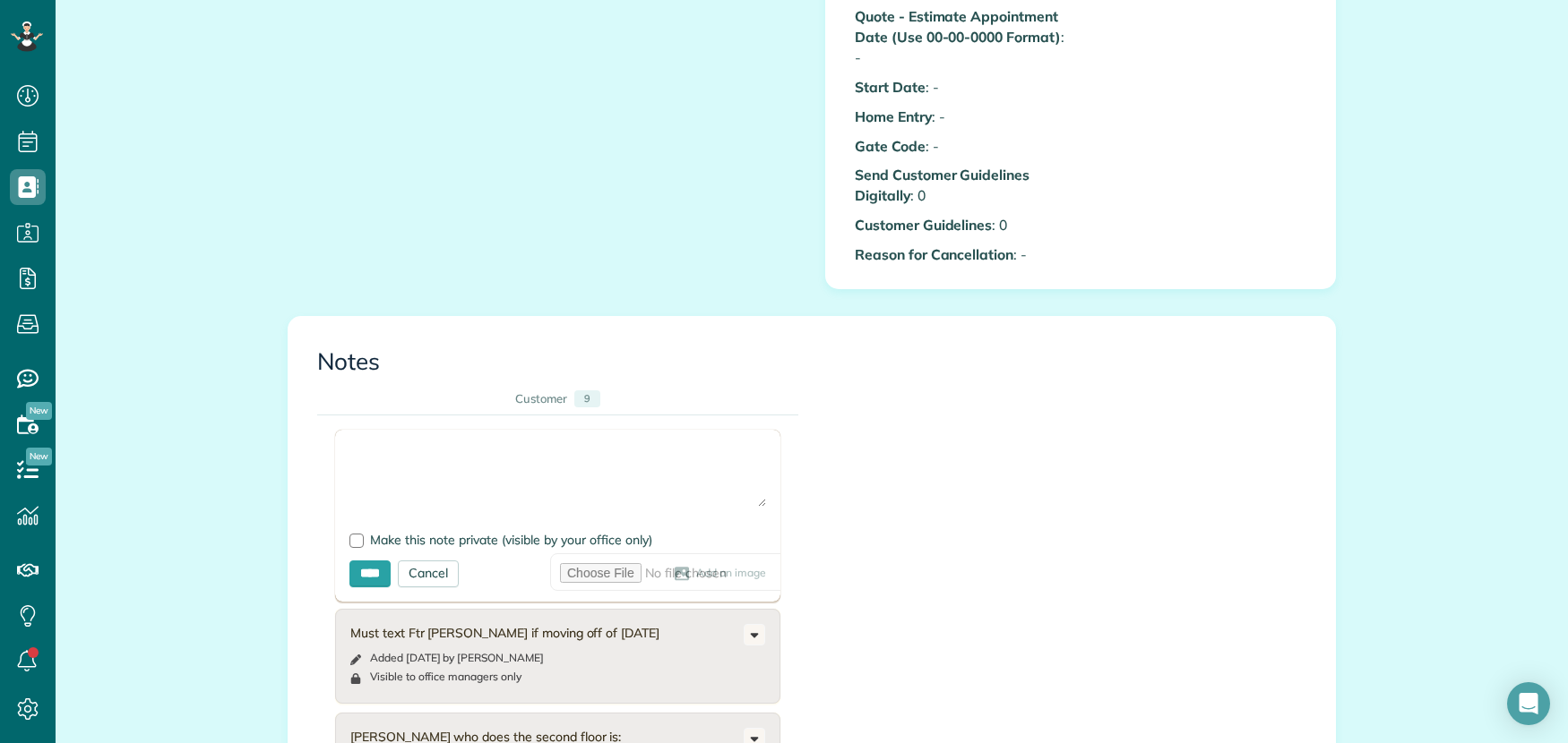
click at [385, 451] on textarea at bounding box center [557, 475] width 416 height 63
paste textarea "**********"
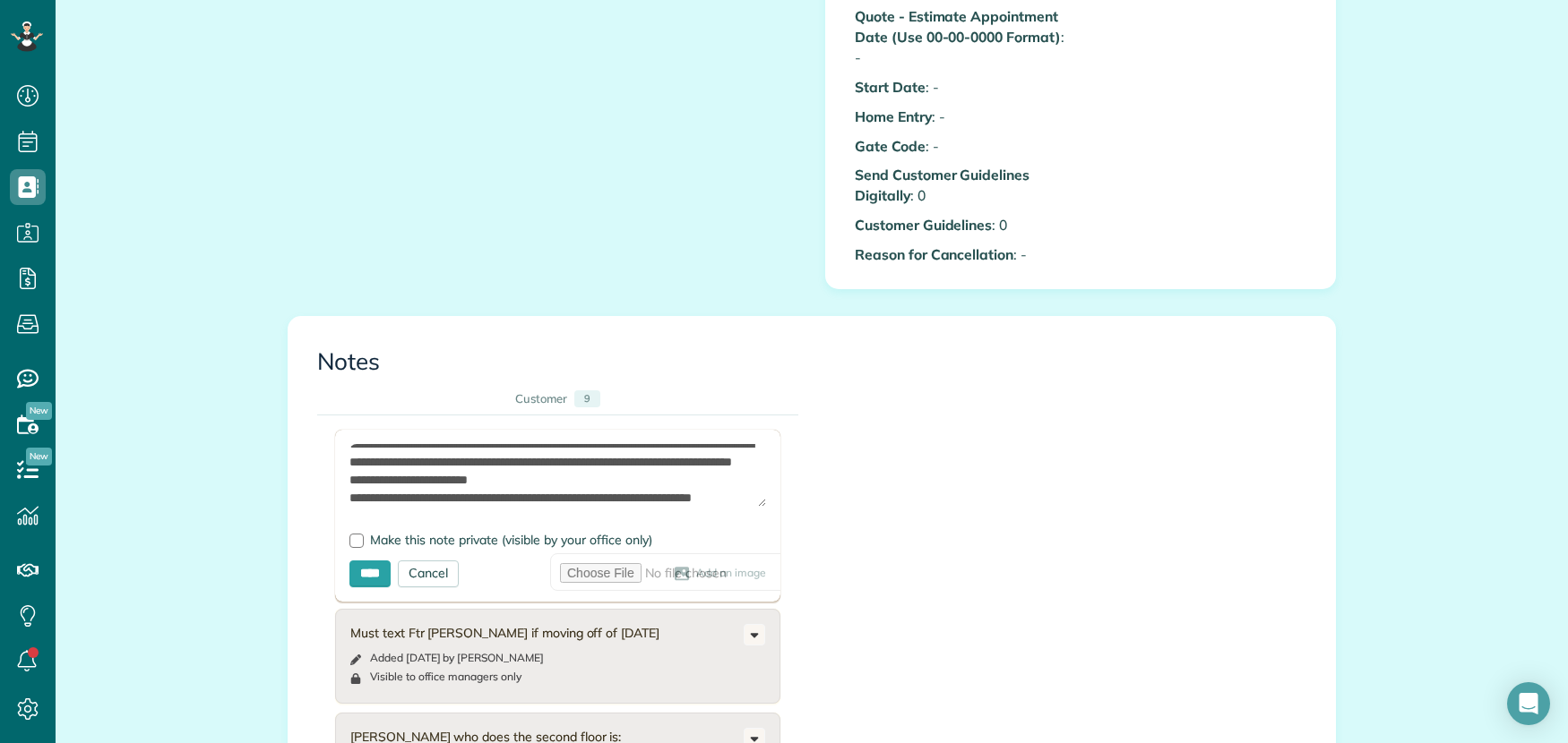
scroll to position [63, 0]
type textarea "**********"
click at [442, 582] on div "Cancel" at bounding box center [427, 574] width 61 height 27
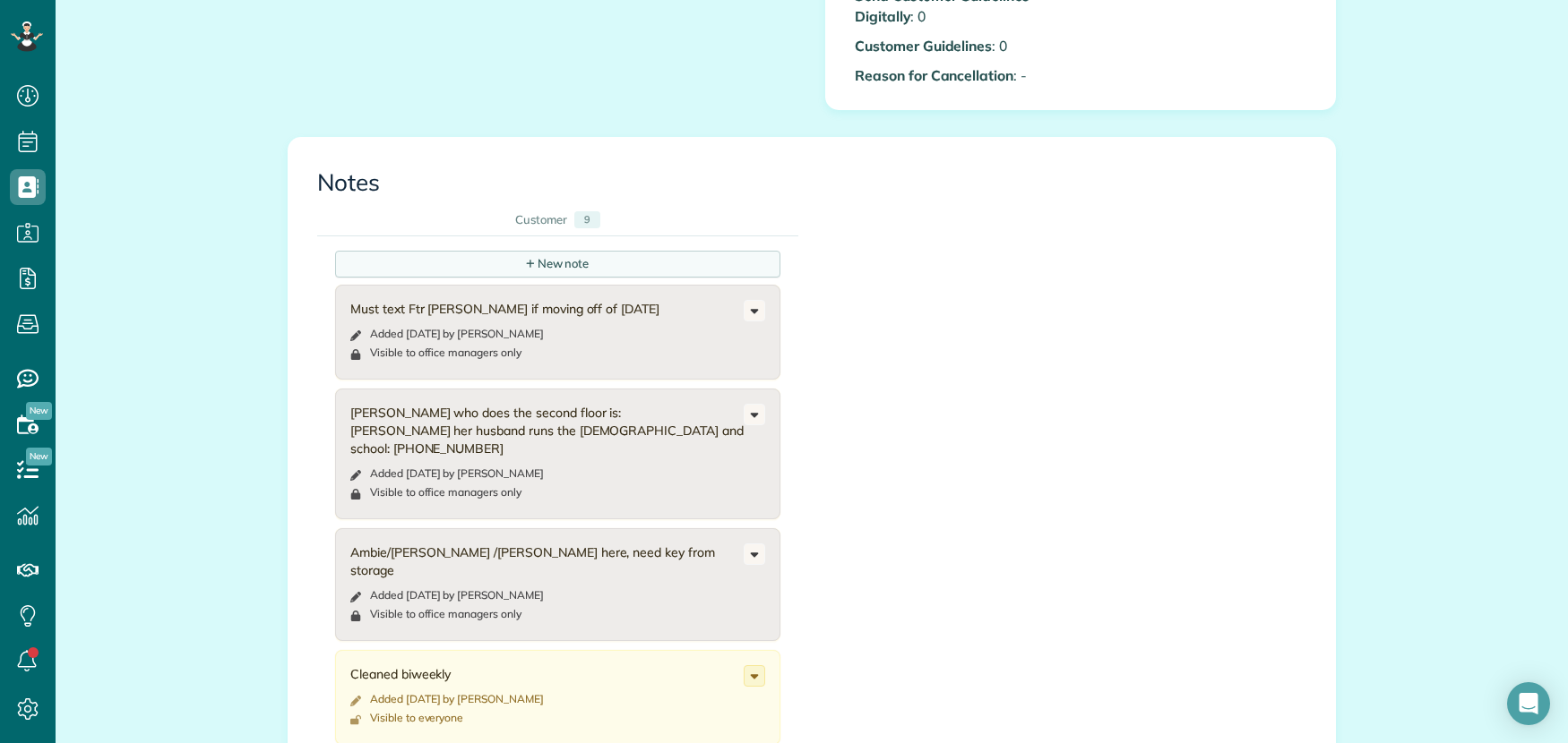
scroll to position [1471, 0]
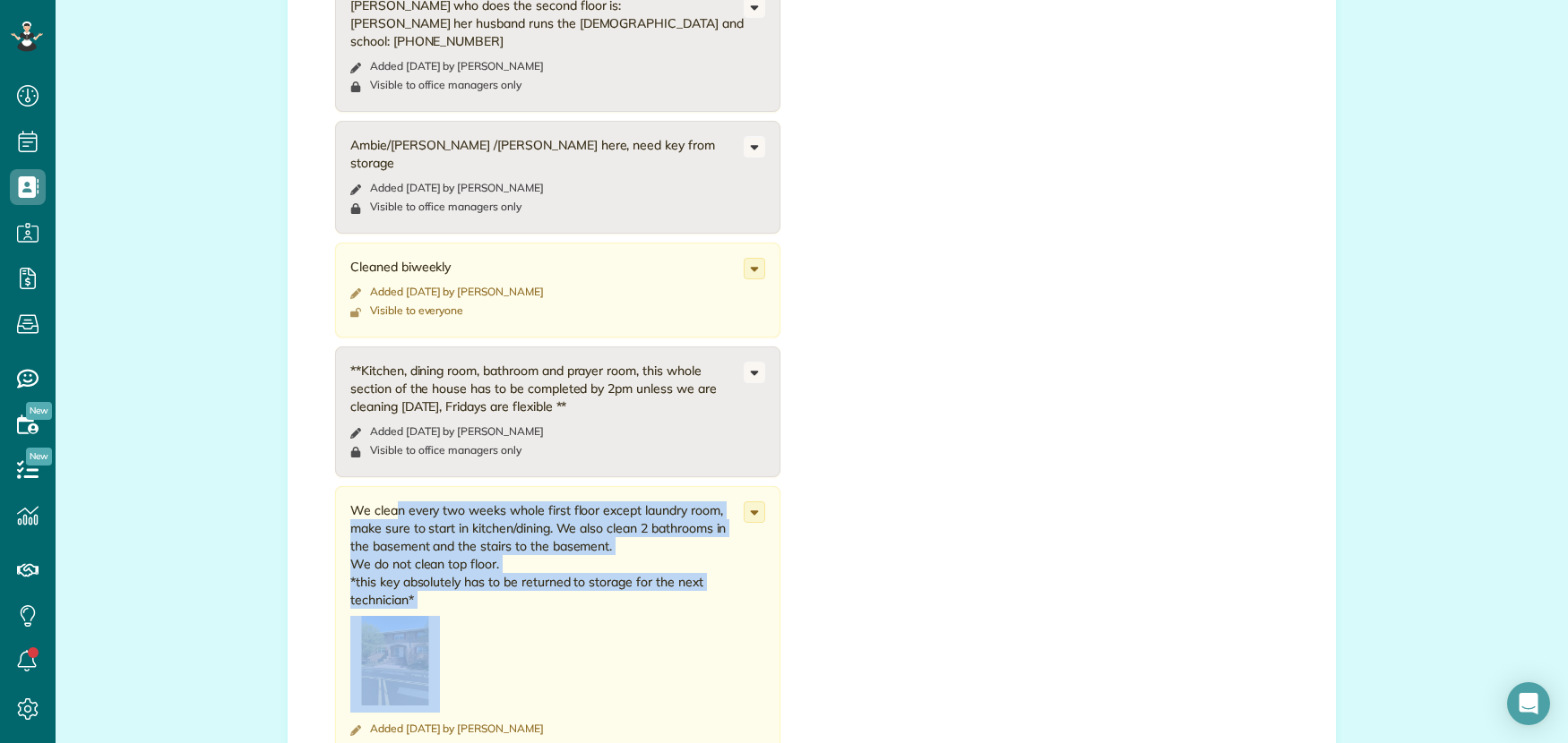
drag, startPoint x: 341, startPoint y: 494, endPoint x: 424, endPoint y: 646, distance: 173.2
click at [424, 647] on div "We clean every two weeks whole first floor except laundry room, make sure to st…" at bounding box center [546, 607] width 393 height 211
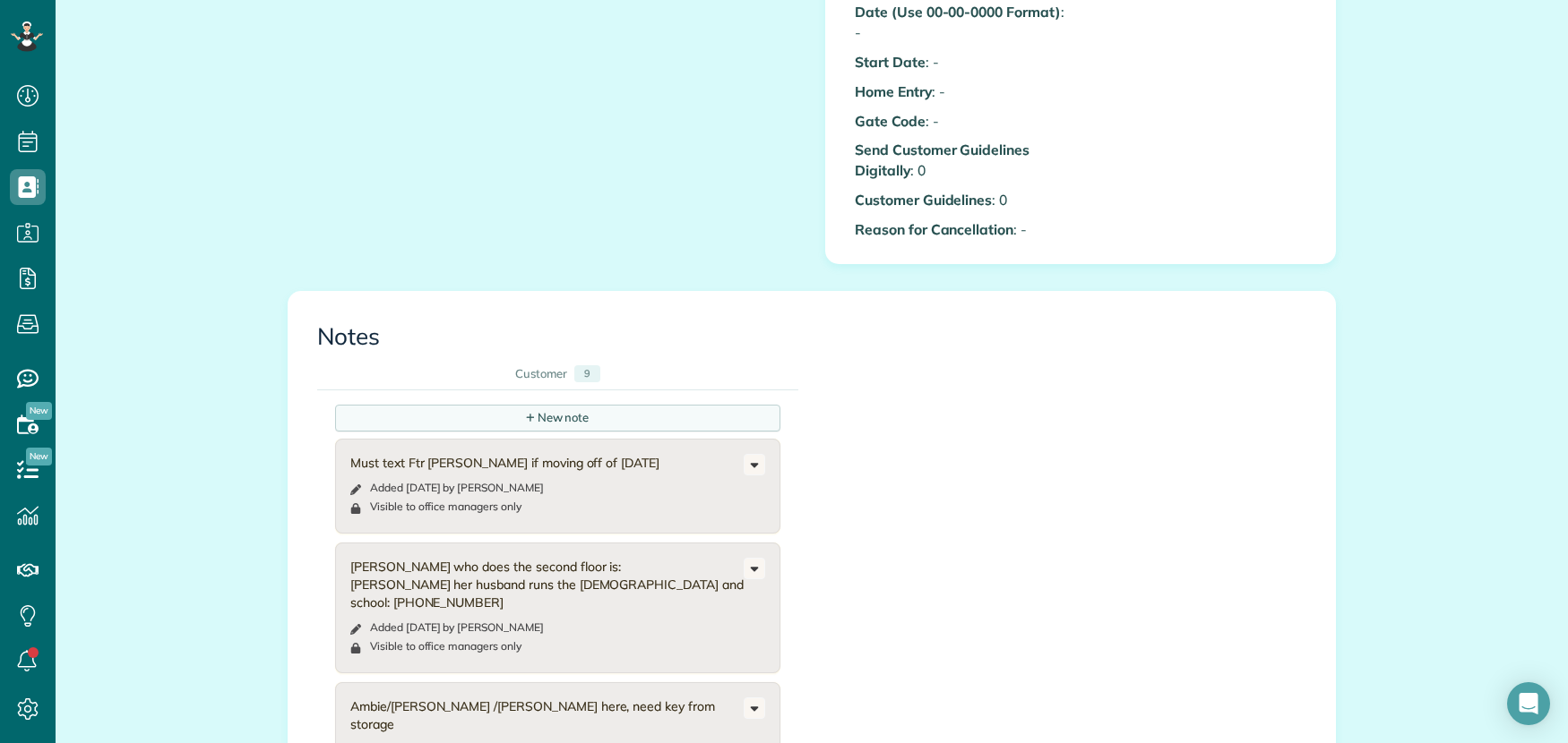
scroll to position [912, 0]
click at [460, 419] on div "+ New note" at bounding box center [557, 415] width 446 height 27
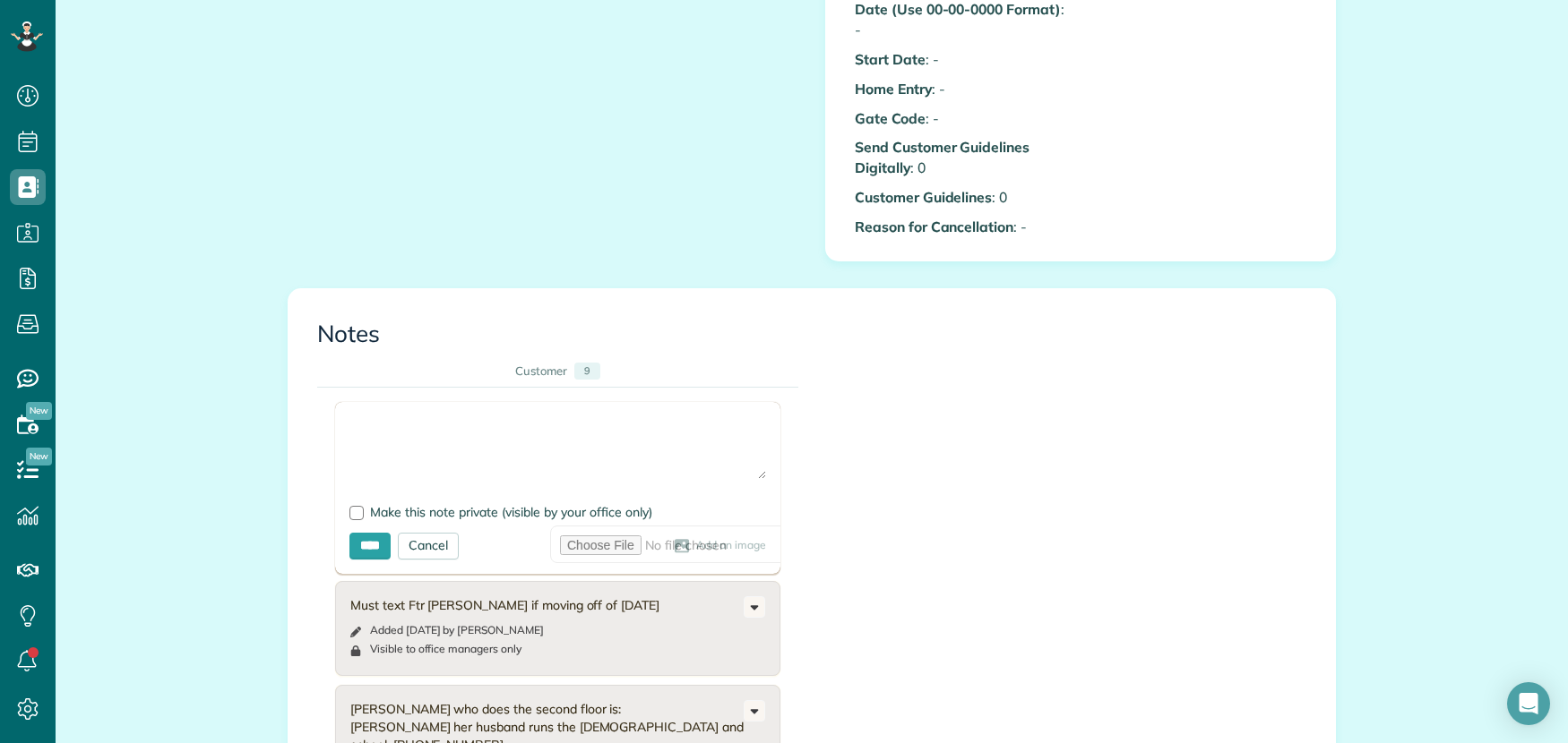
click at [377, 428] on textarea at bounding box center [557, 447] width 416 height 63
paste textarea "**********"
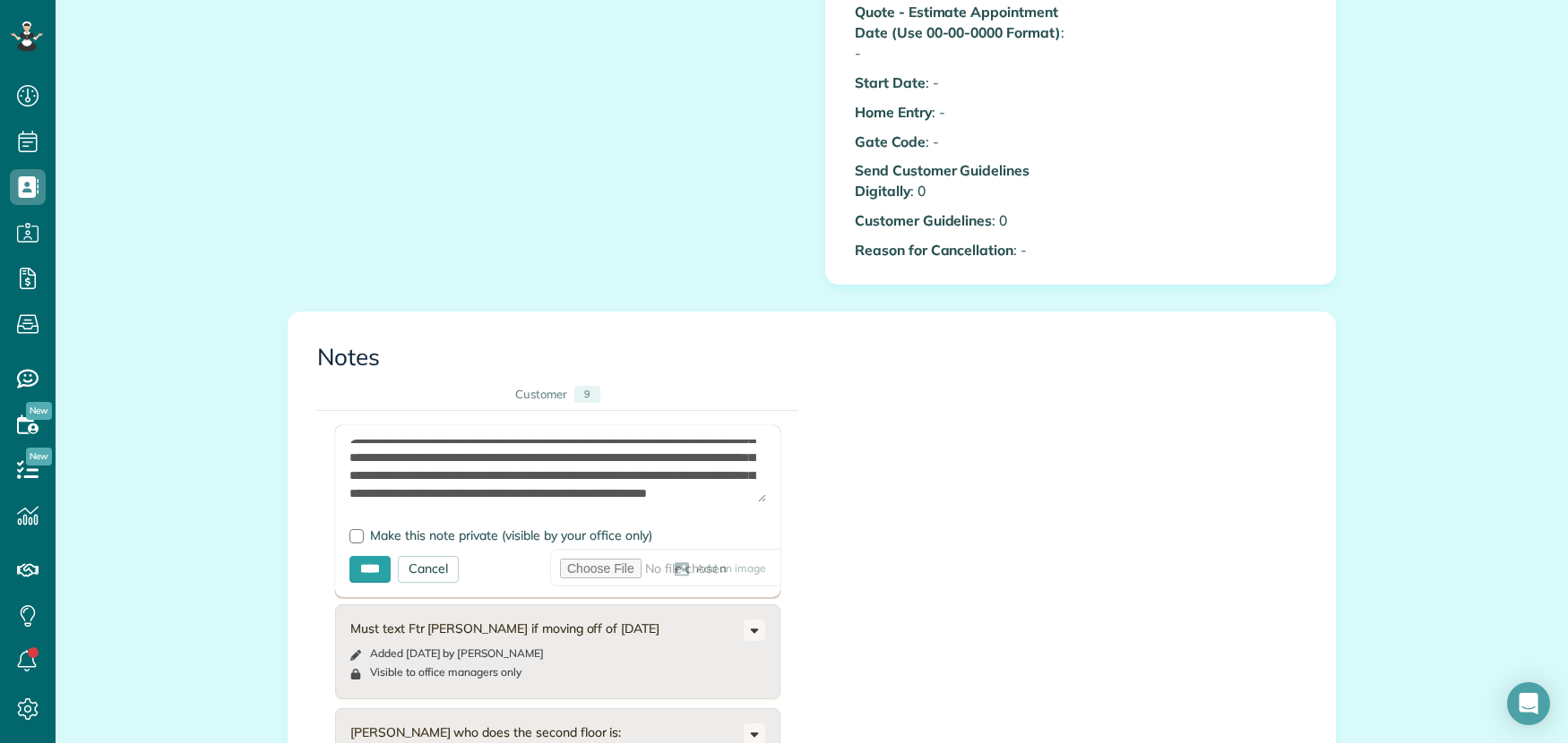
scroll to position [81, 0]
type textarea "**********"
click at [434, 571] on div "Cancel" at bounding box center [427, 570] width 61 height 27
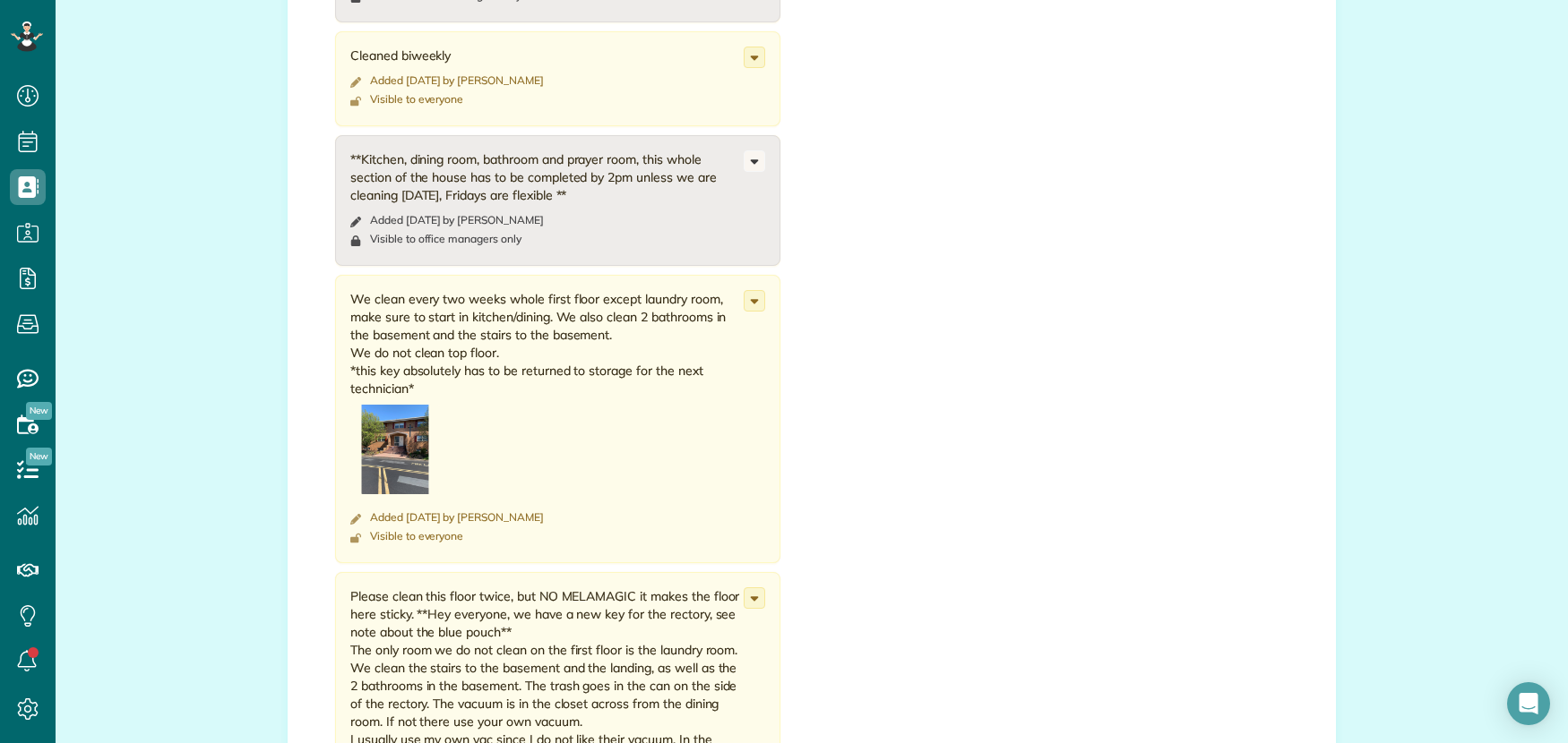
scroll to position [1681, 0]
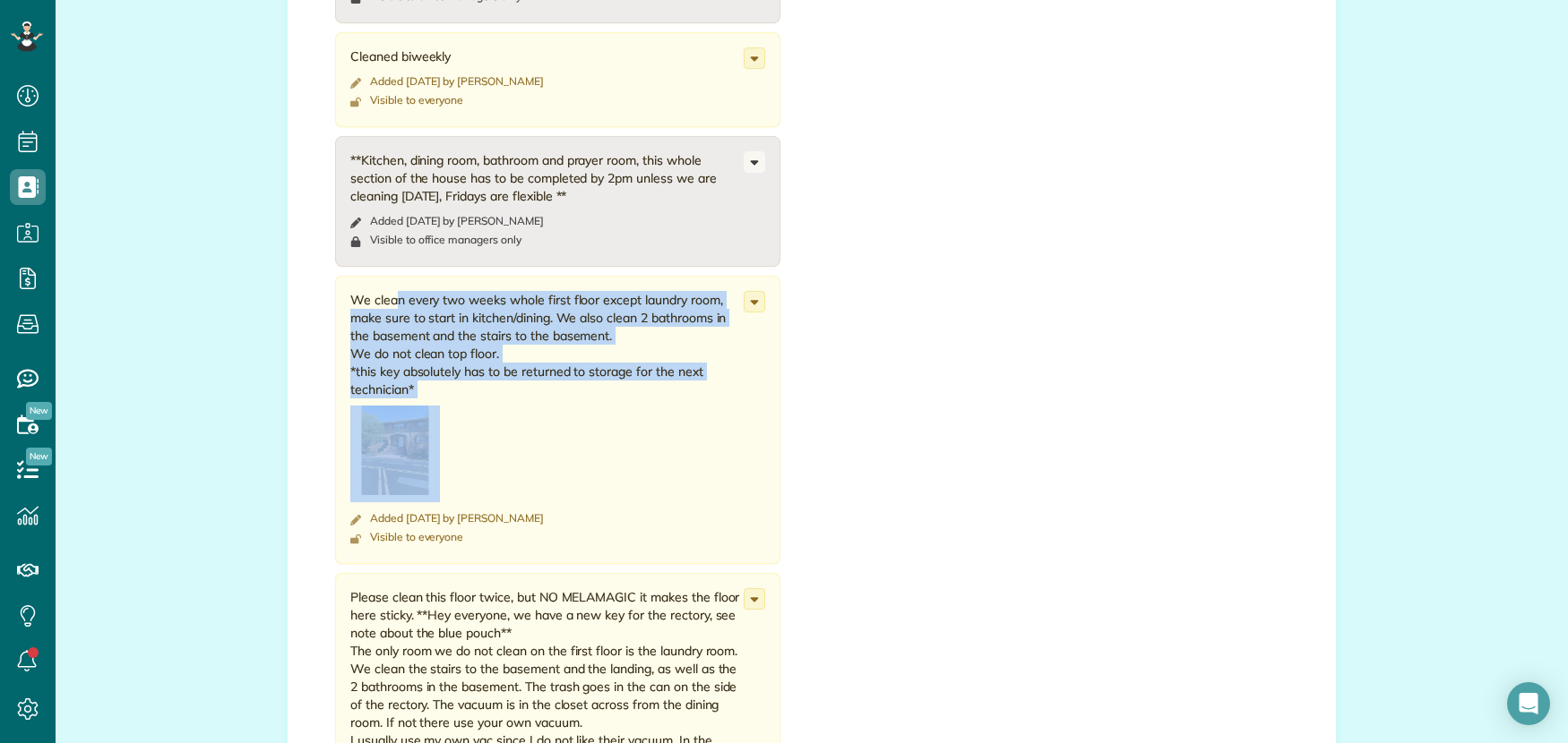
drag, startPoint x: 339, startPoint y: 281, endPoint x: 444, endPoint y: 430, distance: 182.3
click at [477, 446] on div "We clean every two weeks whole first floor except laundry room, make sure to st…" at bounding box center [557, 420] width 446 height 288
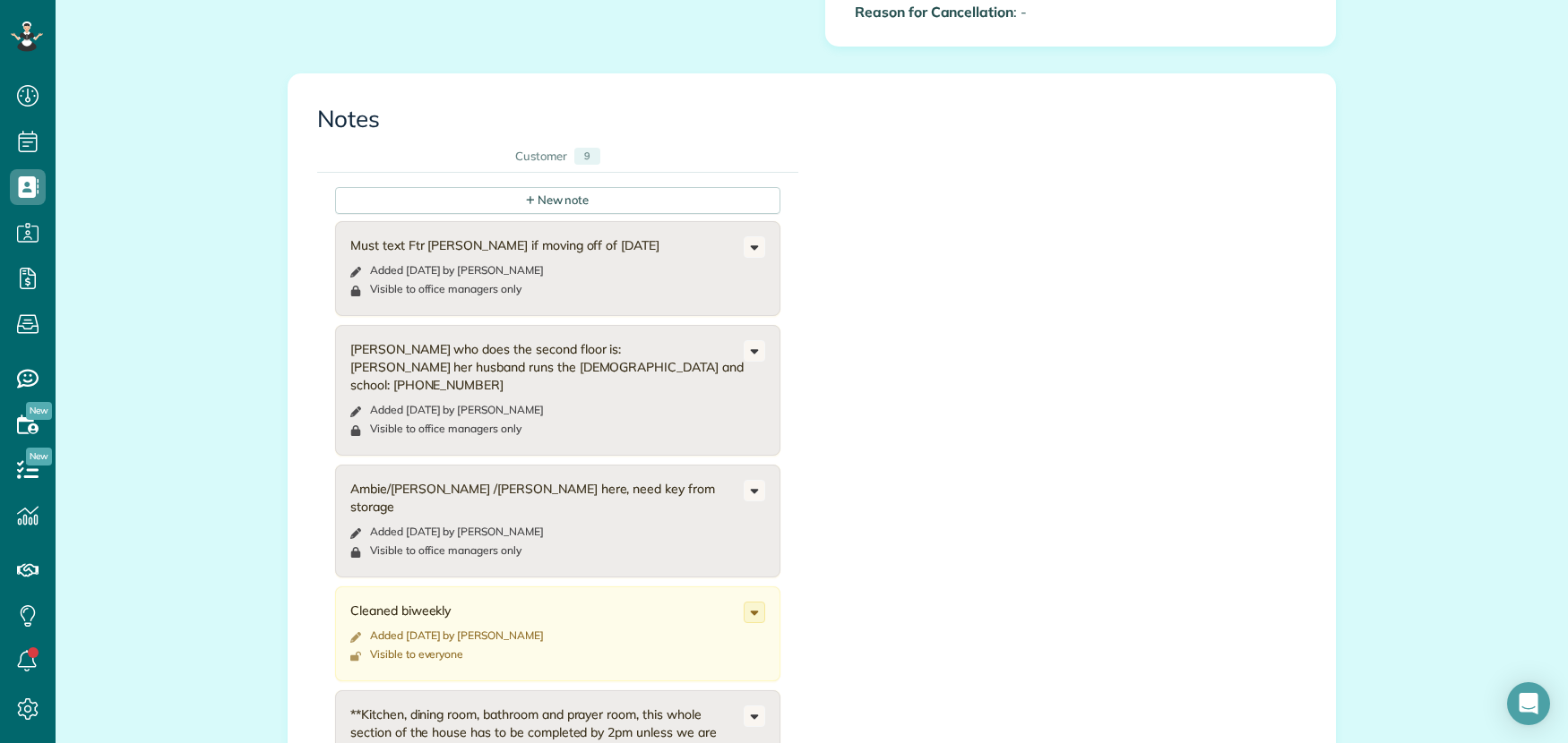
scroll to position [1126, 0]
click at [542, 193] on div "+ New note" at bounding box center [558, 200] width 63 height 16
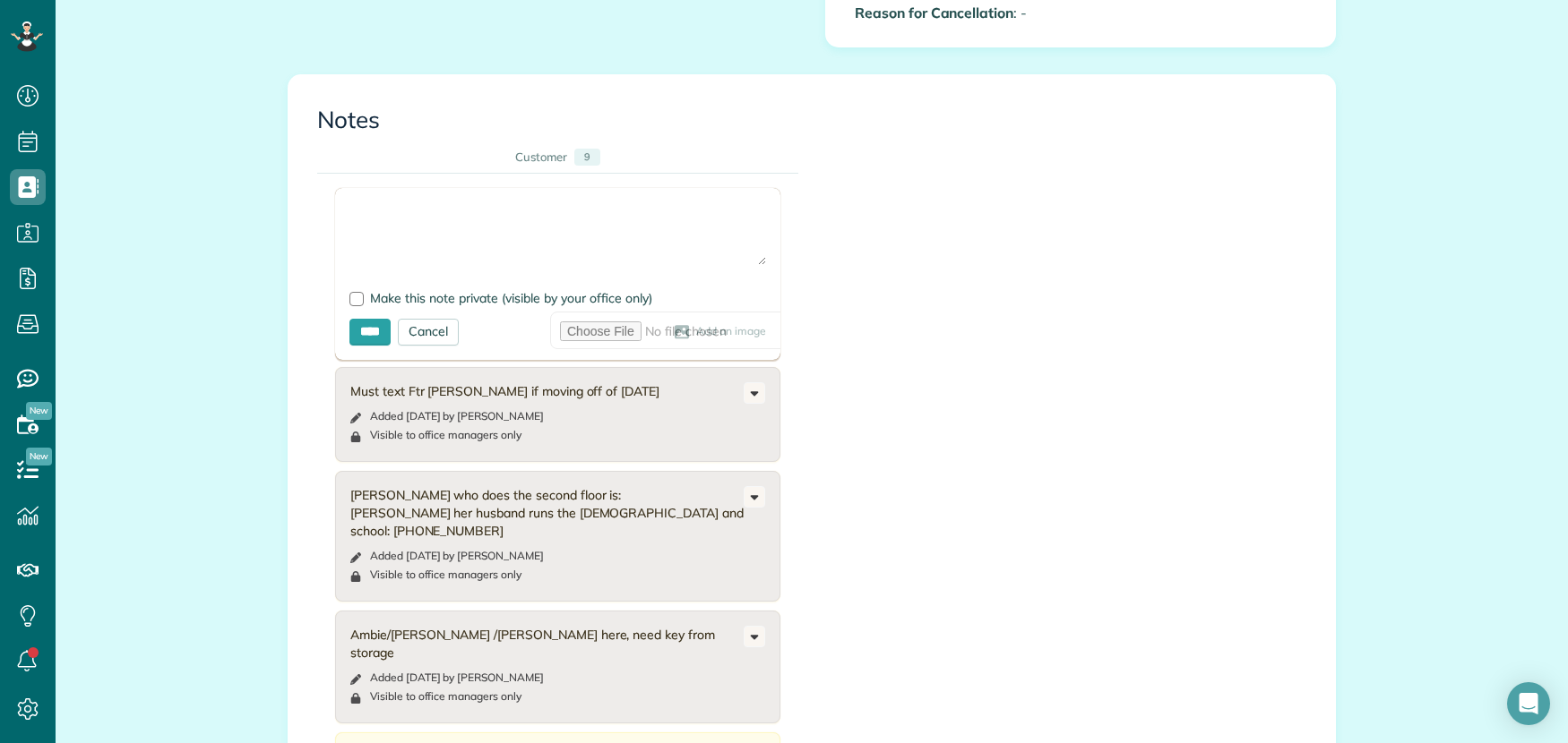
click at [481, 217] on textarea at bounding box center [557, 233] width 416 height 63
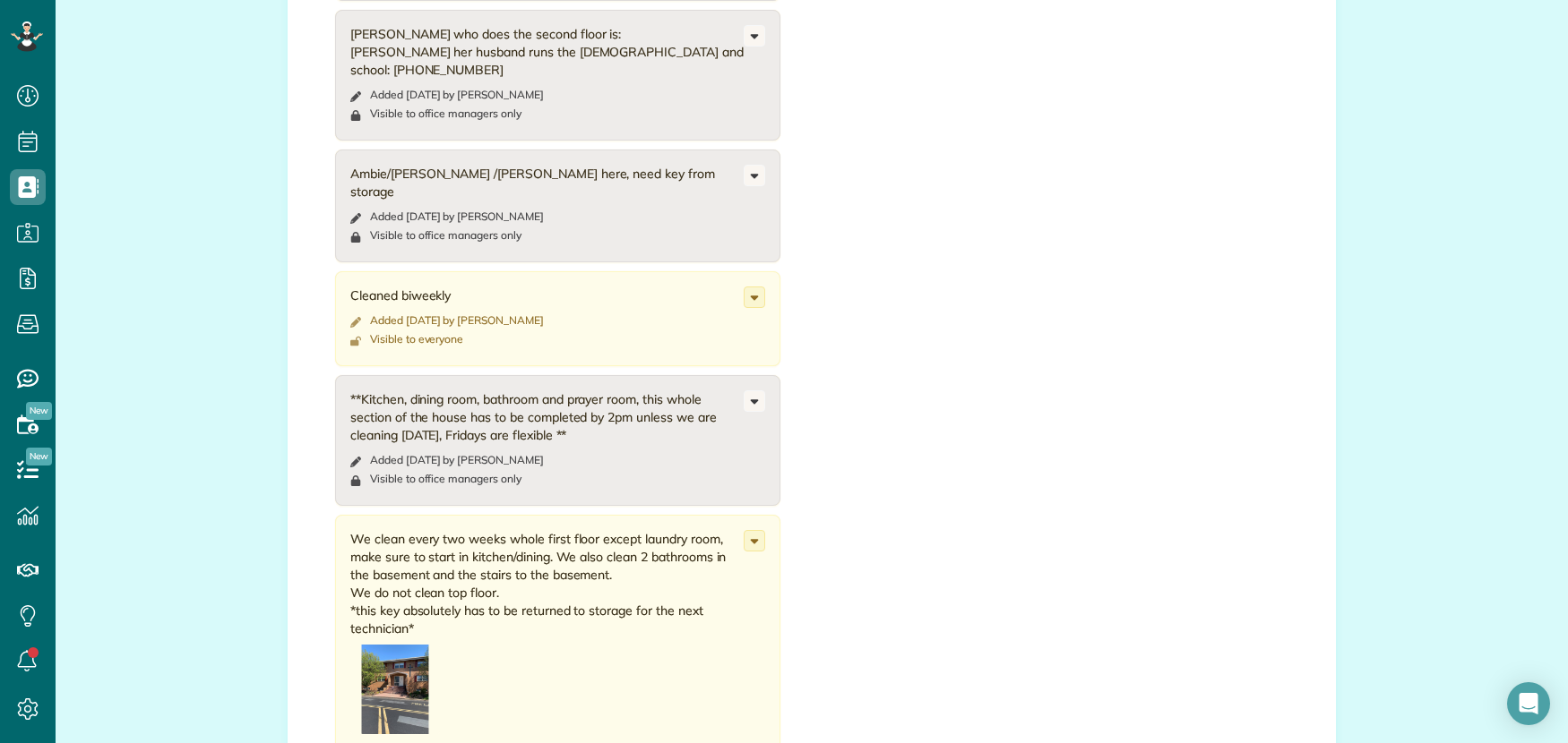
scroll to position [1591, 0]
click at [750, 283] on icon at bounding box center [754, 293] width 20 height 20
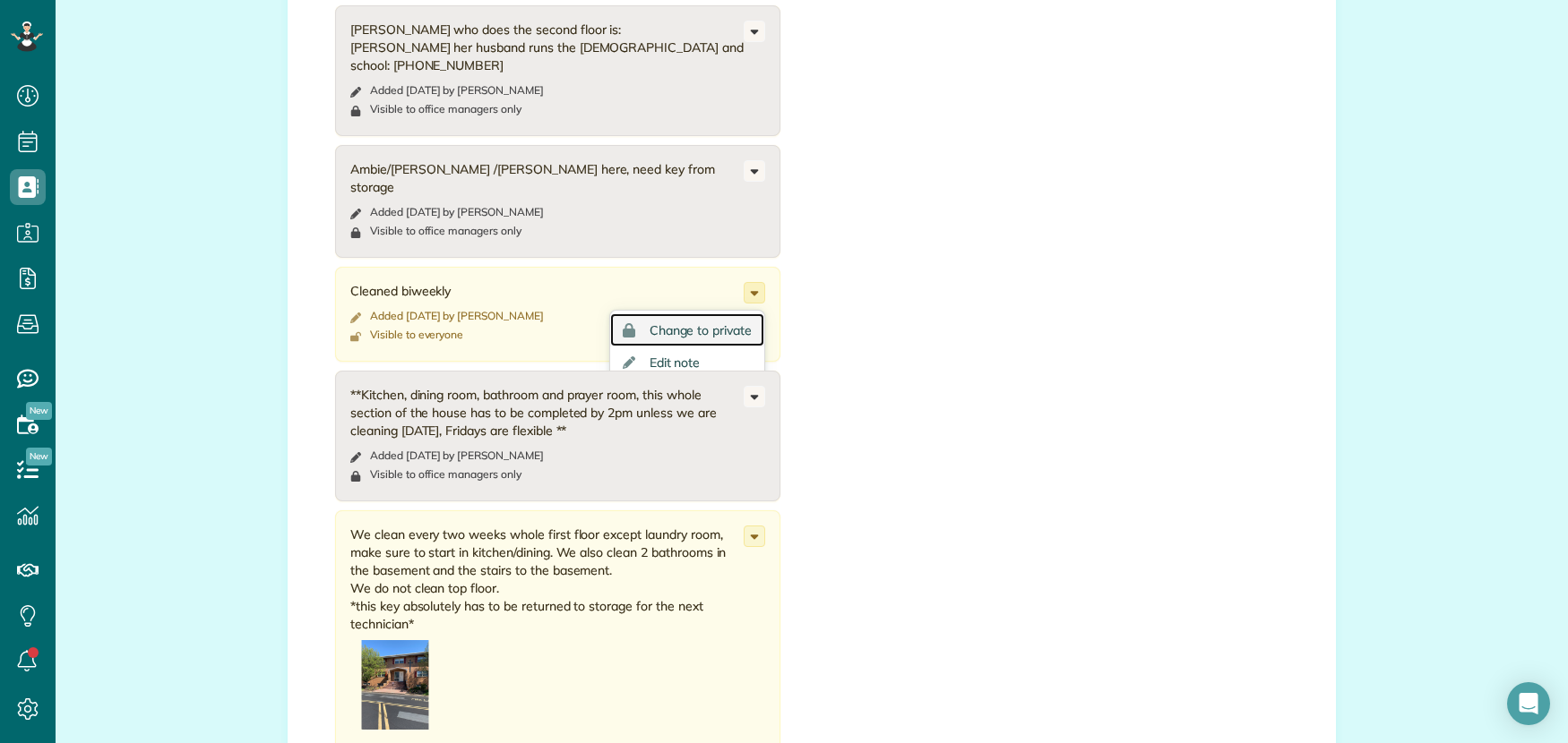
click at [711, 324] on span "Change to private" at bounding box center [701, 330] width 103 height 13
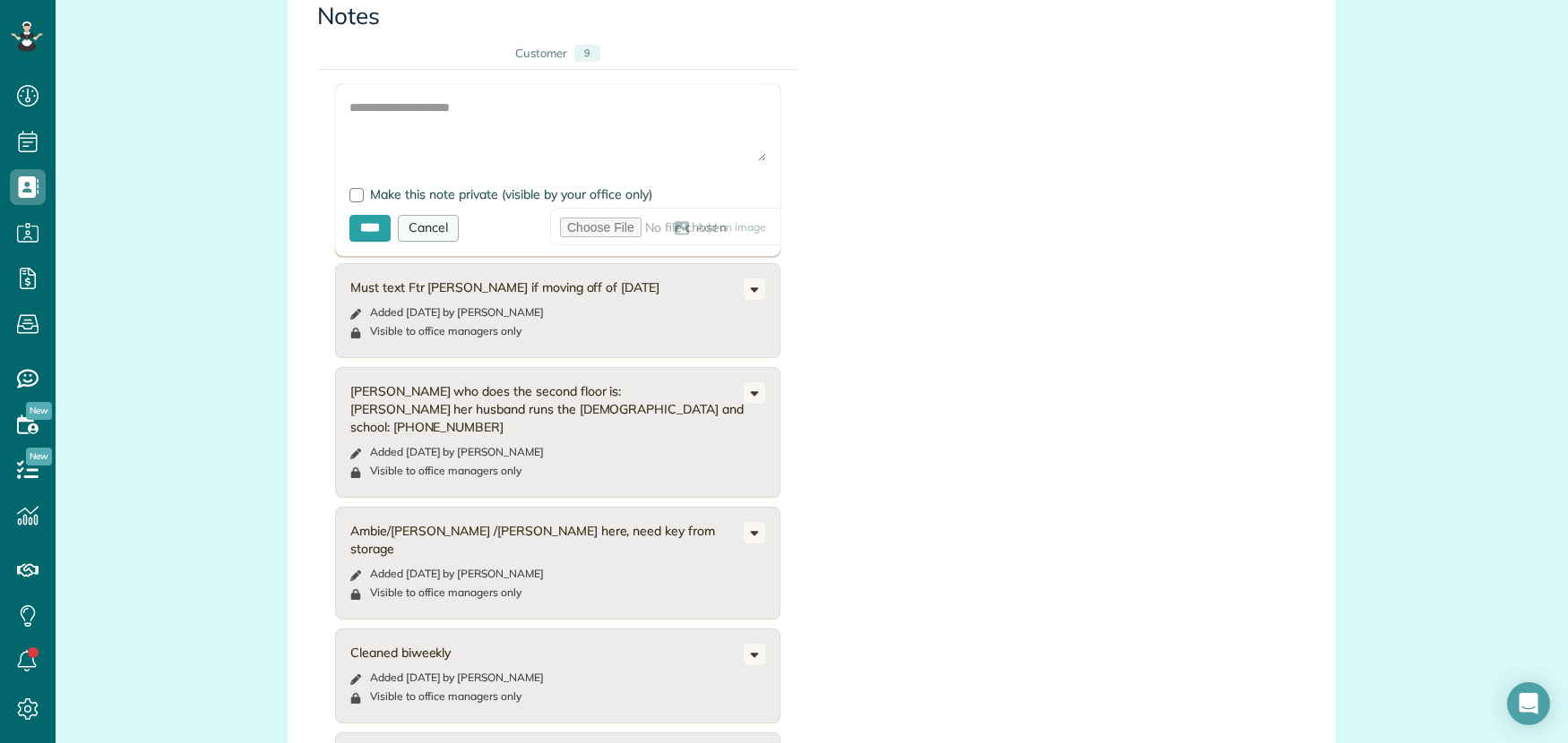
scroll to position [1214, 0]
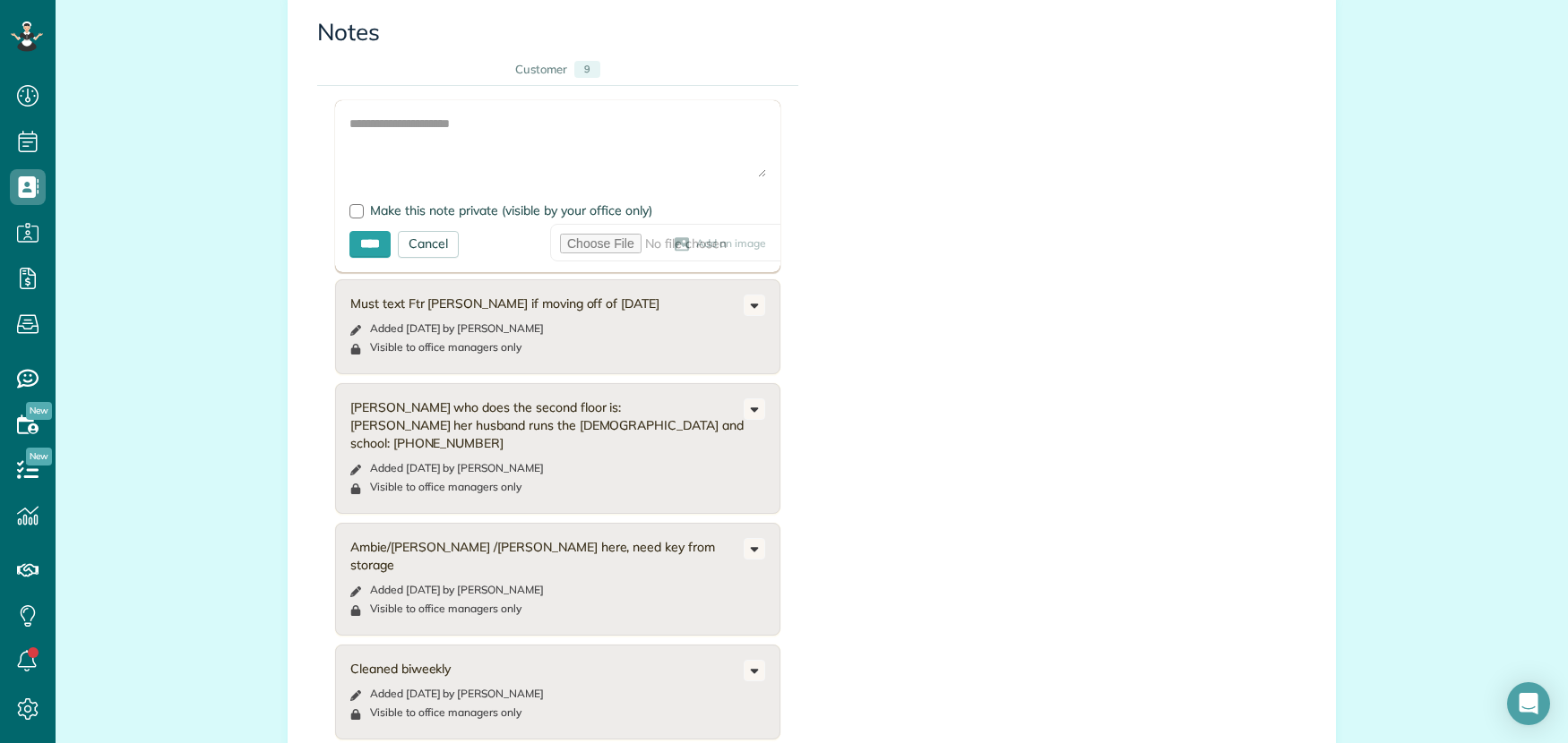
click at [420, 241] on div "Cancel" at bounding box center [427, 245] width 61 height 27
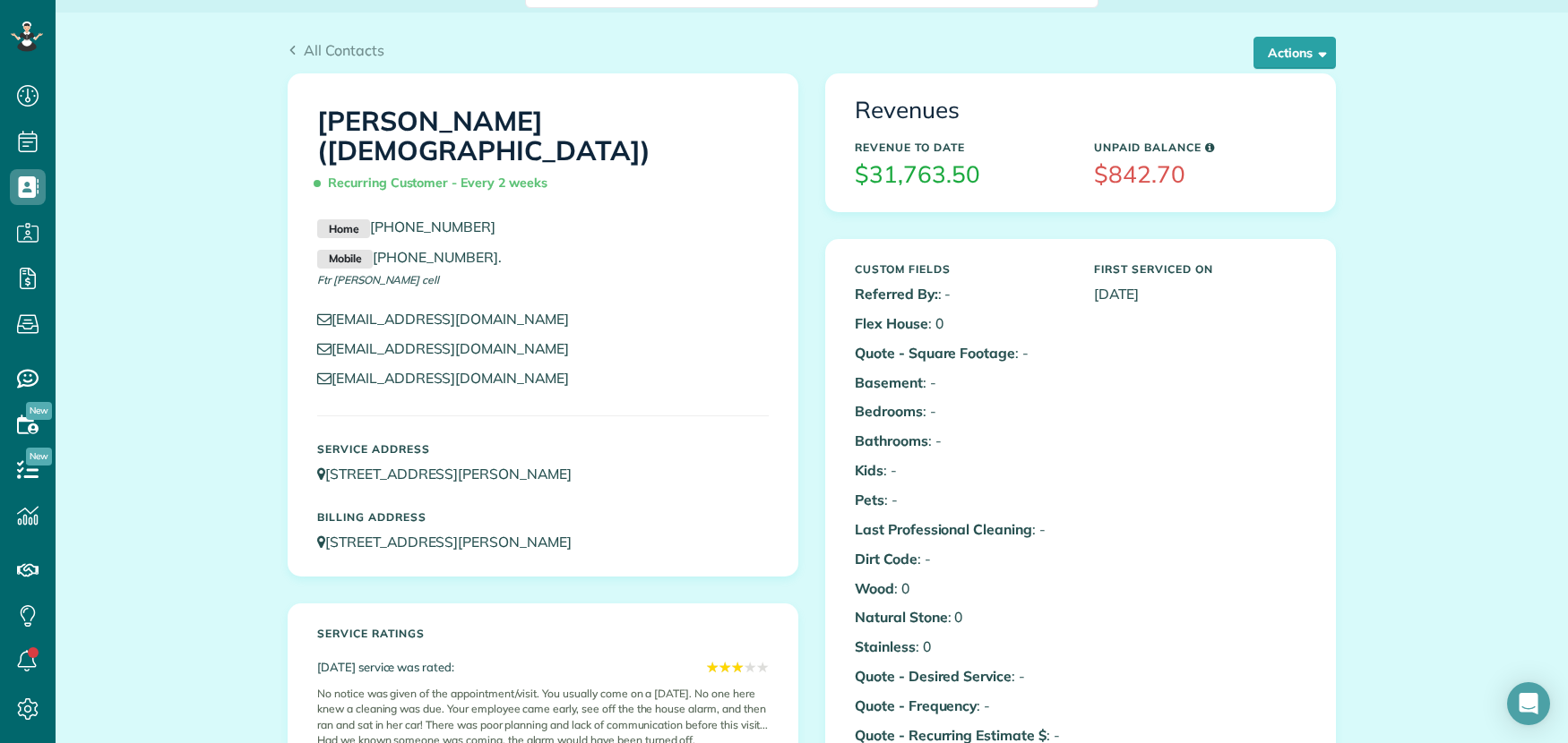
scroll to position [0, 0]
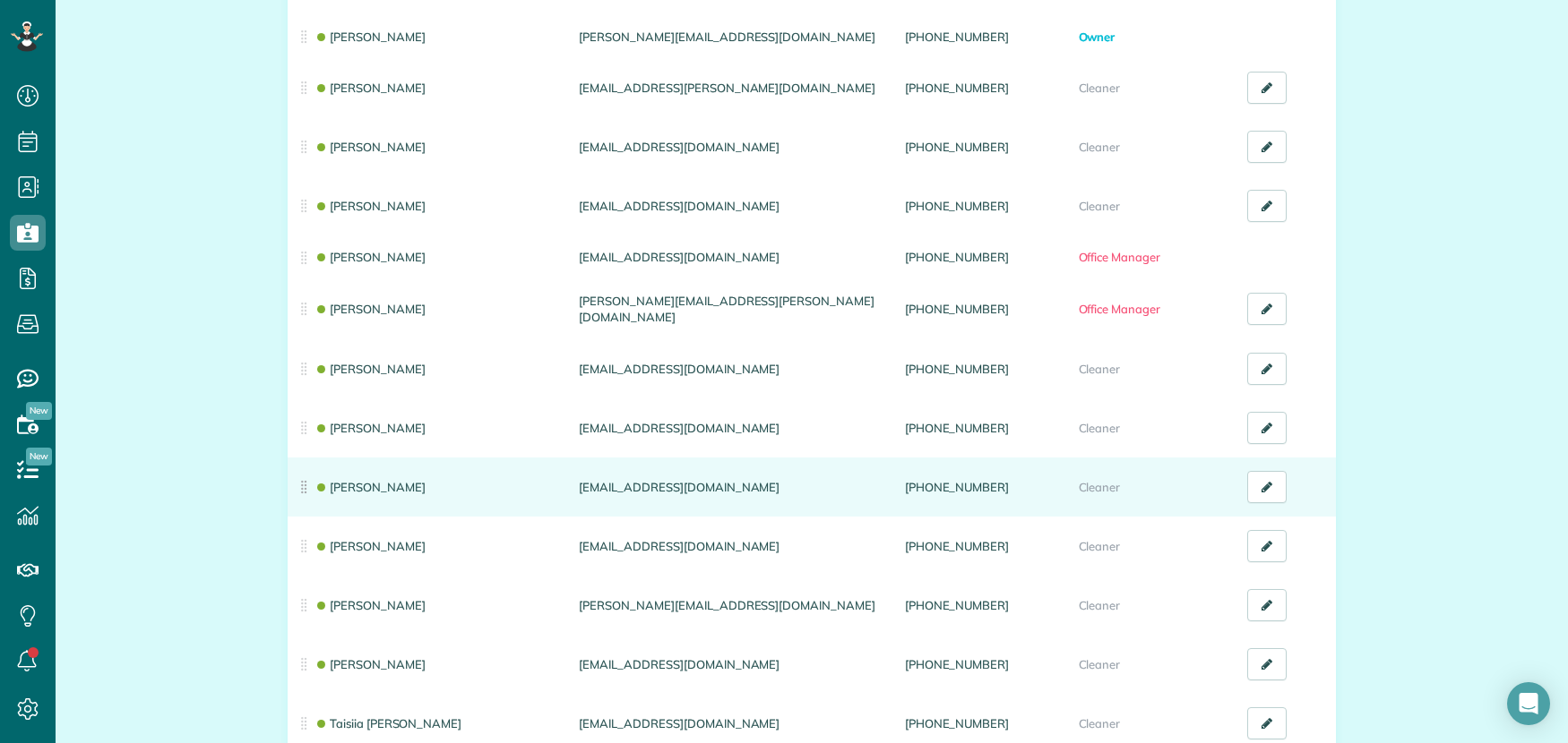
scroll to position [349, 0]
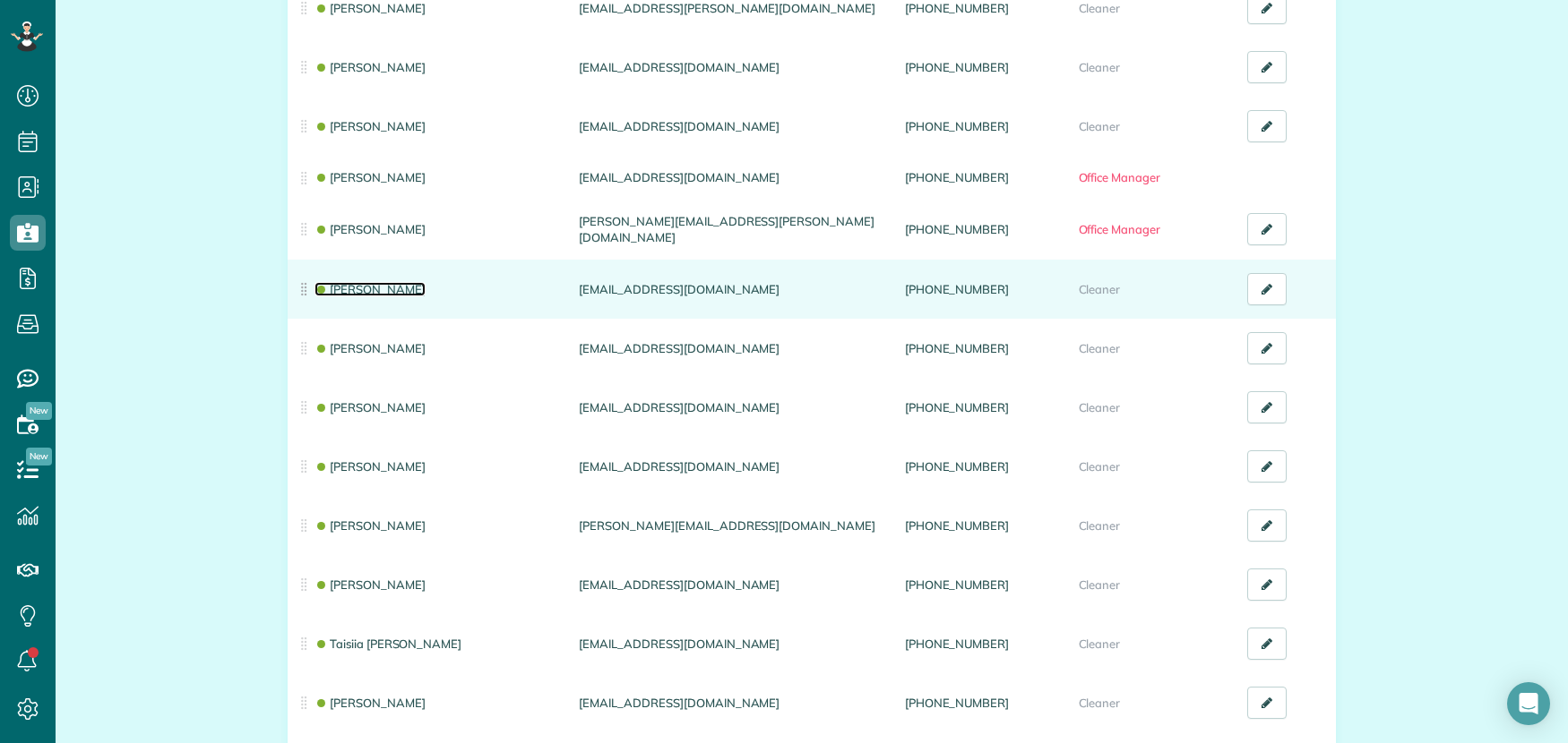
click at [367, 282] on link "[PERSON_NAME]" at bounding box center [370, 289] width 111 height 15
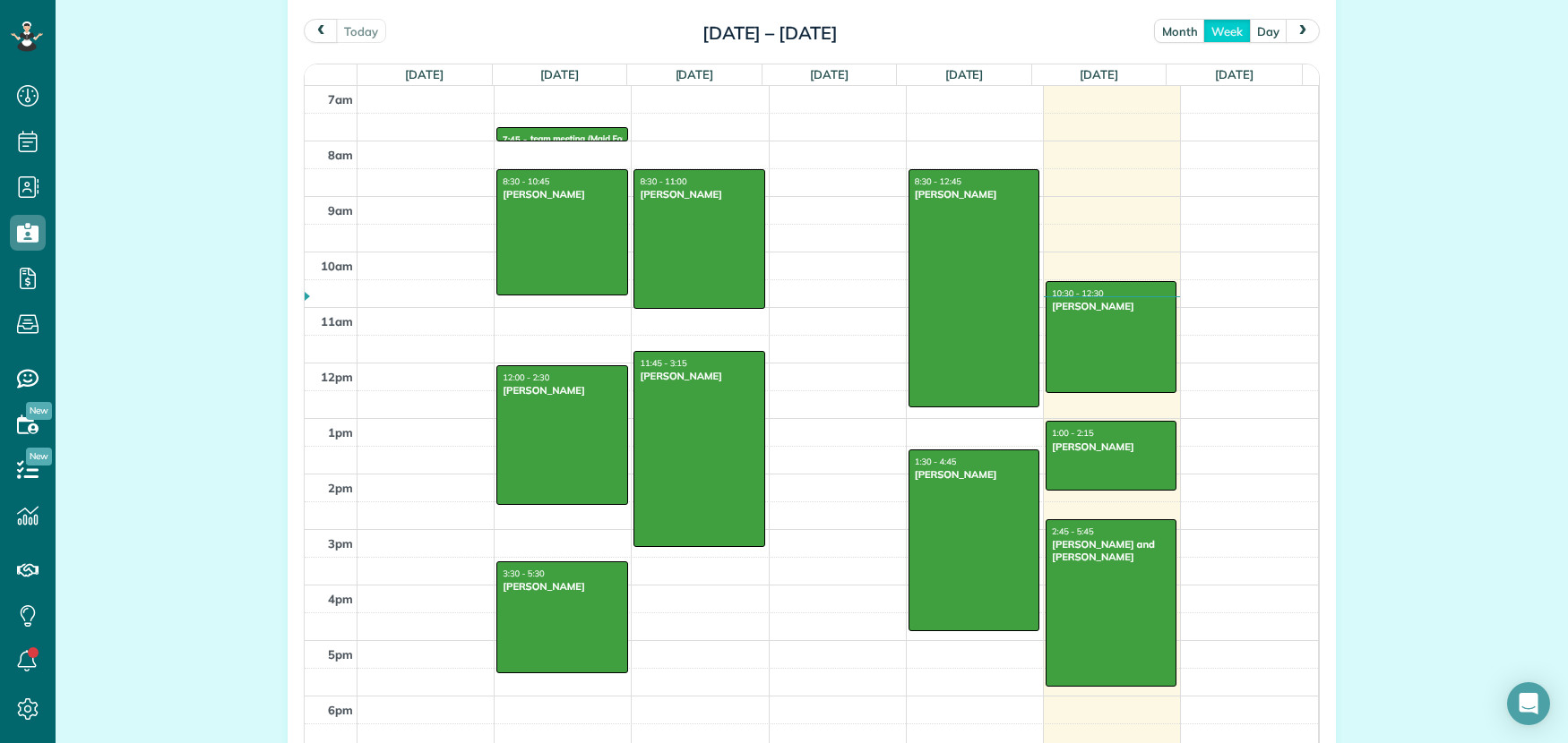
scroll to position [889, 0]
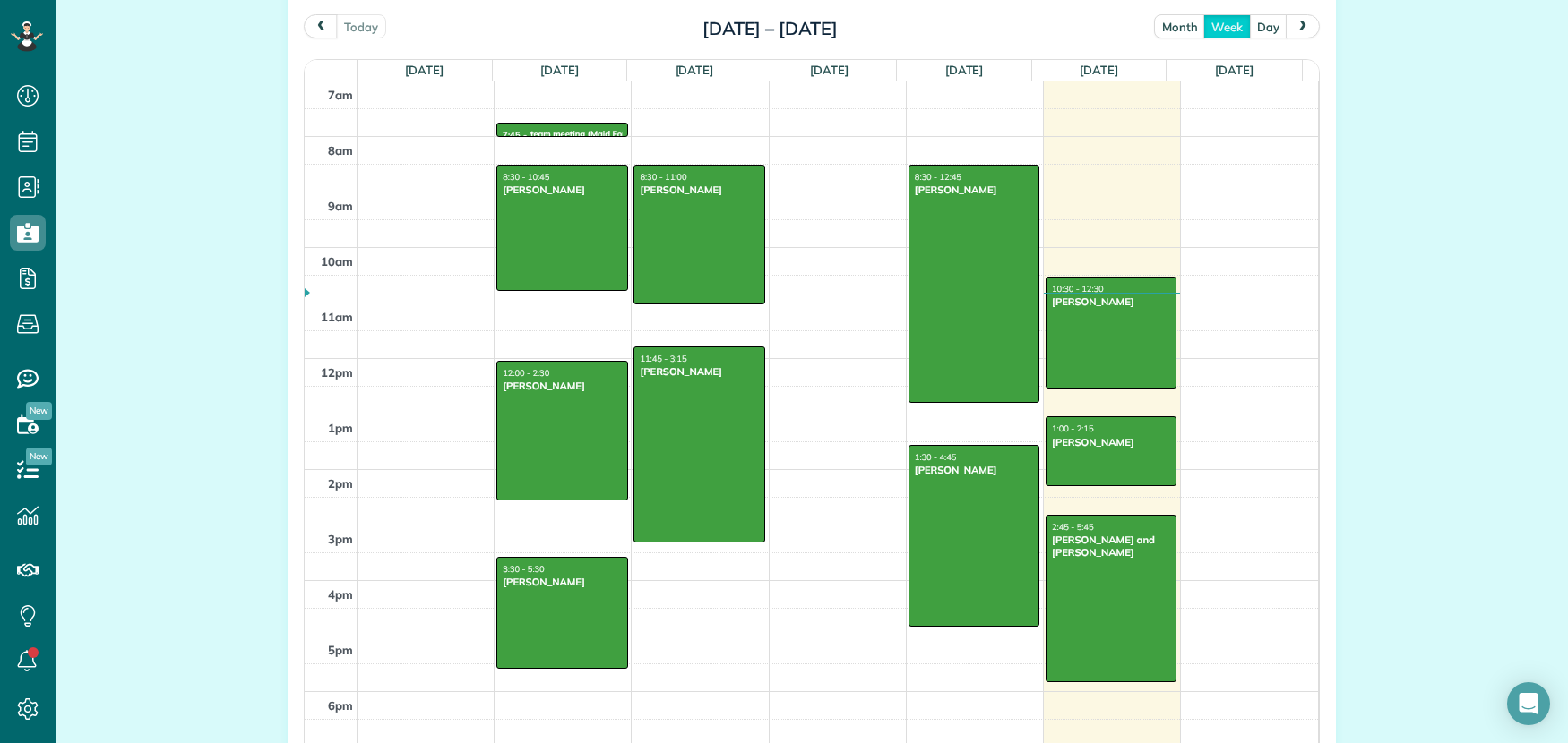
click at [1305, 23] on button "next" at bounding box center [1303, 26] width 34 height 24
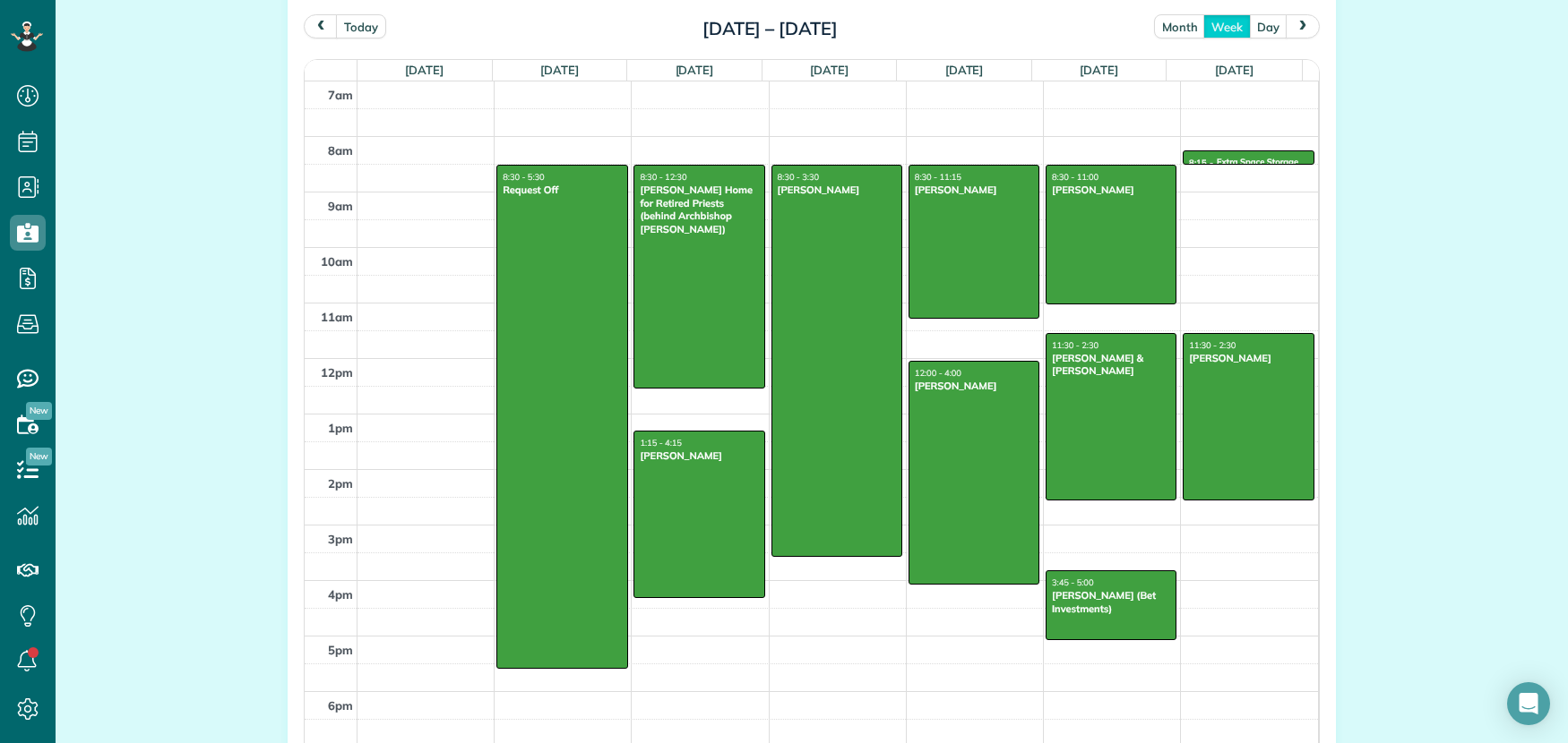
drag, startPoint x: 1059, startPoint y: 580, endPoint x: 1253, endPoint y: 2, distance: 609.7
drag, startPoint x: 308, startPoint y: 21, endPoint x: 320, endPoint y: 26, distance: 13.0
click at [314, 22] on span "prev" at bounding box center [321, 26] width 15 height 12
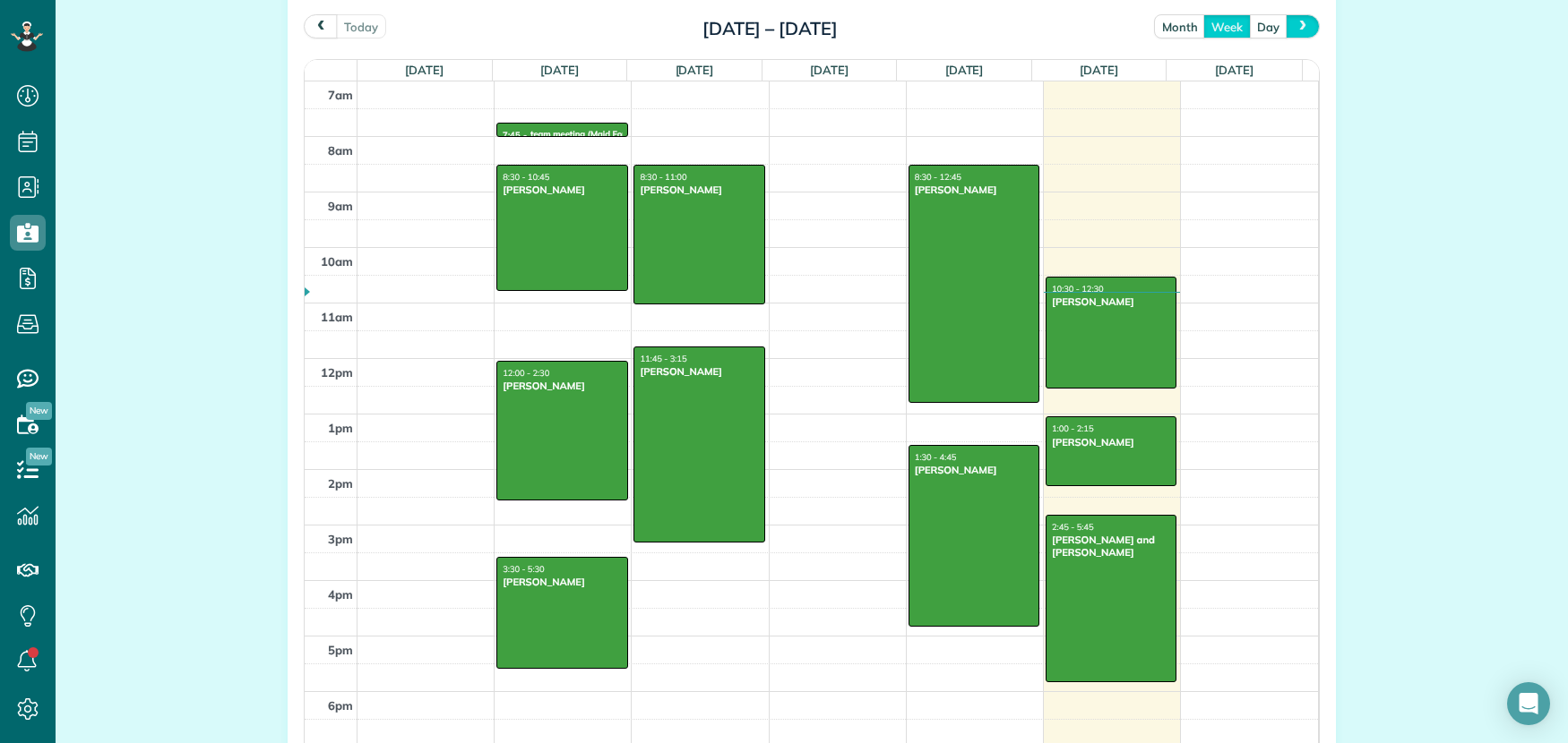
click at [1293, 17] on button "next" at bounding box center [1303, 26] width 34 height 24
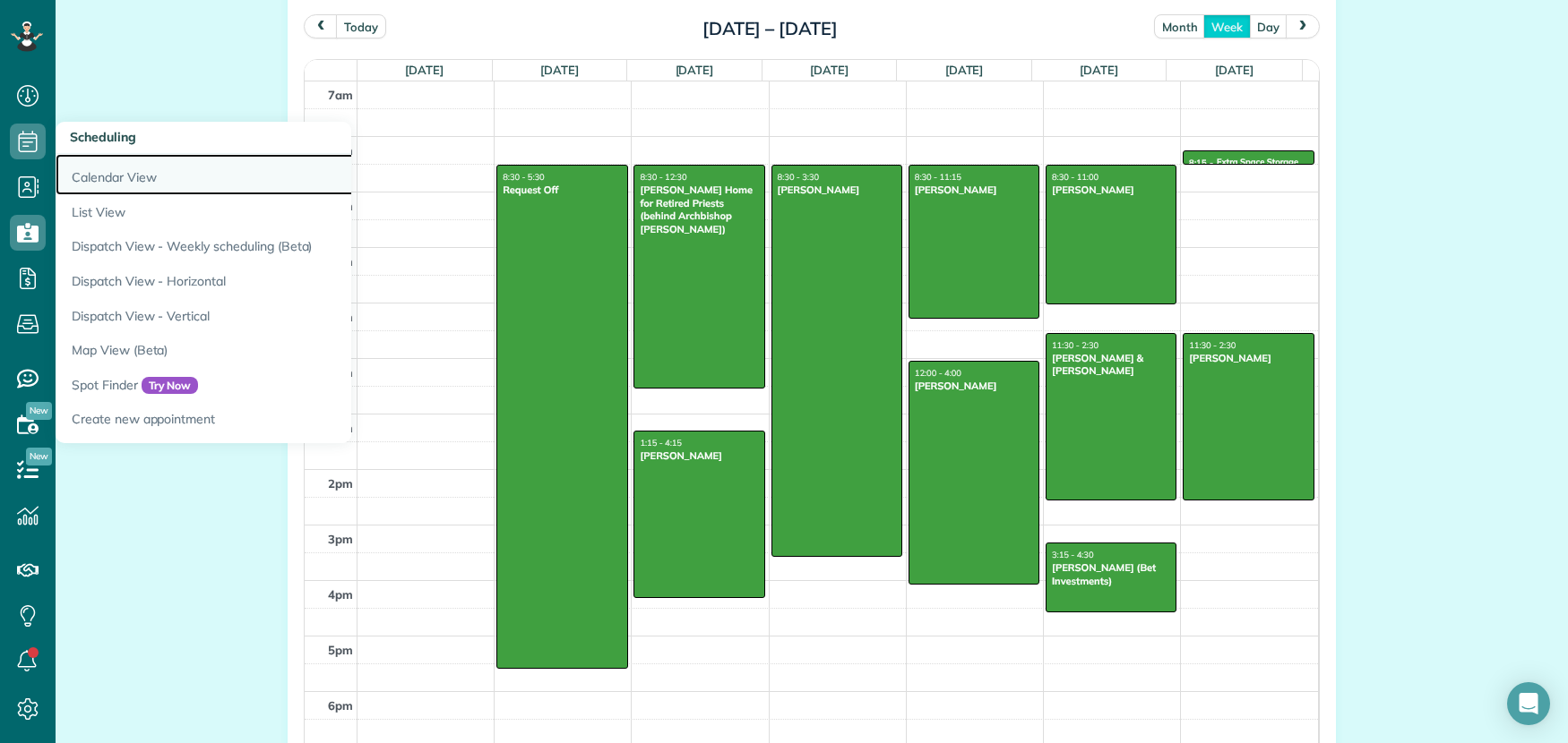
click at [115, 177] on link "Calendar View" at bounding box center [279, 174] width 448 height 41
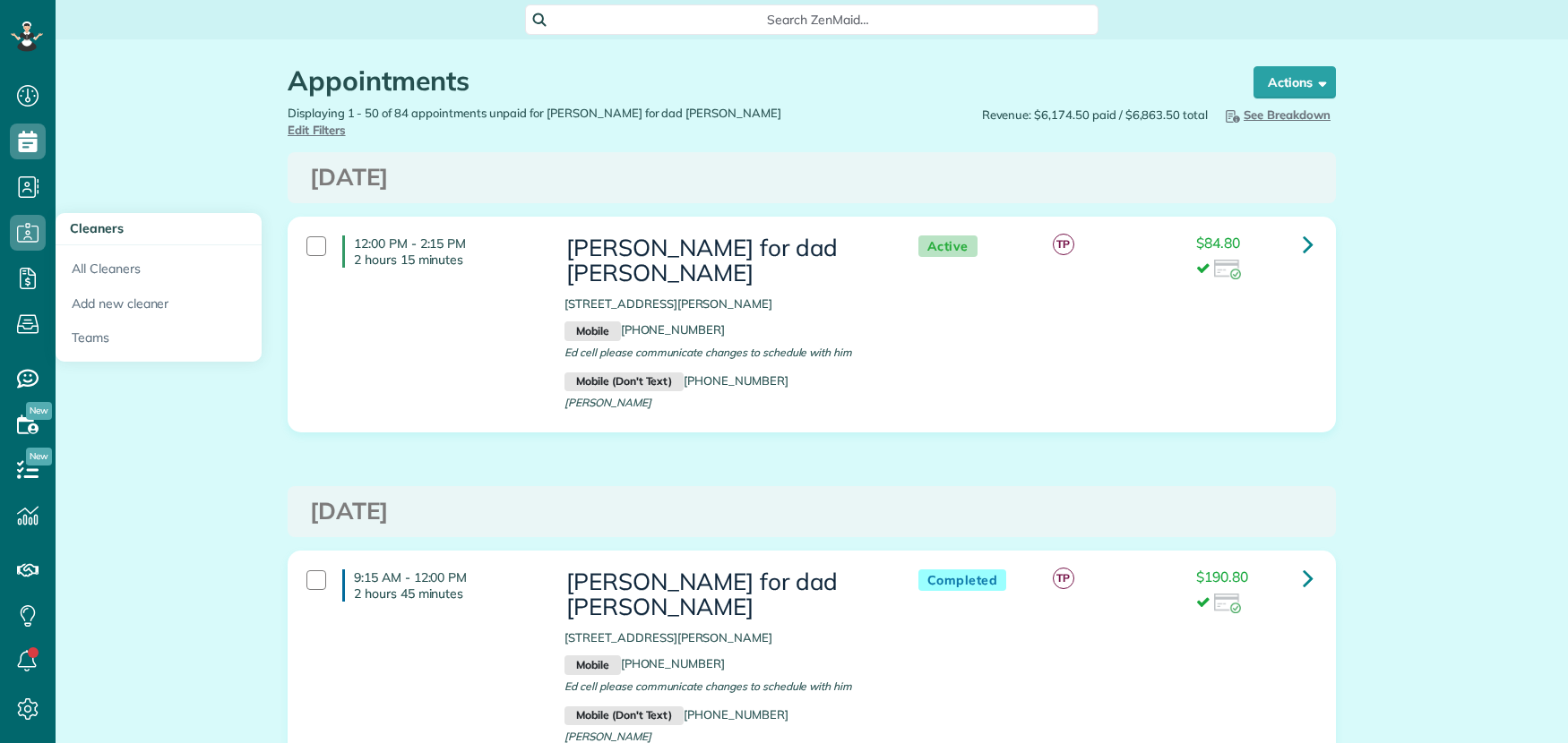
scroll to position [7, 7]
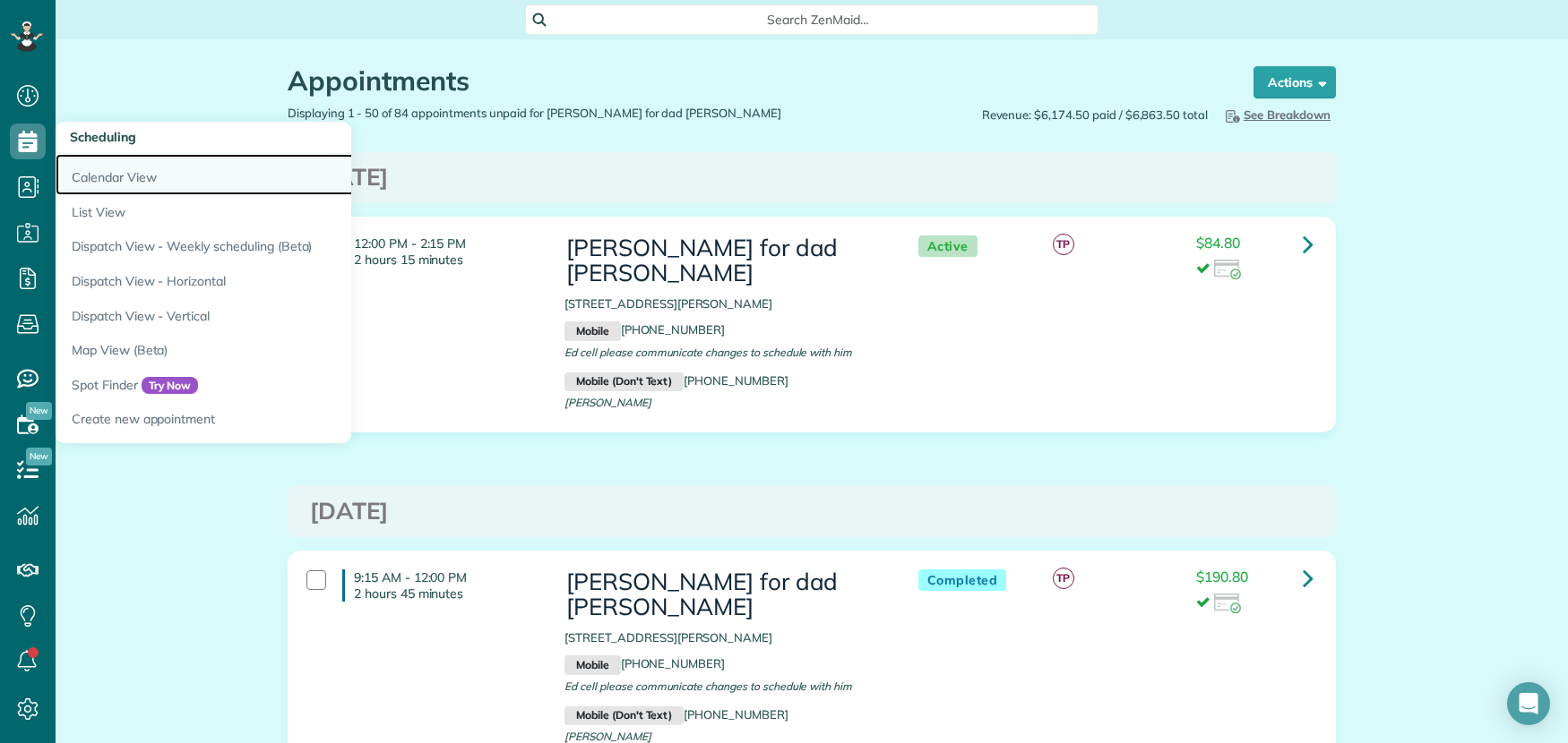
click at [98, 171] on link "Calendar View" at bounding box center [279, 174] width 448 height 41
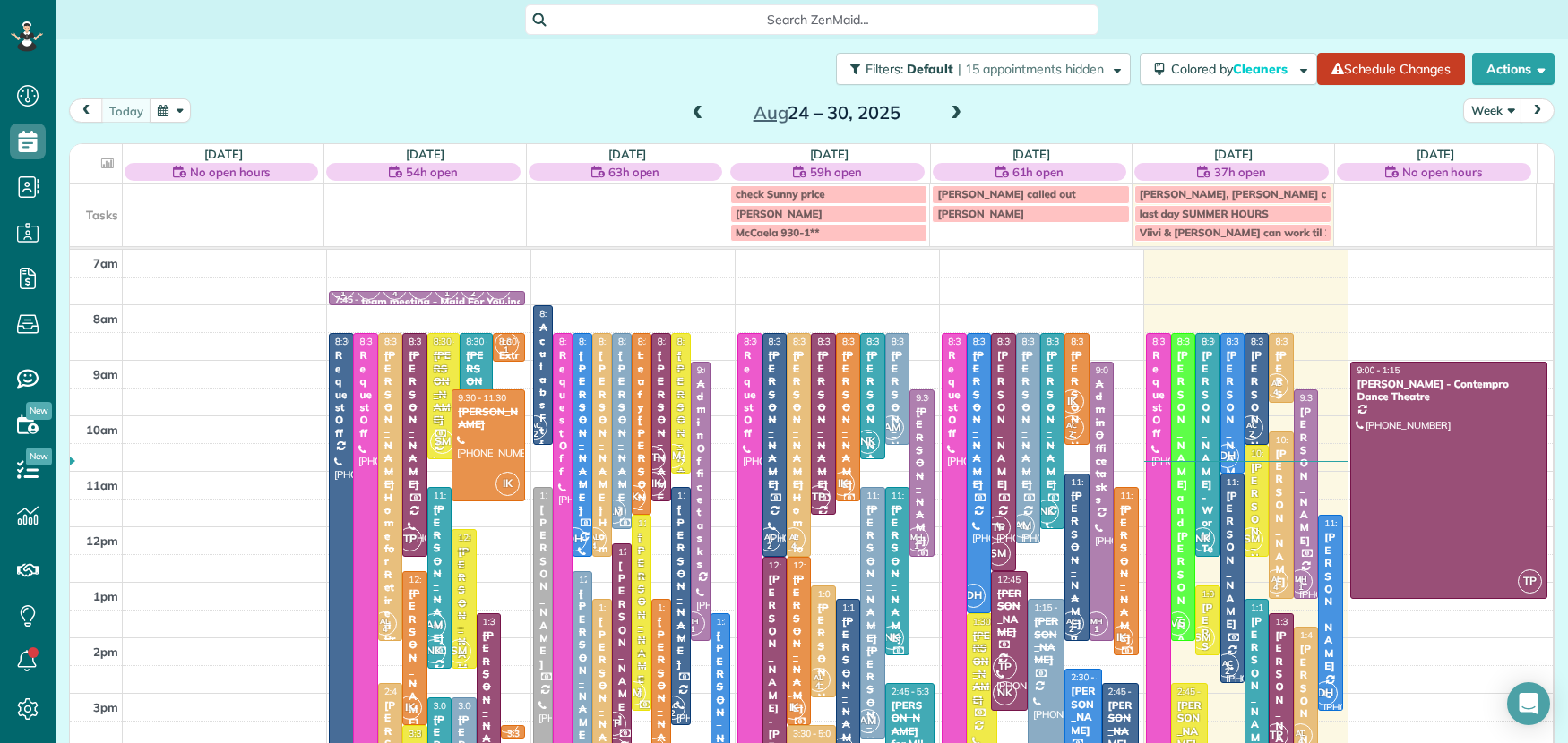
scroll to position [7, 7]
click at [813, 158] on link "[DATE]" at bounding box center [829, 154] width 38 height 15
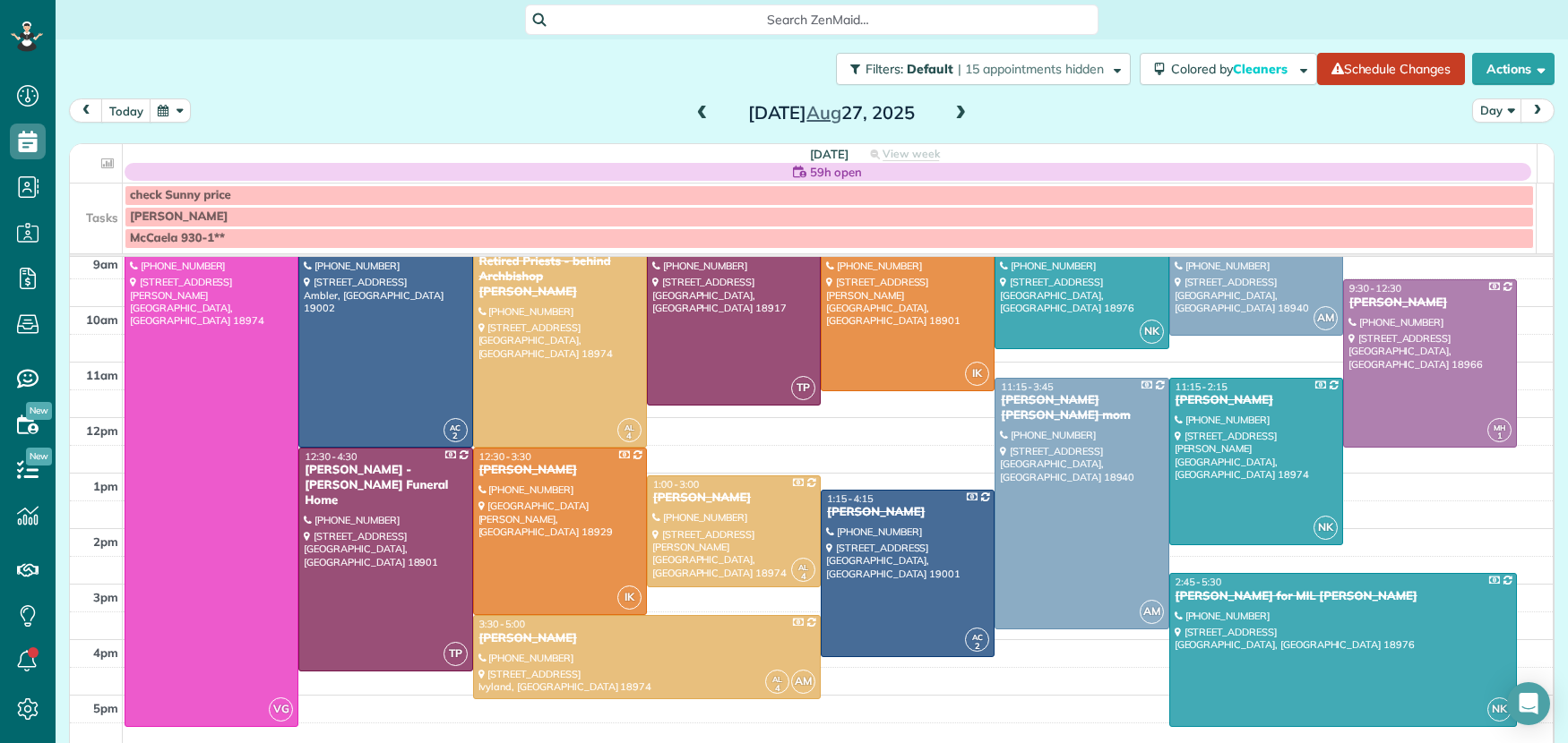
scroll to position [109, 0]
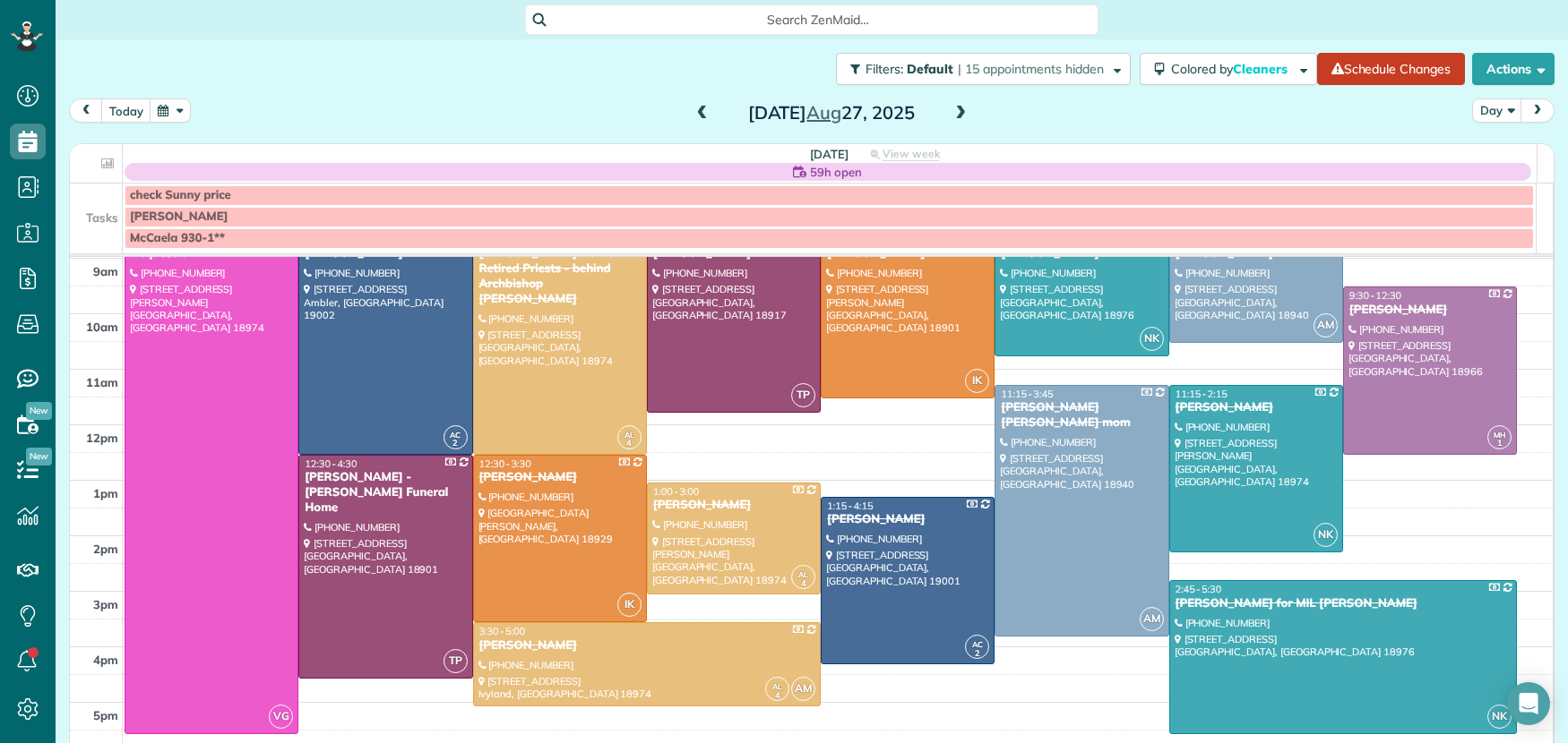
click at [956, 107] on span at bounding box center [961, 114] width 20 height 16
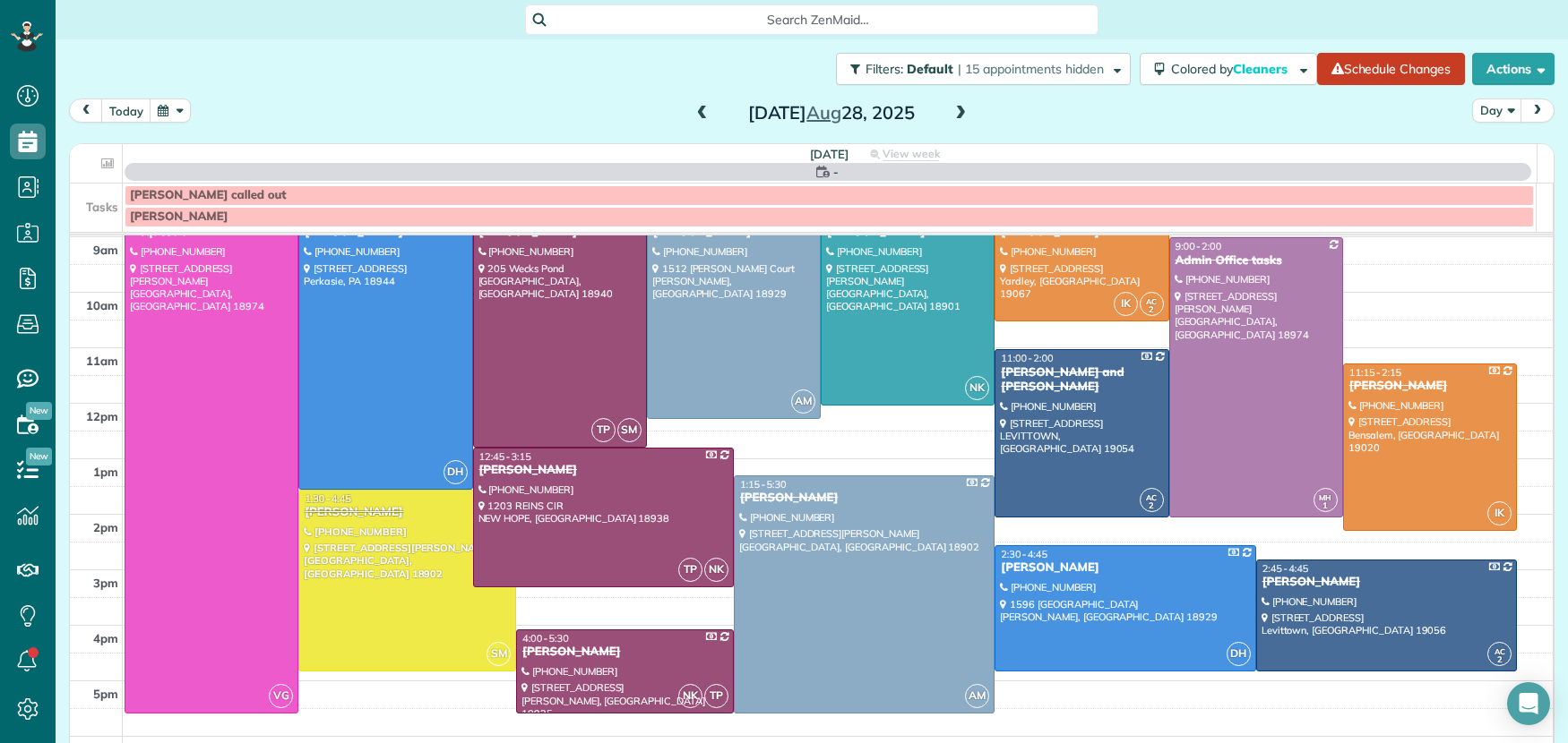
click at [956, 106] on span at bounding box center [961, 114] width 20 height 16
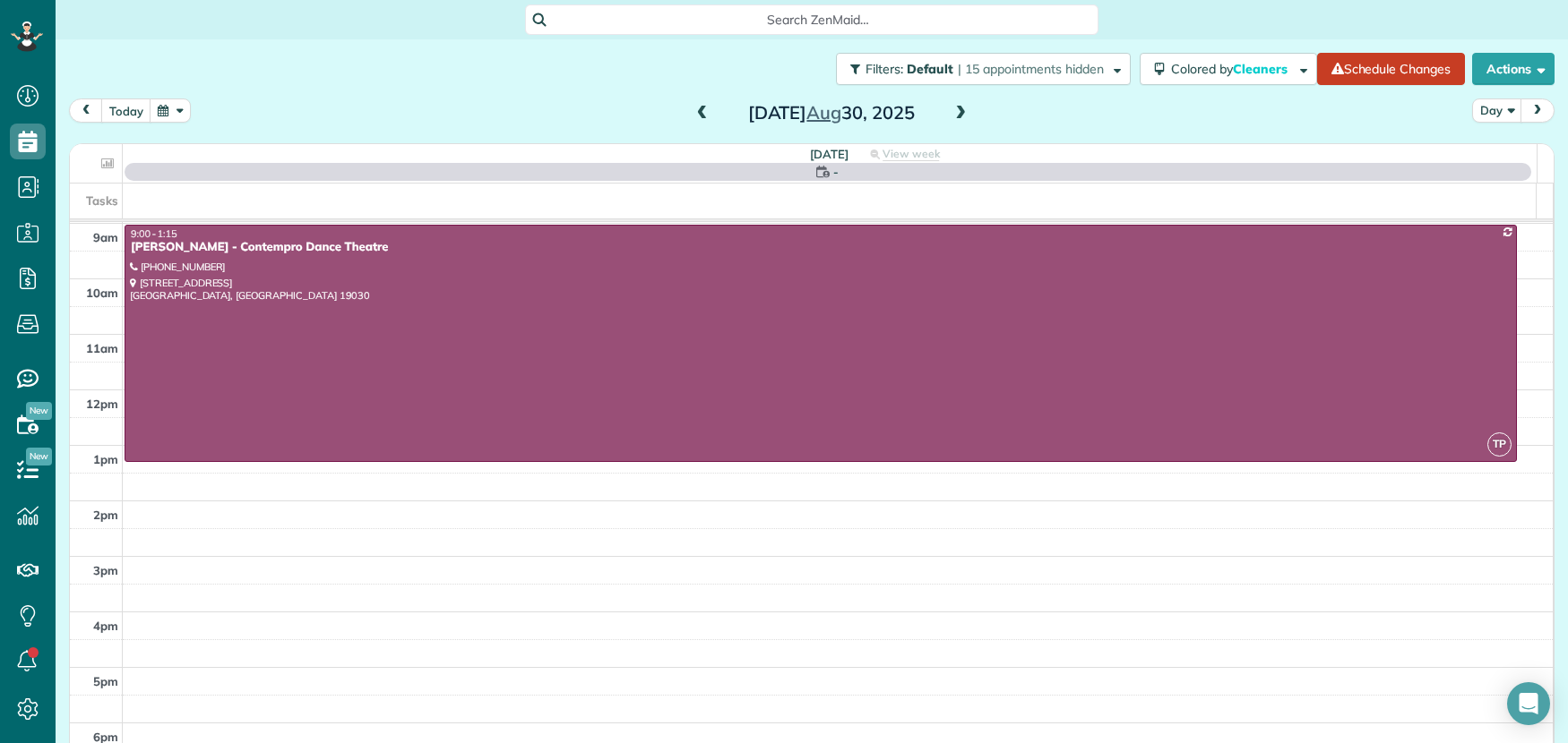
scroll to position [0, 0]
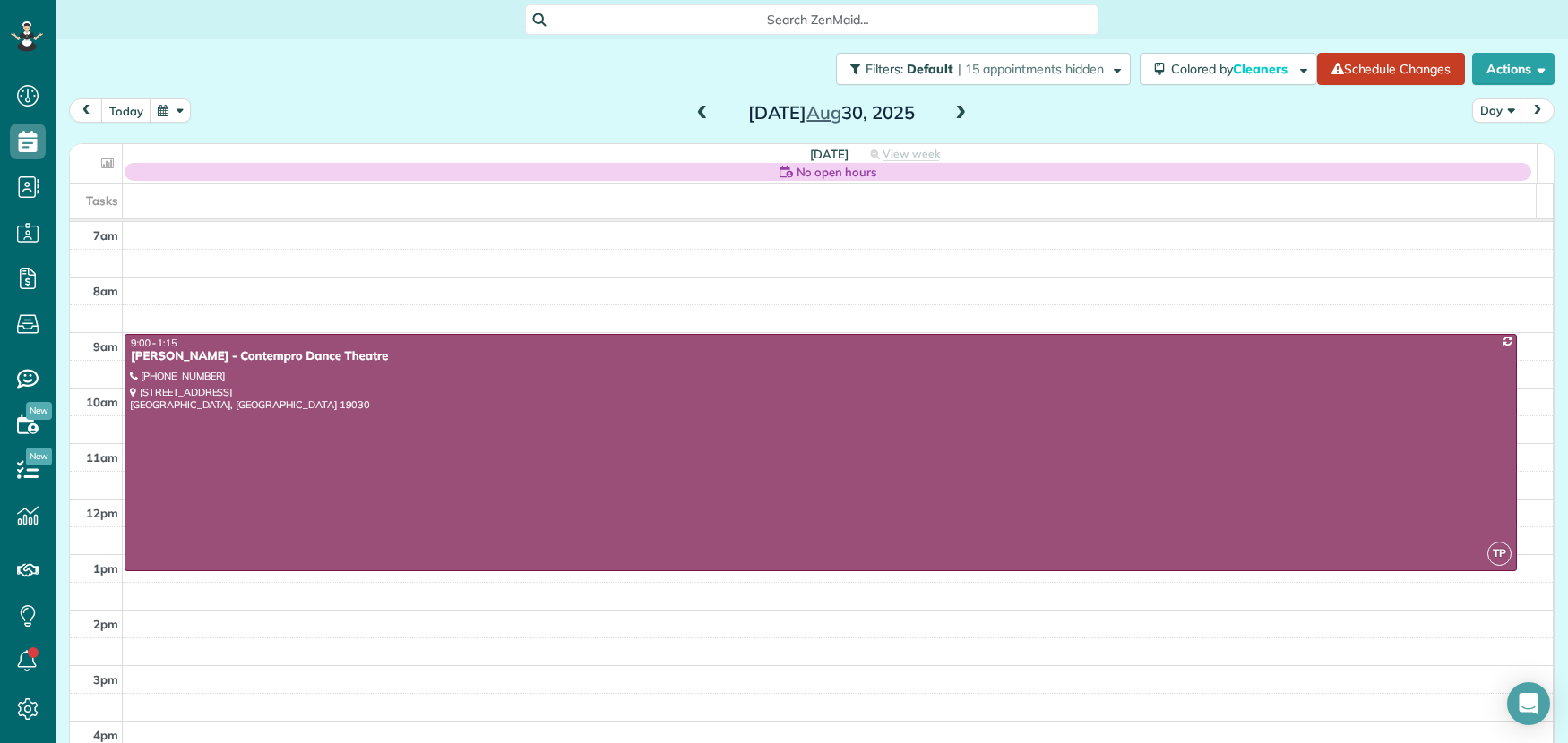
click at [956, 106] on span at bounding box center [961, 114] width 20 height 16
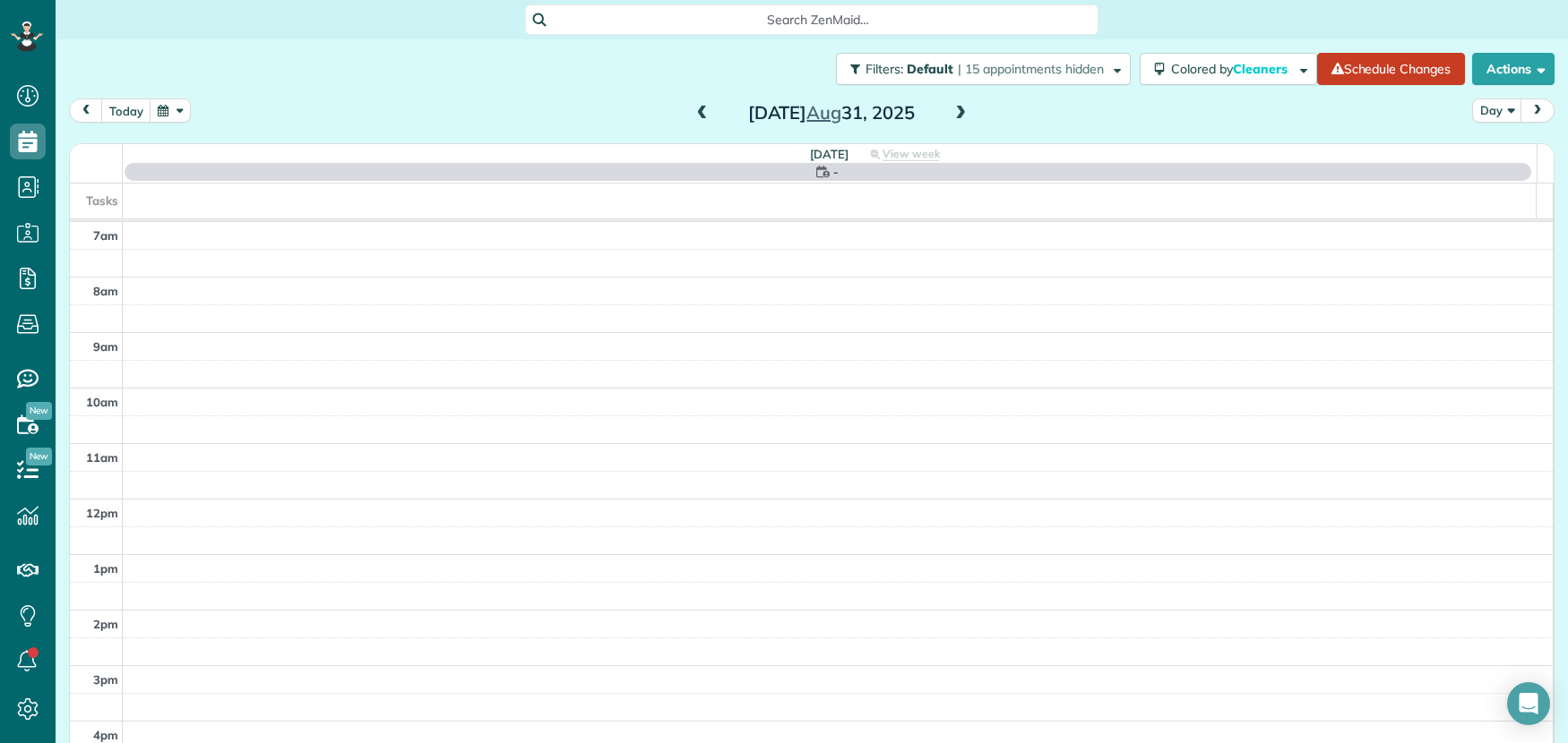
click at [956, 106] on span at bounding box center [961, 114] width 20 height 16
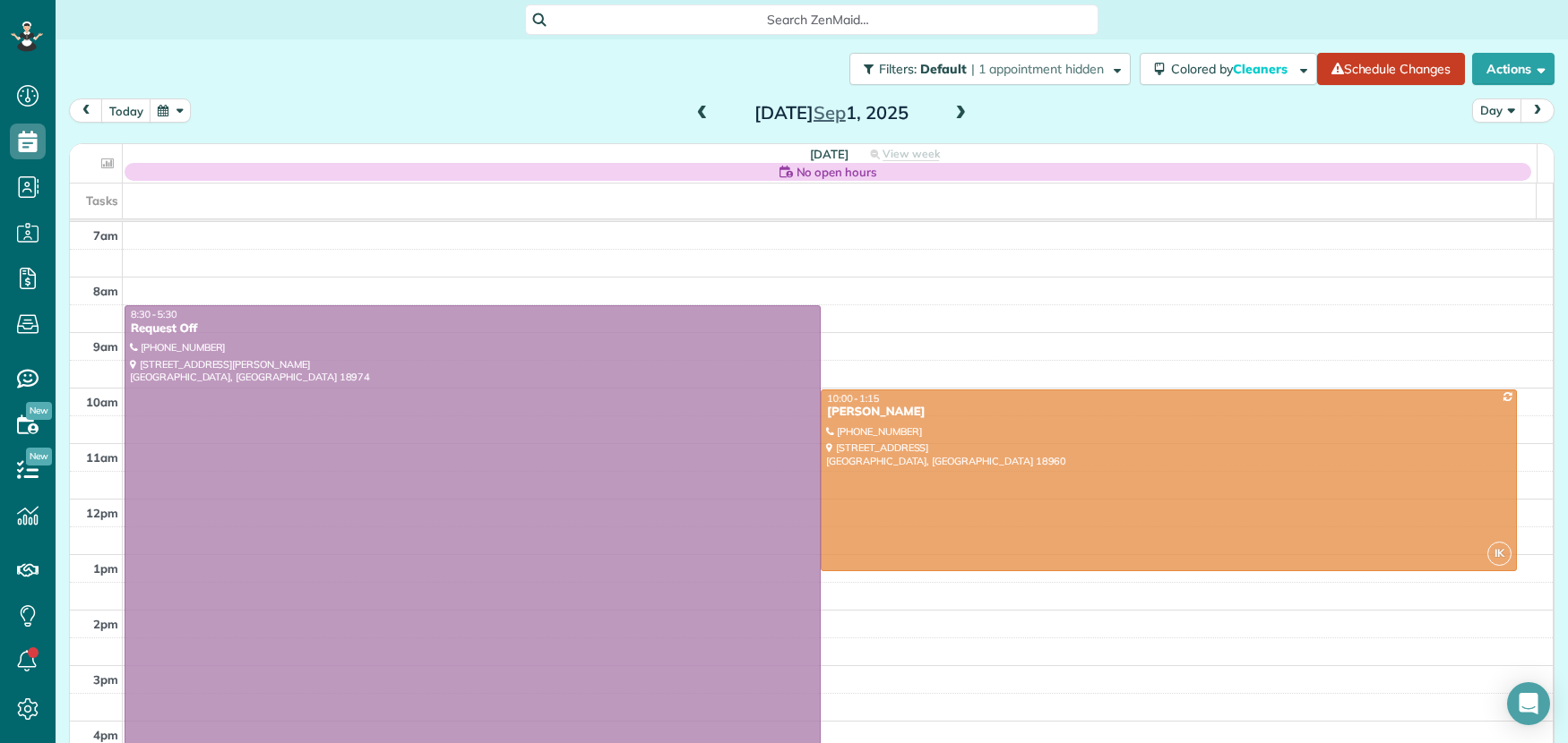
click at [956, 106] on span at bounding box center [961, 114] width 20 height 16
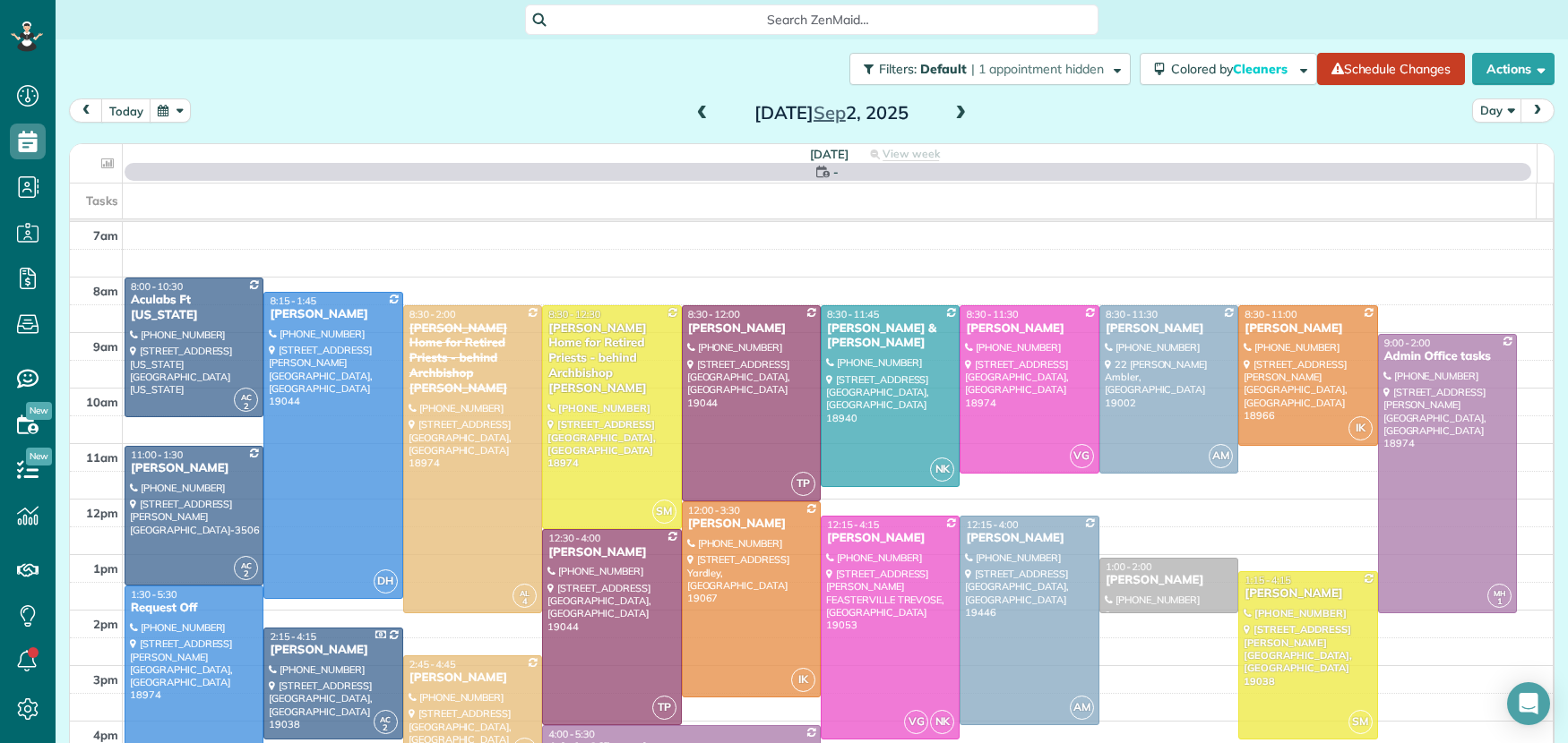
click at [956, 106] on span at bounding box center [961, 114] width 20 height 16
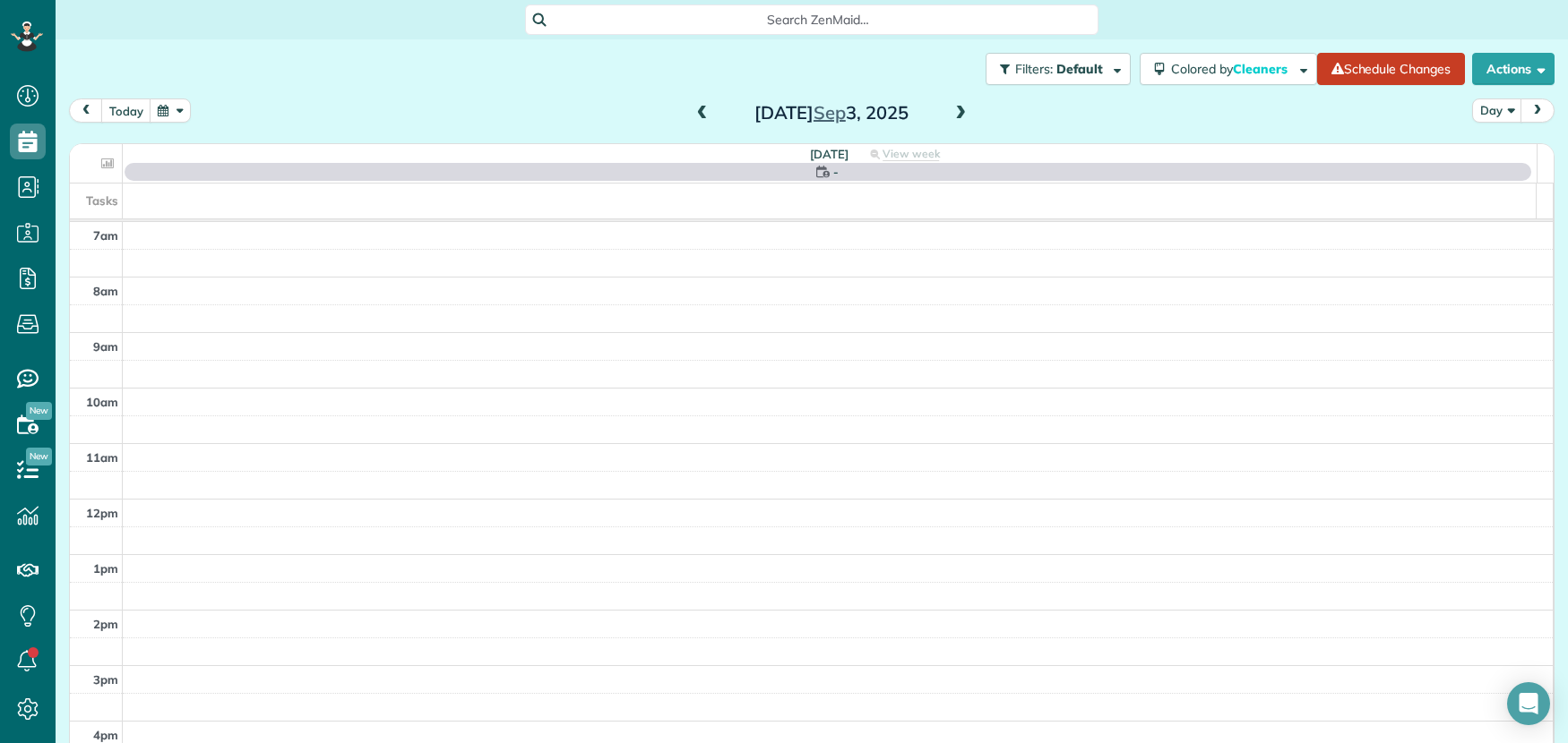
click at [956, 106] on span at bounding box center [961, 114] width 20 height 16
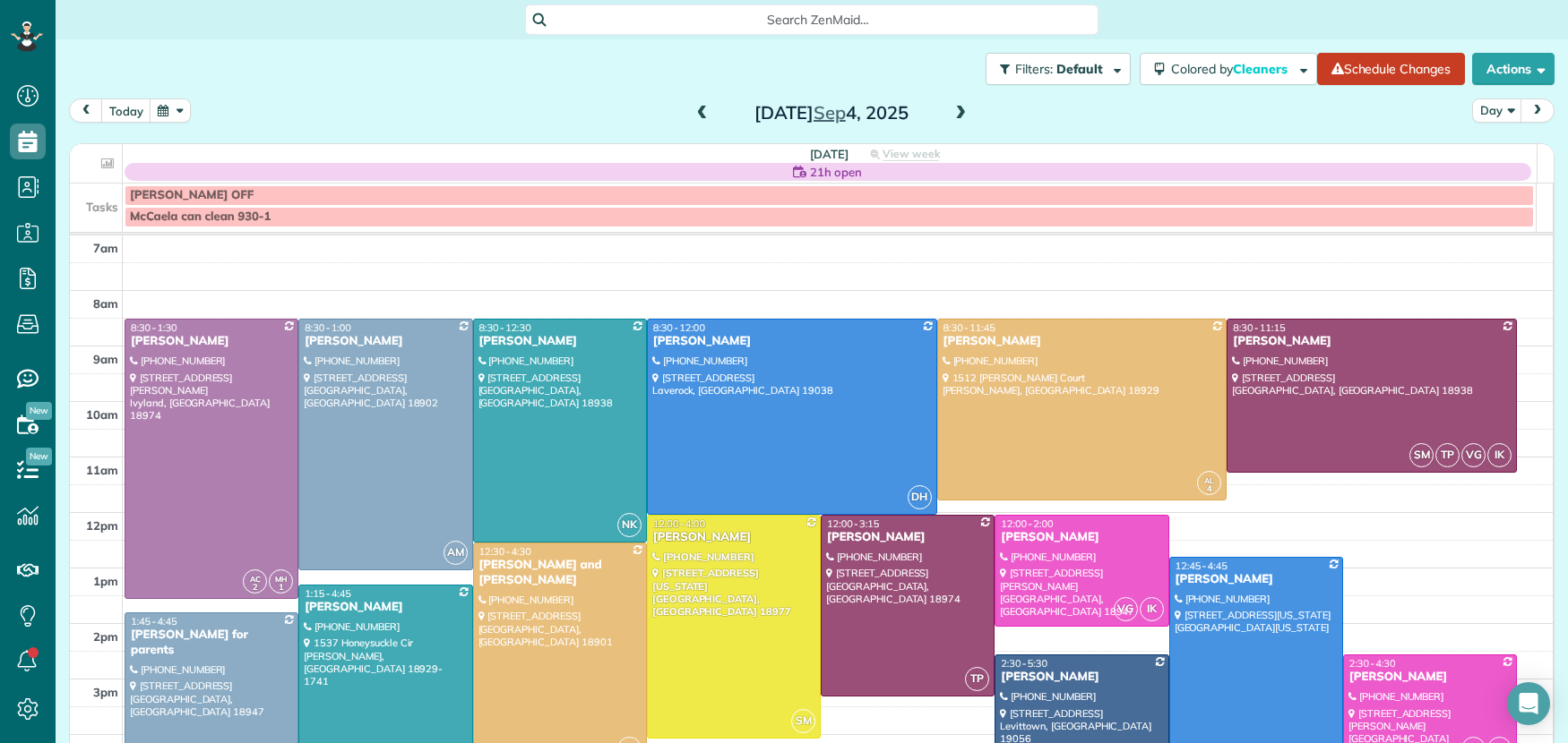
click at [956, 107] on span at bounding box center [961, 114] width 20 height 16
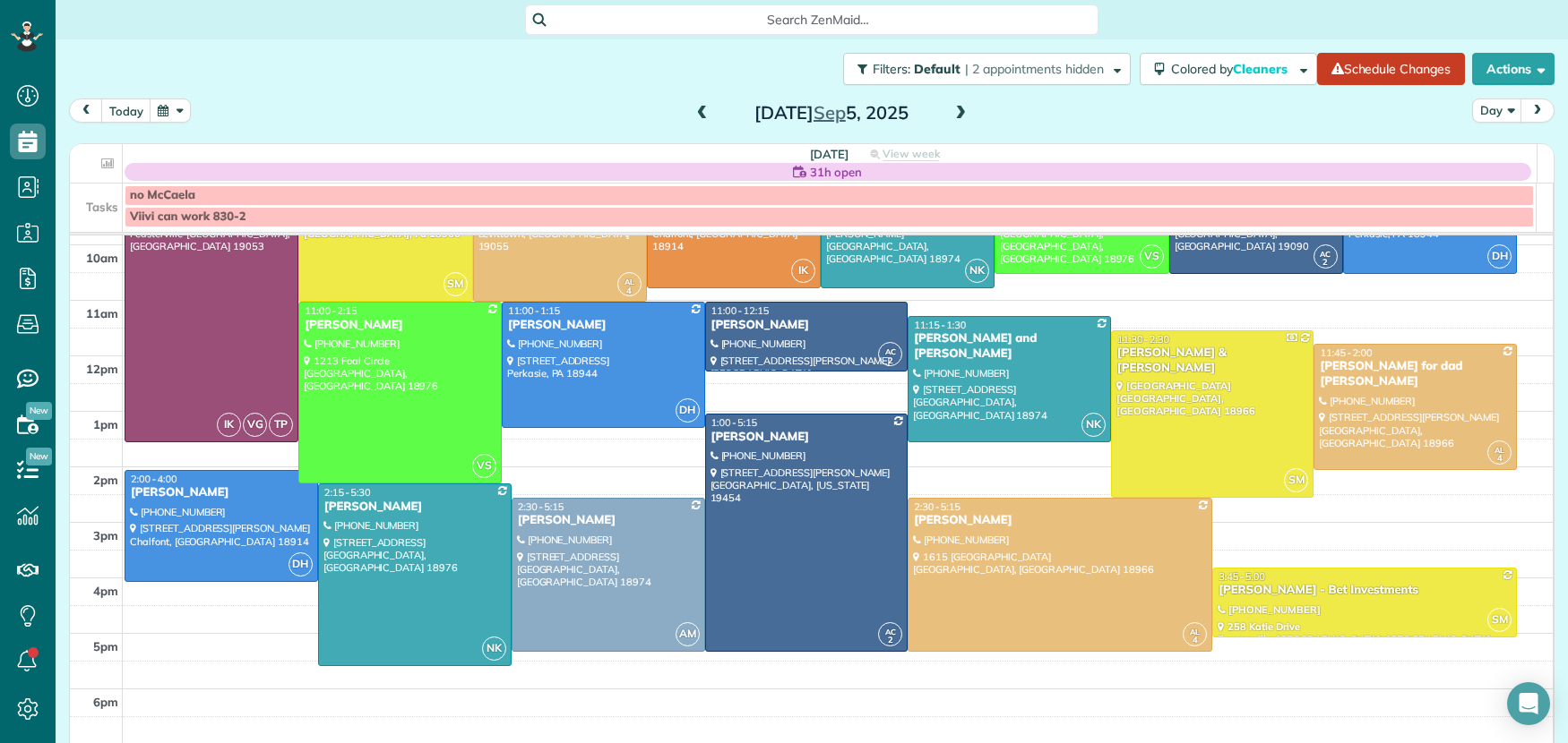
scroll to position [171, 0]
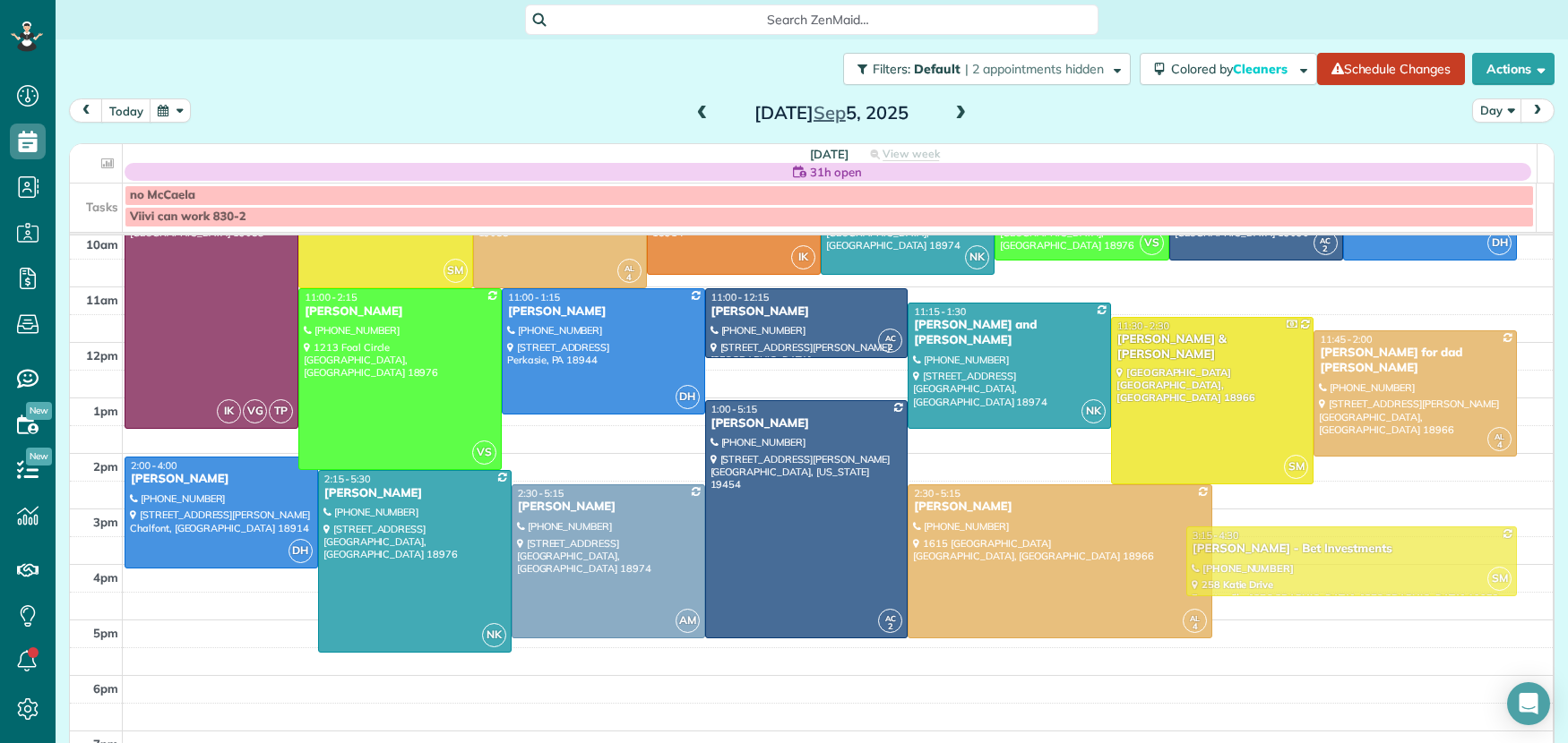
drag, startPoint x: 1221, startPoint y: 576, endPoint x: 1223, endPoint y: 552, distance: 24.1
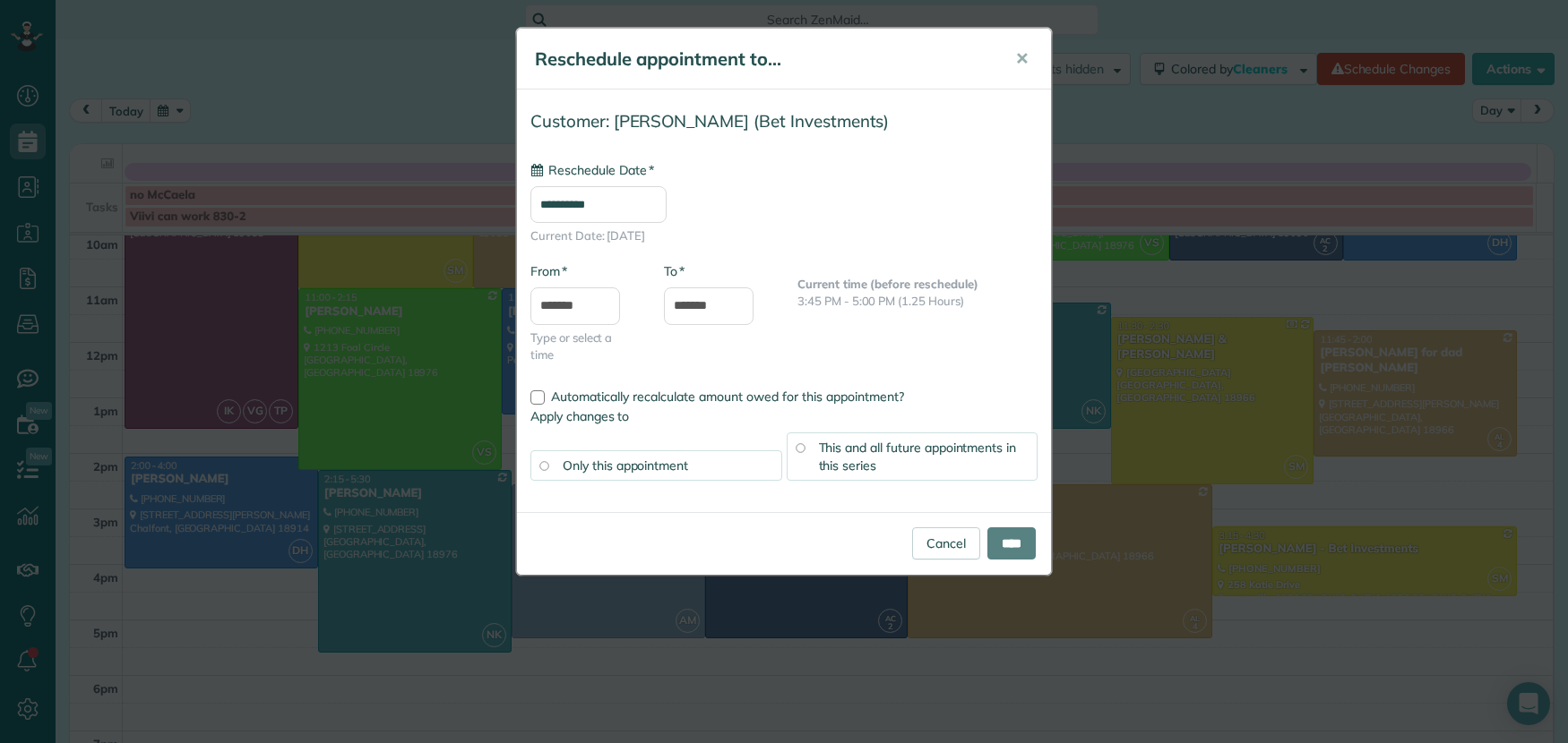
type input "**********"
click at [1017, 553] on input "****" at bounding box center [1011, 544] width 48 height 33
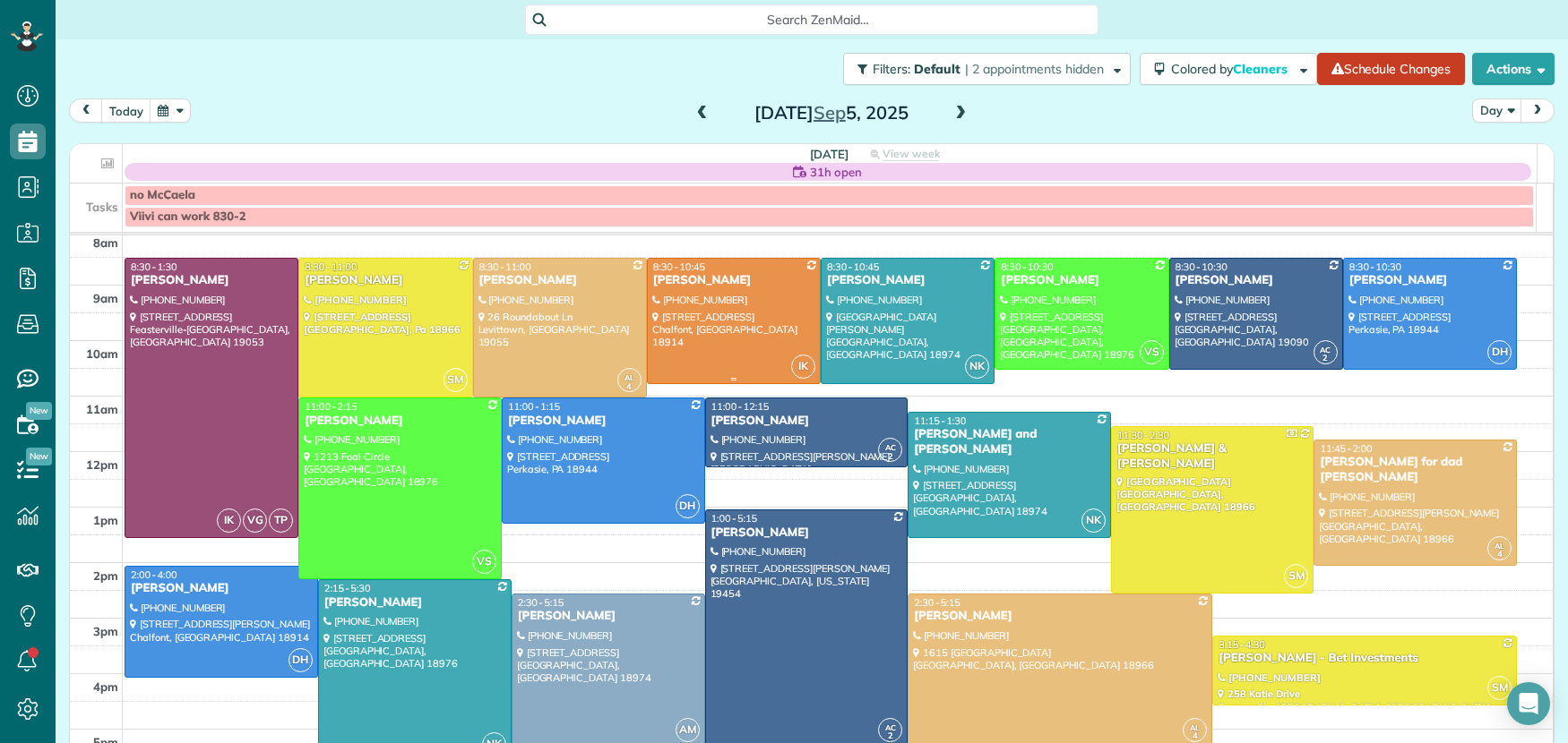
scroll to position [64, 0]
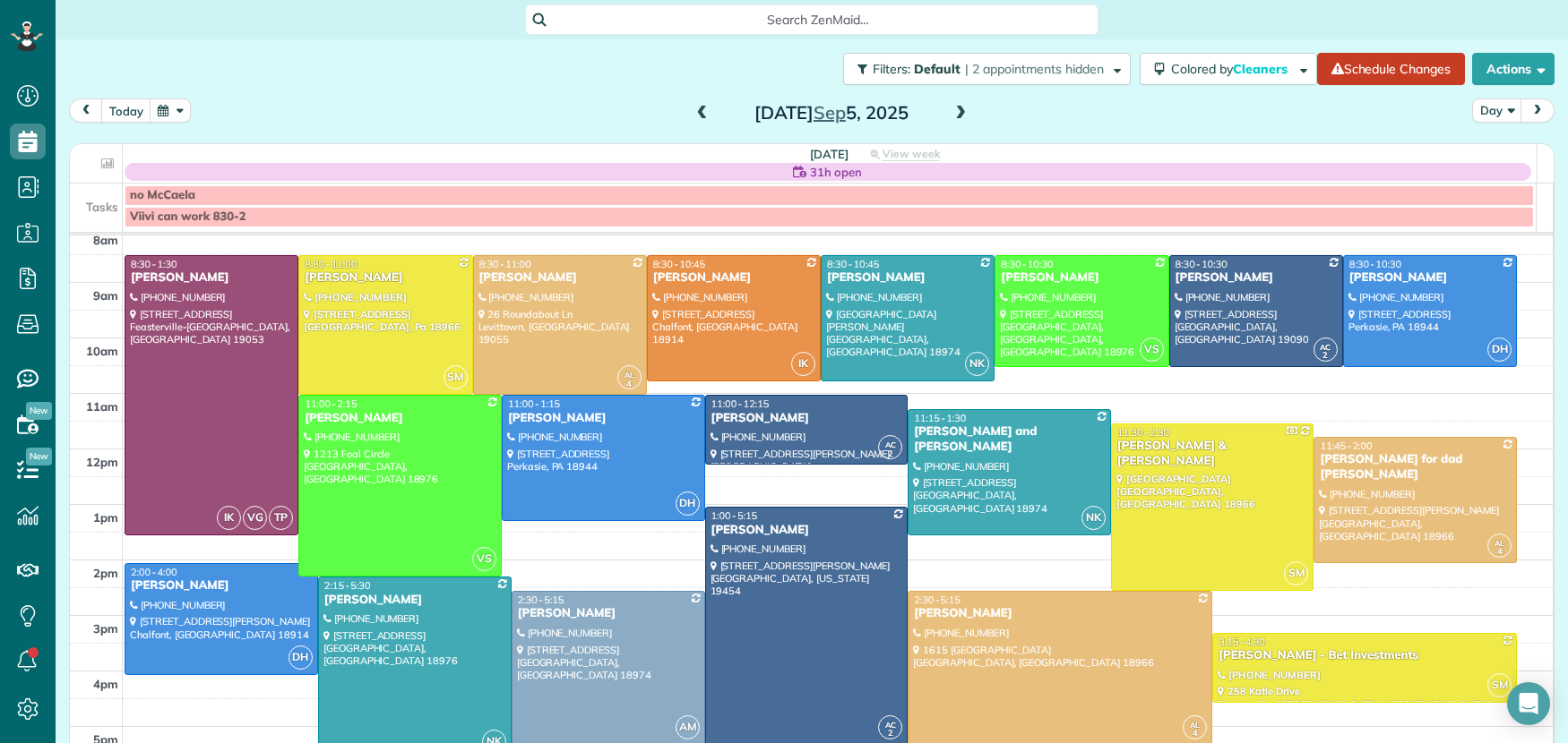
click at [692, 109] on span at bounding box center [702, 114] width 20 height 16
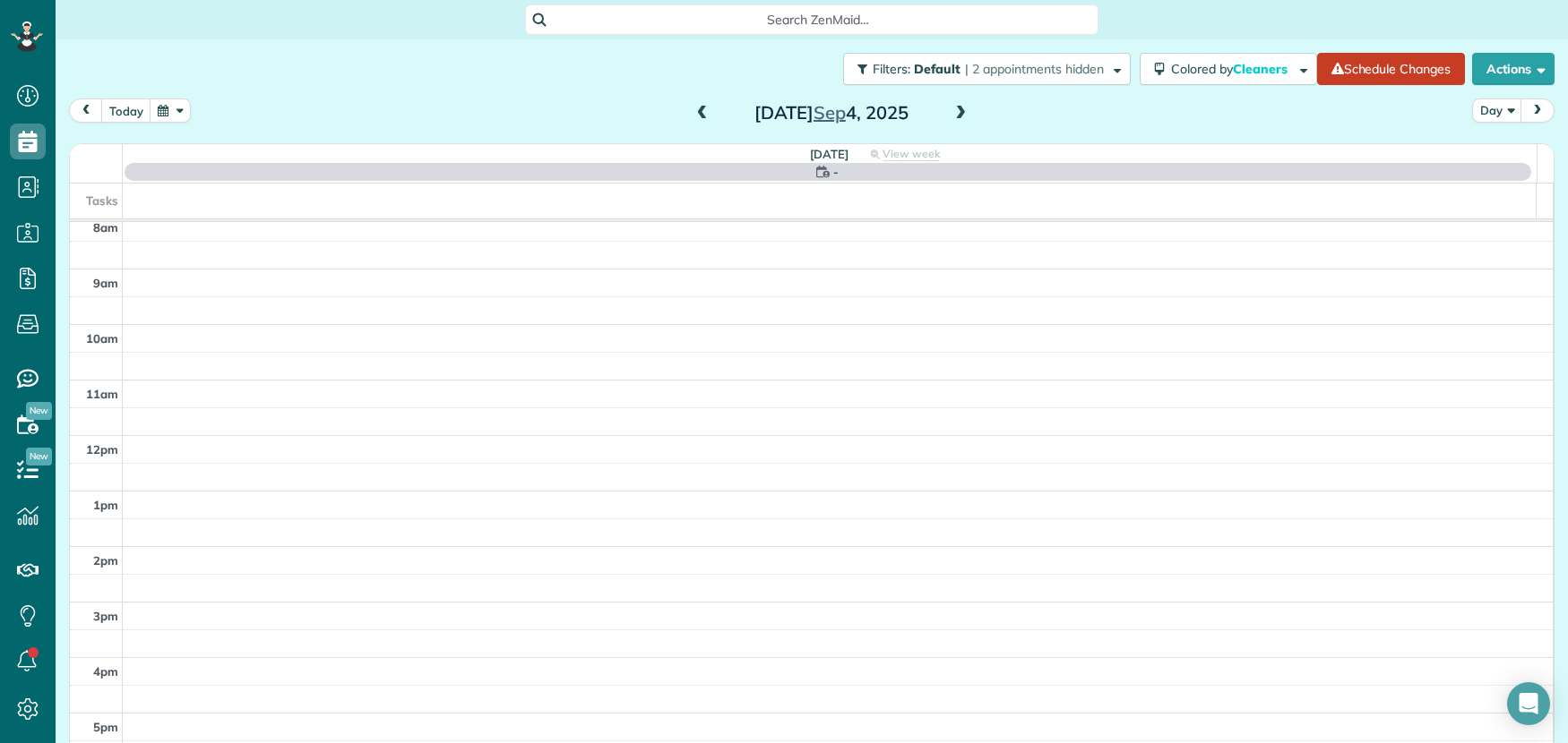
scroll to position [0, 0]
click at [693, 108] on span at bounding box center [702, 114] width 20 height 16
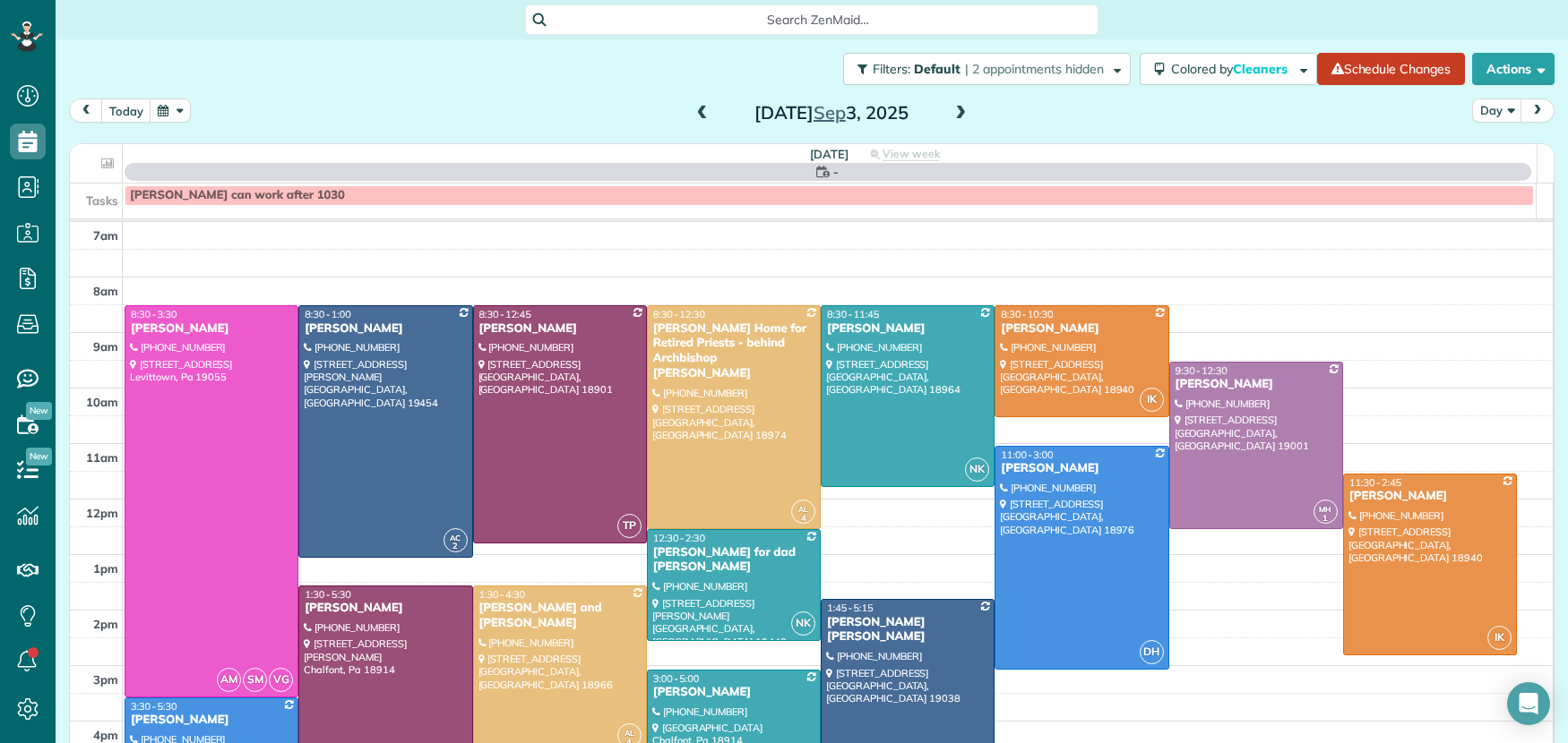
click at [699, 111] on span at bounding box center [702, 114] width 20 height 16
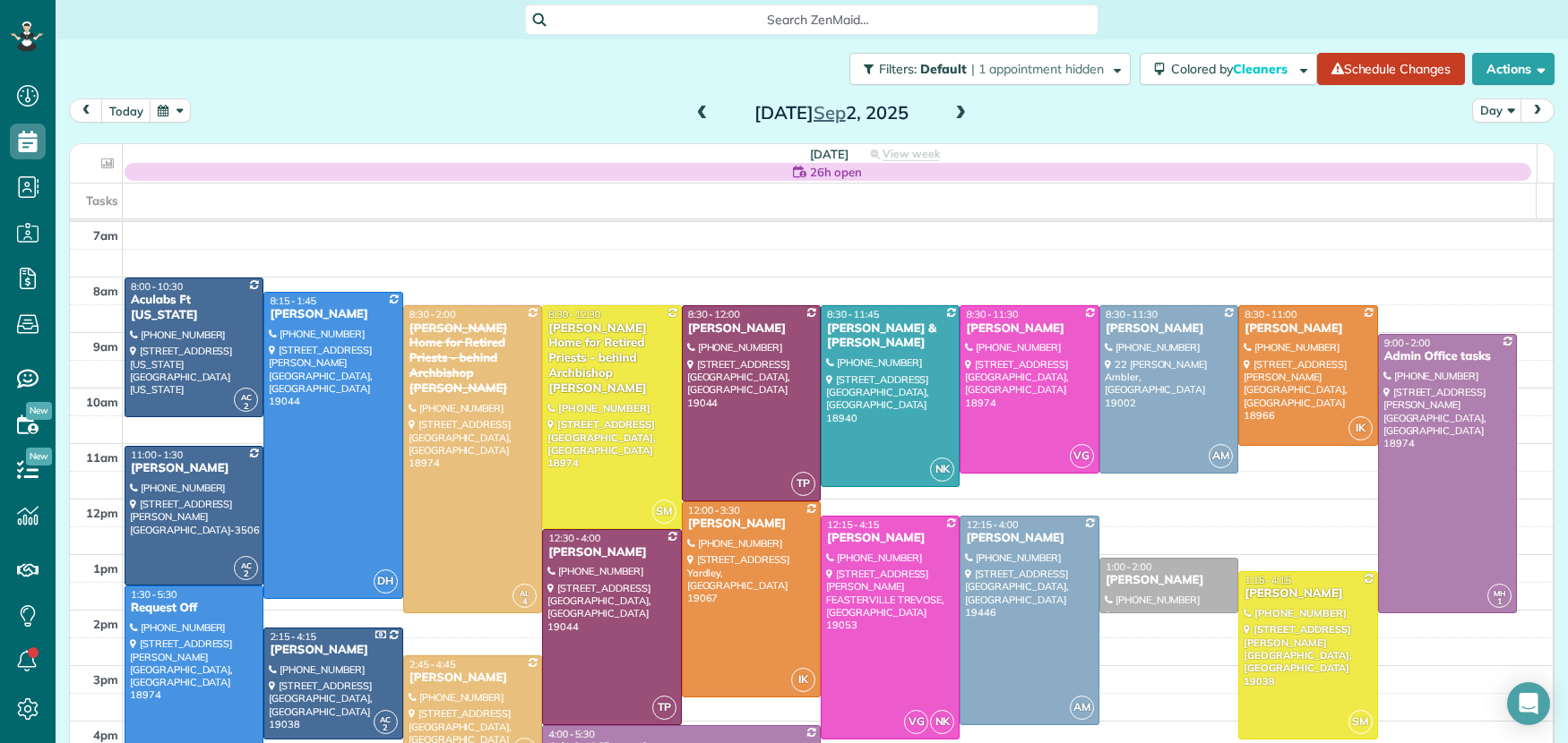
click at [700, 112] on span at bounding box center [702, 114] width 20 height 16
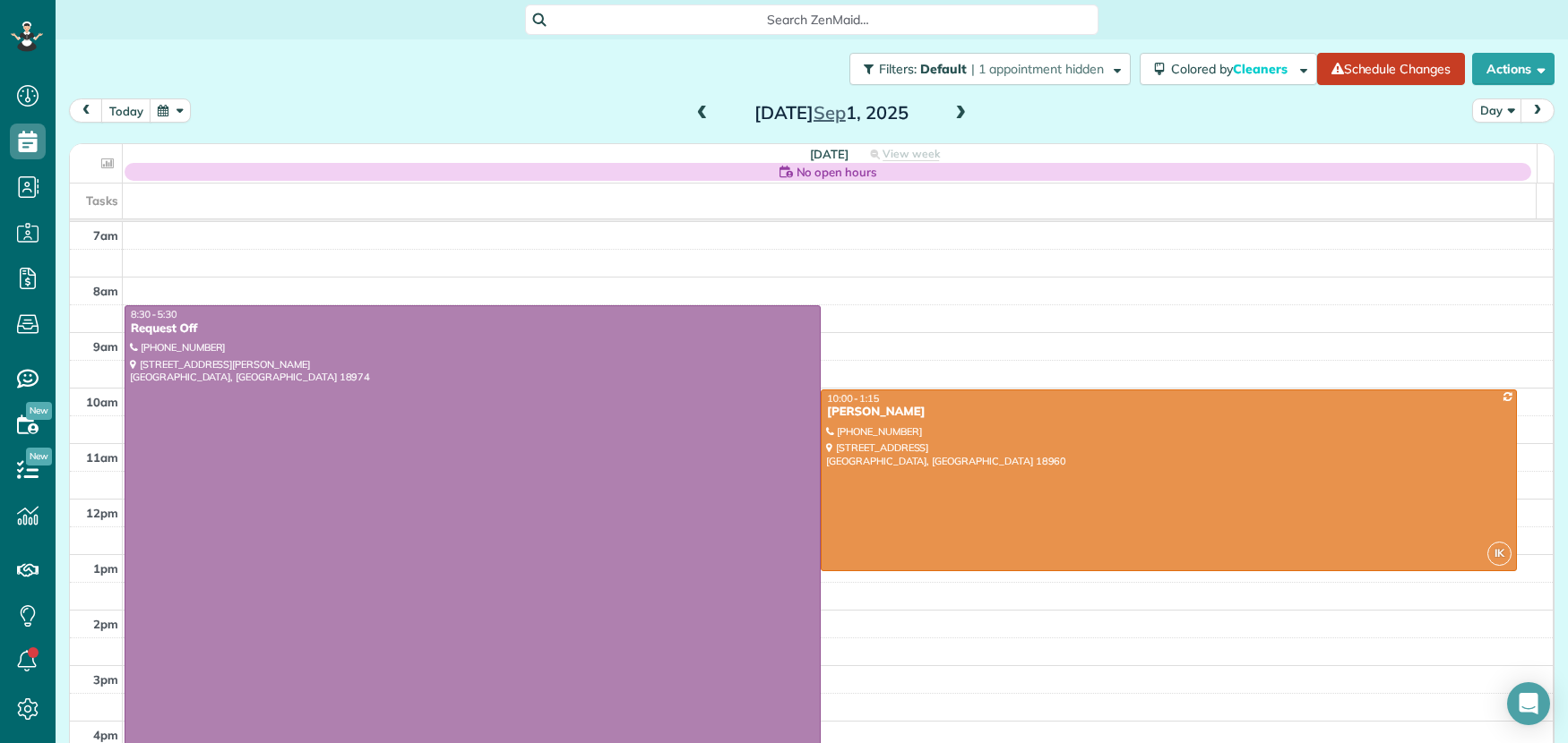
click at [700, 112] on span at bounding box center [702, 114] width 20 height 16
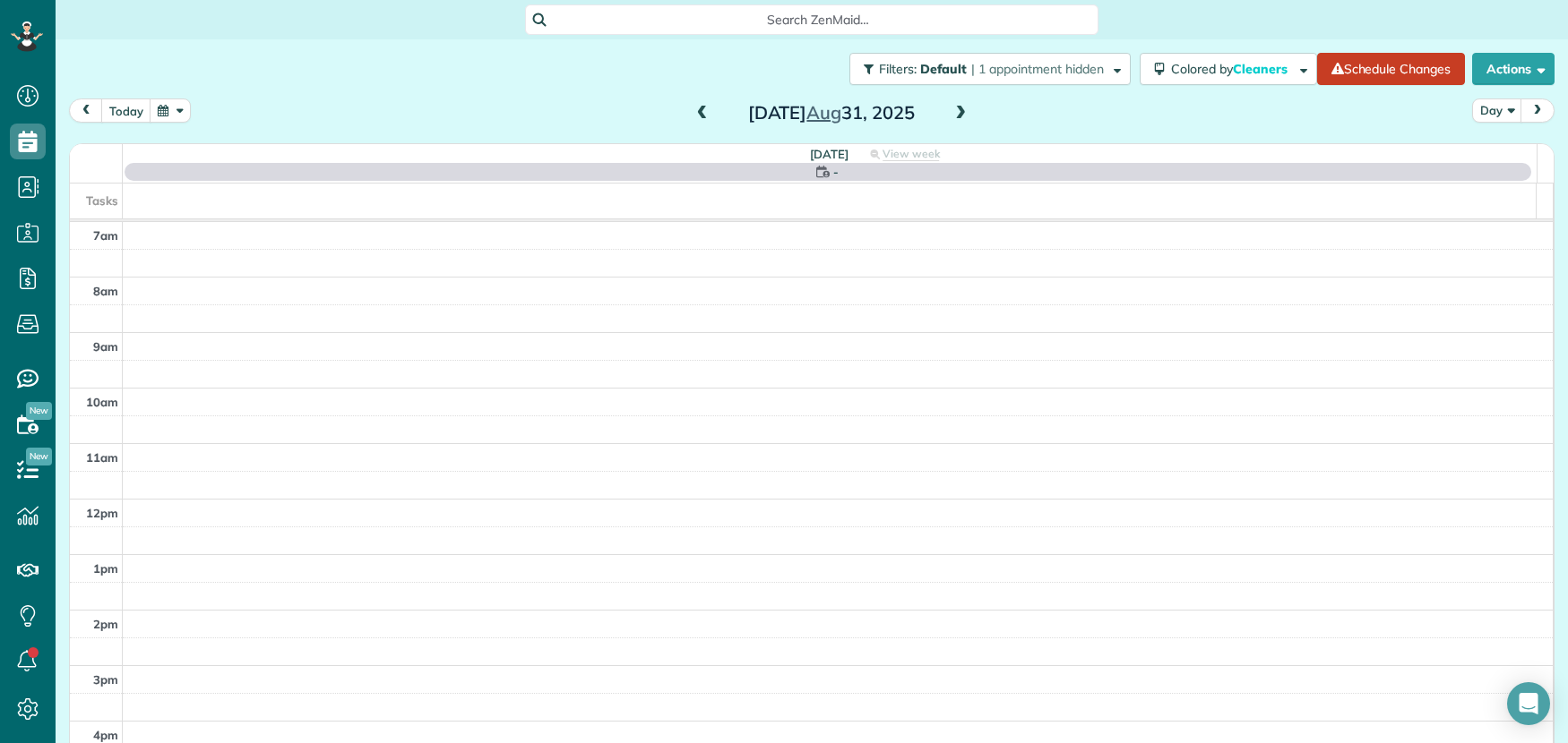
click at [700, 112] on span at bounding box center [702, 114] width 20 height 16
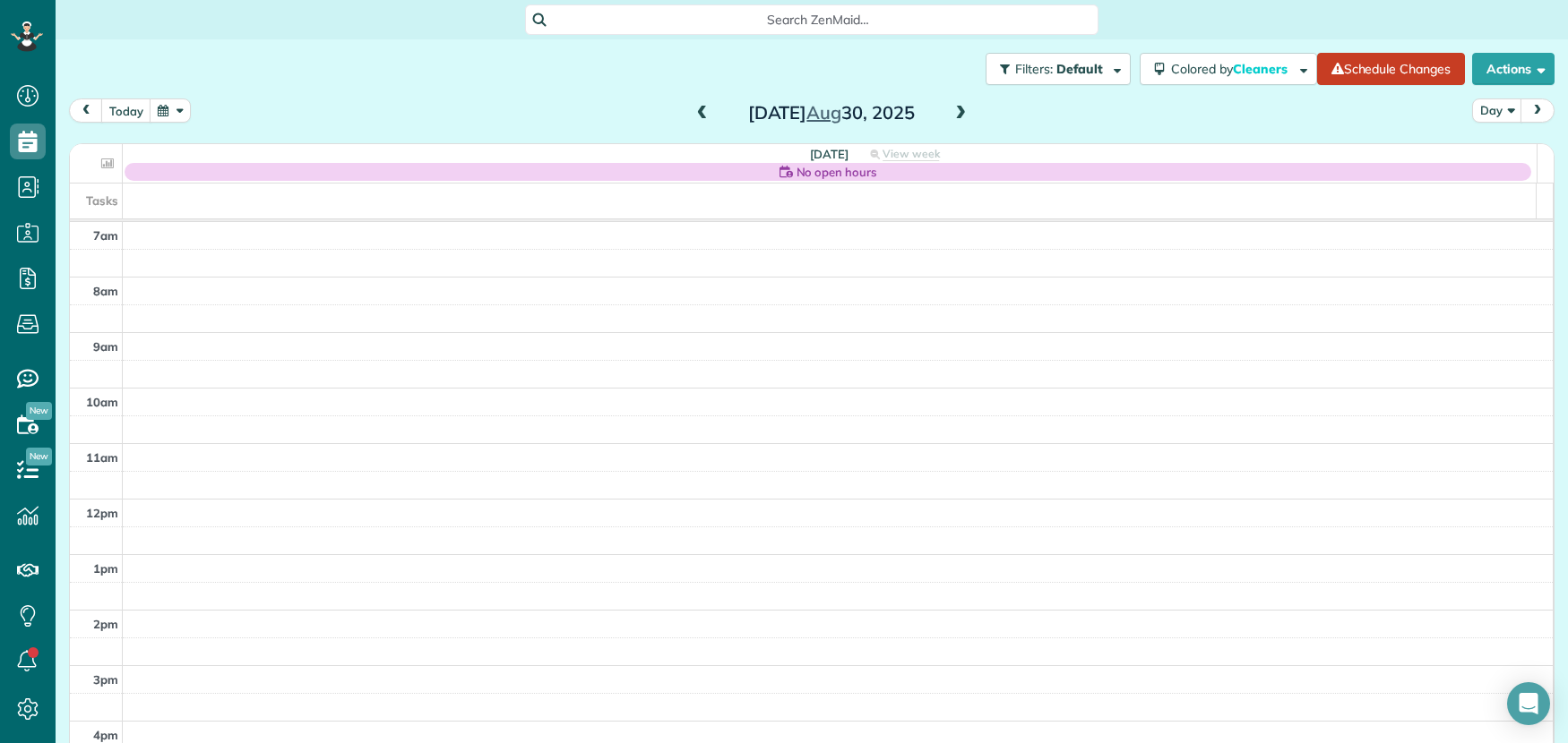
click at [692, 112] on span at bounding box center [702, 114] width 20 height 16
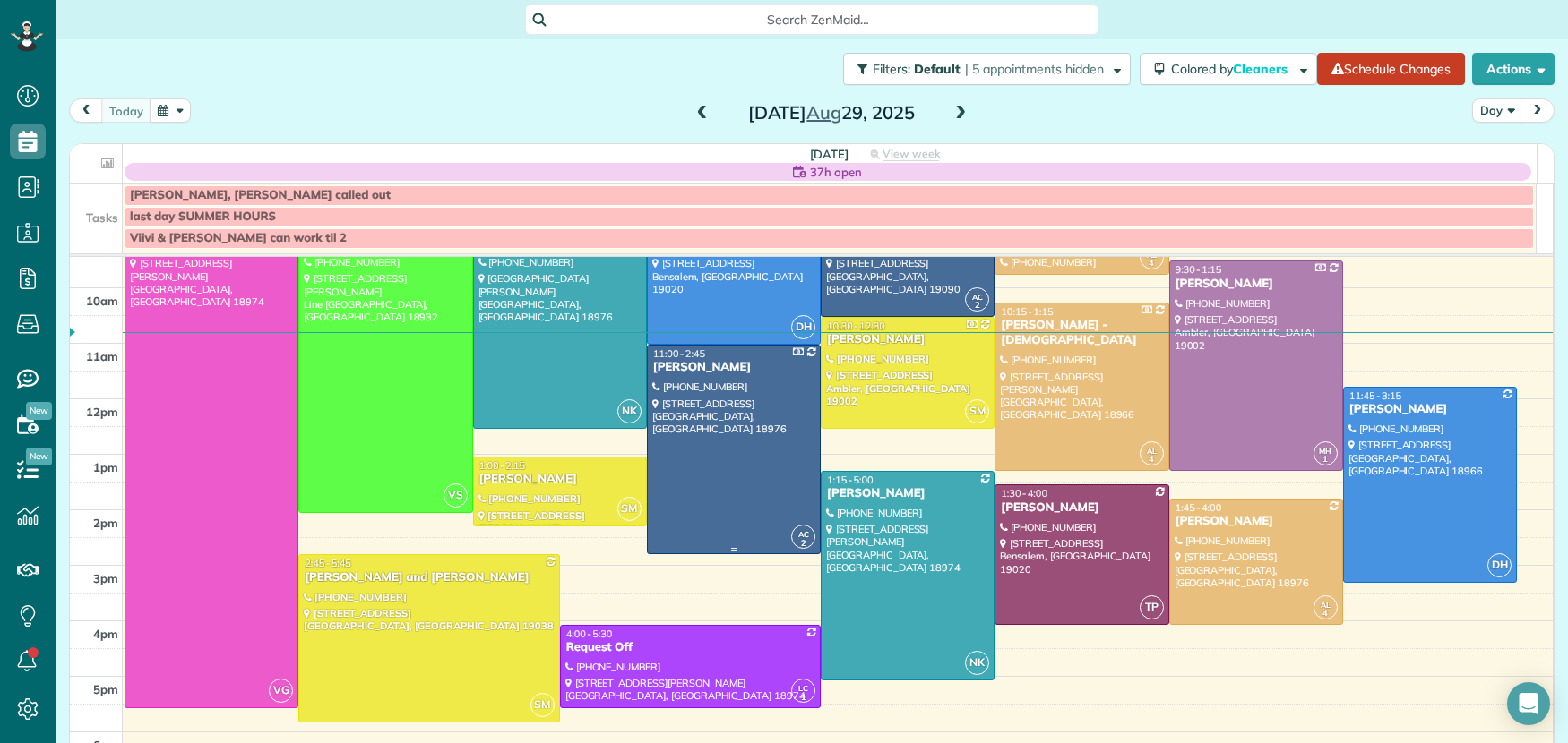
scroll to position [229, 0]
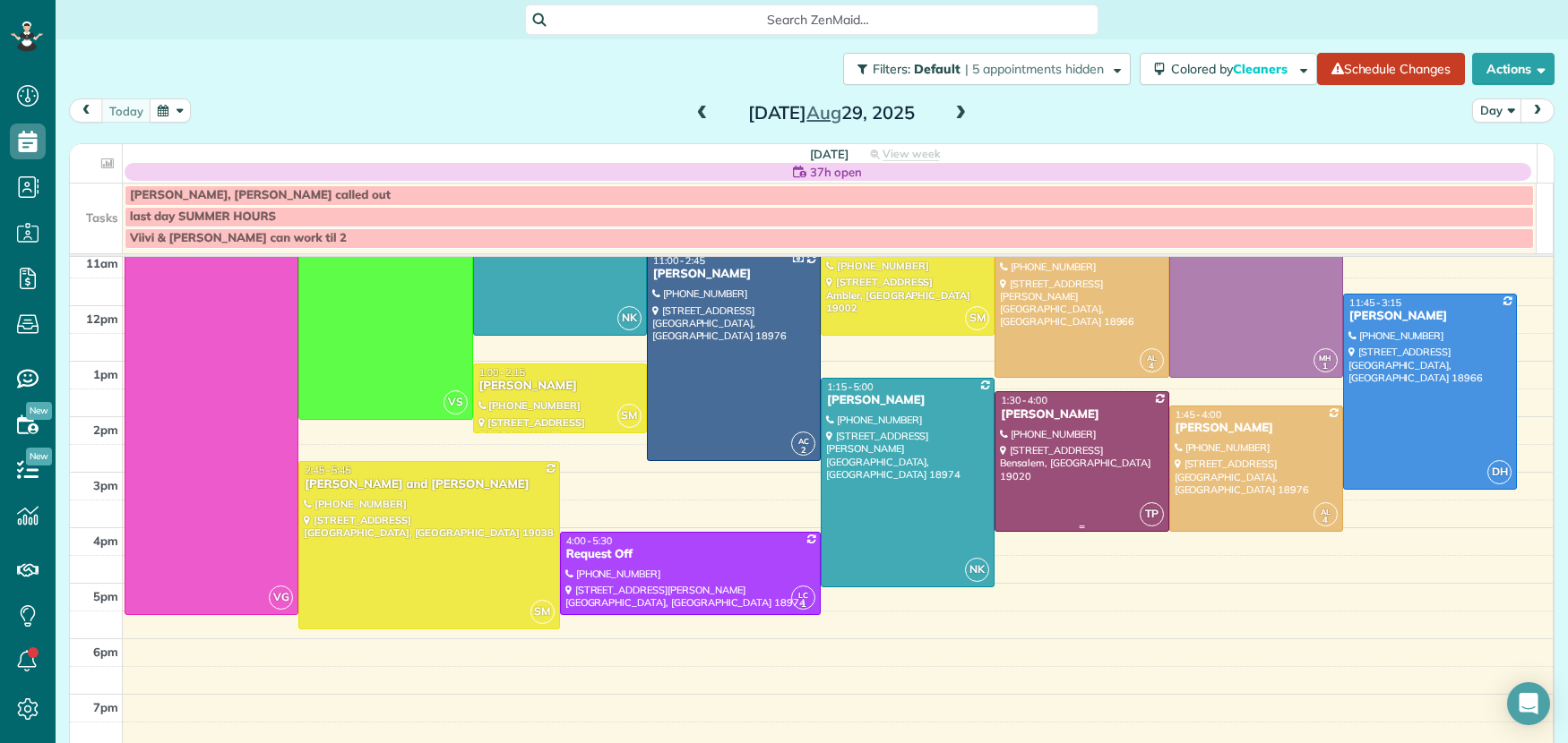
click at [1002, 415] on div "Ronnie Brand" at bounding box center [1082, 415] width 163 height 15
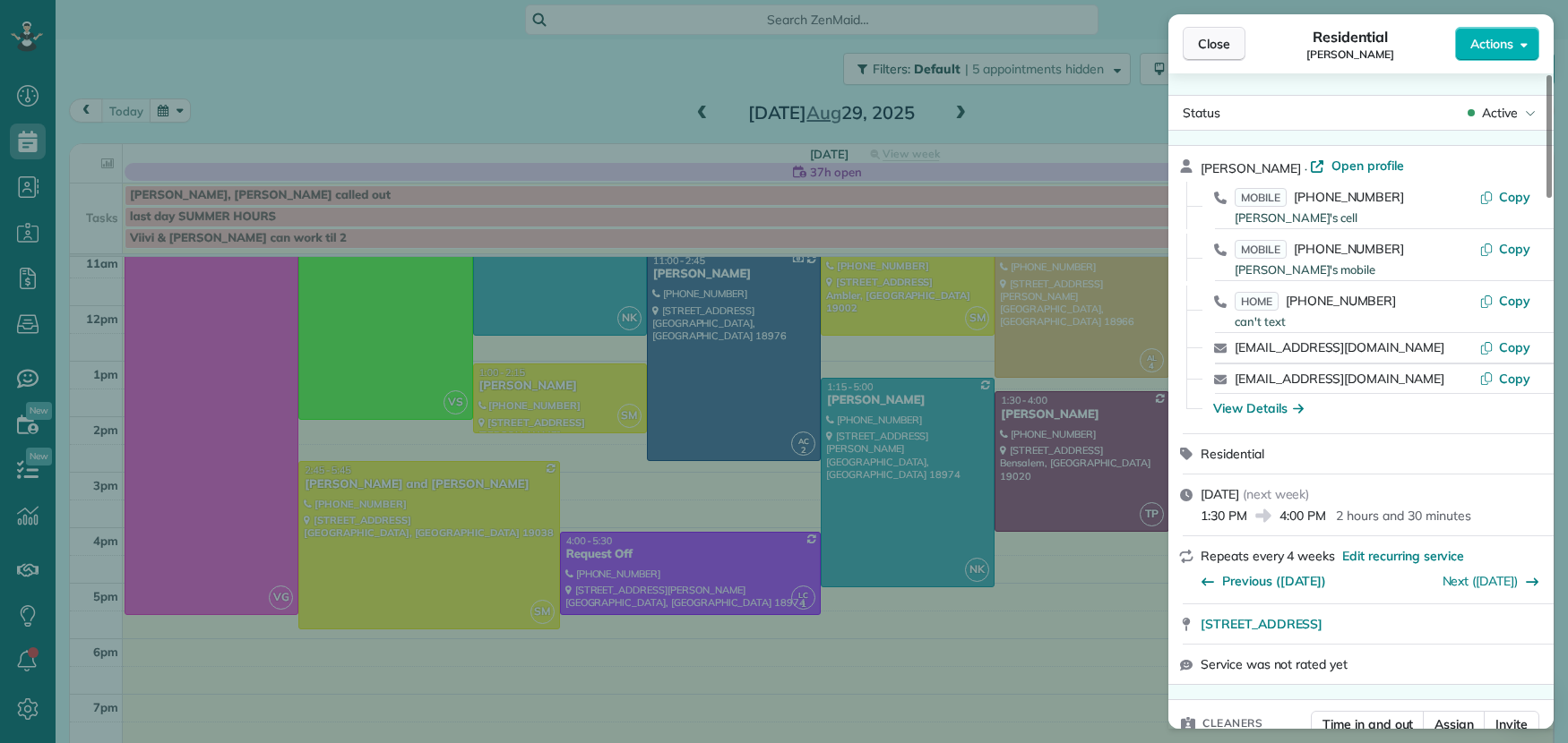
click at [1229, 44] on span "Close" at bounding box center [1214, 44] width 33 height 18
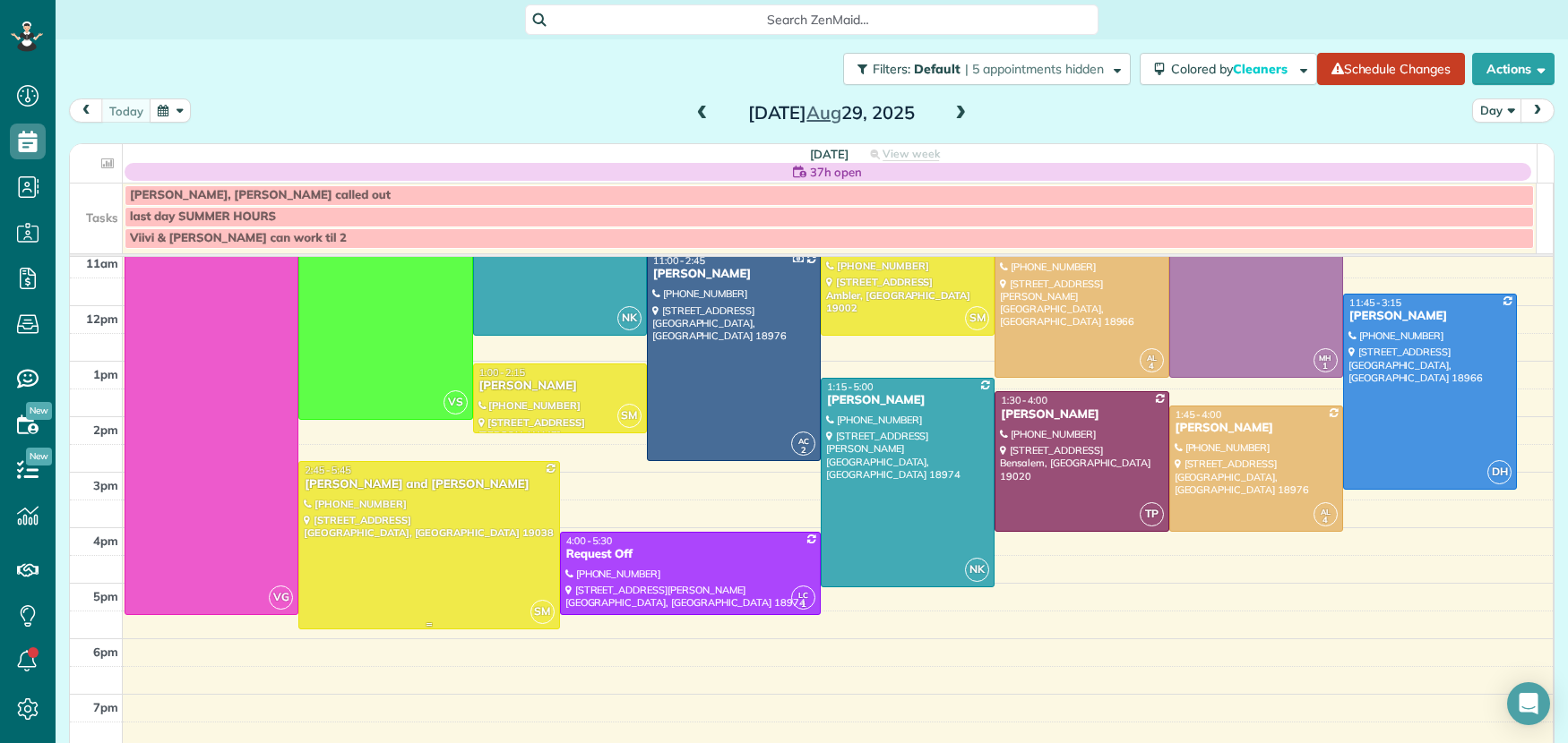
click at [366, 483] on div "[PERSON_NAME] and [PERSON_NAME]" at bounding box center [428, 484] width 250 height 15
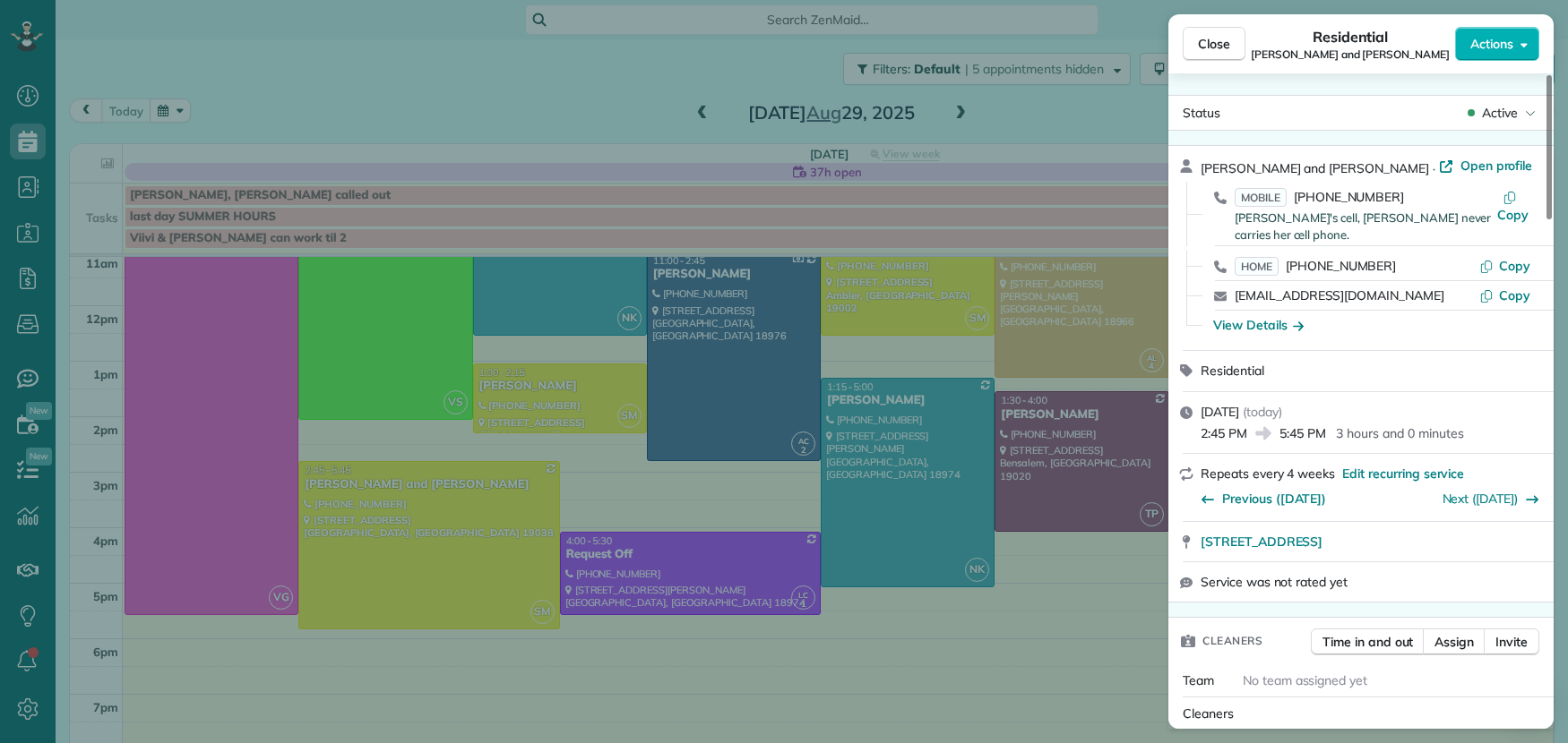
drag, startPoint x: 1222, startPoint y: 42, endPoint x: 900, endPoint y: 396, distance: 478.5
click at [1222, 42] on span "Close" at bounding box center [1214, 44] width 33 height 18
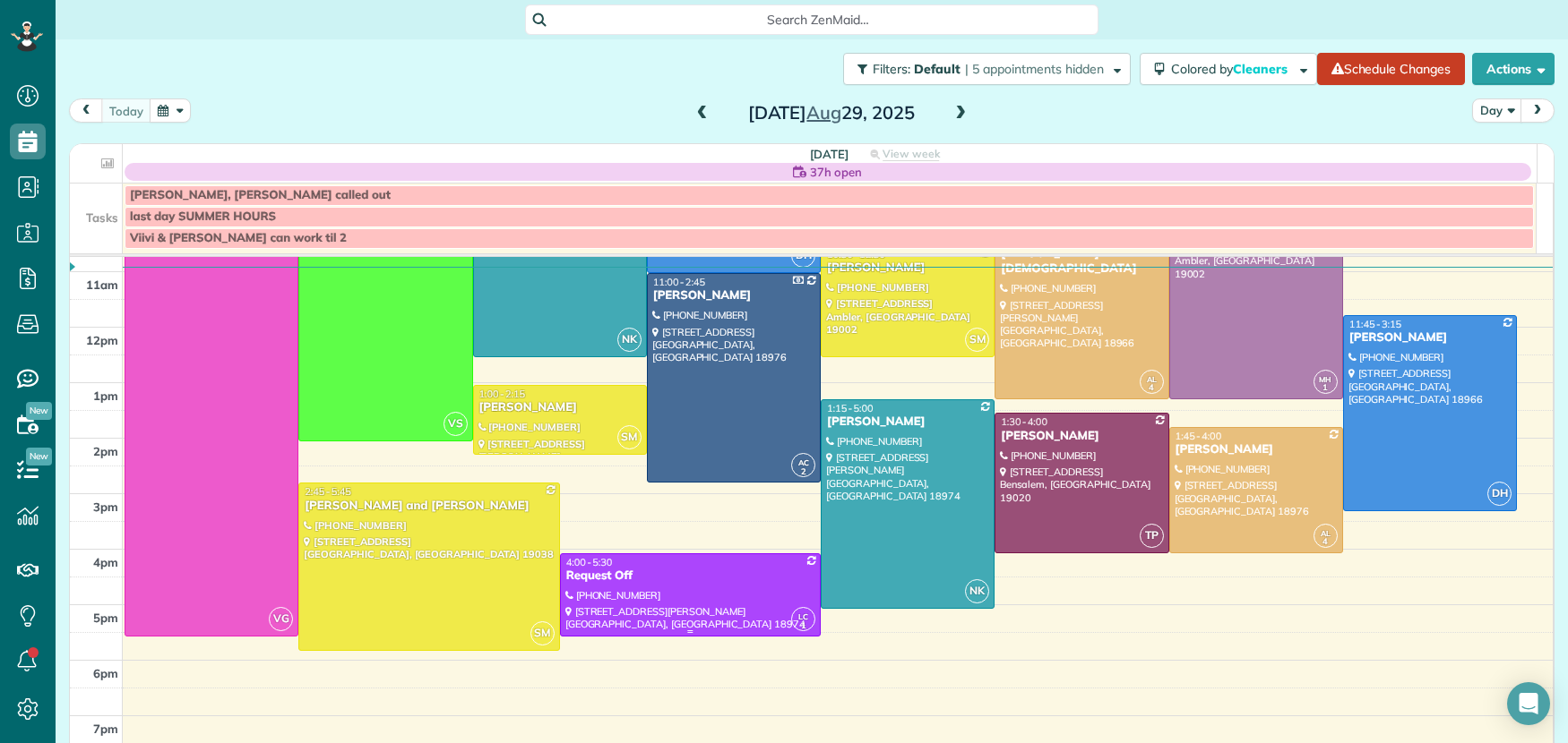
scroll to position [202, 0]
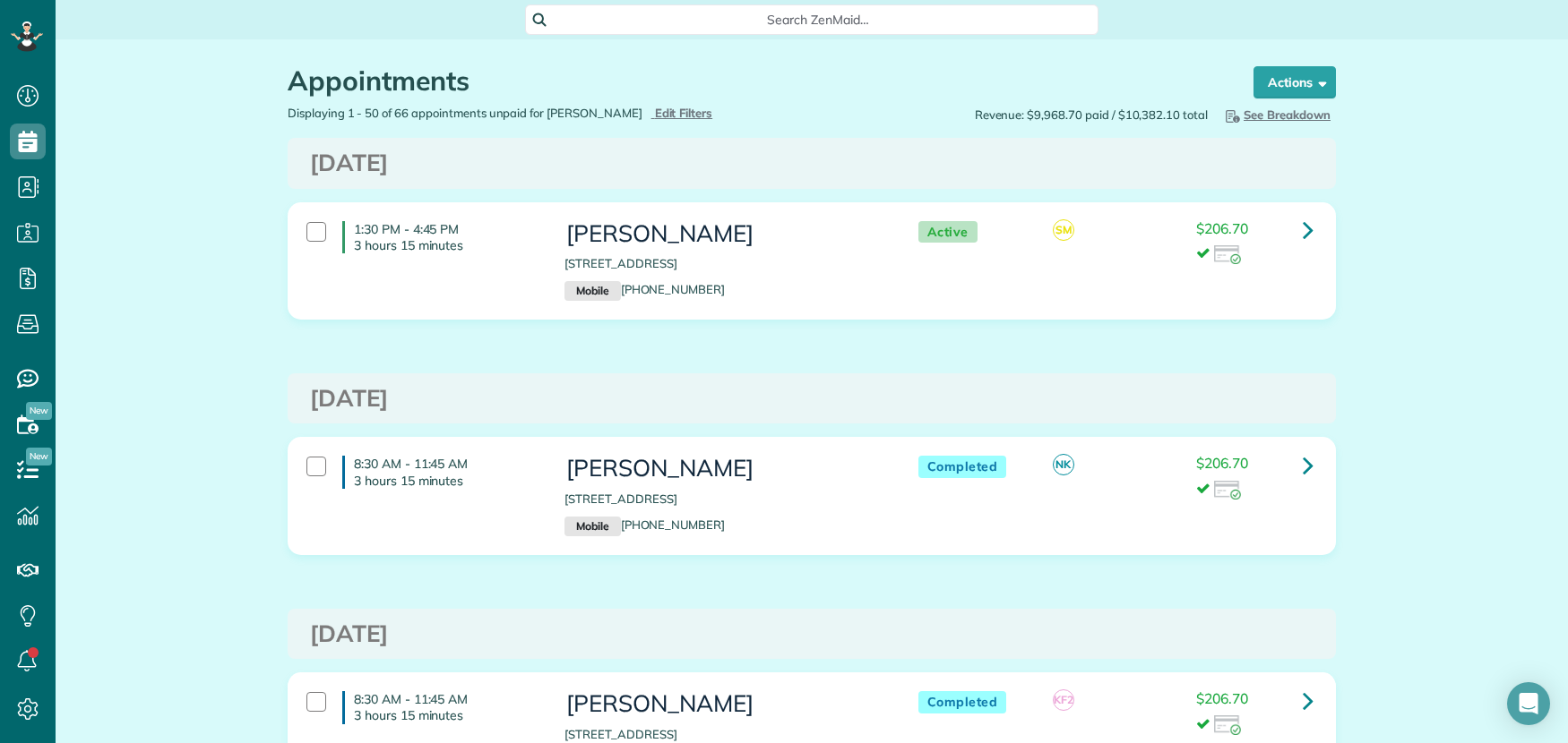
scroll to position [7, 7]
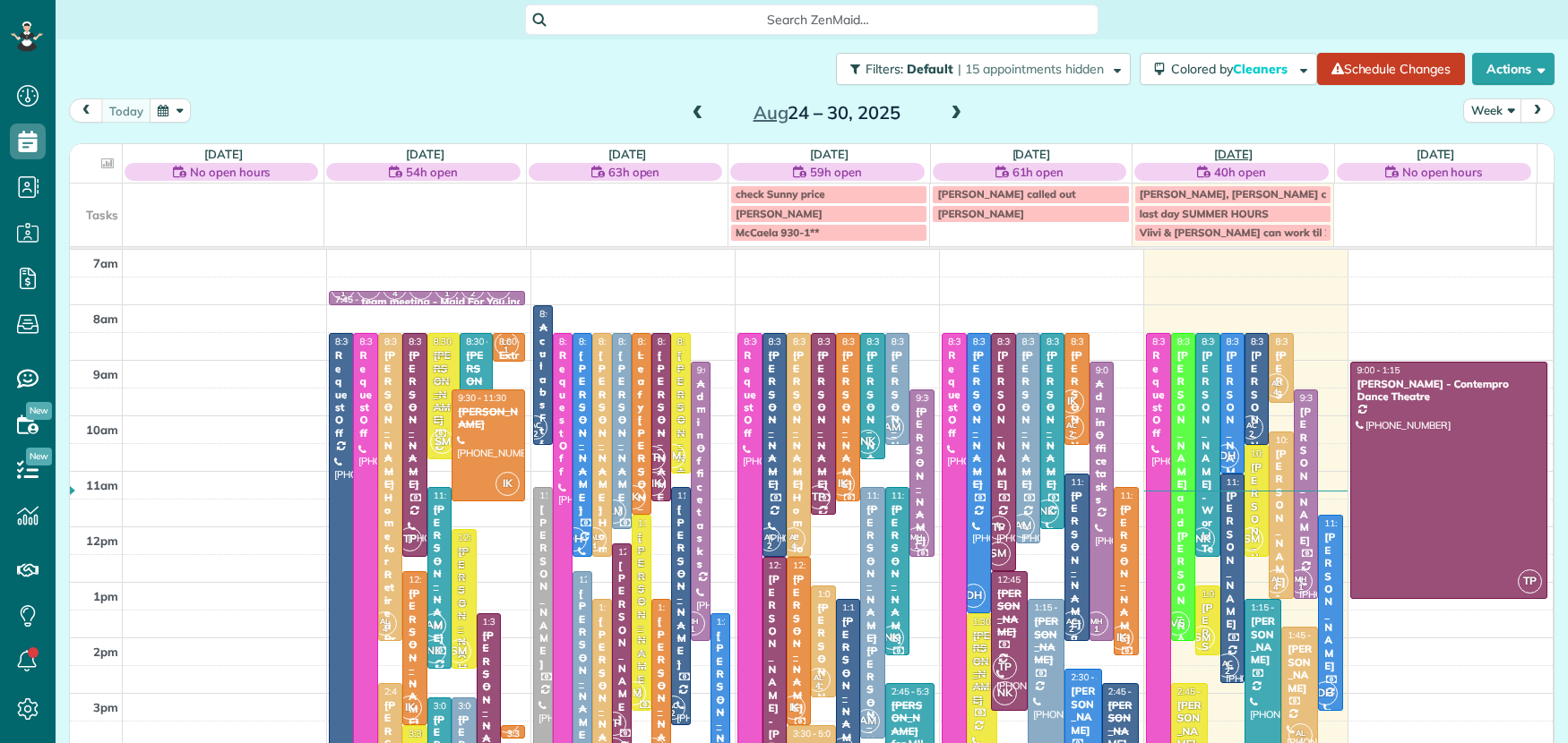
click at [1232, 153] on link "[DATE]" at bounding box center [1233, 154] width 38 height 15
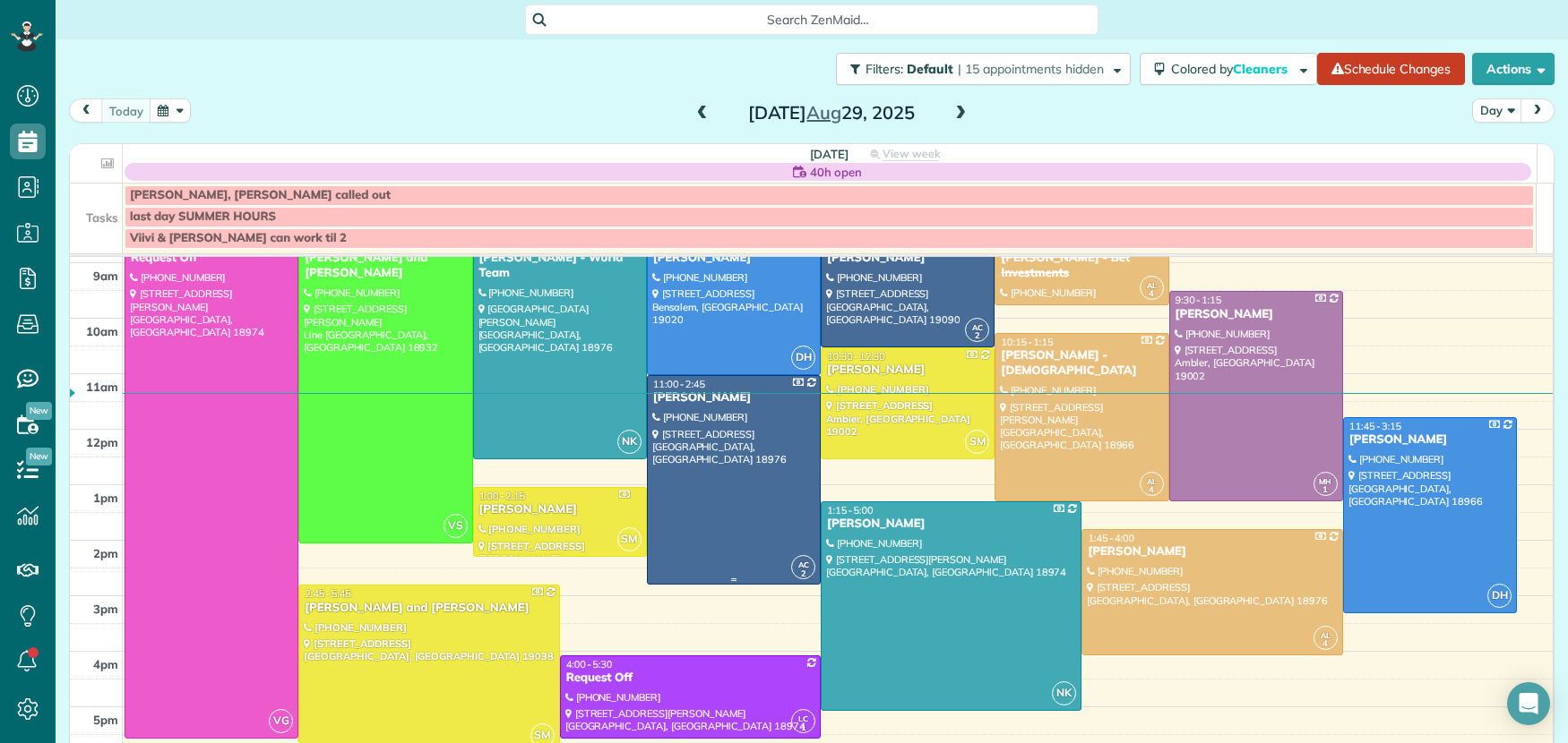
scroll to position [101, 0]
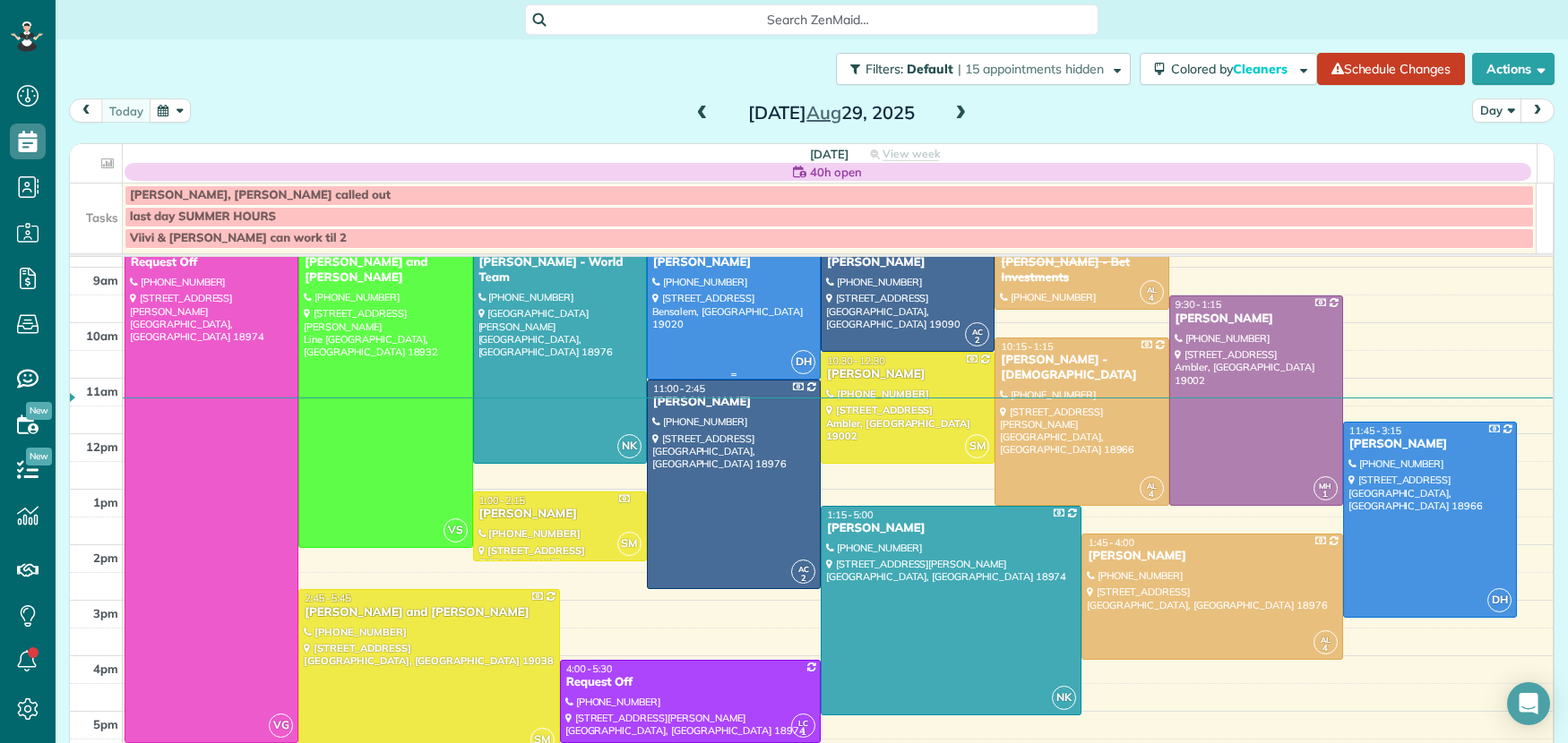
click at [698, 267] on div "[PERSON_NAME]" at bounding box center [734, 262] width 163 height 15
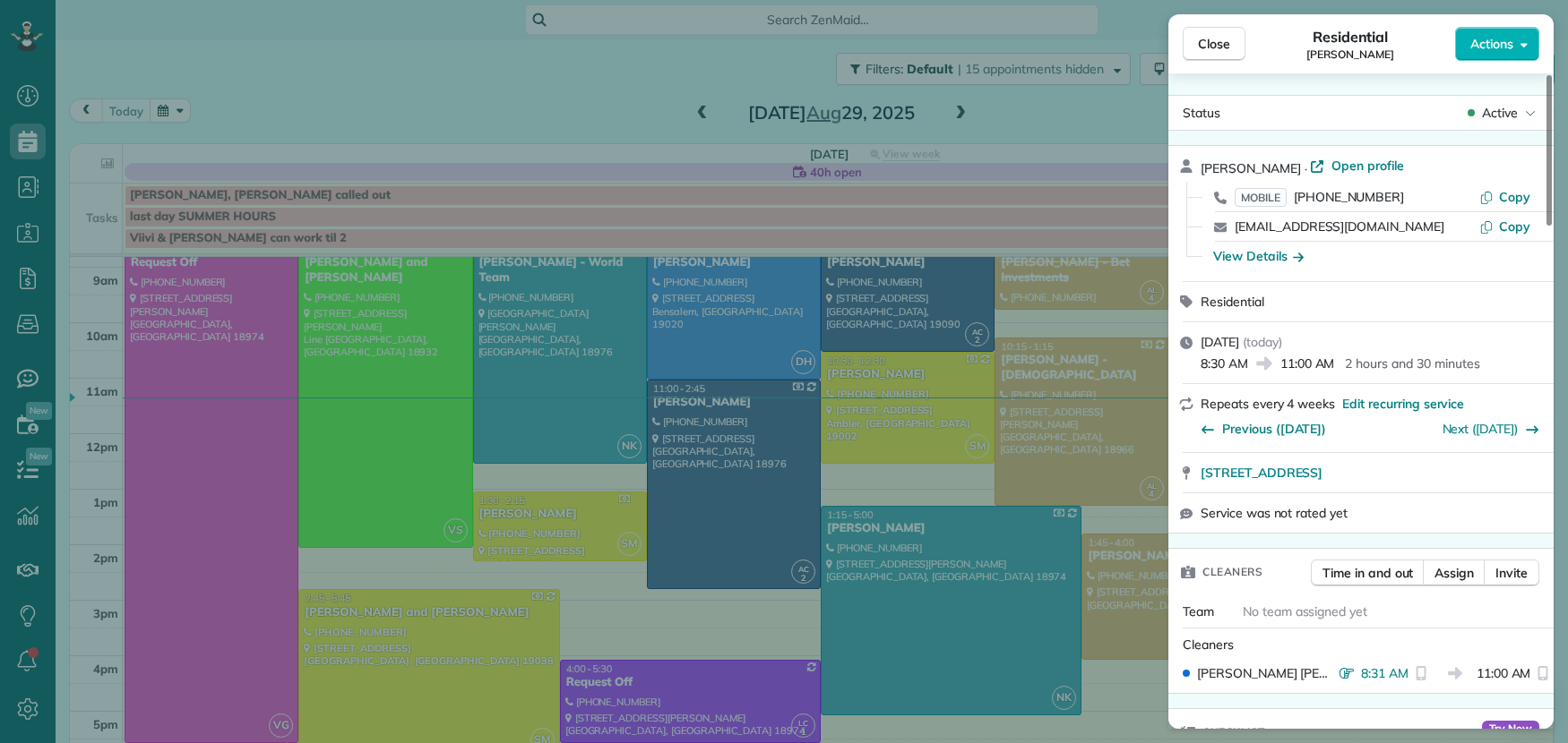
scroll to position [40, 0]
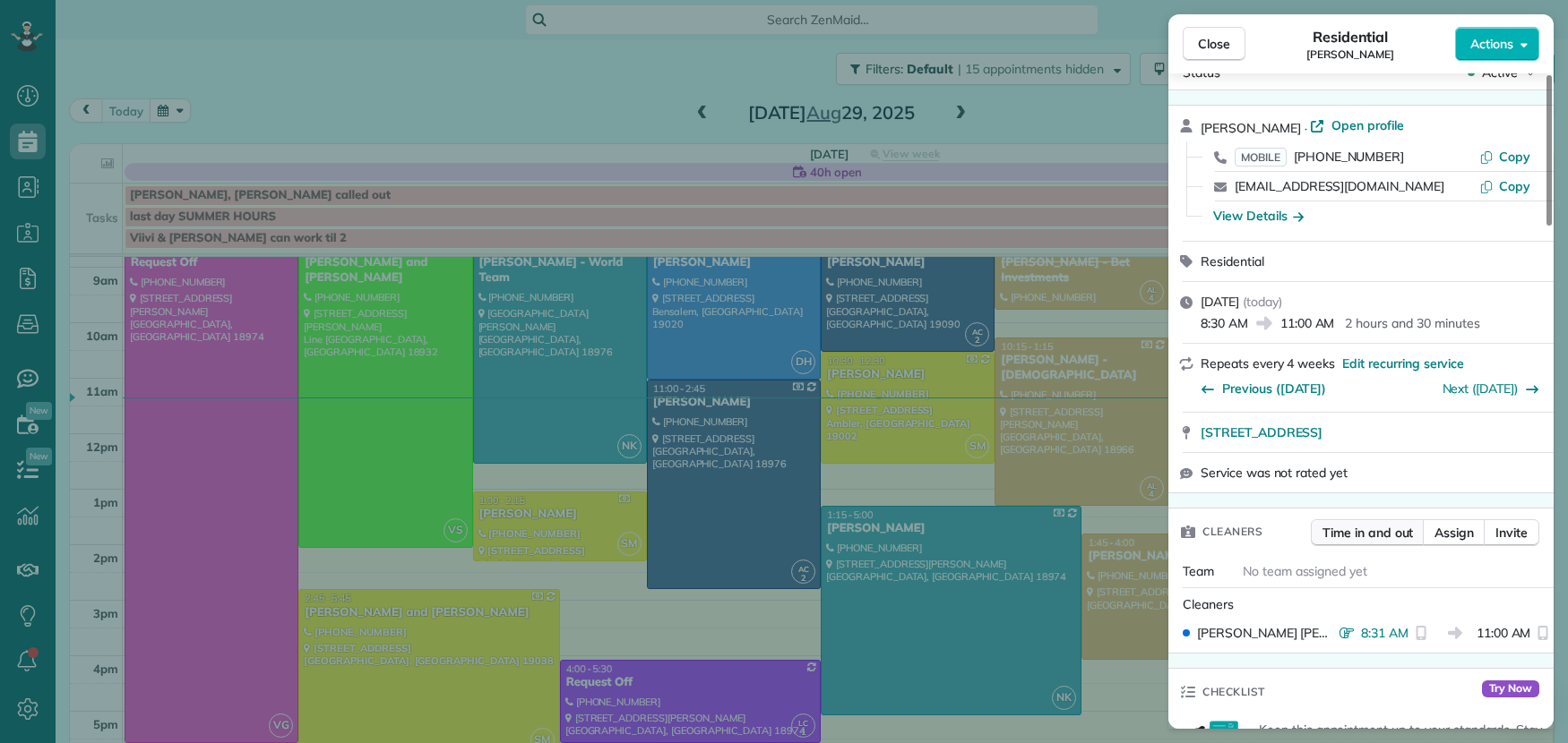
click at [1406, 532] on span "Time in and out" at bounding box center [1367, 533] width 91 height 18
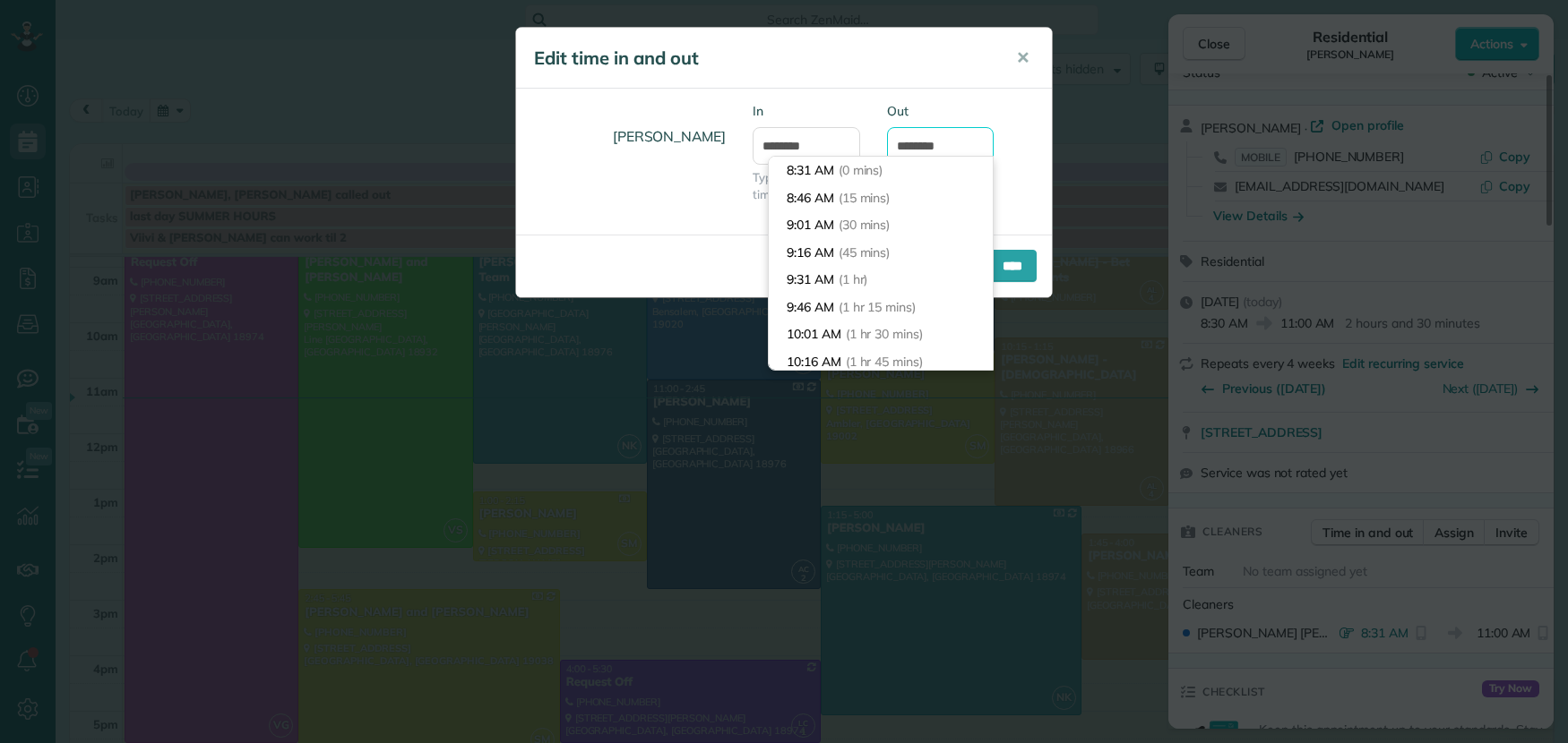
drag, startPoint x: 921, startPoint y: 150, endPoint x: 929, endPoint y: 165, distance: 17.0
click at [921, 150] on input "********" at bounding box center [940, 145] width 107 height 37
type input "********"
click at [1026, 269] on input "****" at bounding box center [1012, 266] width 48 height 33
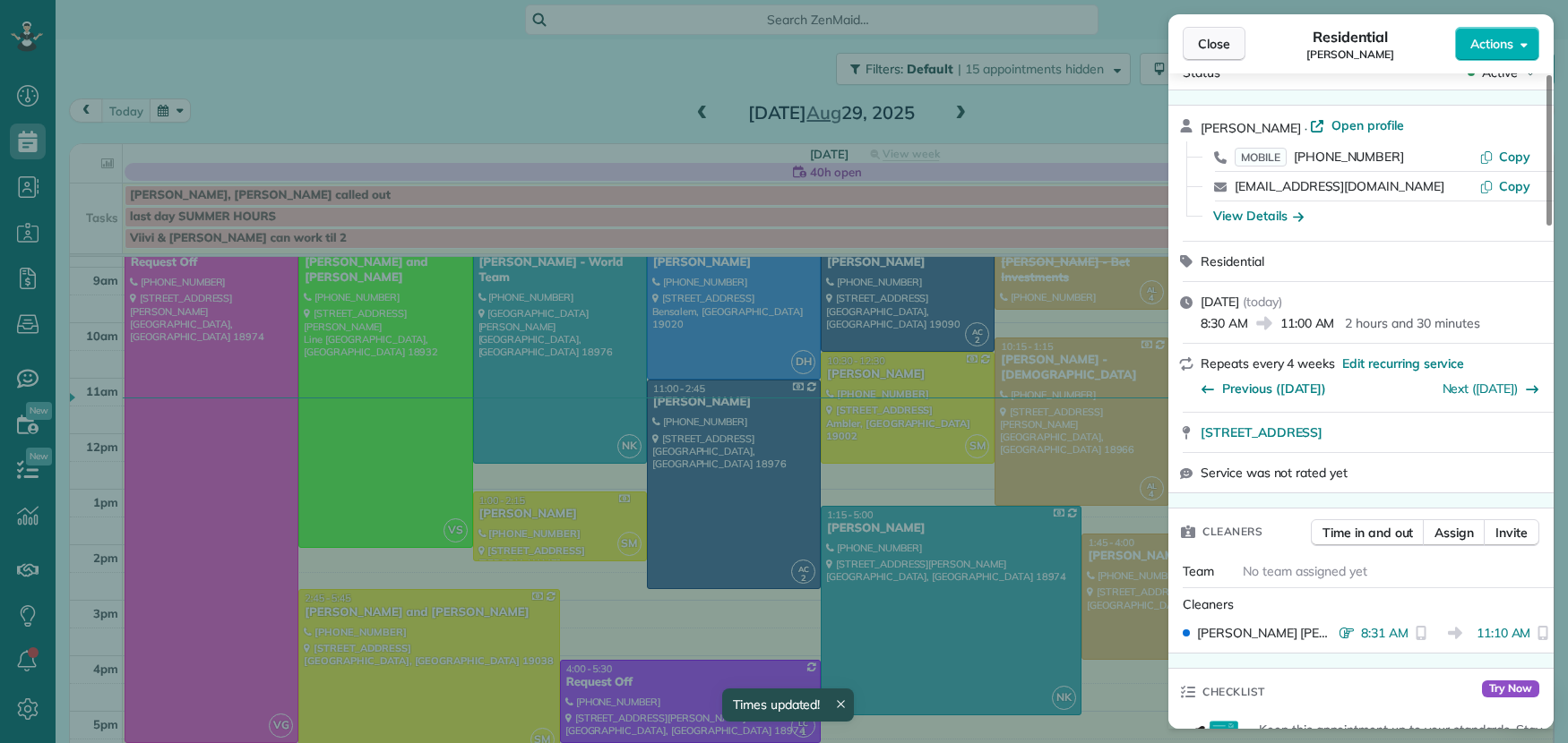
click at [1217, 45] on span "Close" at bounding box center [1214, 44] width 33 height 18
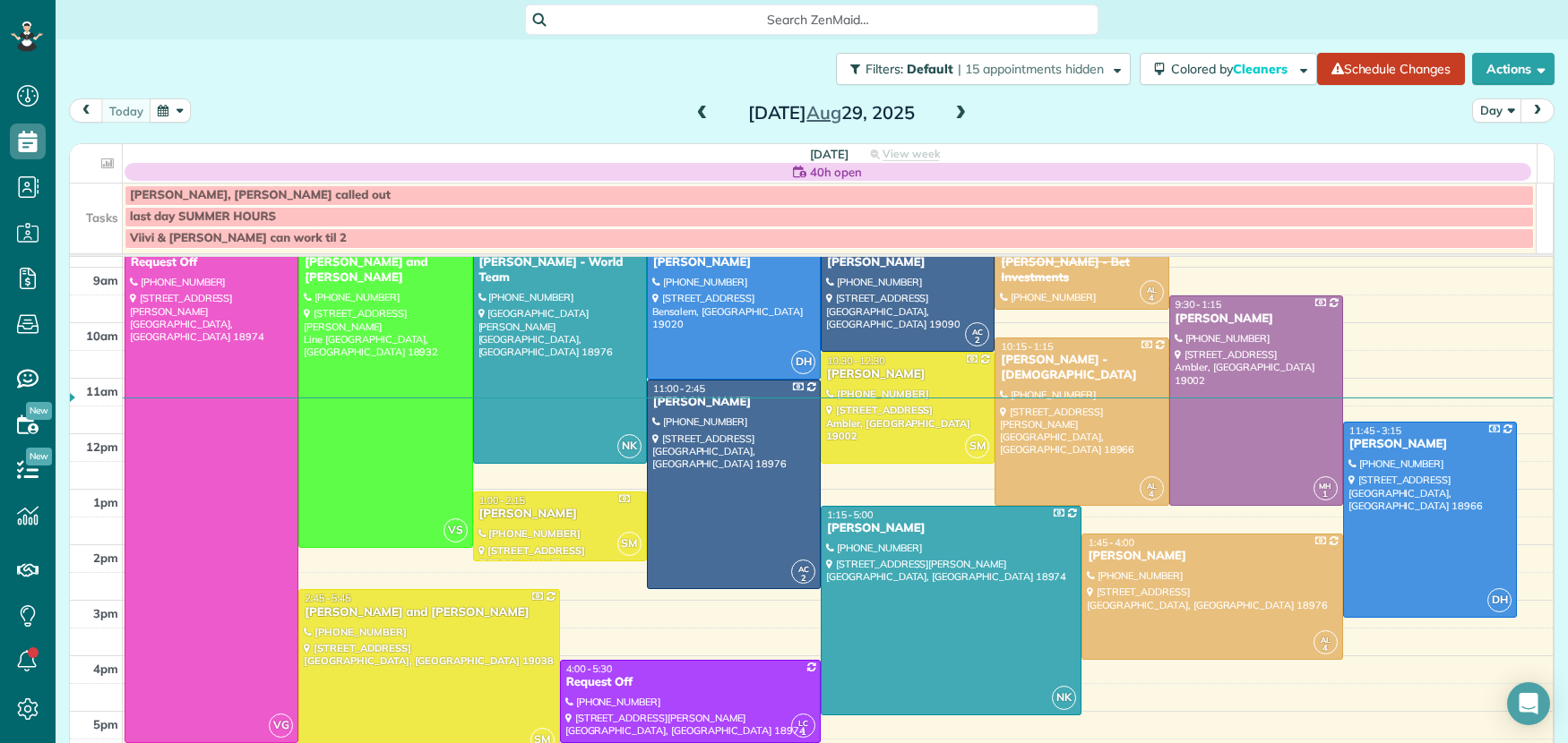
click at [694, 109] on span at bounding box center [702, 114] width 20 height 16
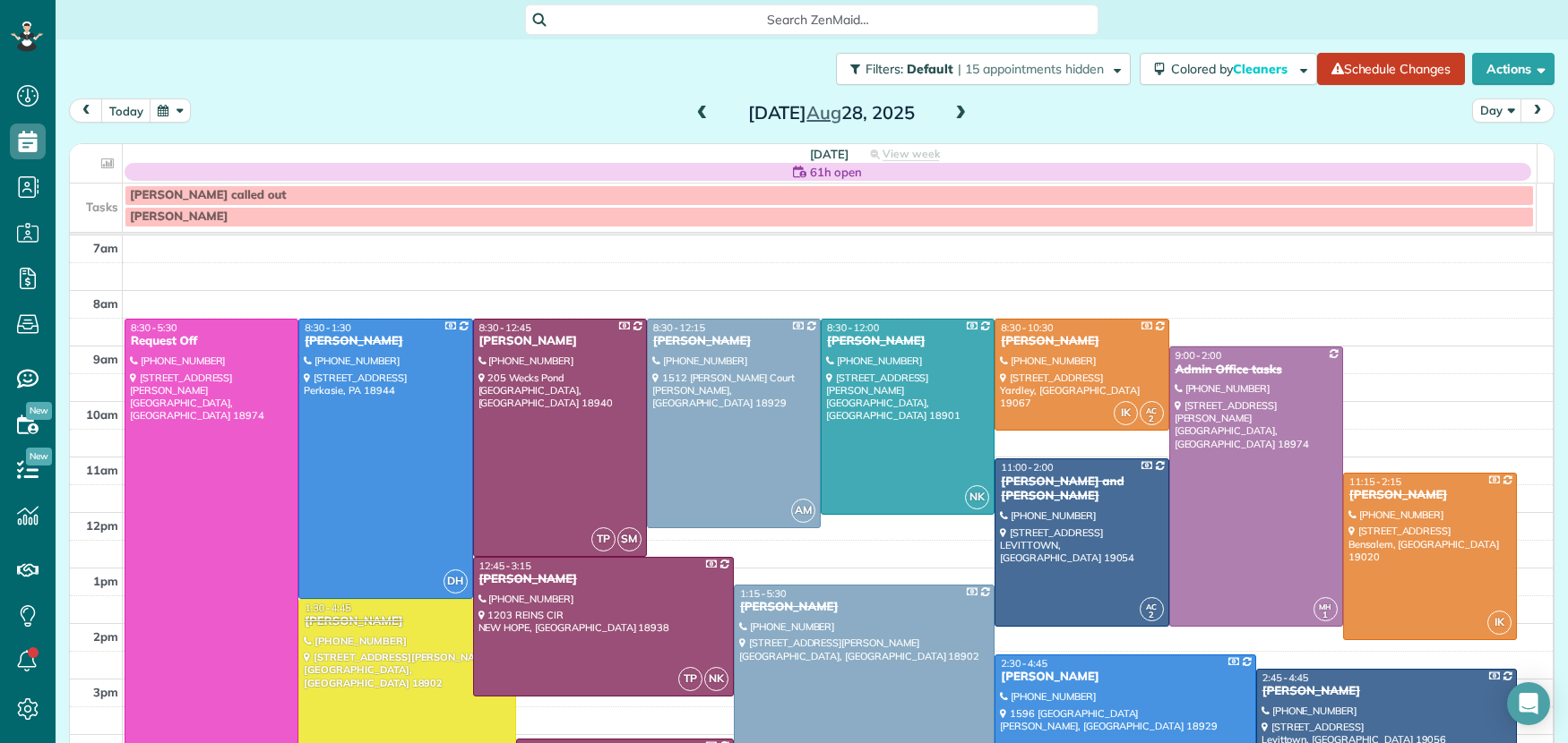
click at [694, 109] on span at bounding box center [702, 114] width 20 height 16
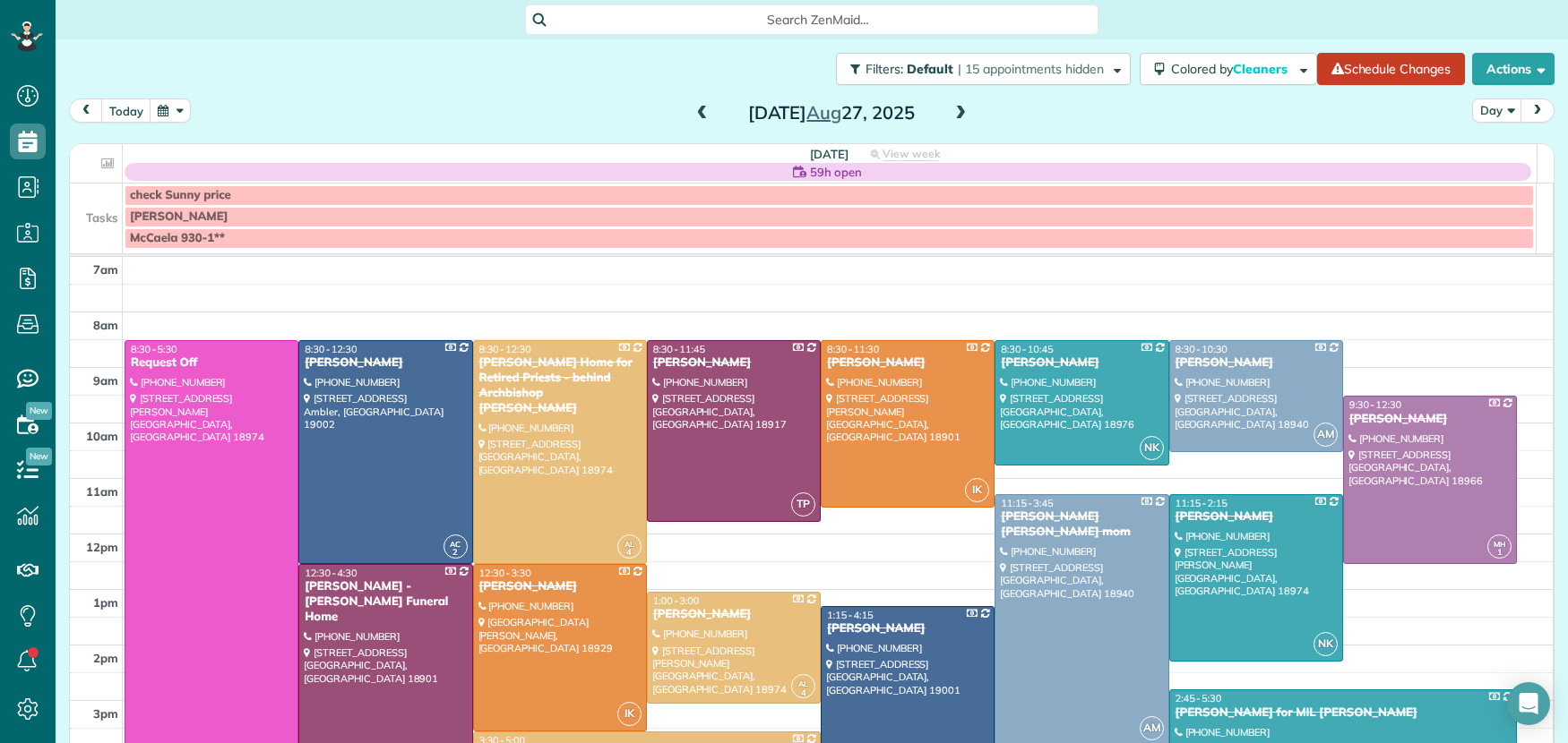
click at [291, 195] on div "check Sunny price" at bounding box center [828, 195] width 1398 height 15
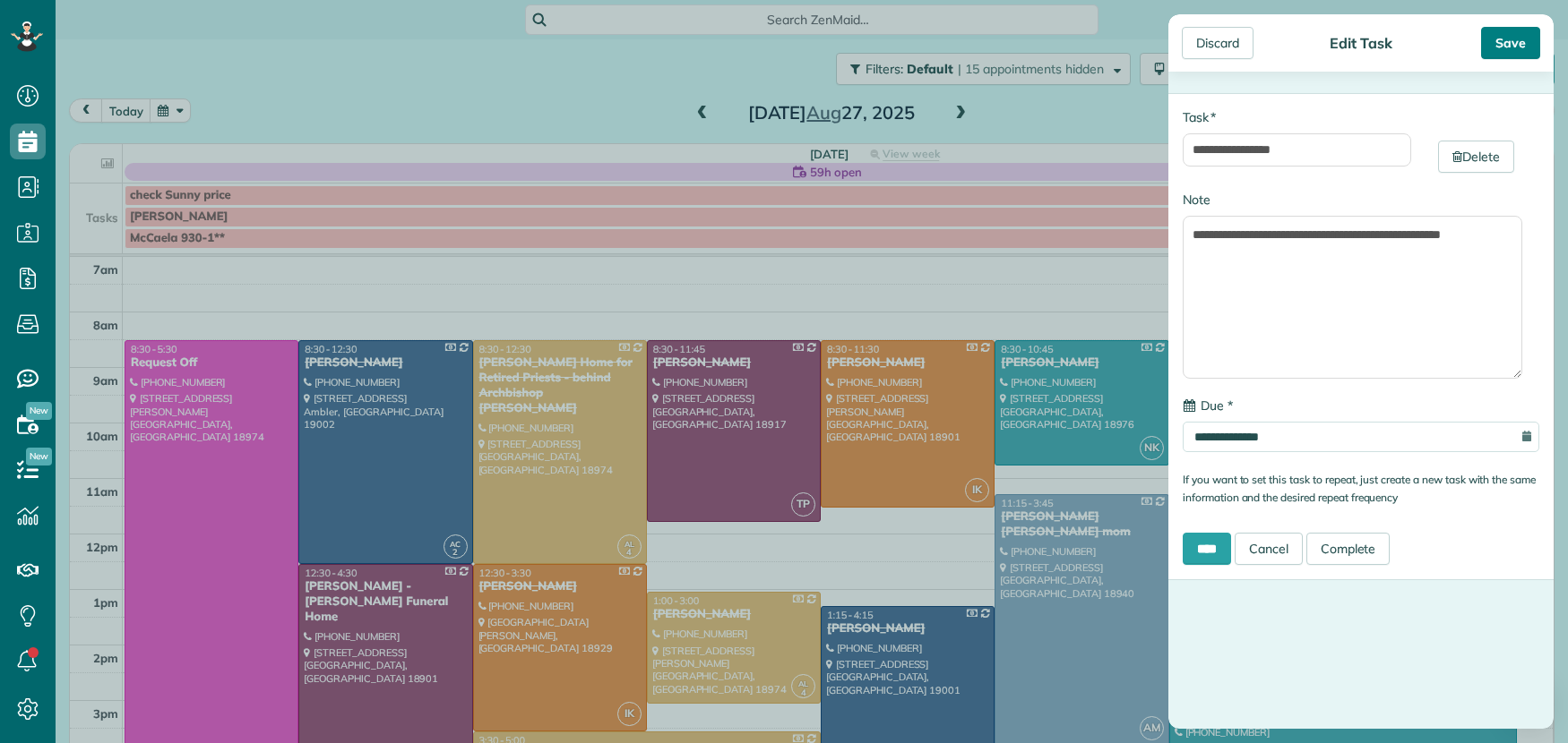
click at [1534, 36] on div "Save" at bounding box center [1510, 44] width 59 height 33
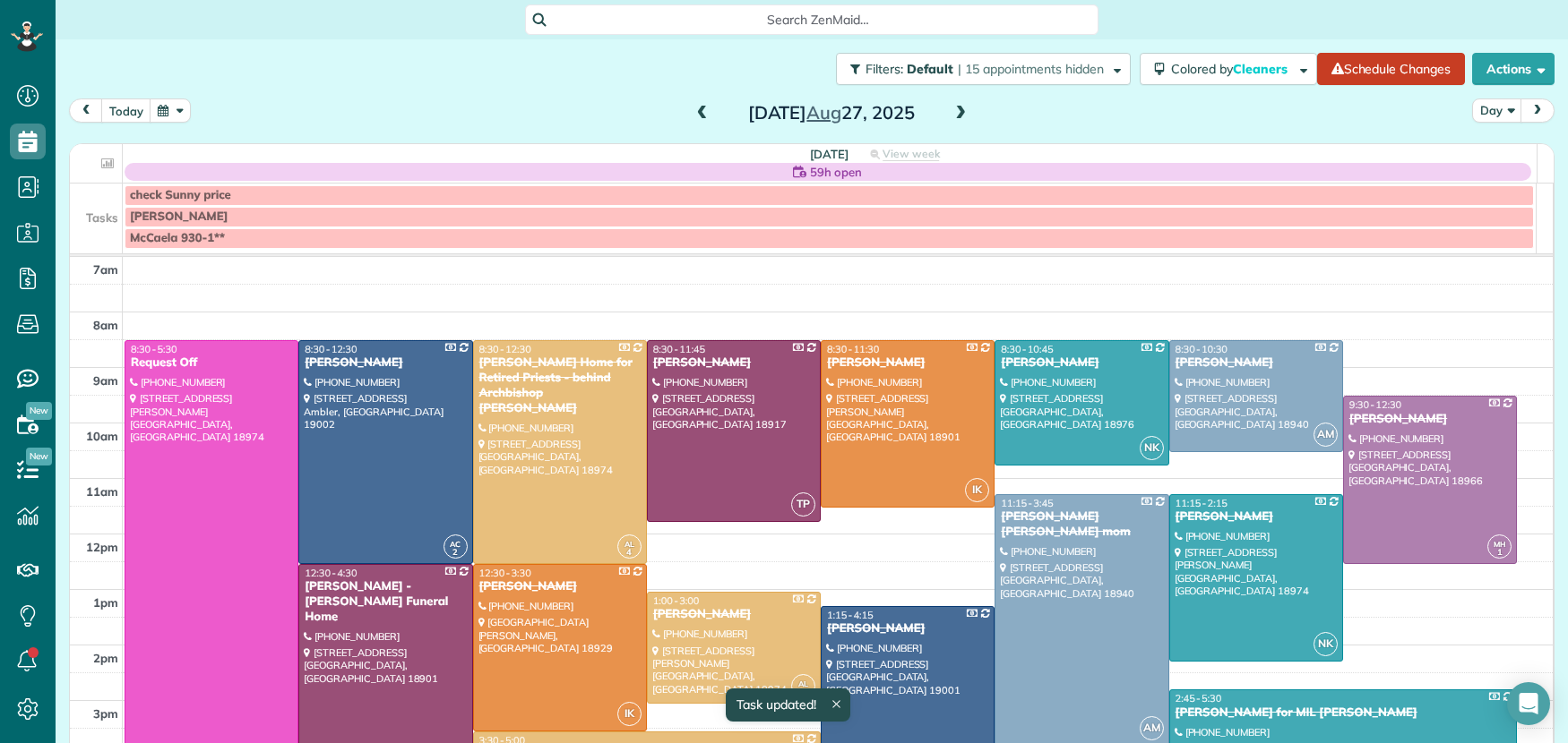
click at [259, 253] on div "check Sunny price [PERSON_NAME] McCaela 930-1**" at bounding box center [802, 218] width 1465 height 70
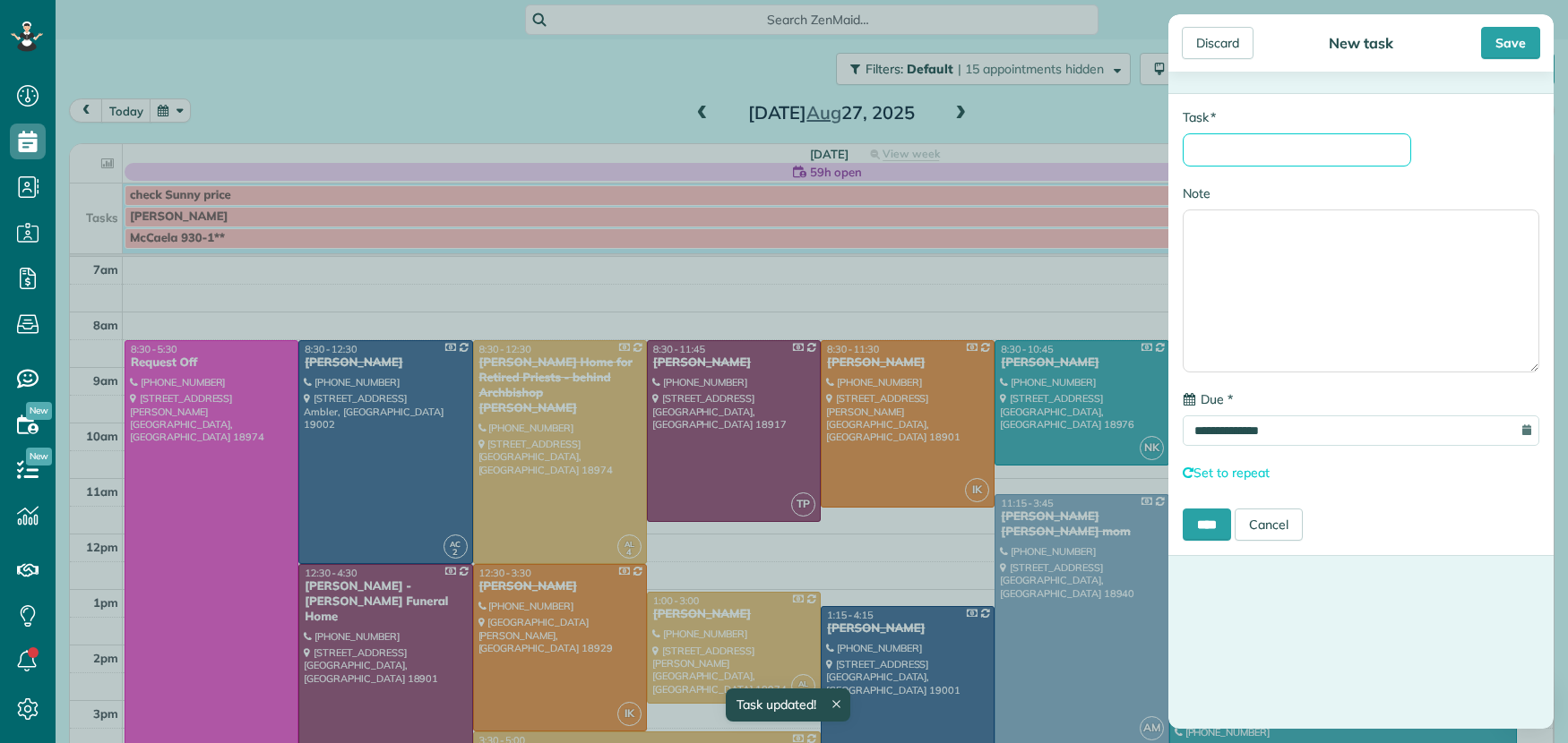
click at [1240, 165] on input "* Task" at bounding box center [1297, 150] width 229 height 34
type input "**********"
click at [1517, 51] on div "Save" at bounding box center [1510, 44] width 59 height 33
